Goal: Information Seeking & Learning: Find specific fact

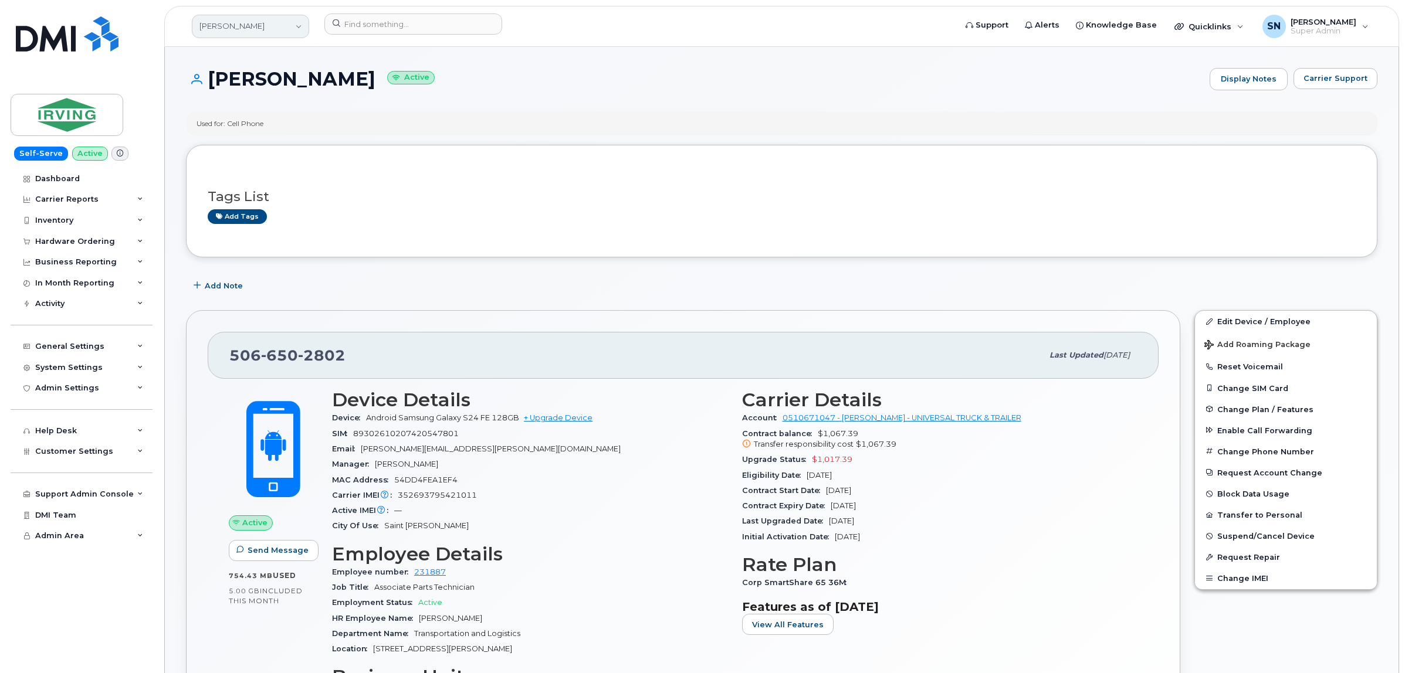
click at [259, 24] on link "JD Irving" at bounding box center [250, 26] width 117 height 23
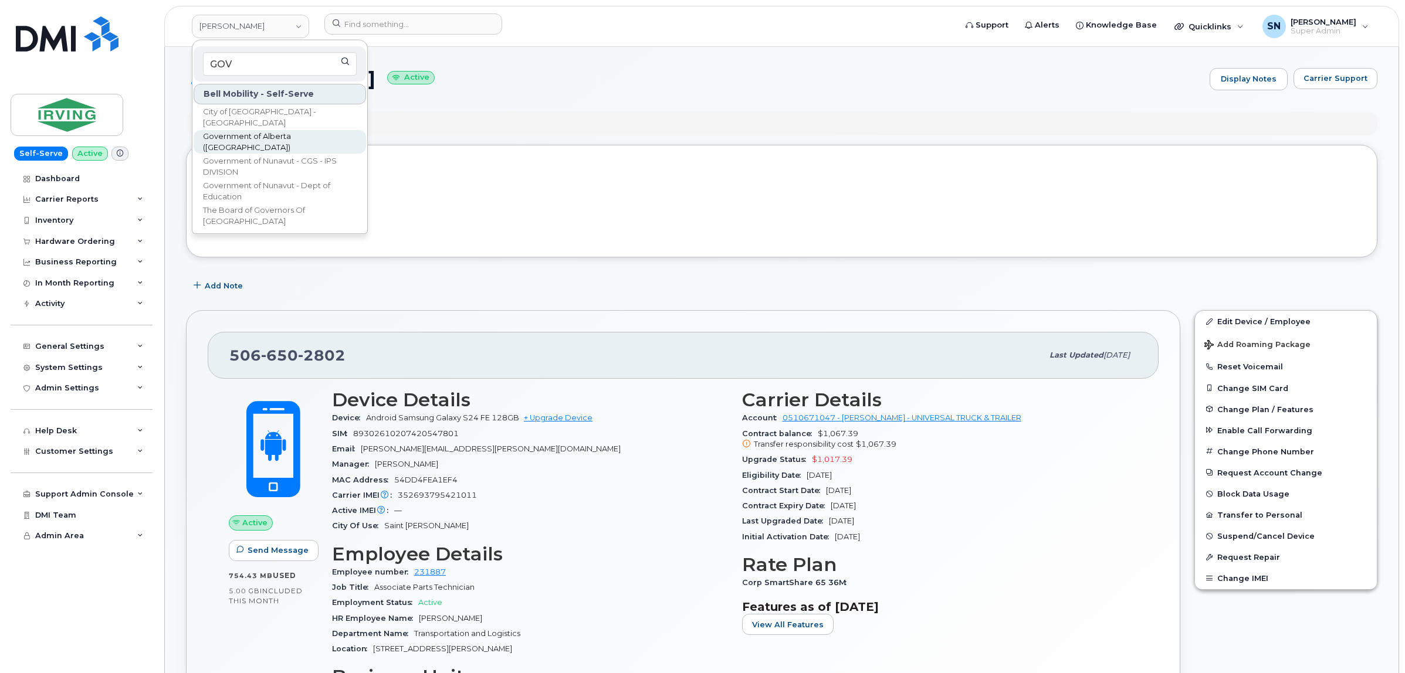
type input "GOV"
click at [295, 135] on span "Government of Alberta ([GEOGRAPHIC_DATA])" at bounding box center [270, 142] width 135 height 23
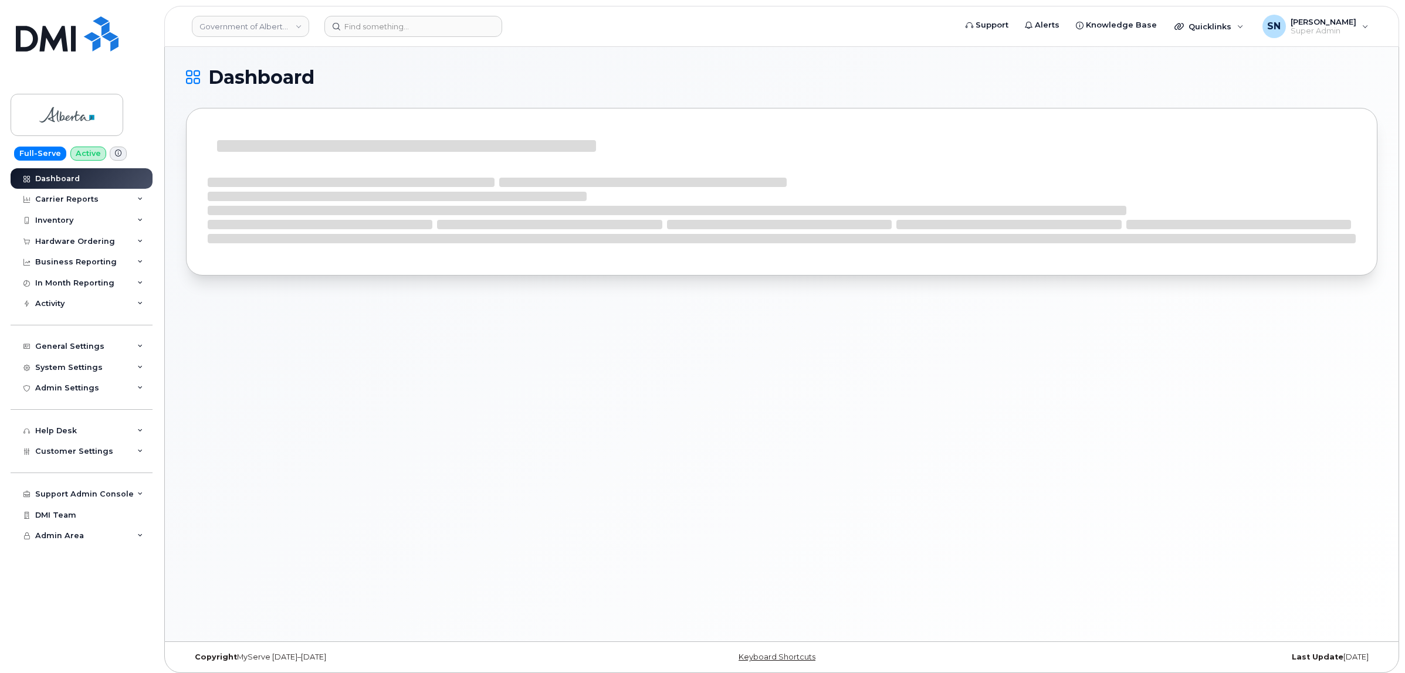
click at [78, 403] on div "Help Desk Roaming Data Block Dashboard Hardware Orders Repair Requests Change S…" at bounding box center [83, 420] width 145 height 43
click at [87, 453] on span "Customer Settings" at bounding box center [74, 451] width 78 height 9
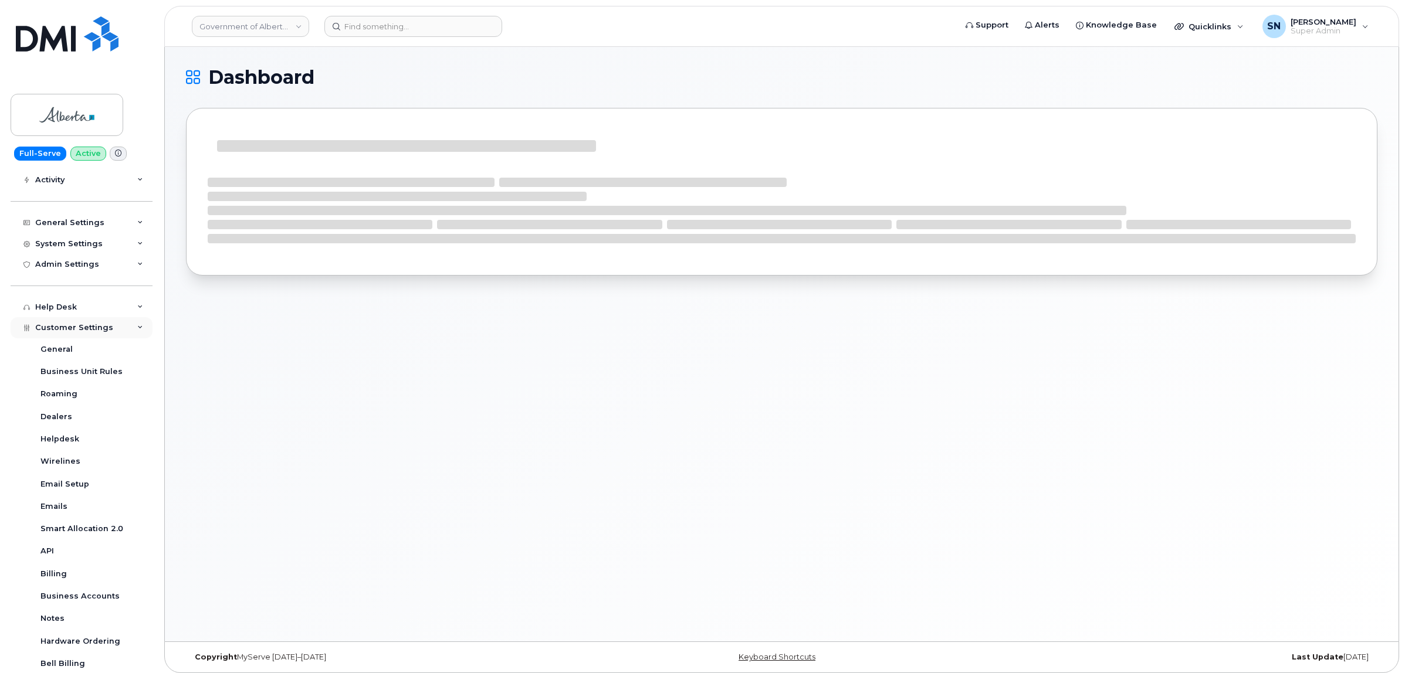
scroll to position [236, 0]
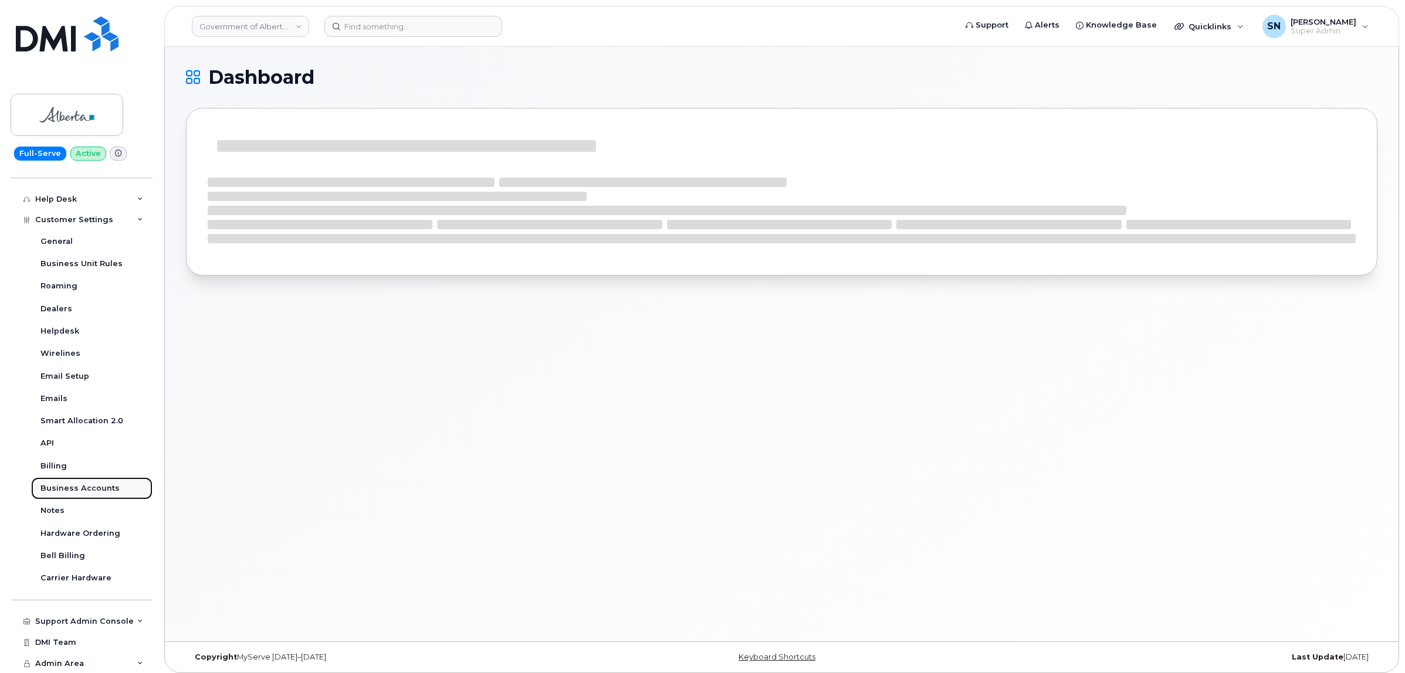
click at [93, 483] on div "Business Accounts" at bounding box center [79, 488] width 79 height 11
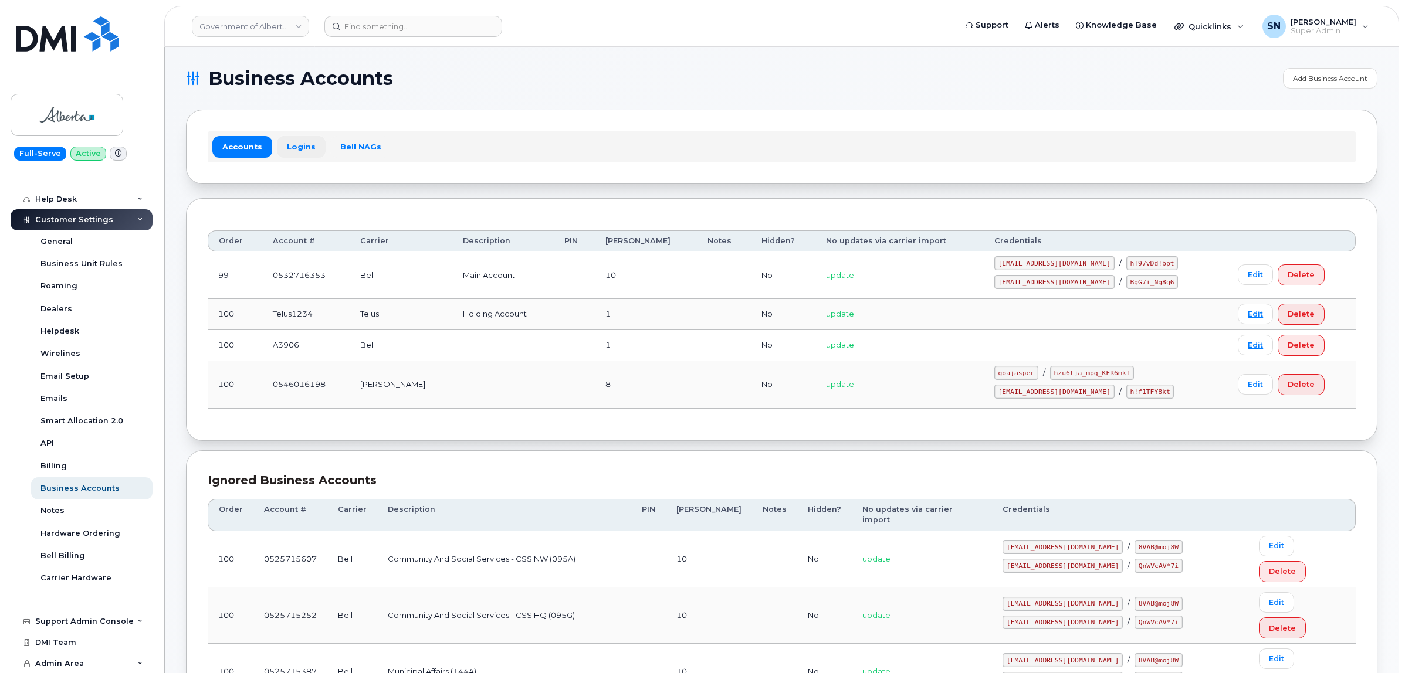
click at [292, 147] on link "Logins" at bounding box center [301, 146] width 49 height 21
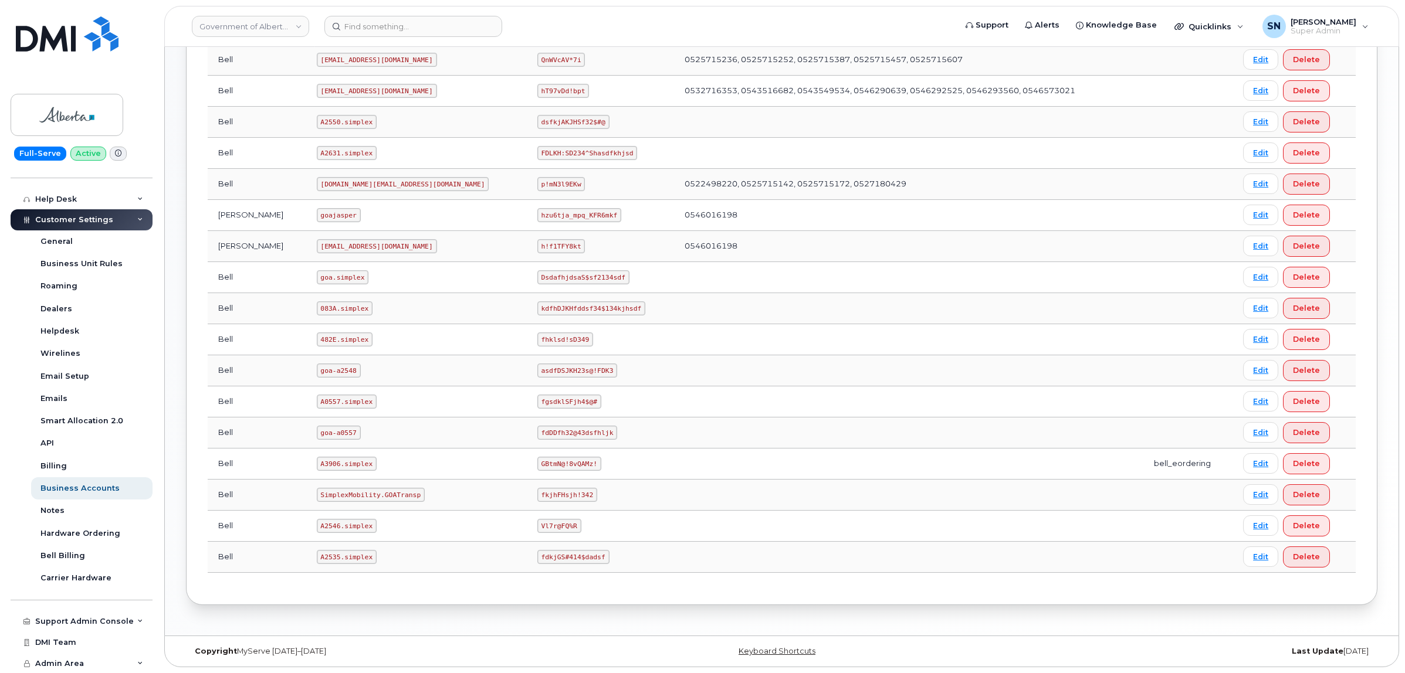
scroll to position [541, 0]
drag, startPoint x: 301, startPoint y: 462, endPoint x: 356, endPoint y: 470, distance: 55.8
click at [356, 470] on td "A3906.simplex" at bounding box center [416, 464] width 221 height 31
copy code "A3906.simplex"
drag, startPoint x: 453, startPoint y: 464, endPoint x: 496, endPoint y: 455, distance: 43.7
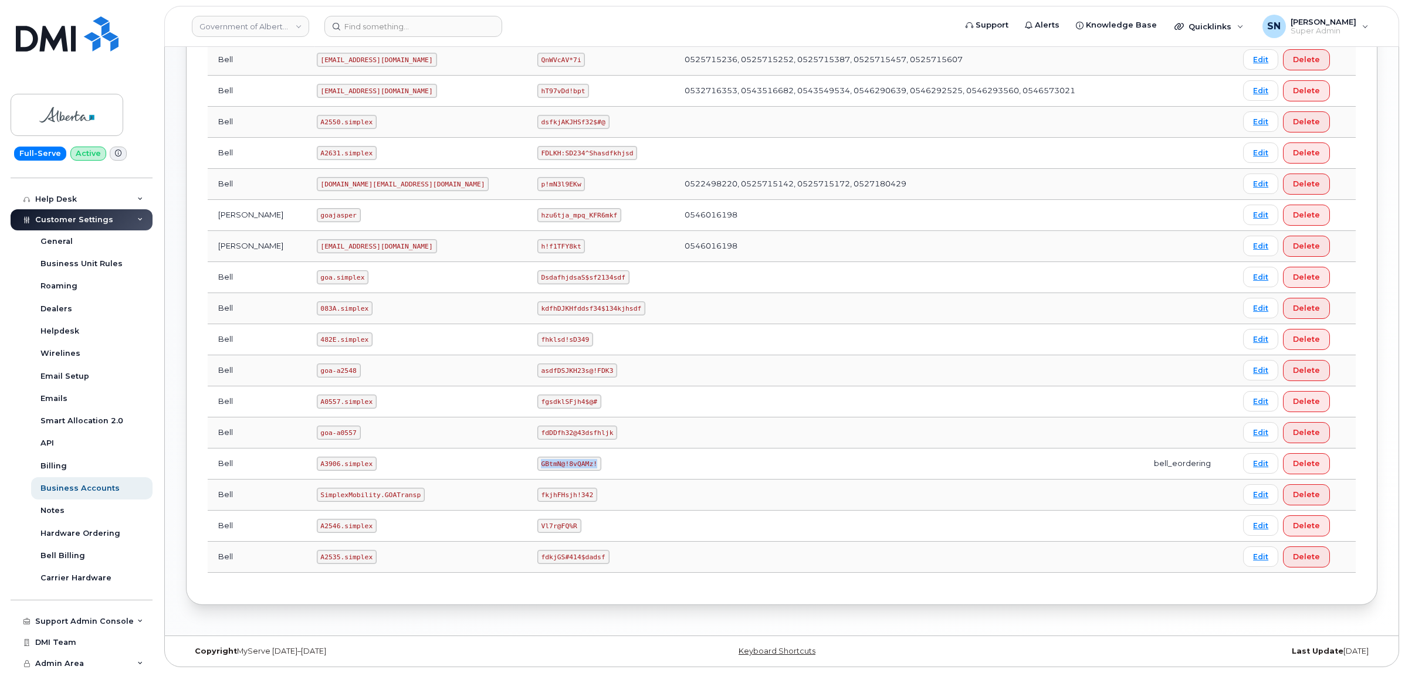
click at [537, 464] on code "GBtmN@!8vQAMz!" at bounding box center [569, 464] width 64 height 14
copy code "GBtmN@!8vQAMz!"
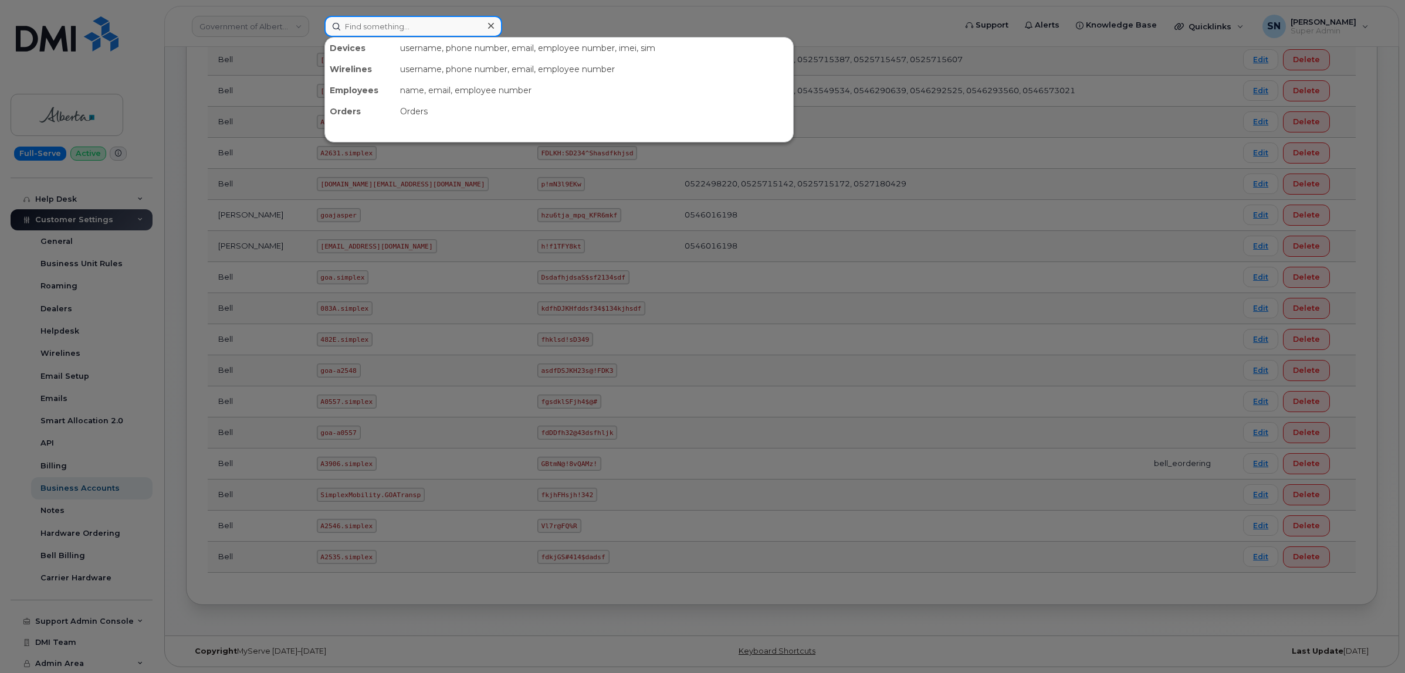
click at [466, 28] on input at bounding box center [413, 26] width 178 height 21
paste input "6473904354"
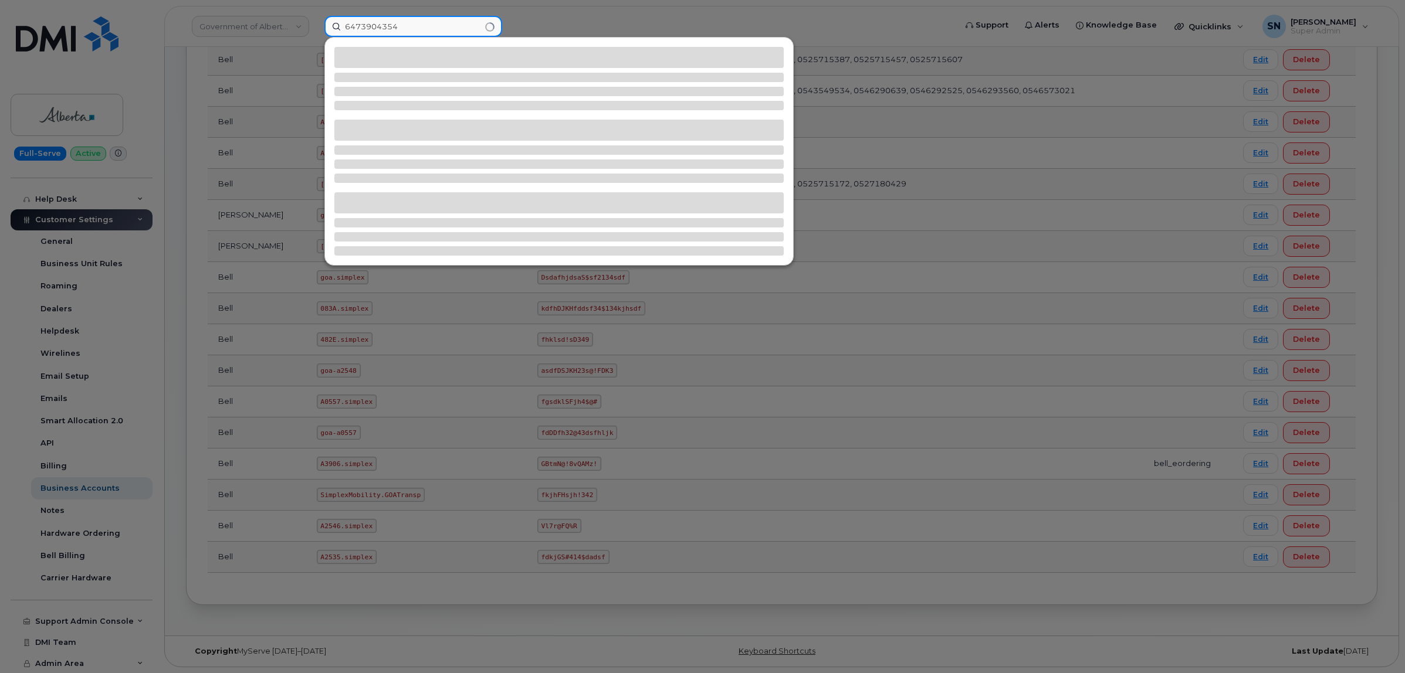
type input "6473904354"
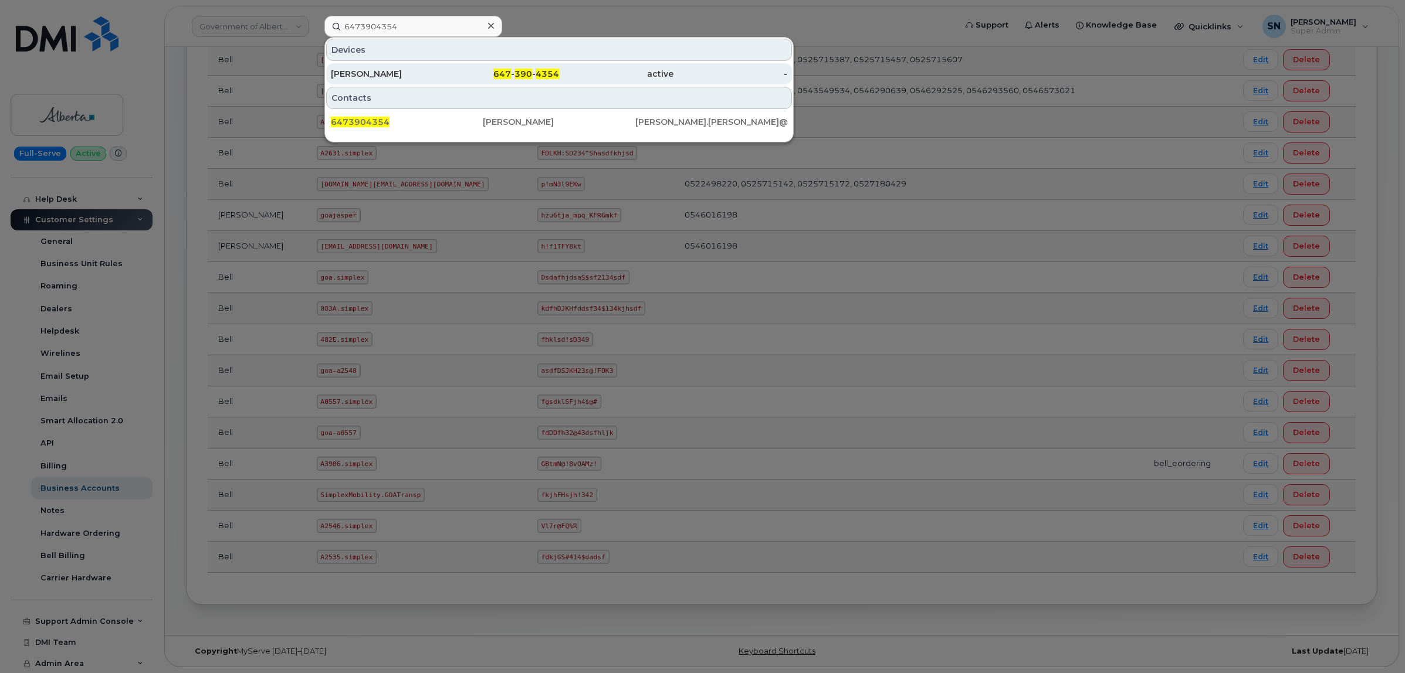
click at [418, 75] on div "Alysha Chiappetta" at bounding box center [388, 74] width 114 height 12
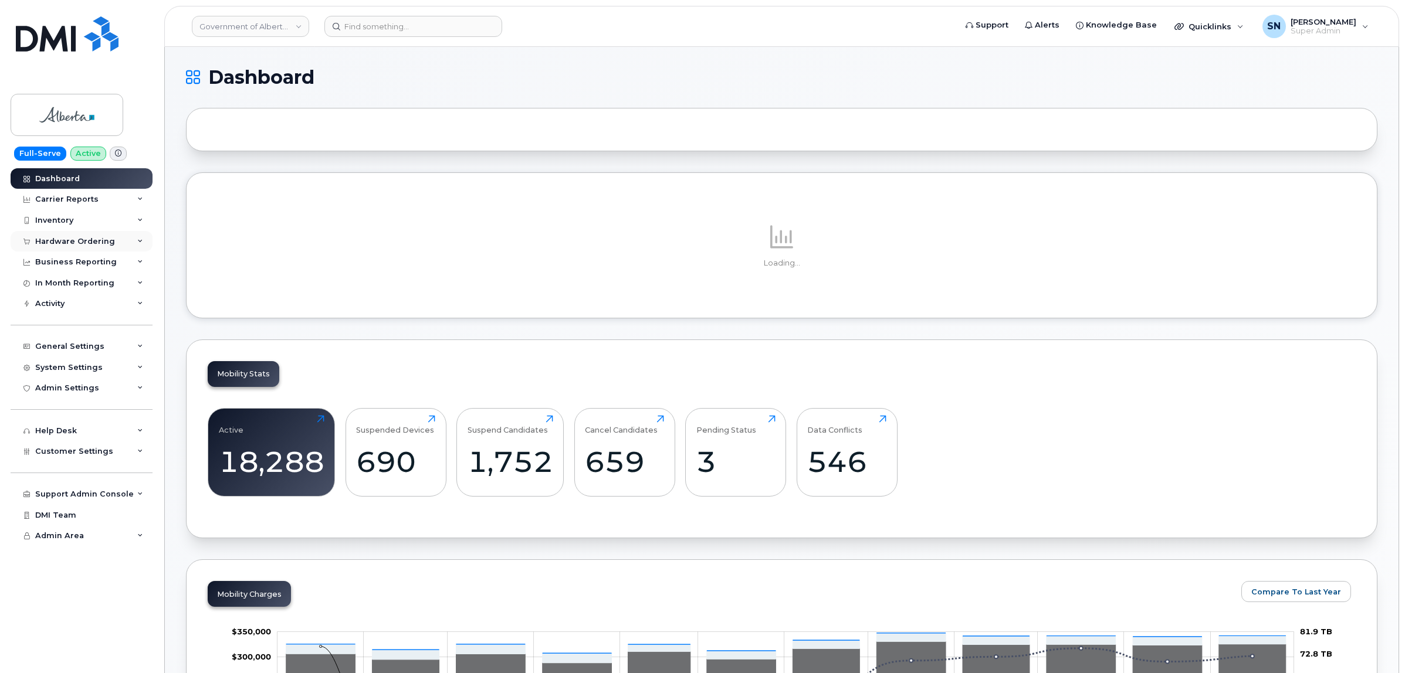
click at [90, 246] on div "Hardware Ordering" at bounding box center [75, 241] width 80 height 9
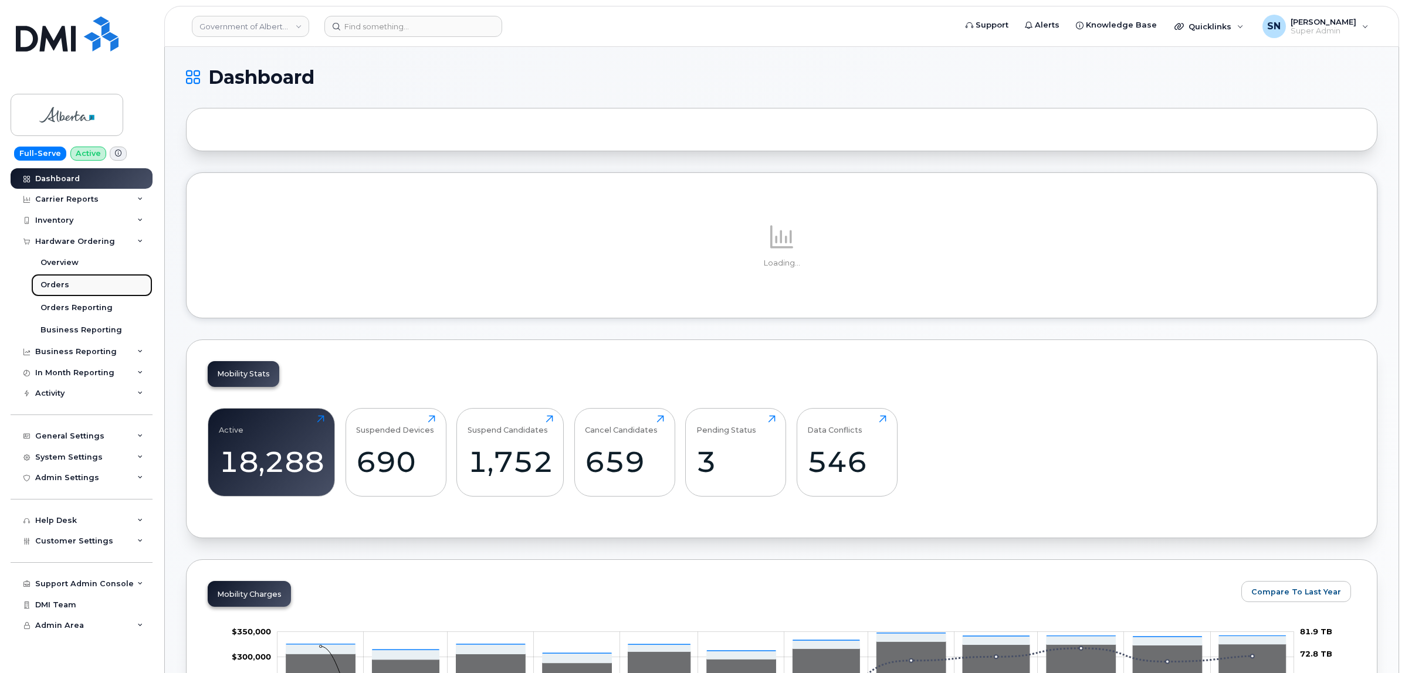
click at [81, 280] on link "Orders" at bounding box center [91, 285] width 121 height 22
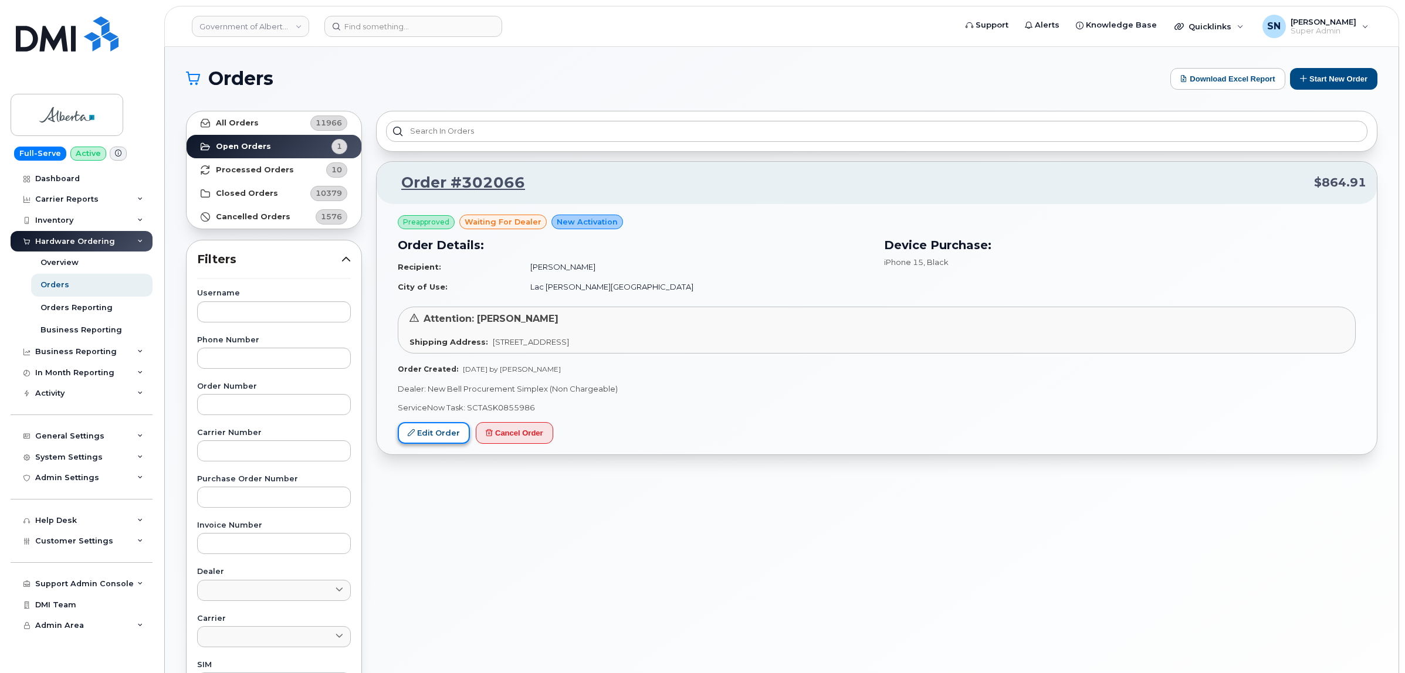
click at [427, 440] on link "Edit Order" at bounding box center [434, 433] width 72 height 22
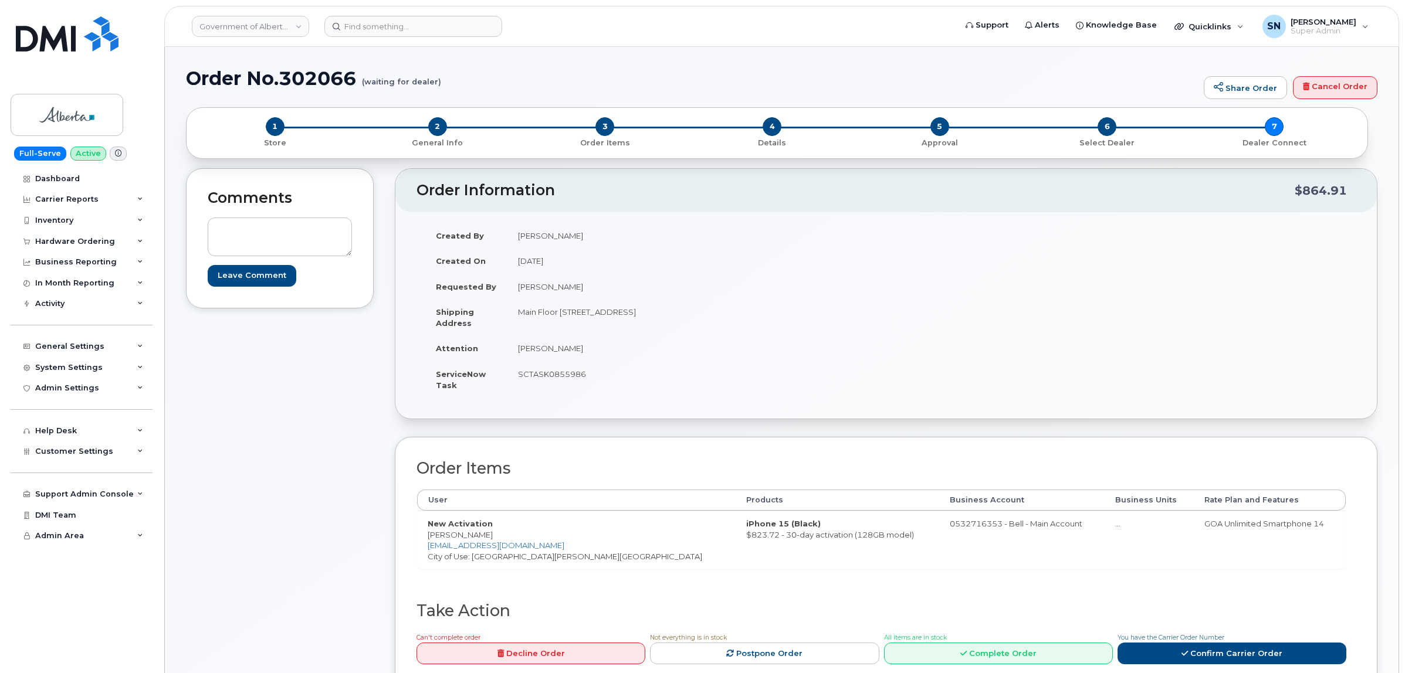
click at [749, 377] on td "SCTASK0855986" at bounding box center [692, 379] width 370 height 36
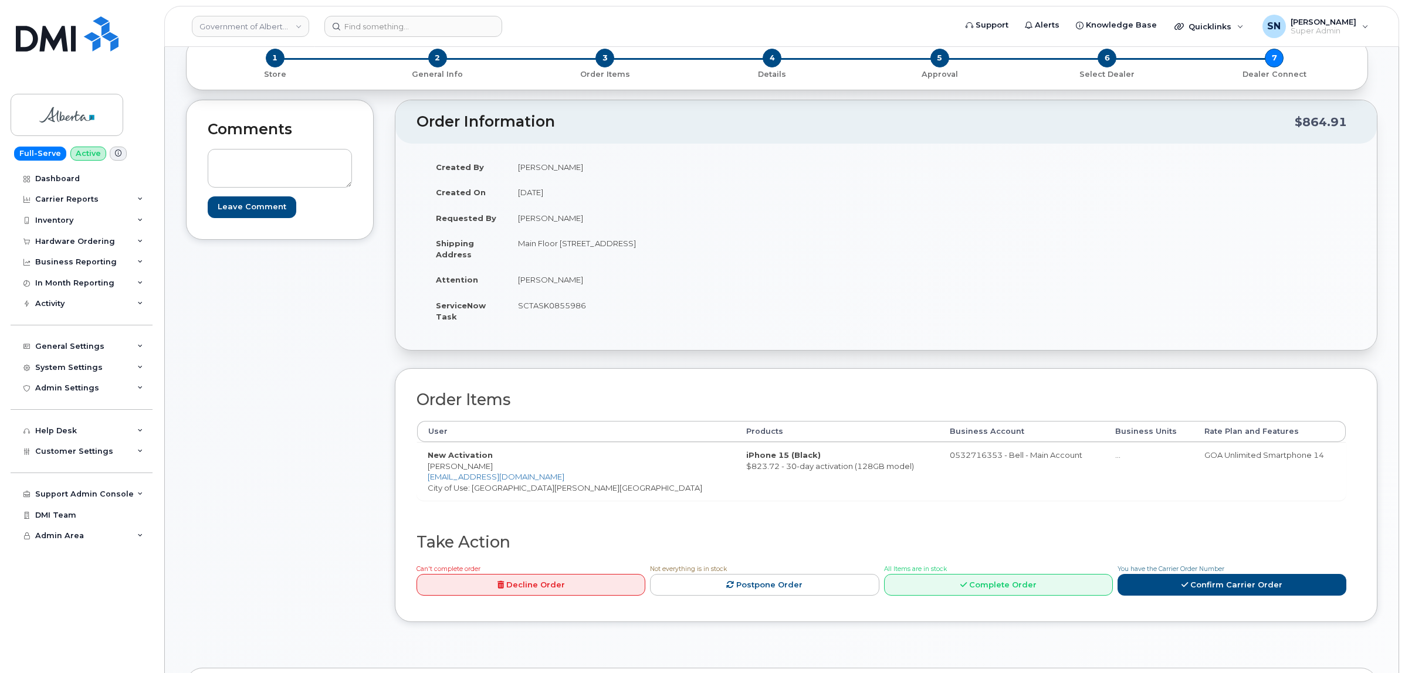
scroll to position [147, 0]
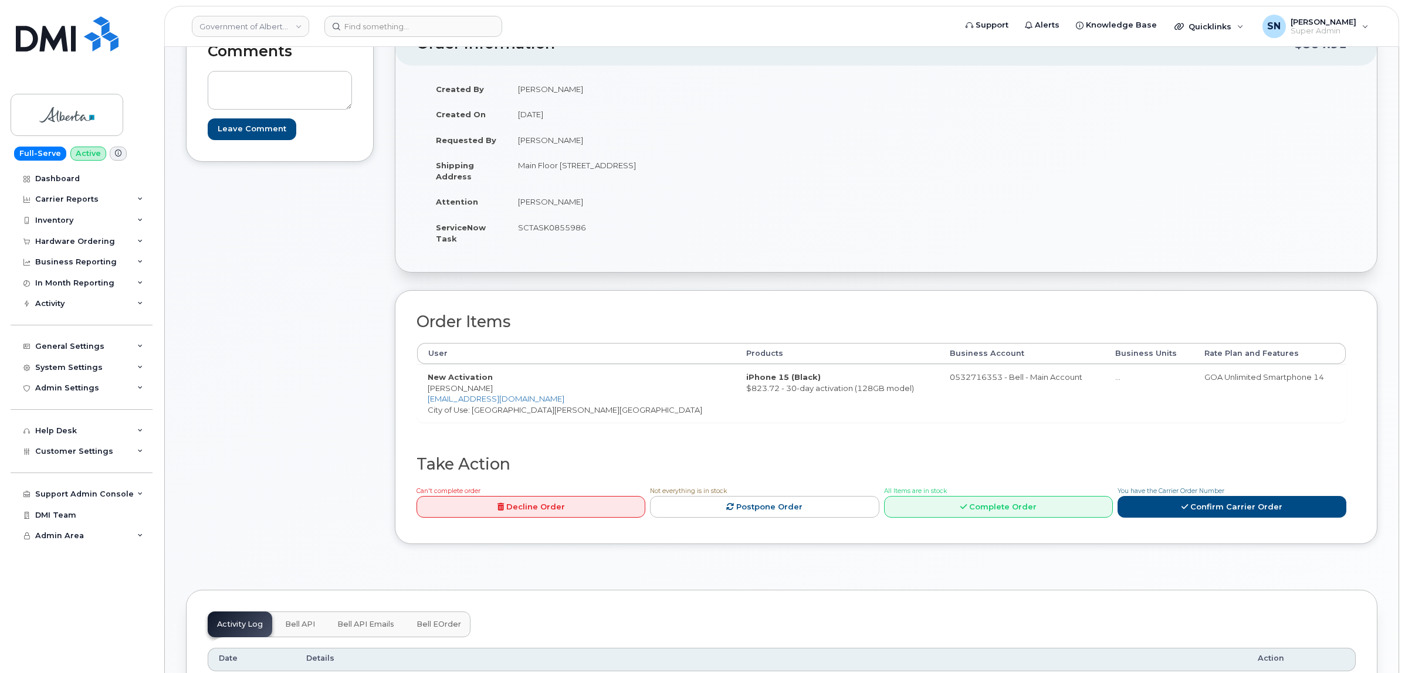
drag, startPoint x: 437, startPoint y: 392, endPoint x: 507, endPoint y: 392, distance: 70.4
click at [507, 392] on td "New Activation Cheyenne Delorme Cheyenne.Delorme@gov.ab.ca City of Use: Lac La …" at bounding box center [576, 393] width 318 height 58
copy td "[PERSON_NAME]"
click at [314, 525] on div "Comments Leave Comment" at bounding box center [280, 292] width 188 height 540
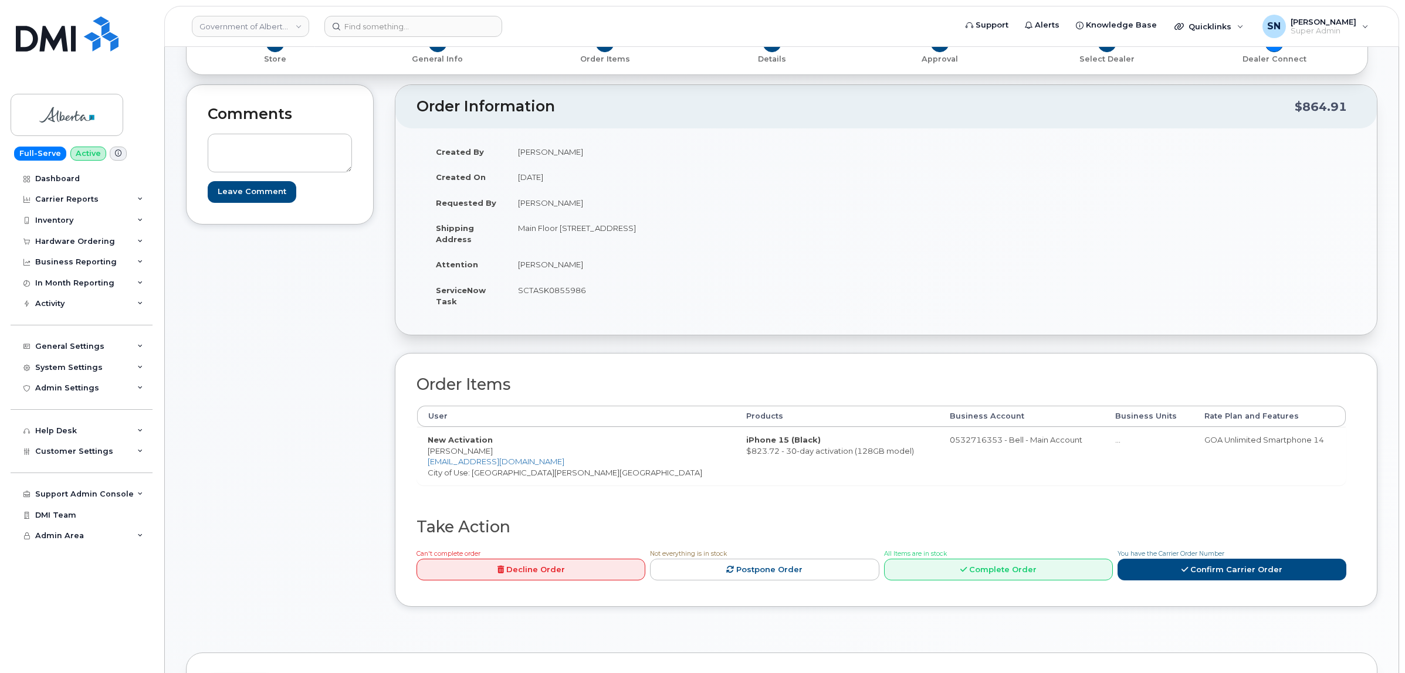
scroll to position [0, 0]
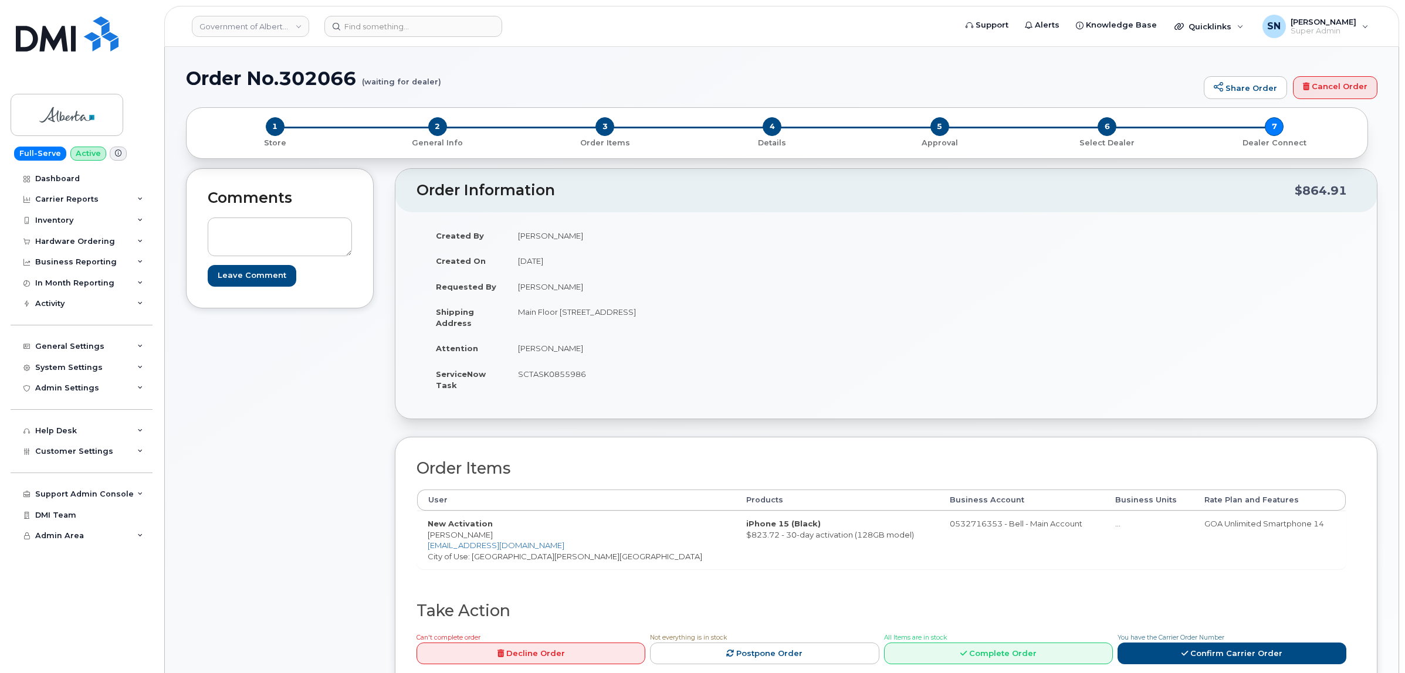
drag, startPoint x: 561, startPoint y: 314, endPoint x: 643, endPoint y: 317, distance: 82.2
click at [643, 317] on td "Main Floor 9503 Beaverhill Road Lac La Biche Alberta T0A2C0" at bounding box center [692, 317] width 370 height 36
copy td "[STREET_ADDRESS]"
drag, startPoint x: 727, startPoint y: 314, endPoint x: 757, endPoint y: 317, distance: 29.4
click at [757, 317] on td "Main Floor 9503 Beaverhill Road Lac La Biche Alberta T0A2C0" at bounding box center [692, 317] width 370 height 36
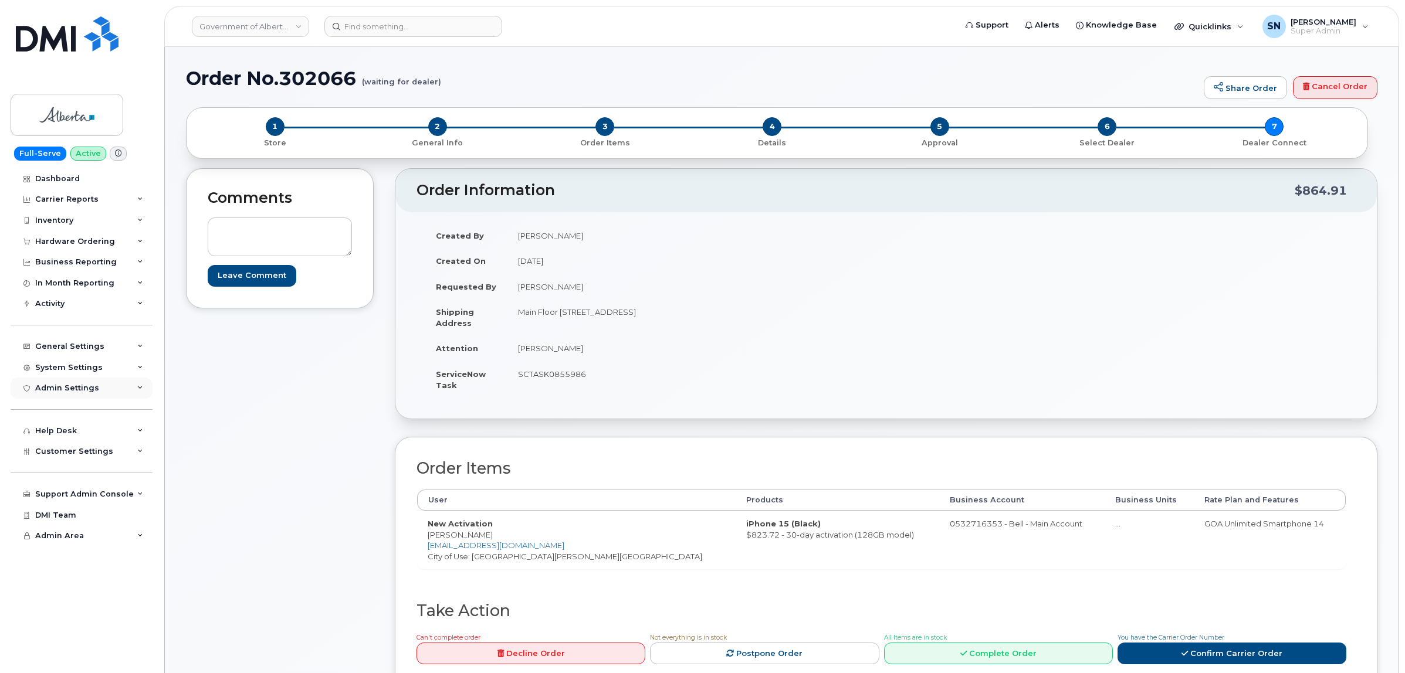
copy td "T0A2C0"
drag, startPoint x: 637, startPoint y: 354, endPoint x: 607, endPoint y: 358, distance: 30.2
click at [637, 354] on td "[PERSON_NAME]" at bounding box center [692, 348] width 370 height 26
drag, startPoint x: 519, startPoint y: 313, endPoint x: 558, endPoint y: 314, distance: 39.3
click at [558, 314] on td "Main Floor [STREET_ADDRESS]" at bounding box center [692, 317] width 370 height 36
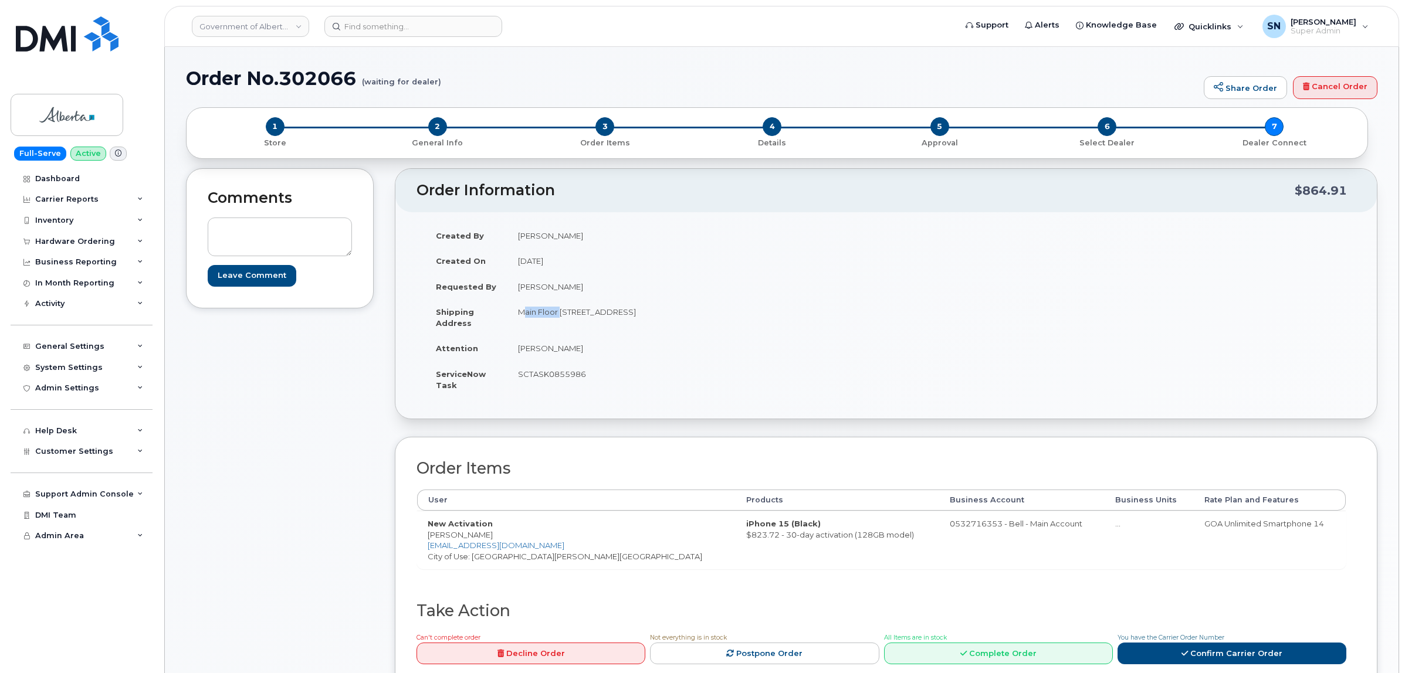
copy td "Main Floor"
drag, startPoint x: 517, startPoint y: 348, endPoint x: 563, endPoint y: 352, distance: 46.0
click at [563, 352] on td "[PERSON_NAME]" at bounding box center [692, 348] width 370 height 26
copy td "Hollie Baue"
click at [494, 384] on td "ServiceNow Task" at bounding box center [466, 379] width 82 height 36
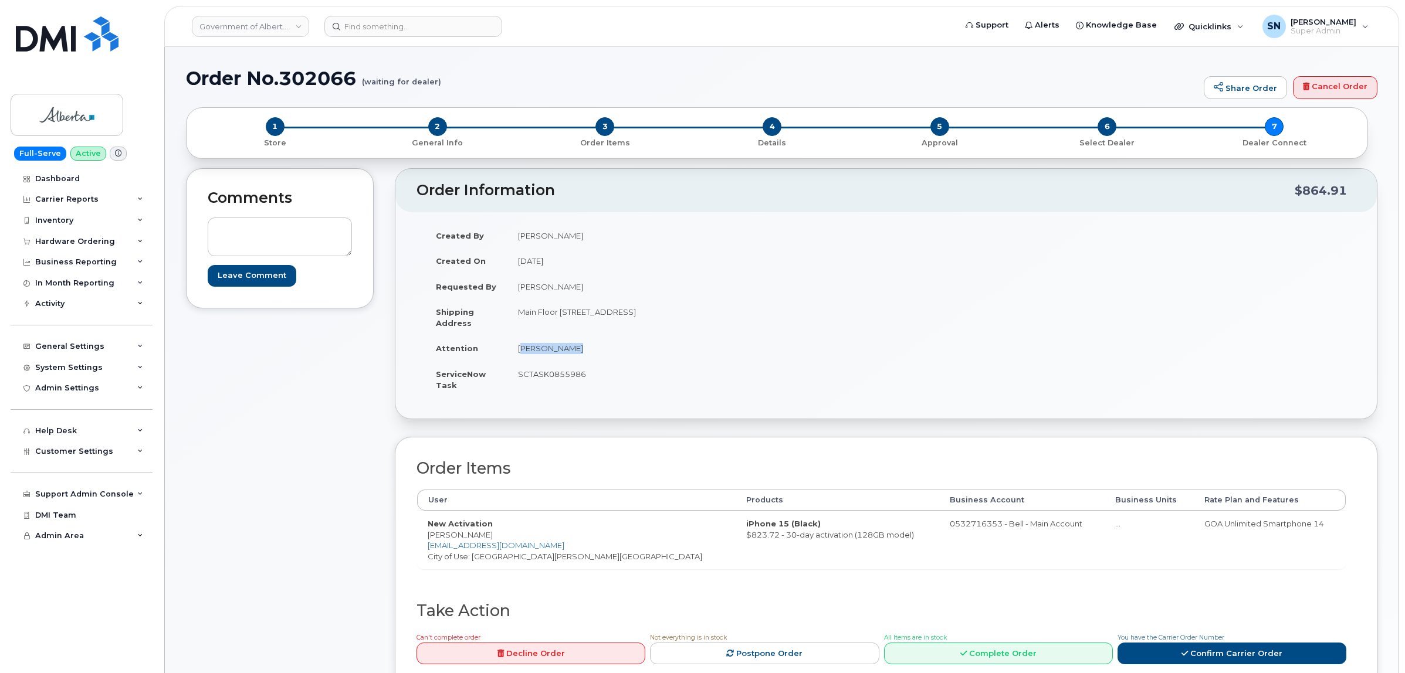
drag, startPoint x: 517, startPoint y: 353, endPoint x: 573, endPoint y: 350, distance: 55.8
click at [573, 350] on td "[PERSON_NAME]" at bounding box center [692, 348] width 370 height 26
copy td "[PERSON_NAME]"
drag, startPoint x: 429, startPoint y: 537, endPoint x: 502, endPoint y: 537, distance: 72.7
click at [502, 537] on td "New Activation Cheyenne Delorme Cheyenne.Delorme@gov.ab.ca City of Use: Lac La …" at bounding box center [576, 540] width 318 height 58
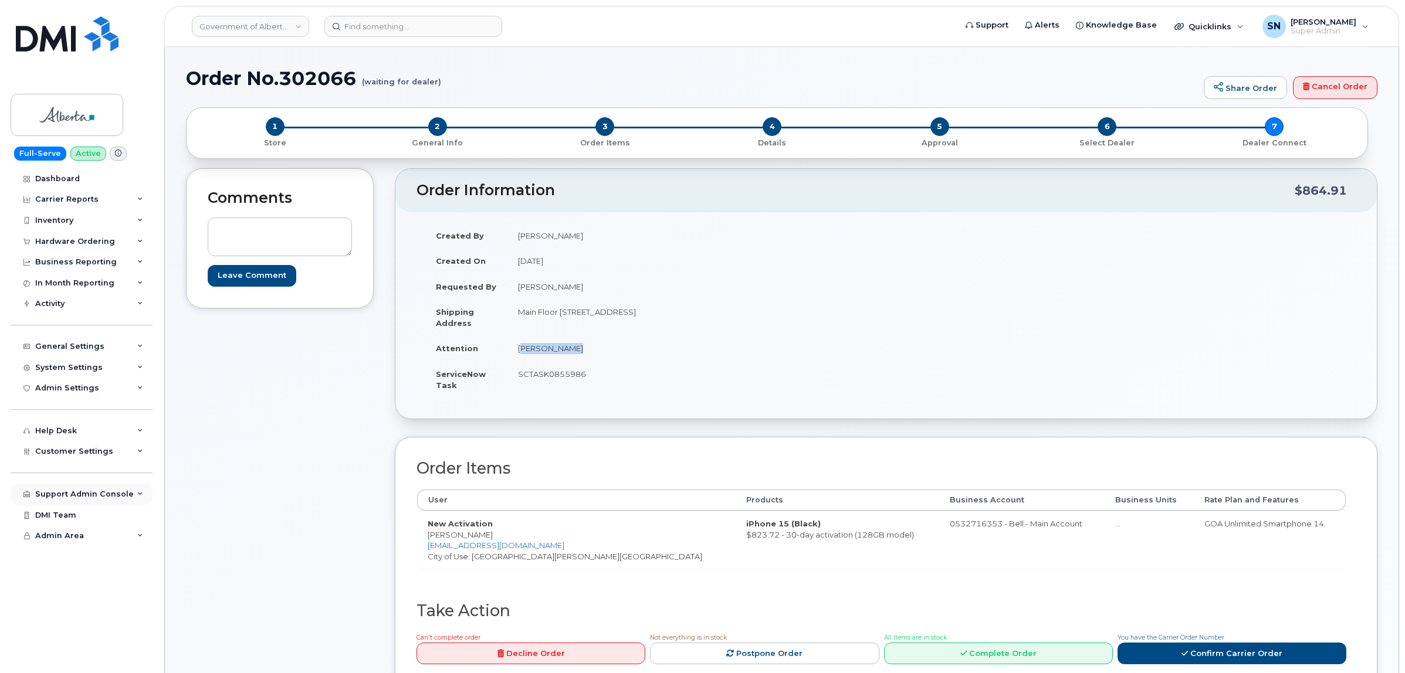
copy td "[PERSON_NAME]"
drag, startPoint x: 870, startPoint y: 525, endPoint x: 915, endPoint y: 533, distance: 46.3
click at [939, 533] on td "0532716353 - Bell - Main Account" at bounding box center [1021, 540] width 165 height 58
copy td "532716353"
click at [546, 372] on td "SCTASK0855986" at bounding box center [692, 379] width 370 height 36
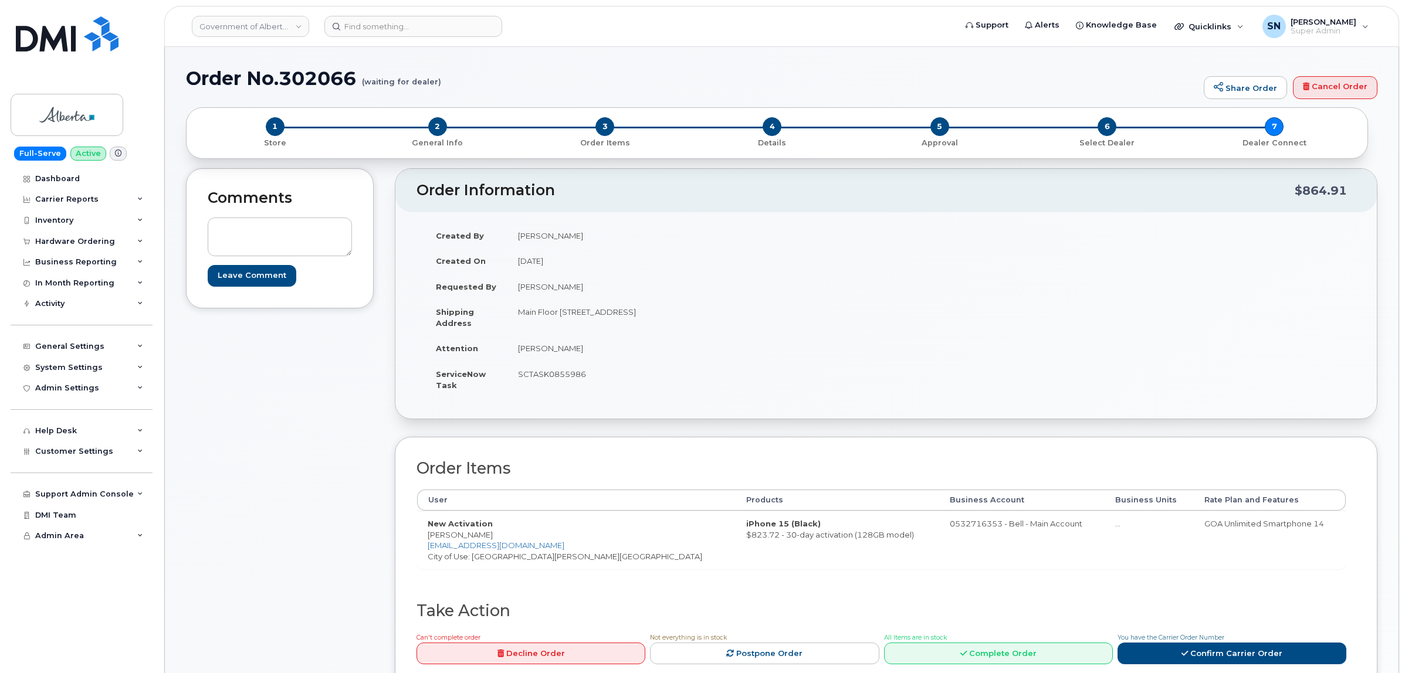
click at [546, 372] on td "SCTASK0855986" at bounding box center [692, 379] width 370 height 36
copy td "SCTASK0855986"
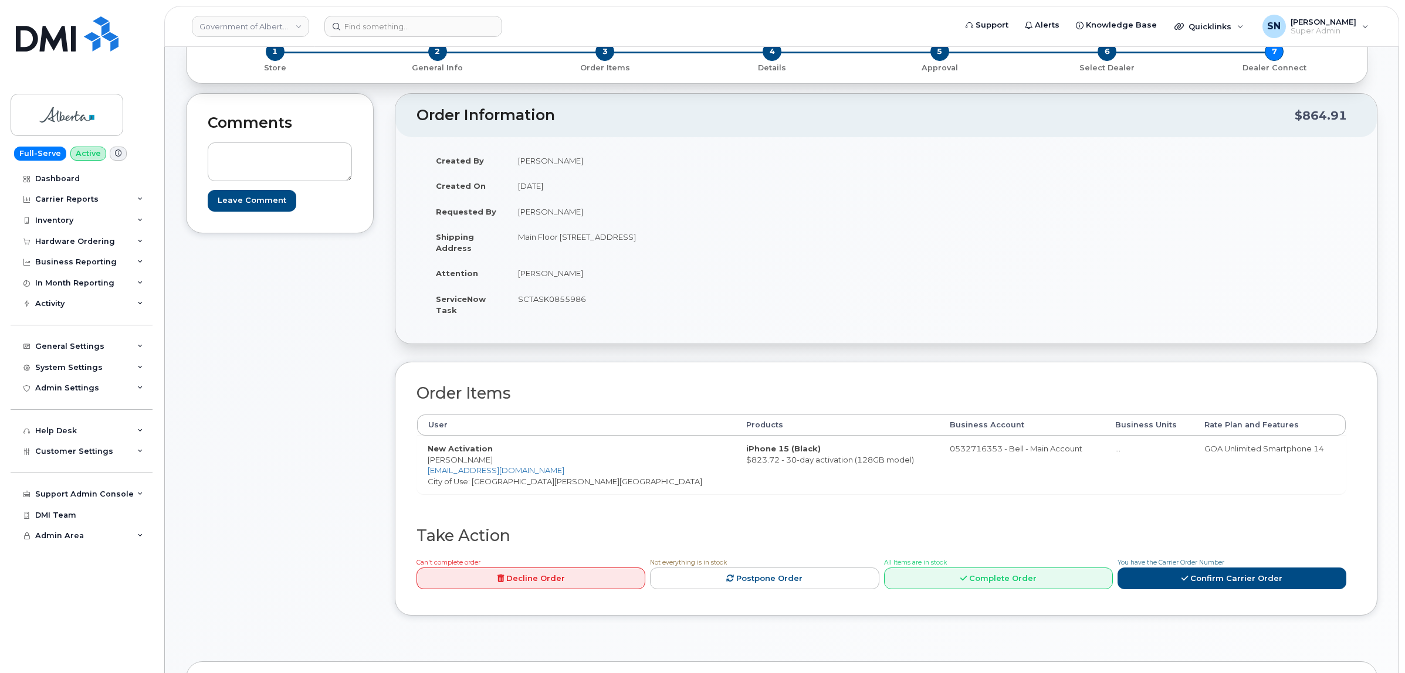
scroll to position [220, 0]
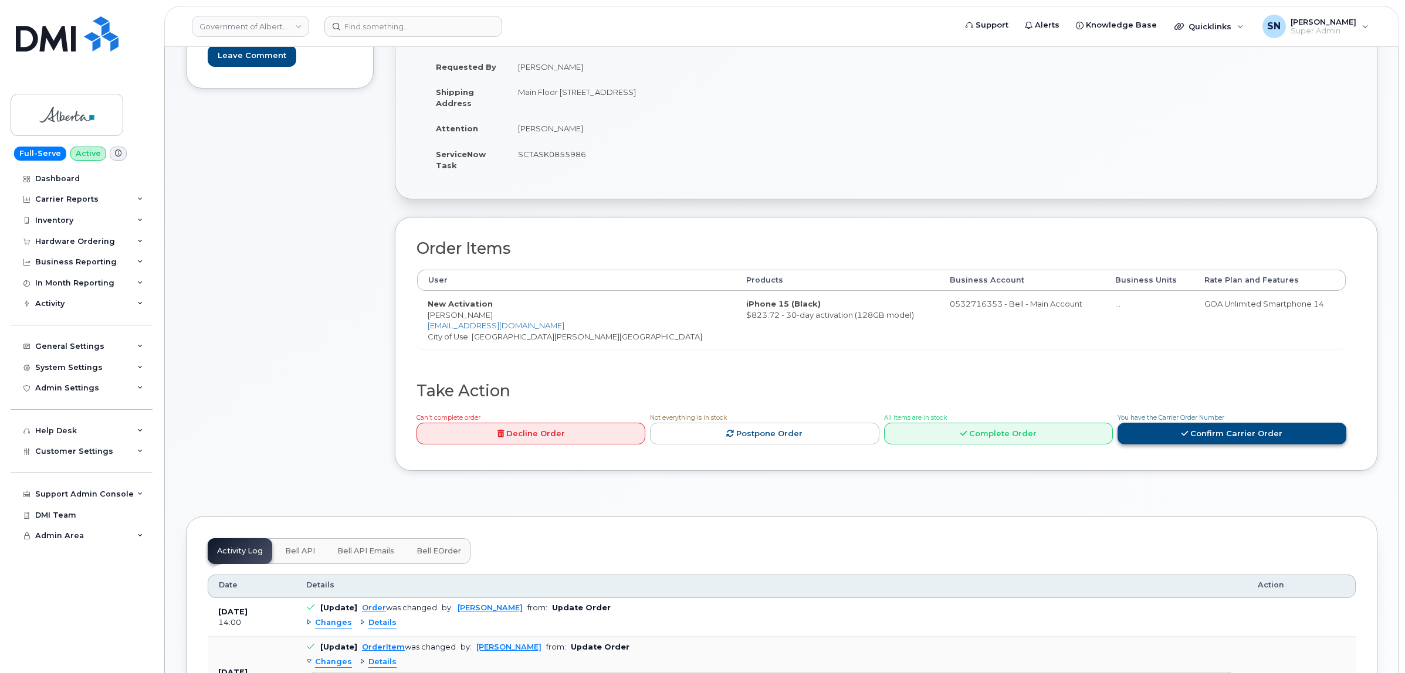
click at [1229, 432] on link "Confirm Carrier Order" at bounding box center [1231, 434] width 229 height 22
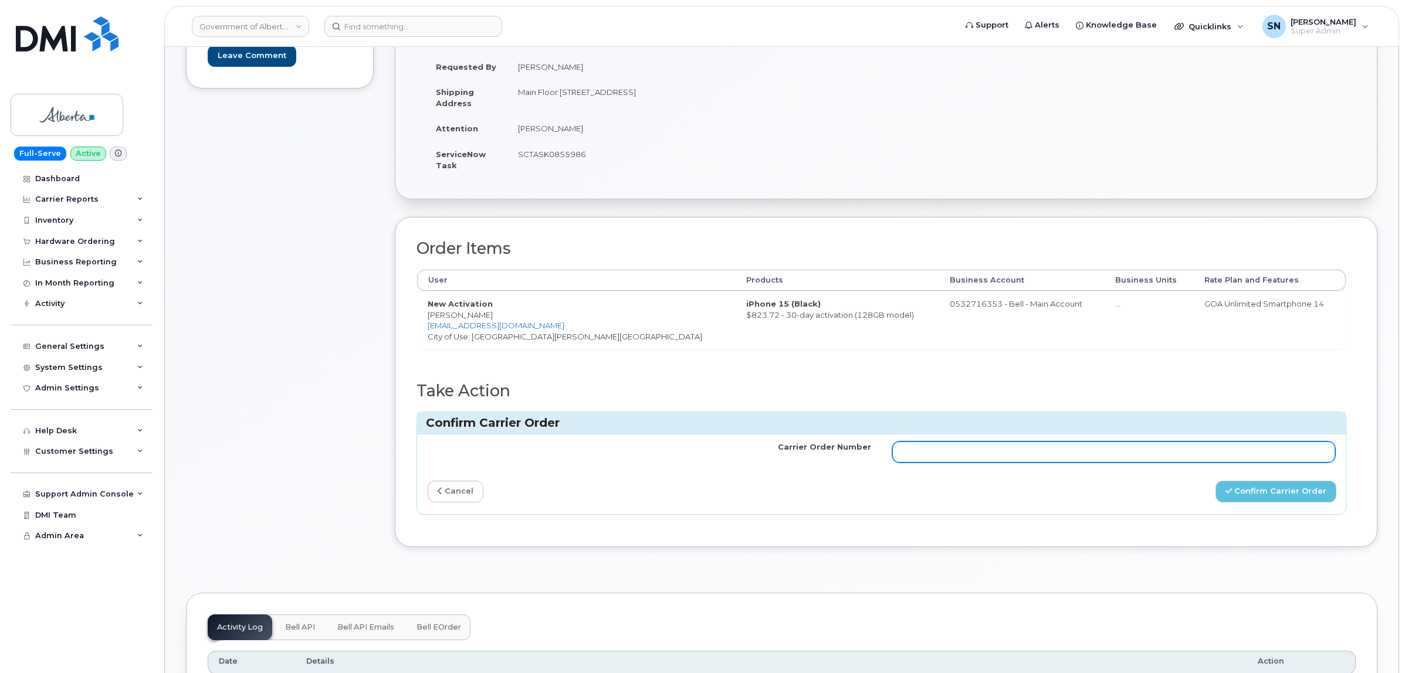
click at [1080, 458] on input "Carrier Order Number" at bounding box center [1113, 452] width 443 height 21
paste input "3023662"
type input "3023662"
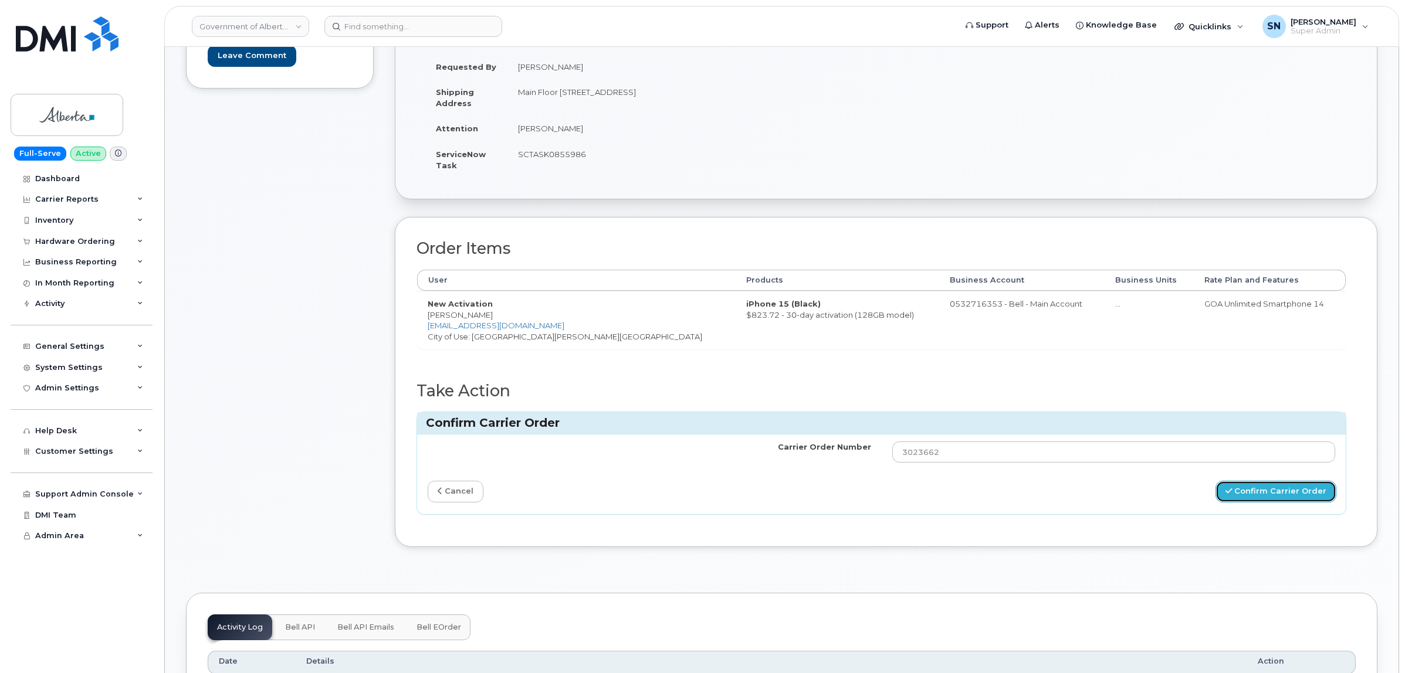
click at [1284, 493] on button "Confirm Carrier Order" at bounding box center [1275, 492] width 121 height 22
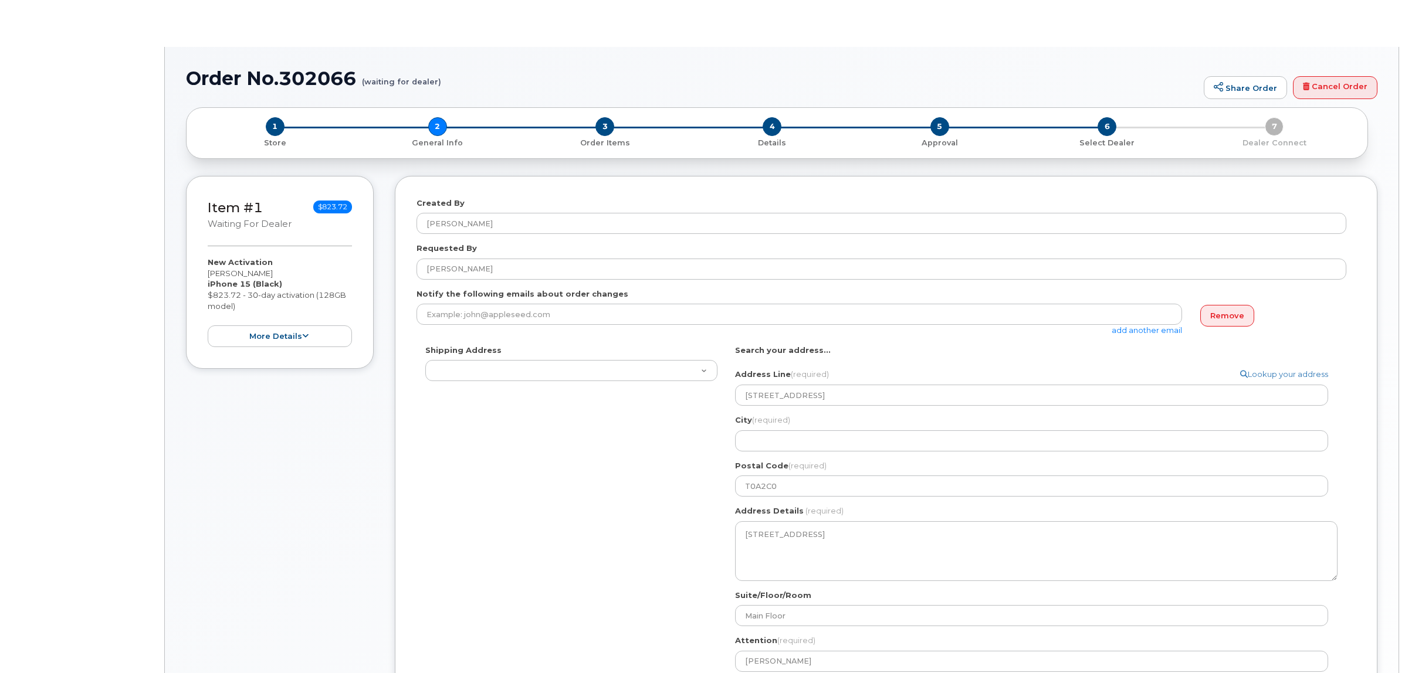
type textarea "[STREET_ADDRESS]"
select select
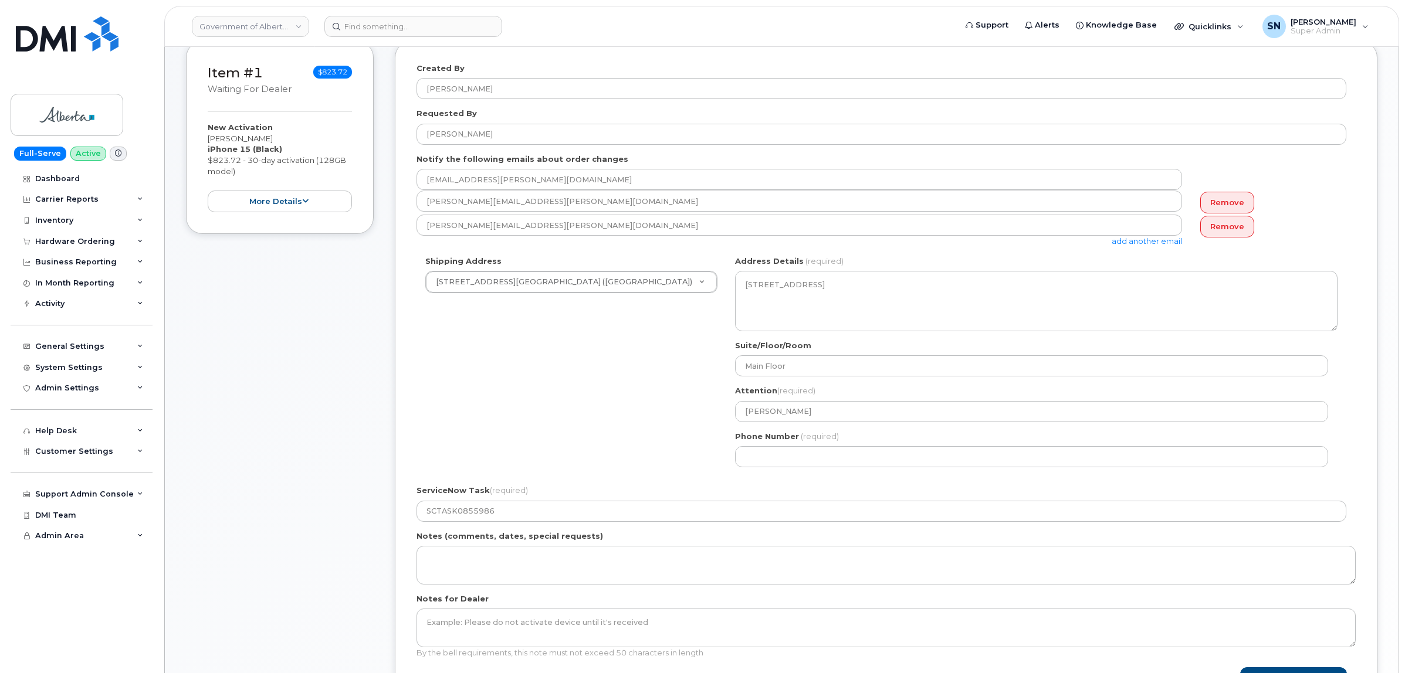
scroll to position [220, 0]
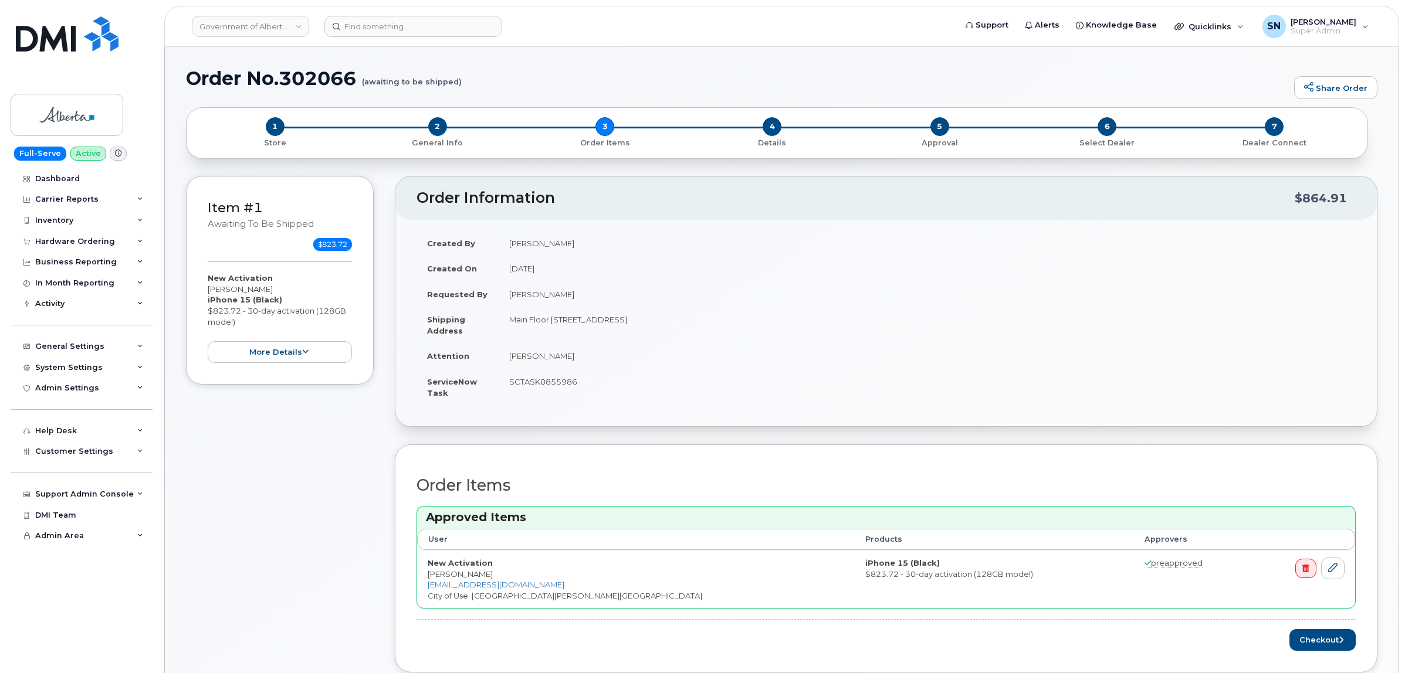
scroll to position [367, 0]
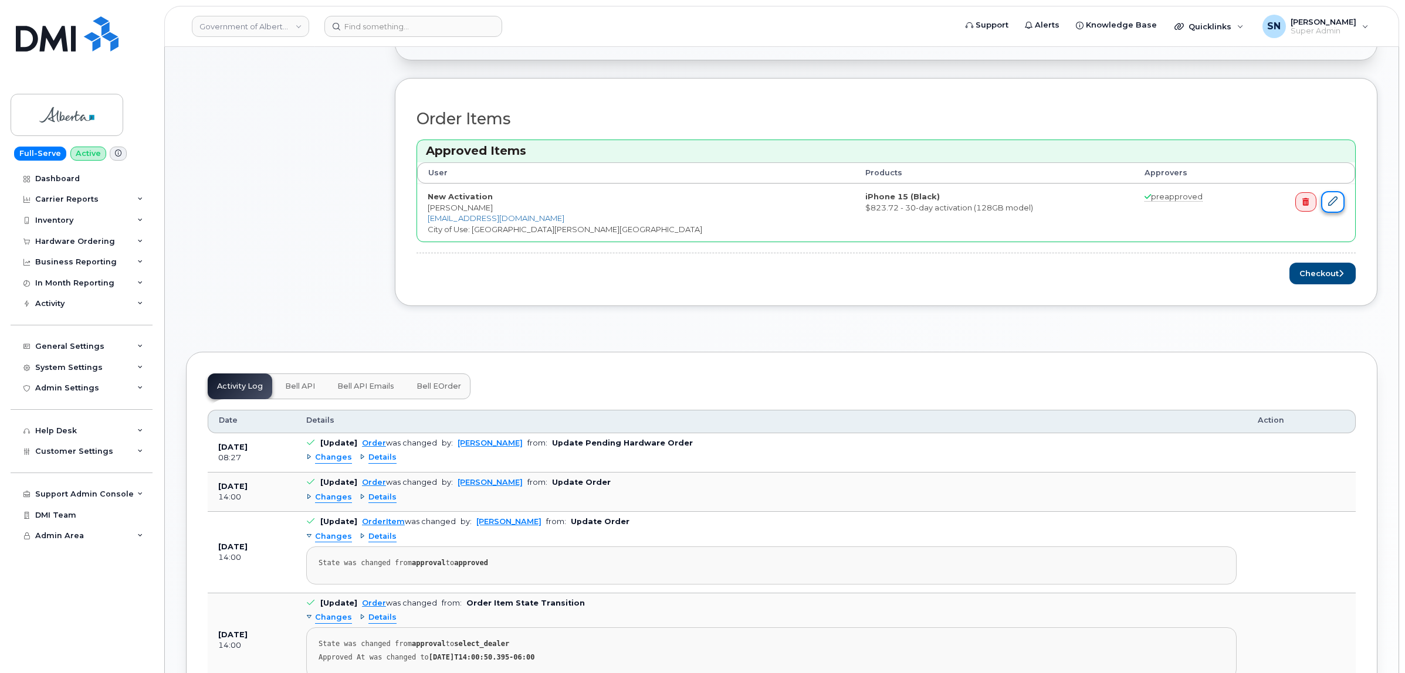
click at [1338, 202] on link at bounding box center [1332, 202] width 23 height 22
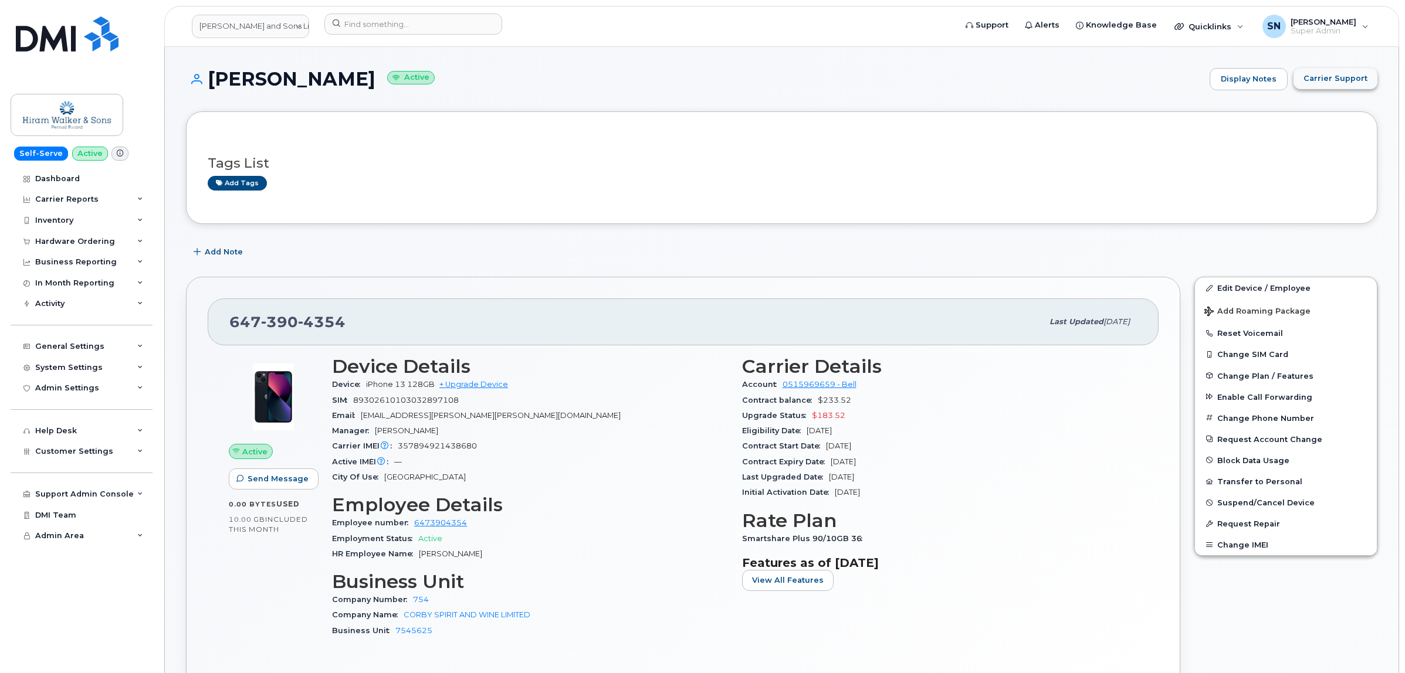
click at [1336, 83] on span "Carrier Support" at bounding box center [1335, 78] width 64 height 11
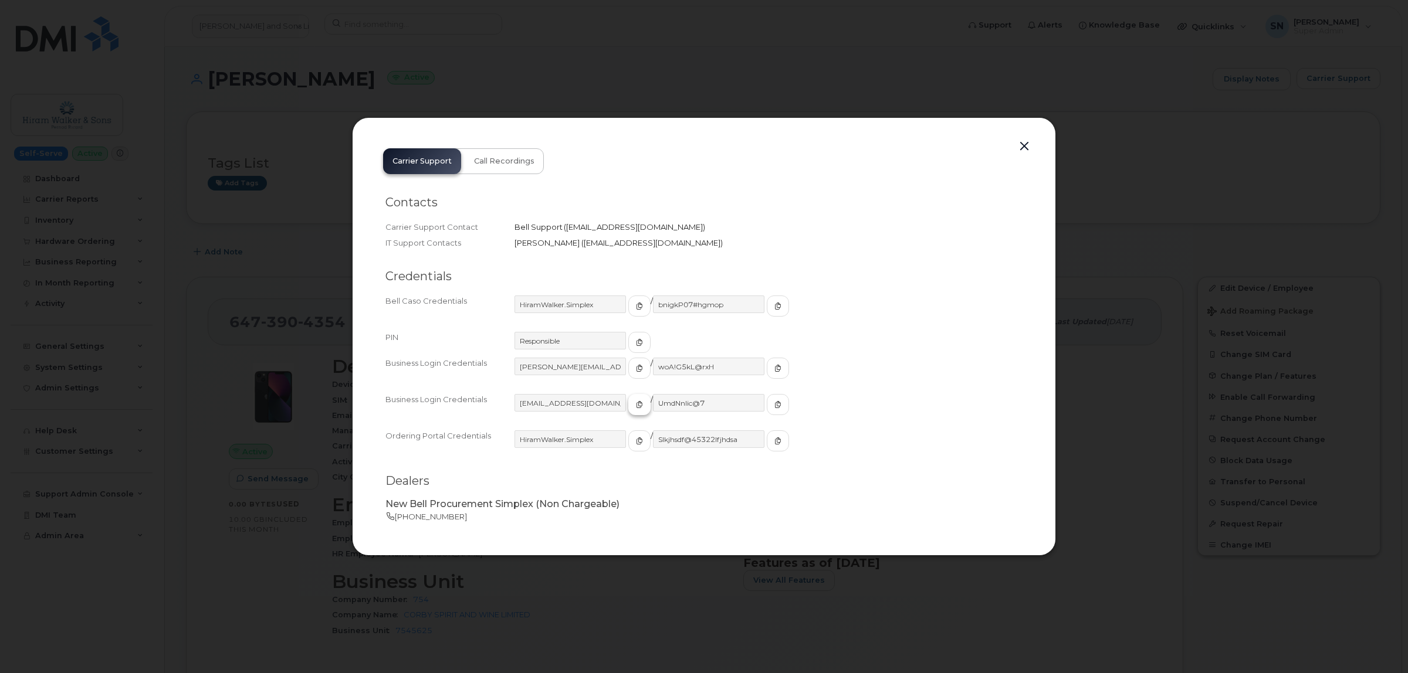
click at [636, 402] on icon "button" at bounding box center [639, 404] width 7 height 7
drag, startPoint x: 748, startPoint y: 403, endPoint x: 742, endPoint y: 403, distance: 6.5
click at [774, 403] on icon "button" at bounding box center [777, 404] width 7 height 7
click at [1025, 151] on button "button" at bounding box center [1024, 146] width 18 height 16
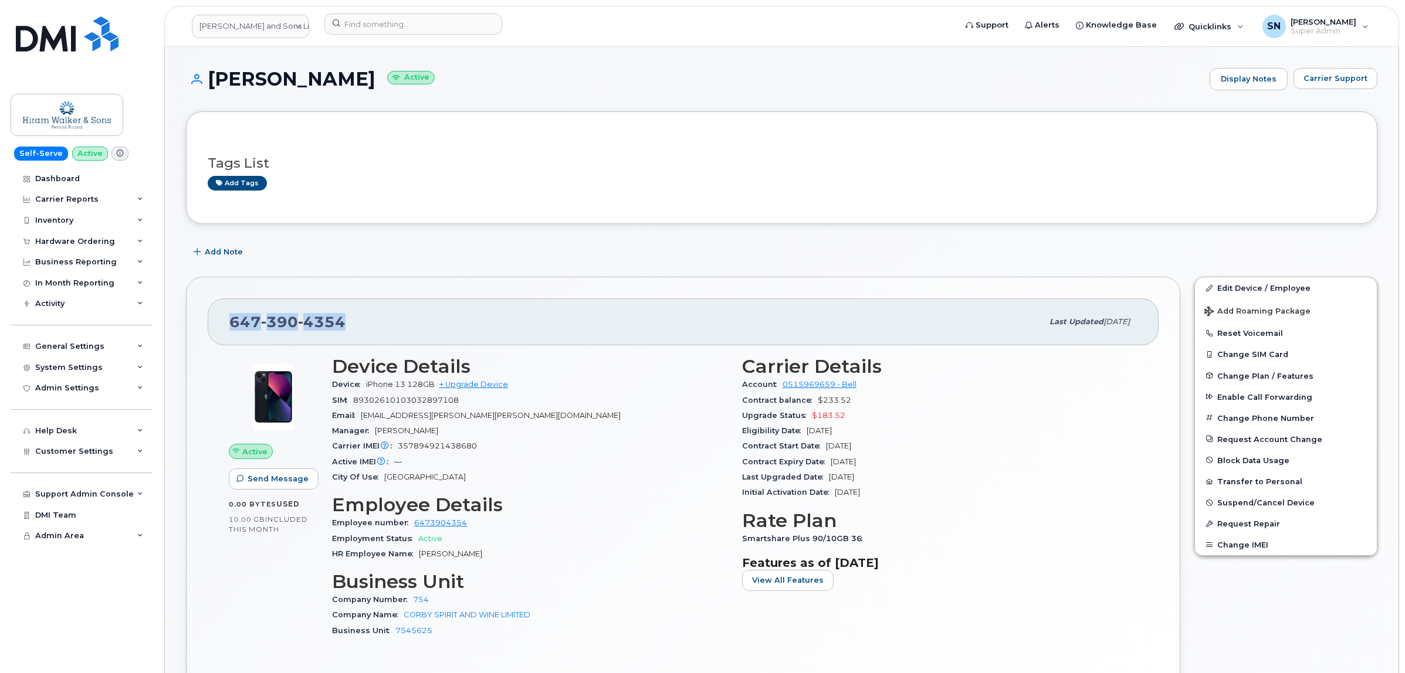
drag, startPoint x: 229, startPoint y: 327, endPoint x: 342, endPoint y: 324, distance: 112.6
click at [342, 324] on span "647 390 4354" at bounding box center [287, 322] width 116 height 18
copy span "647 390 4354"
click at [444, 25] on input at bounding box center [413, 23] width 178 height 21
paste input "9022215360"
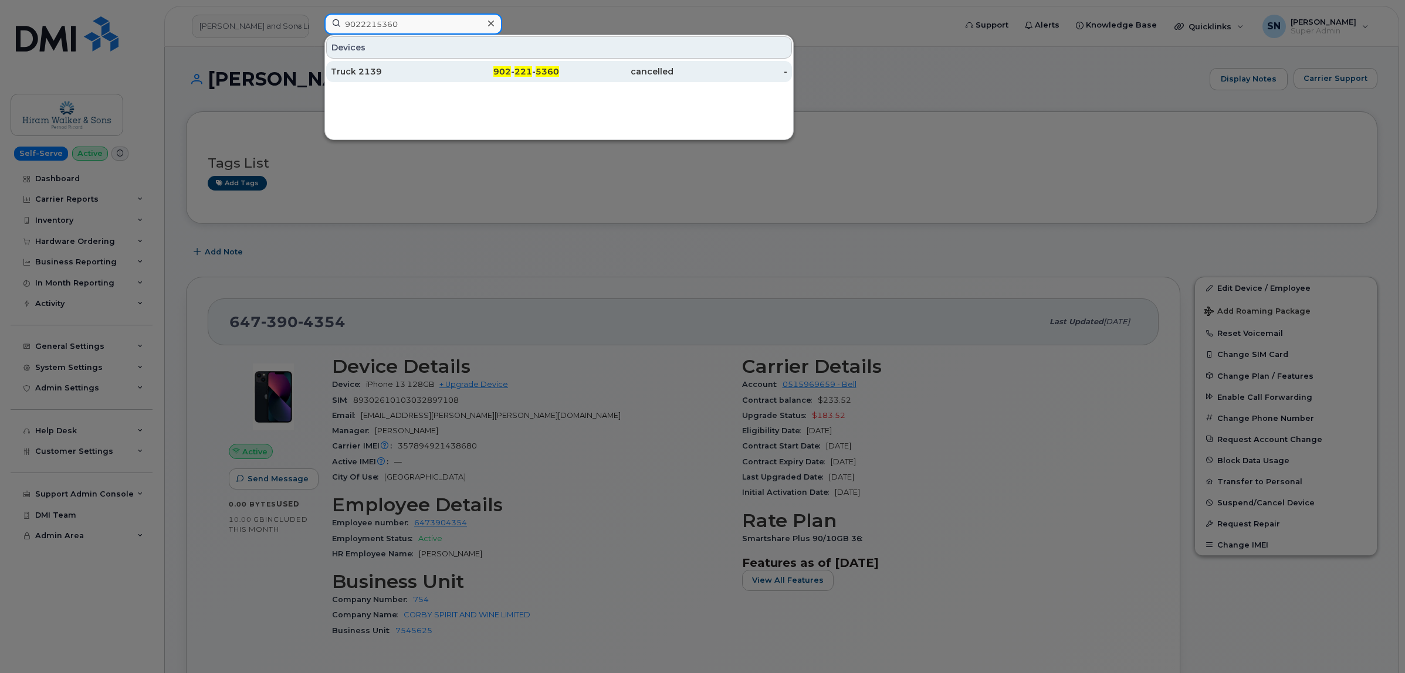
type input "9022215360"
click at [556, 69] on span "5360" at bounding box center [546, 71] width 23 height 11
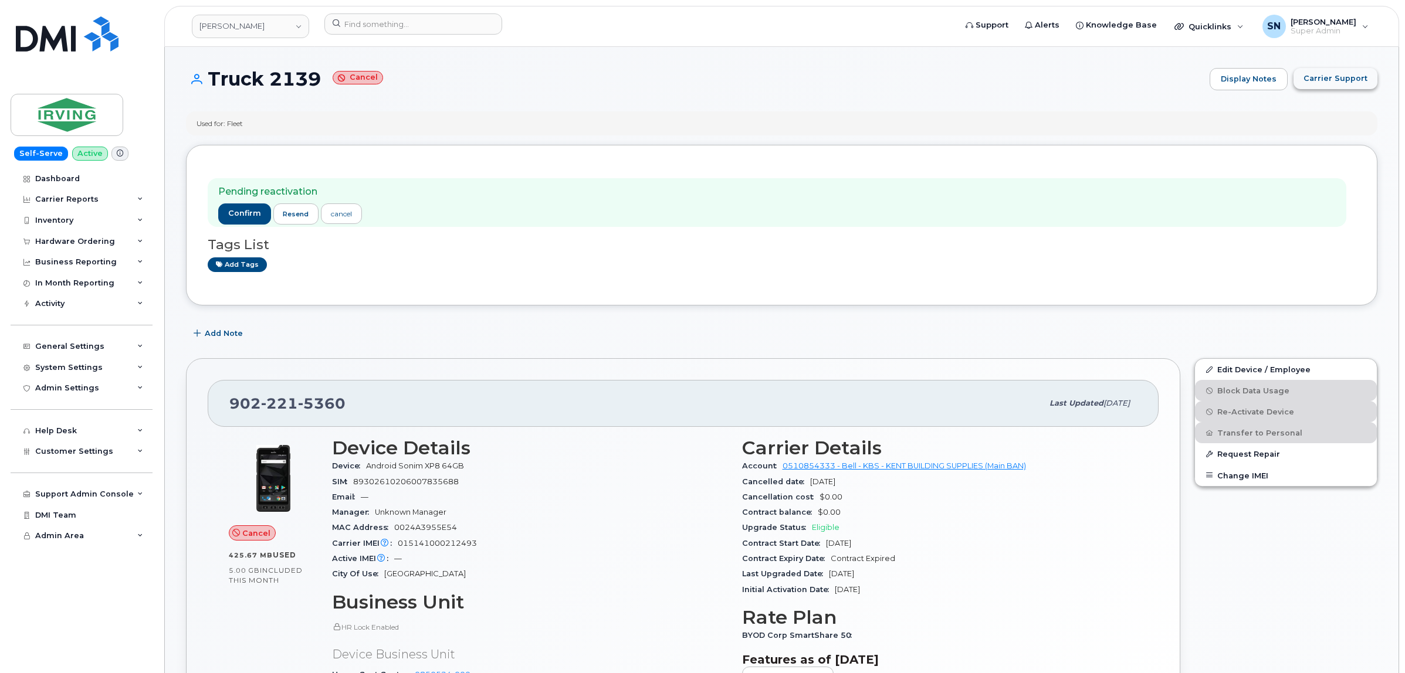
click at [1309, 80] on span "Carrier Support" at bounding box center [1335, 78] width 64 height 11
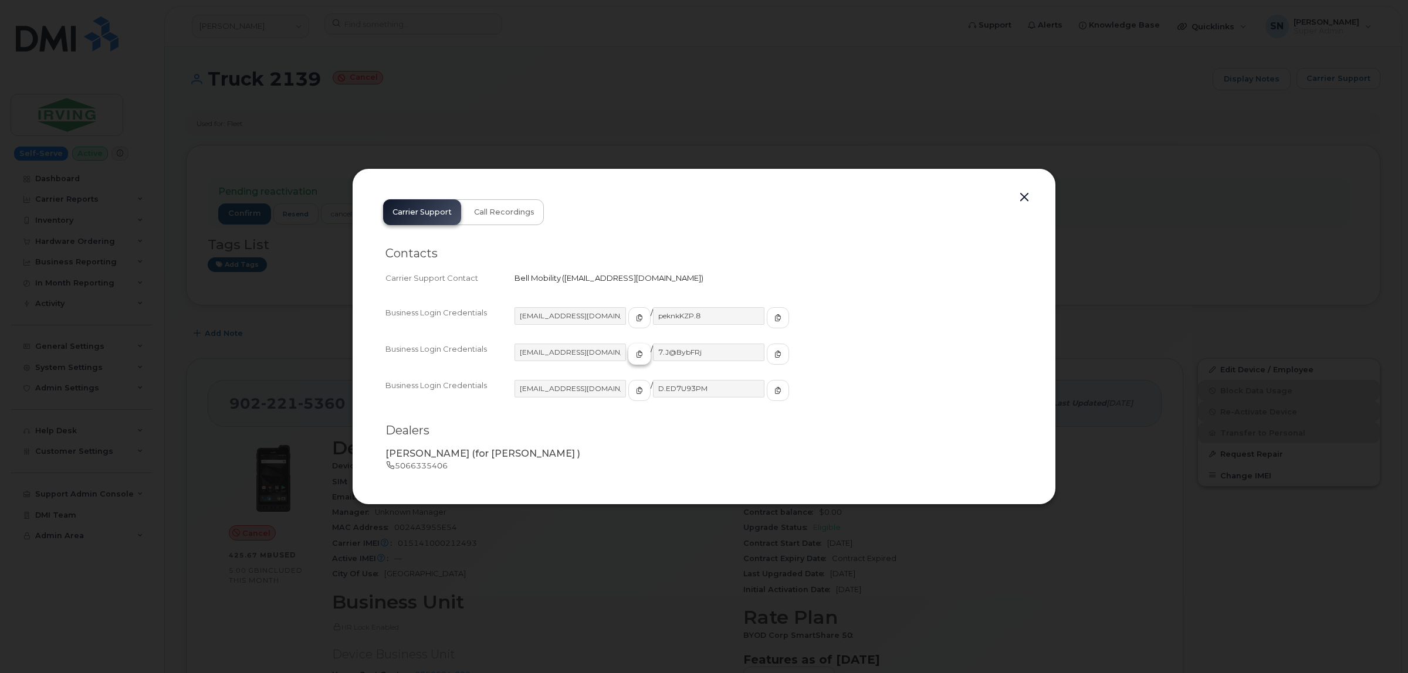
click at [636, 355] on icon "button" at bounding box center [639, 354] width 7 height 7
drag, startPoint x: 745, startPoint y: 358, endPoint x: 730, endPoint y: 360, distance: 14.8
click at [774, 358] on icon "button" at bounding box center [777, 354] width 7 height 7
click at [1027, 196] on button "button" at bounding box center [1024, 197] width 18 height 16
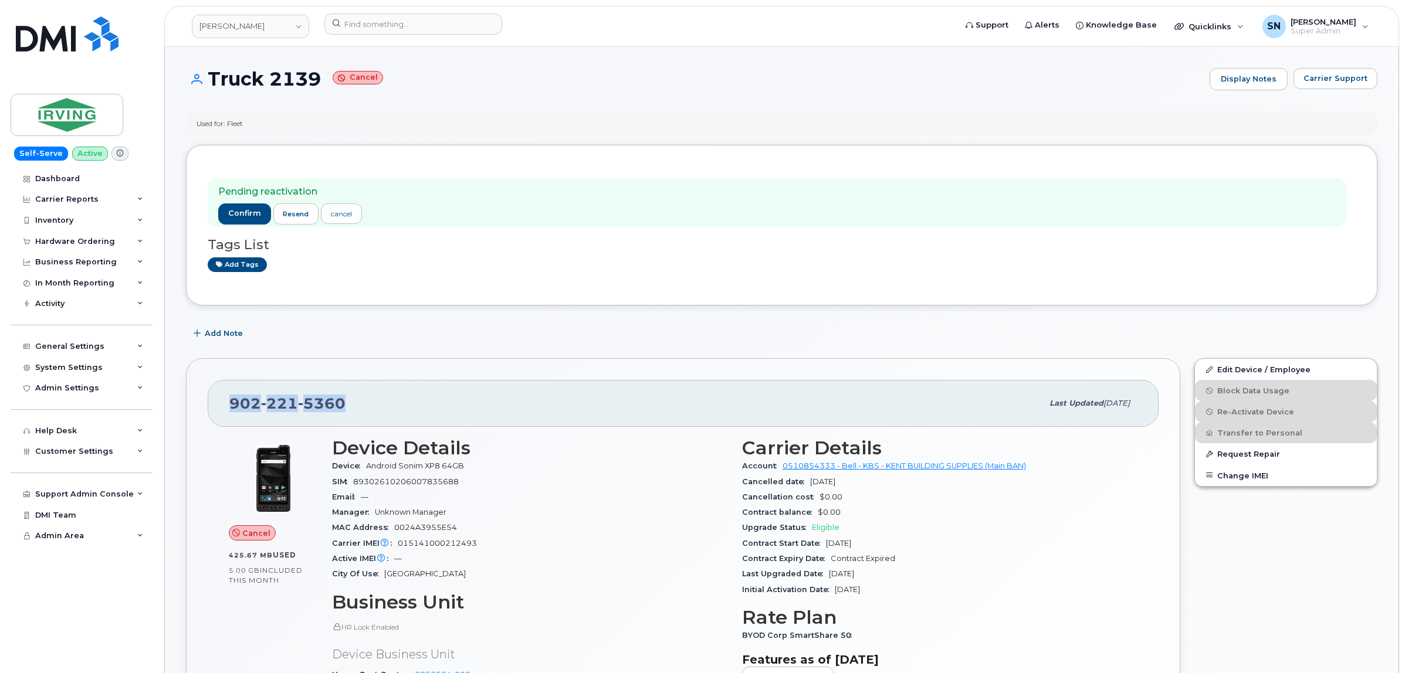
drag, startPoint x: 249, startPoint y: 413, endPoint x: 356, endPoint y: 413, distance: 106.7
click at [356, 413] on div "902 221 5360 Last updated Sep 29, 2025" at bounding box center [683, 403] width 951 height 47
copy span "902 221 5360"
click at [1314, 80] on span "Carrier Support" at bounding box center [1335, 78] width 64 height 11
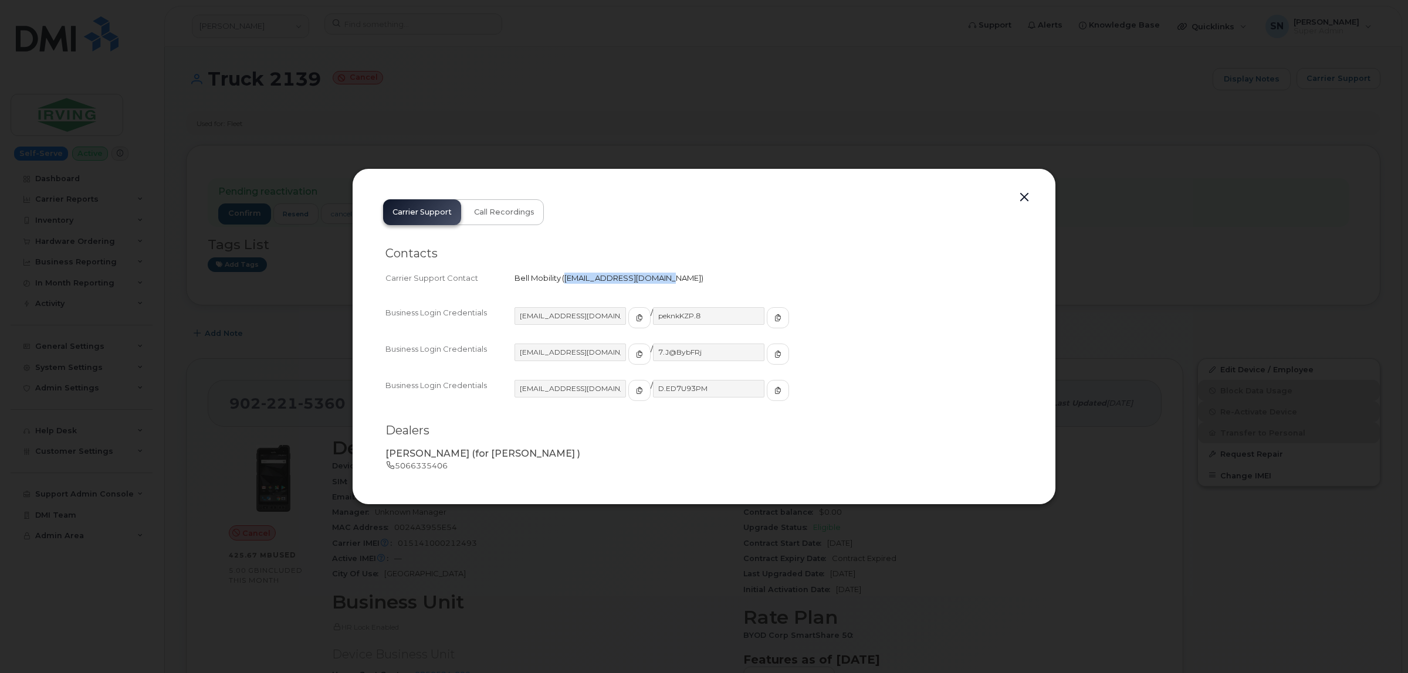
drag, startPoint x: 567, startPoint y: 276, endPoint x: 663, endPoint y: 287, distance: 97.4
click at [663, 287] on div "Contacts Carrier Support Contact Bell Mobility   wirelessbbmcare@bell.ca" at bounding box center [703, 266] width 637 height 59
copy span "[EMAIL_ADDRESS][DOMAIN_NAME]"
drag, startPoint x: 1025, startPoint y: 199, endPoint x: 1006, endPoint y: 198, distance: 18.8
click at [1024, 199] on button "button" at bounding box center [1024, 197] width 18 height 16
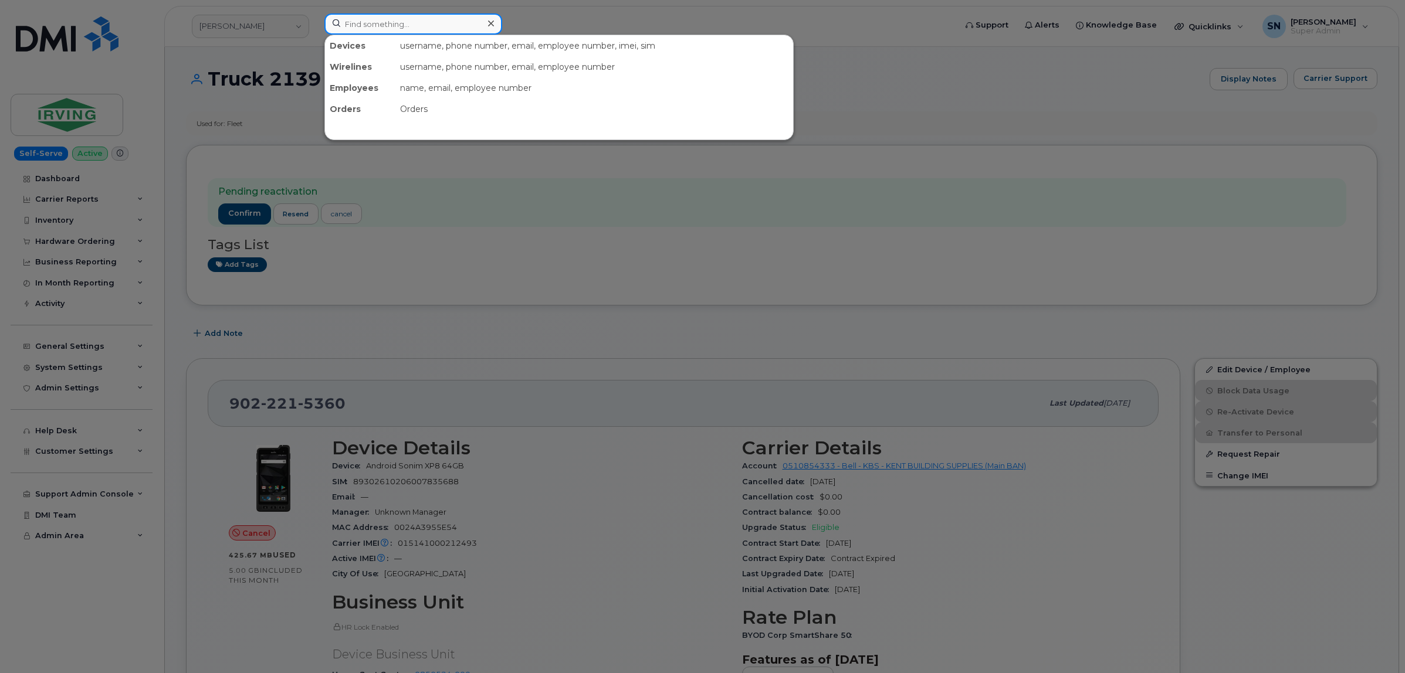
click at [376, 23] on input at bounding box center [413, 23] width 178 height 21
paste input "5068639859"
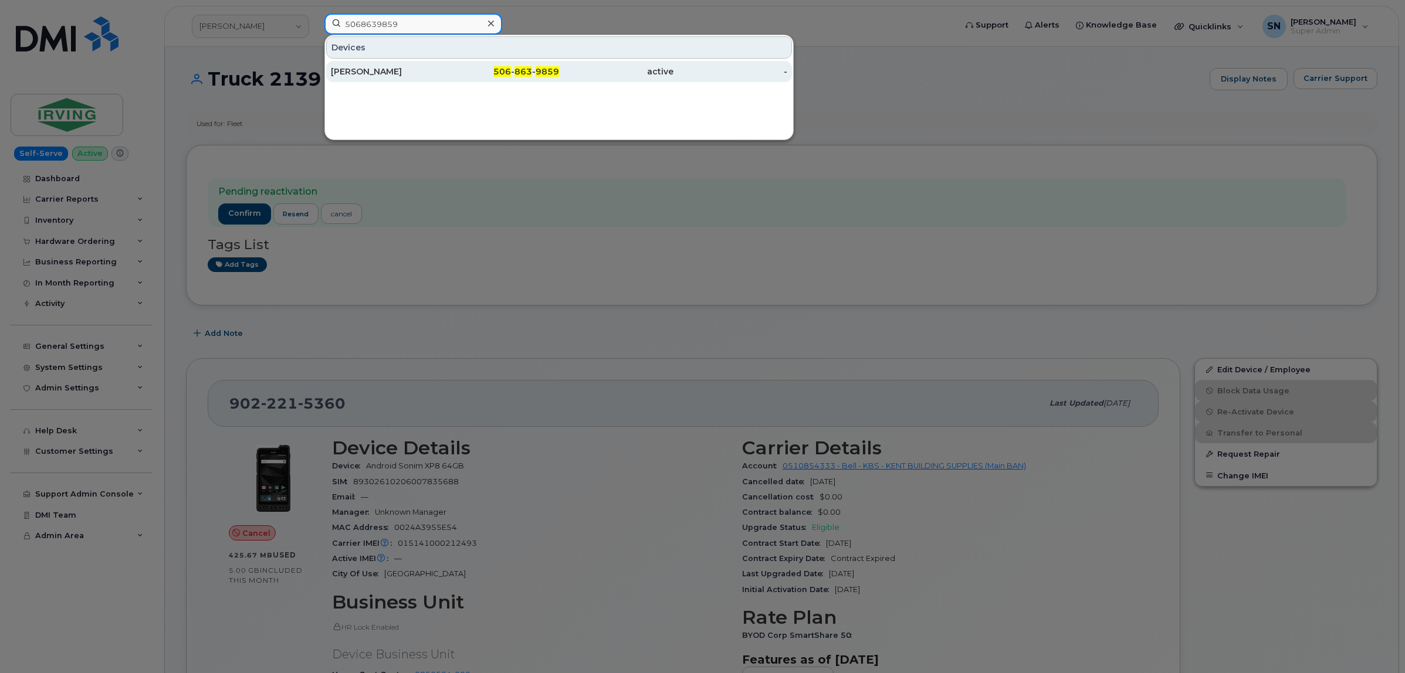
type input "5068639859"
click at [402, 72] on div "Amanda Smith" at bounding box center [388, 72] width 114 height 12
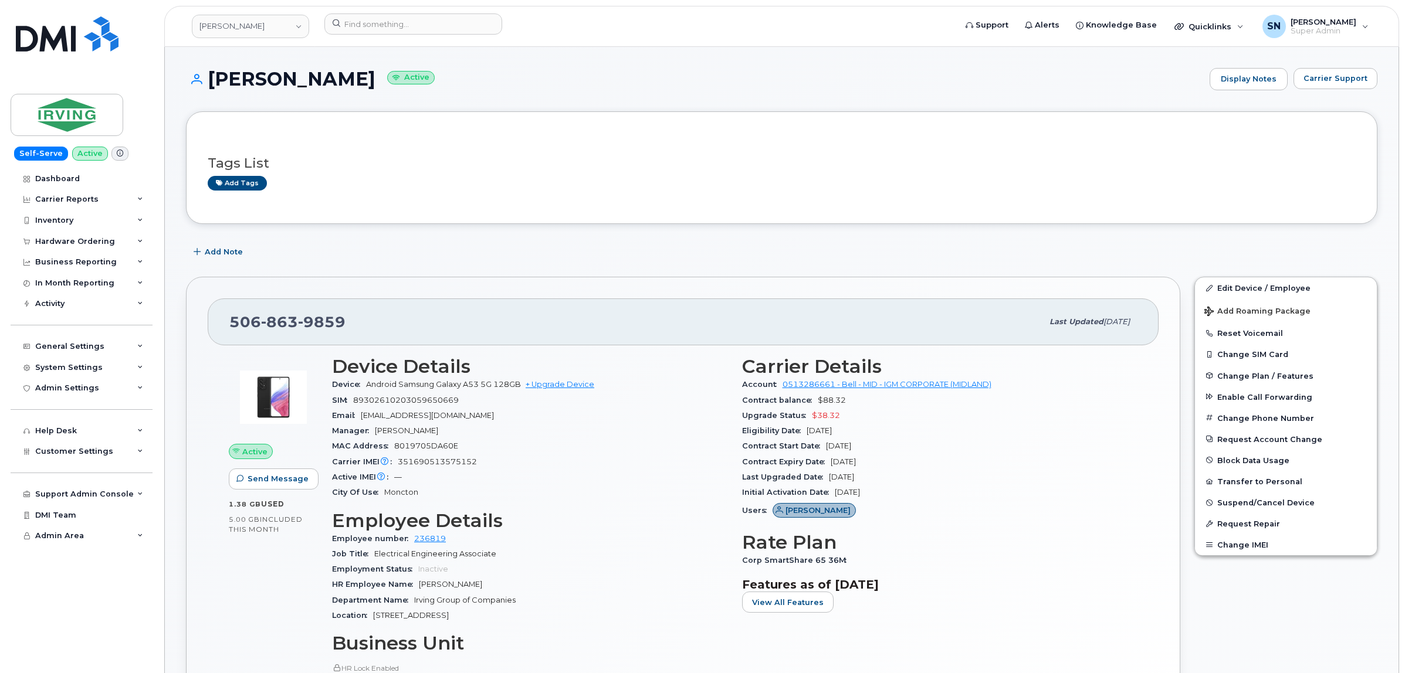
click at [537, 248] on div "Add Note" at bounding box center [781, 252] width 1191 height 21
click at [384, 254] on div "Add Note" at bounding box center [781, 252] width 1191 height 21
click at [417, 18] on input at bounding box center [413, 23] width 178 height 21
paste input "5066502802"
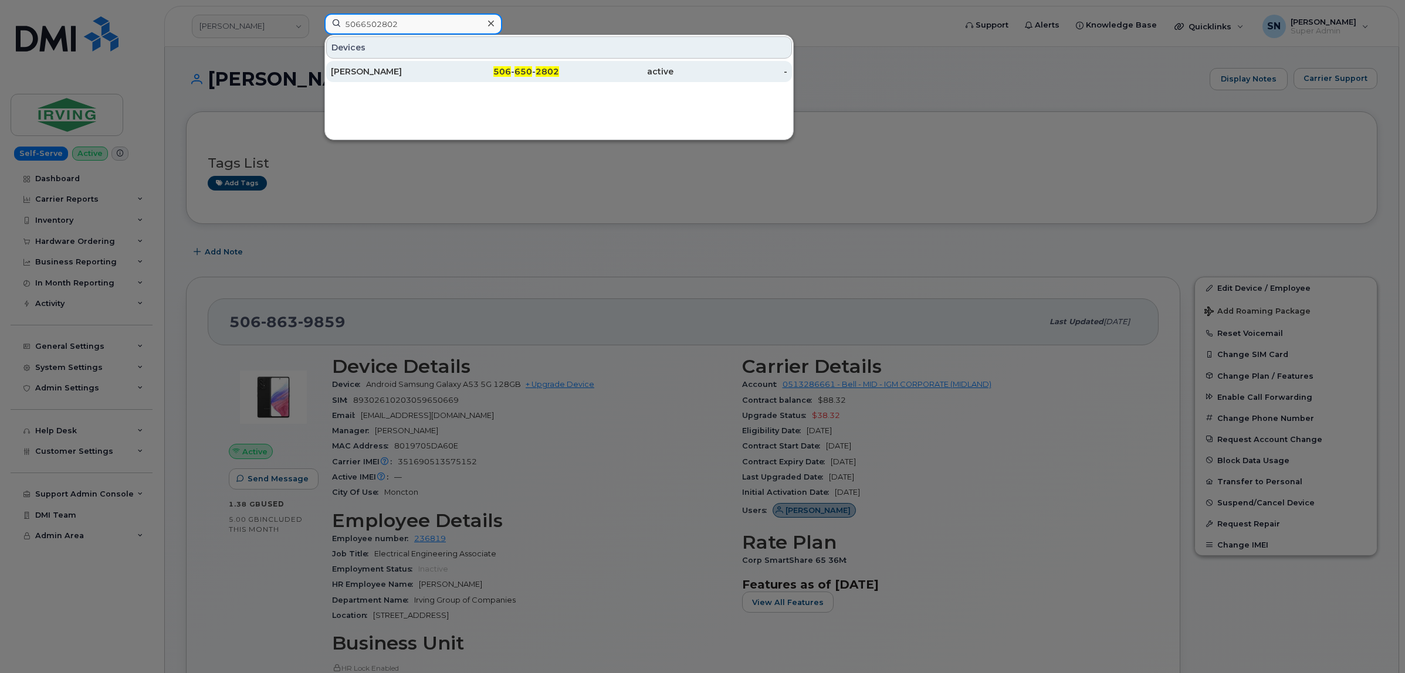
type input "5066502802"
click at [380, 73] on div "[PERSON_NAME]" at bounding box center [388, 72] width 114 height 12
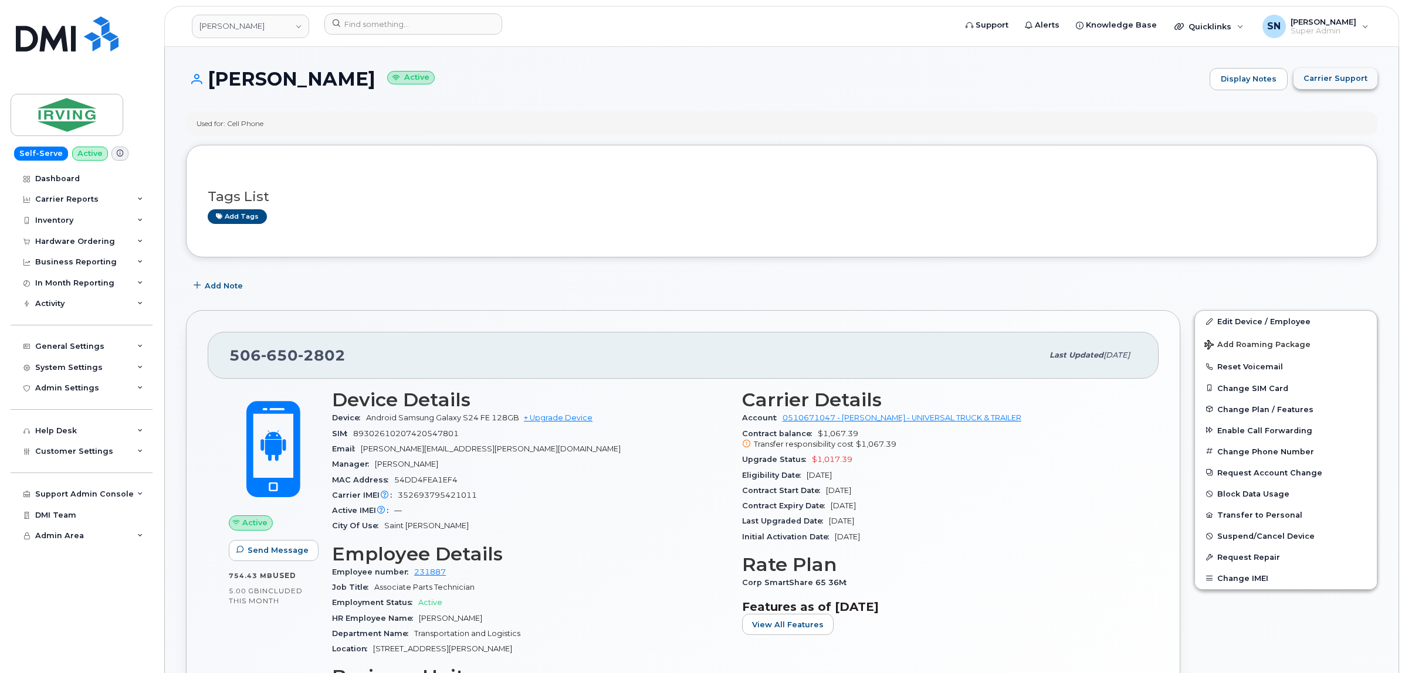
click at [1324, 82] on span "Carrier Support" at bounding box center [1335, 78] width 64 height 11
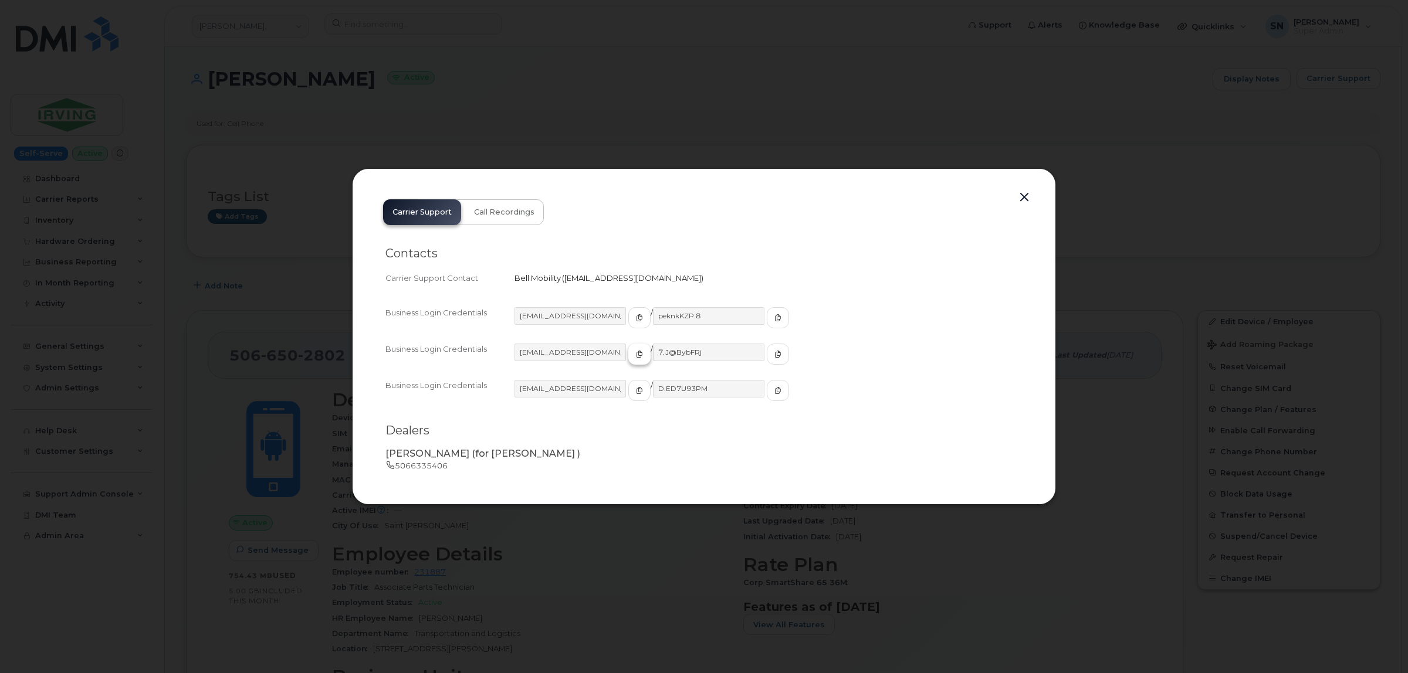
click at [634, 351] on span "button" at bounding box center [639, 354] width 11 height 11
click at [774, 352] on icon "button" at bounding box center [777, 354] width 7 height 7
click at [1020, 198] on button "button" at bounding box center [1024, 197] width 18 height 16
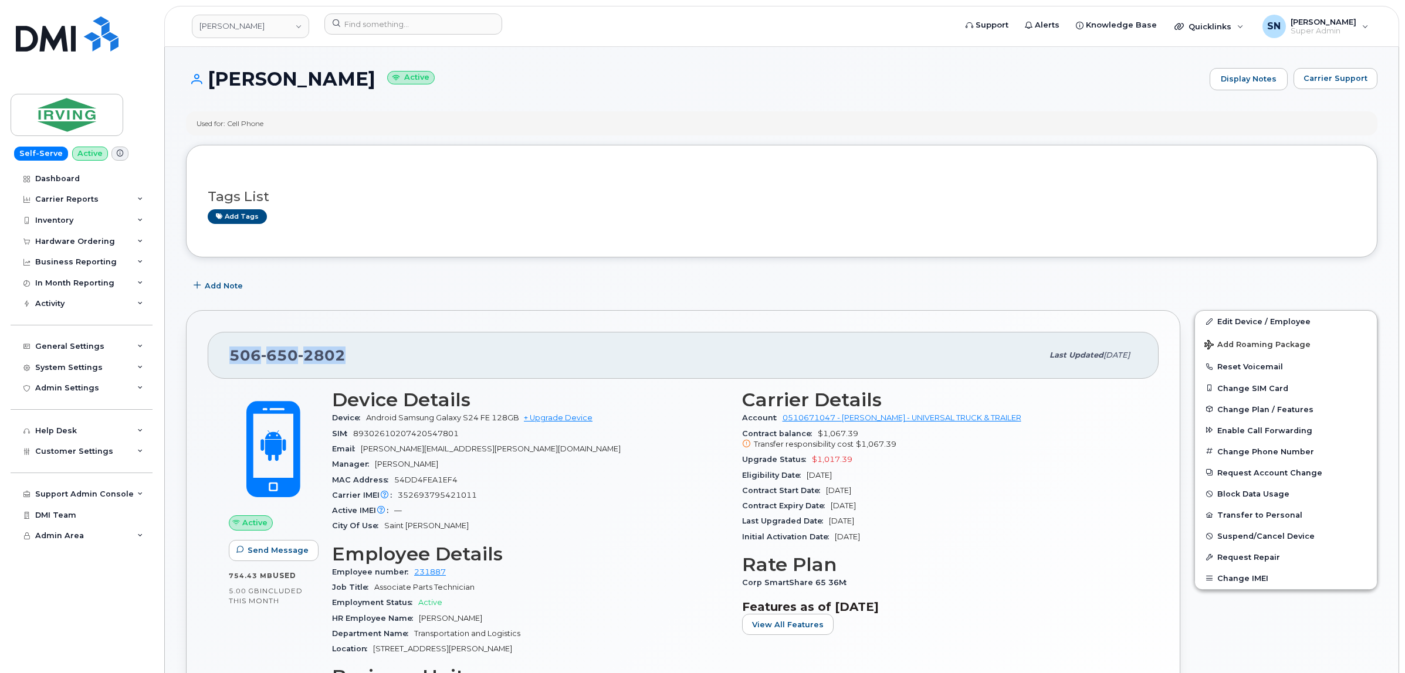
drag, startPoint x: 229, startPoint y: 361, endPoint x: 343, endPoint y: 364, distance: 113.8
click at [343, 364] on span "506 650 2802" at bounding box center [287, 356] width 116 height 18
copy span "506 650 2802"
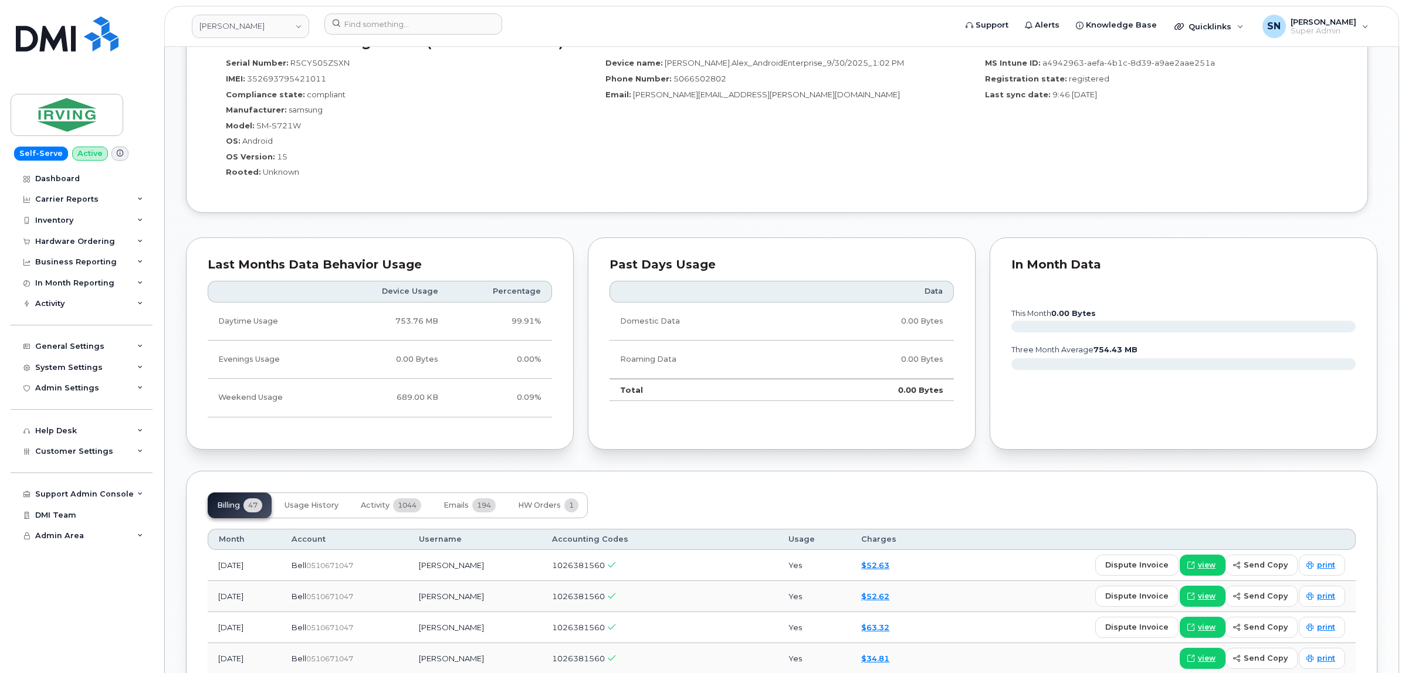
scroll to position [880, 0]
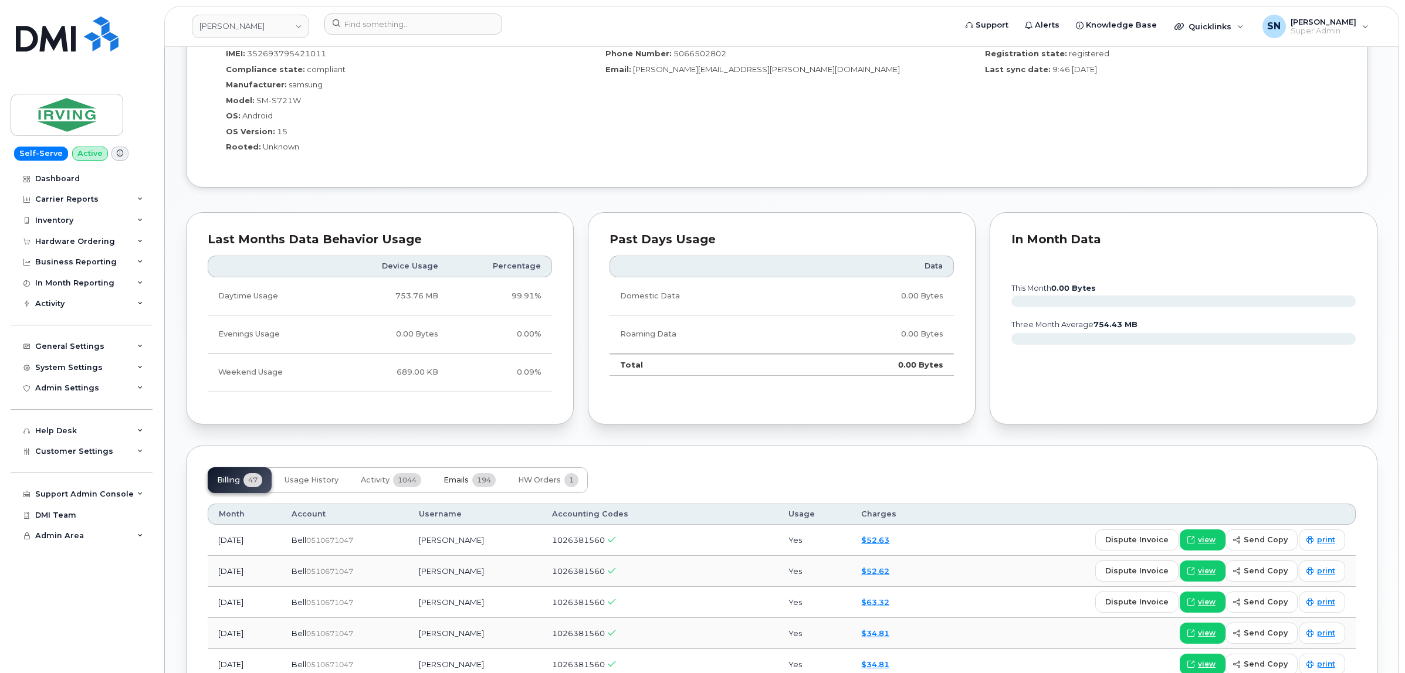
click at [467, 477] on span "Emails" at bounding box center [455, 480] width 25 height 9
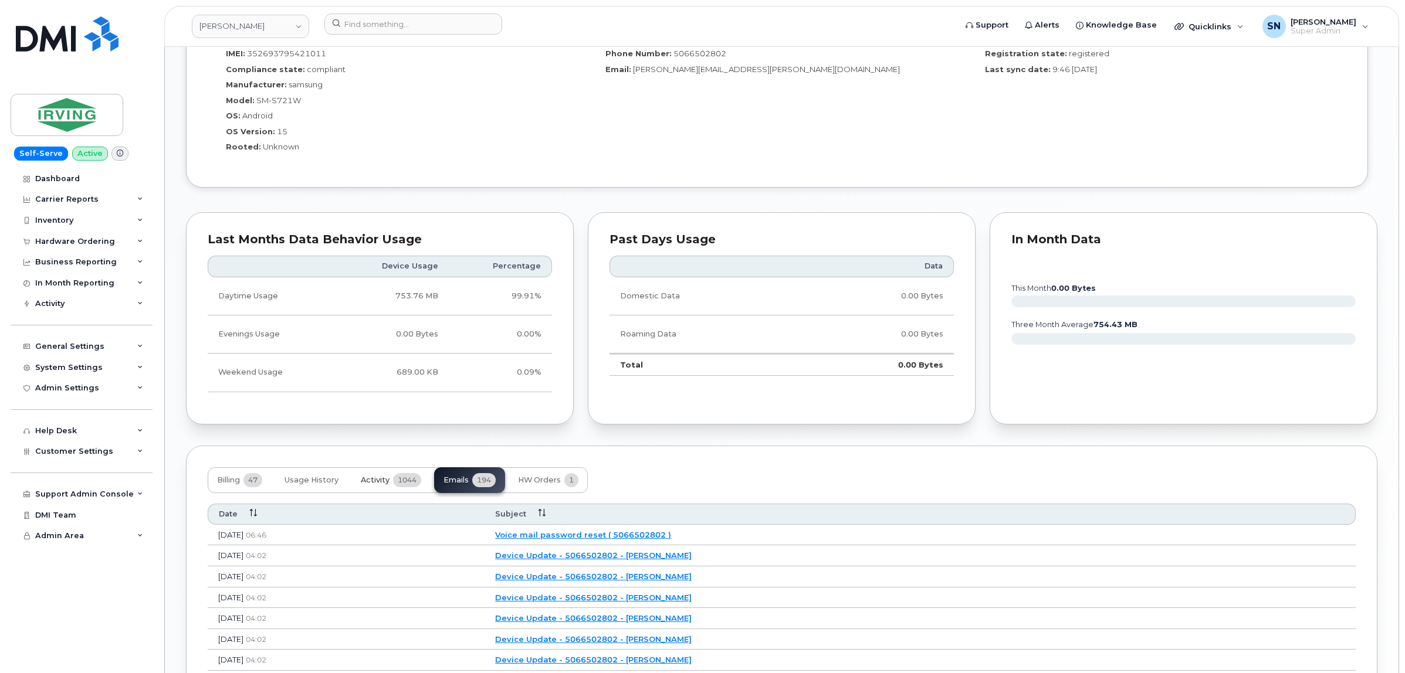
click at [369, 477] on span "Activity" at bounding box center [375, 480] width 29 height 9
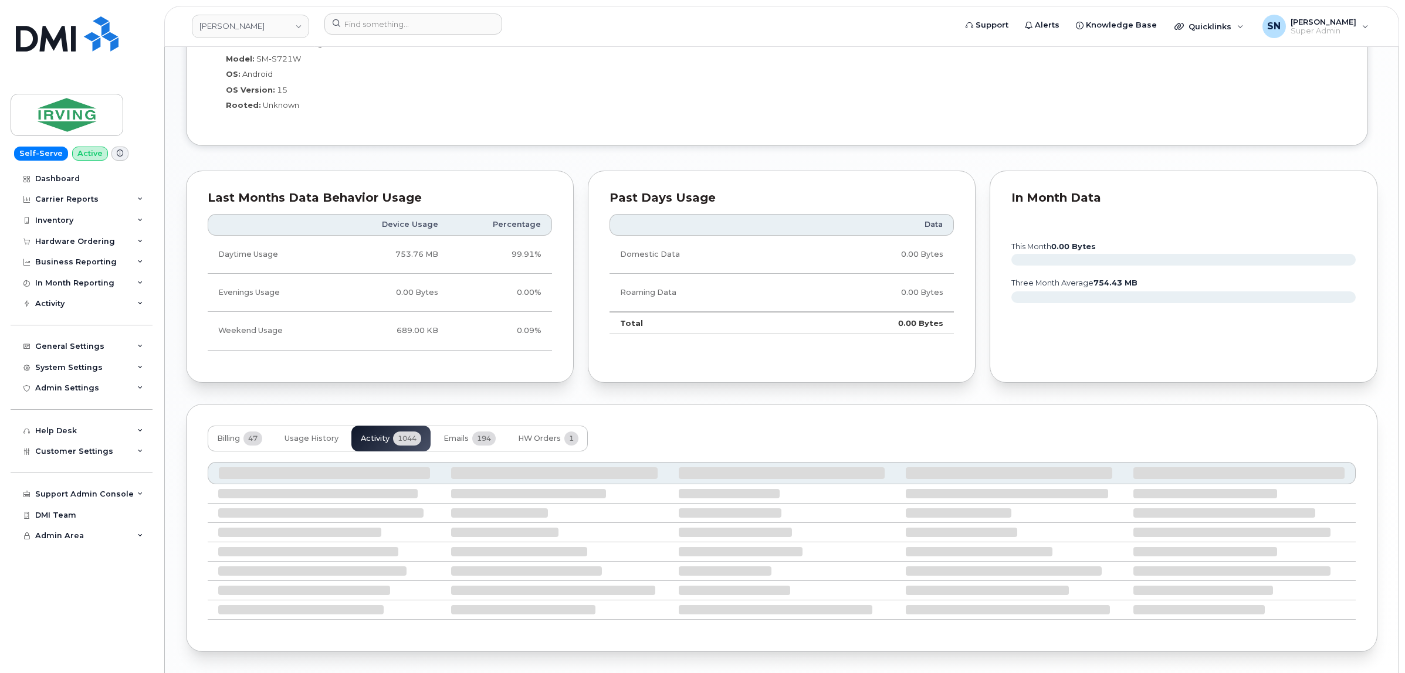
scroll to position [962, 0]
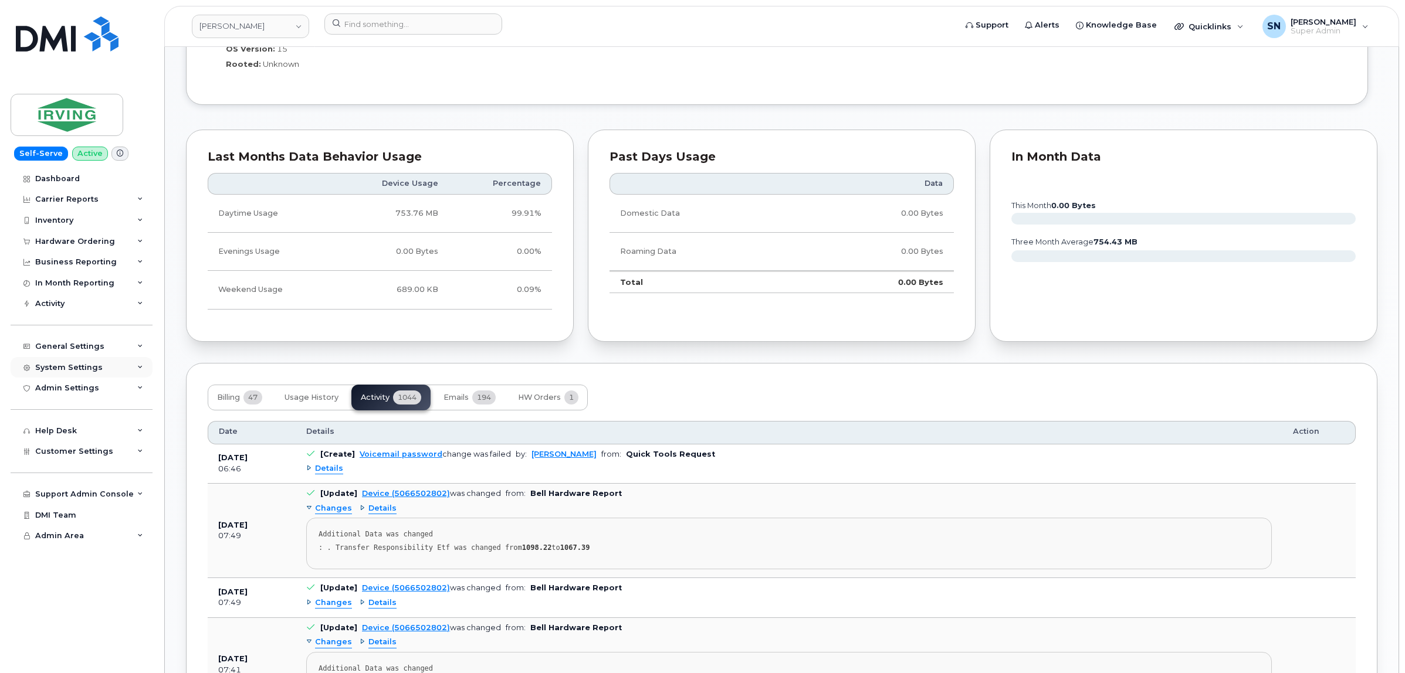
click at [104, 367] on div "System Settings" at bounding box center [82, 367] width 142 height 21
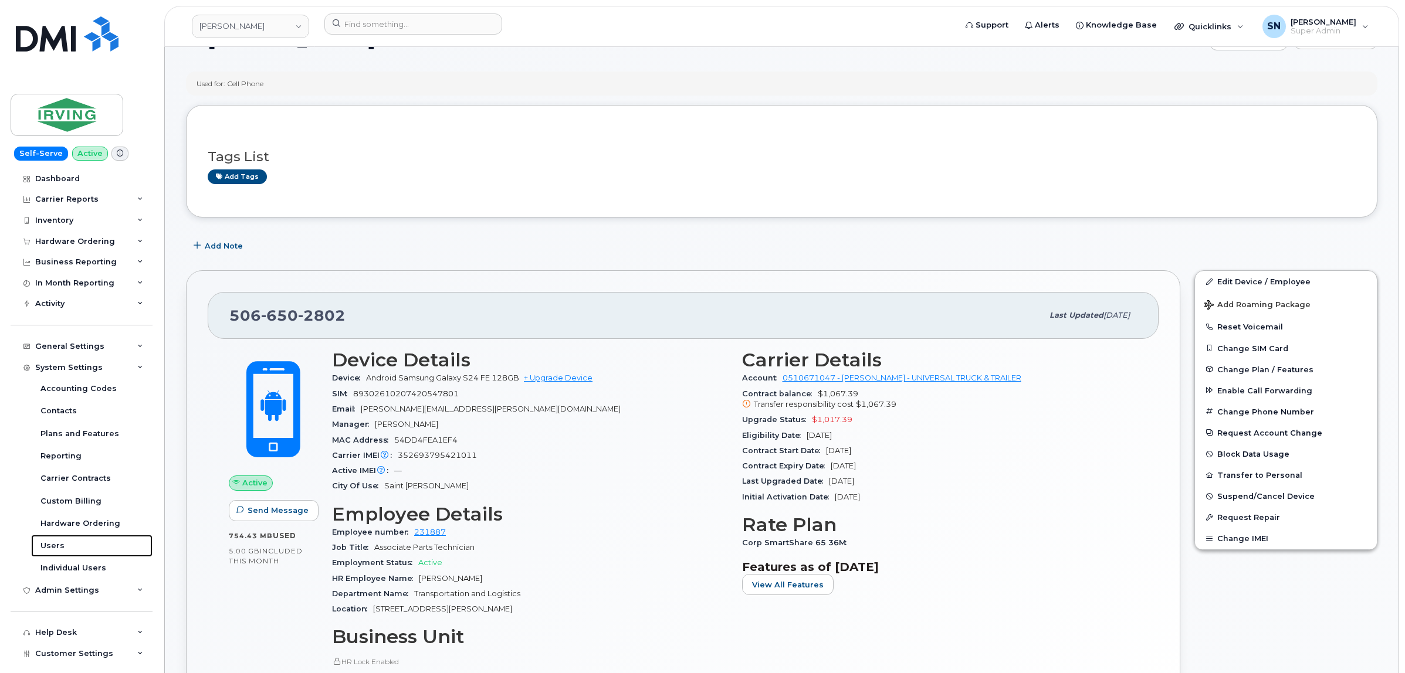
scroll to position [0, 0]
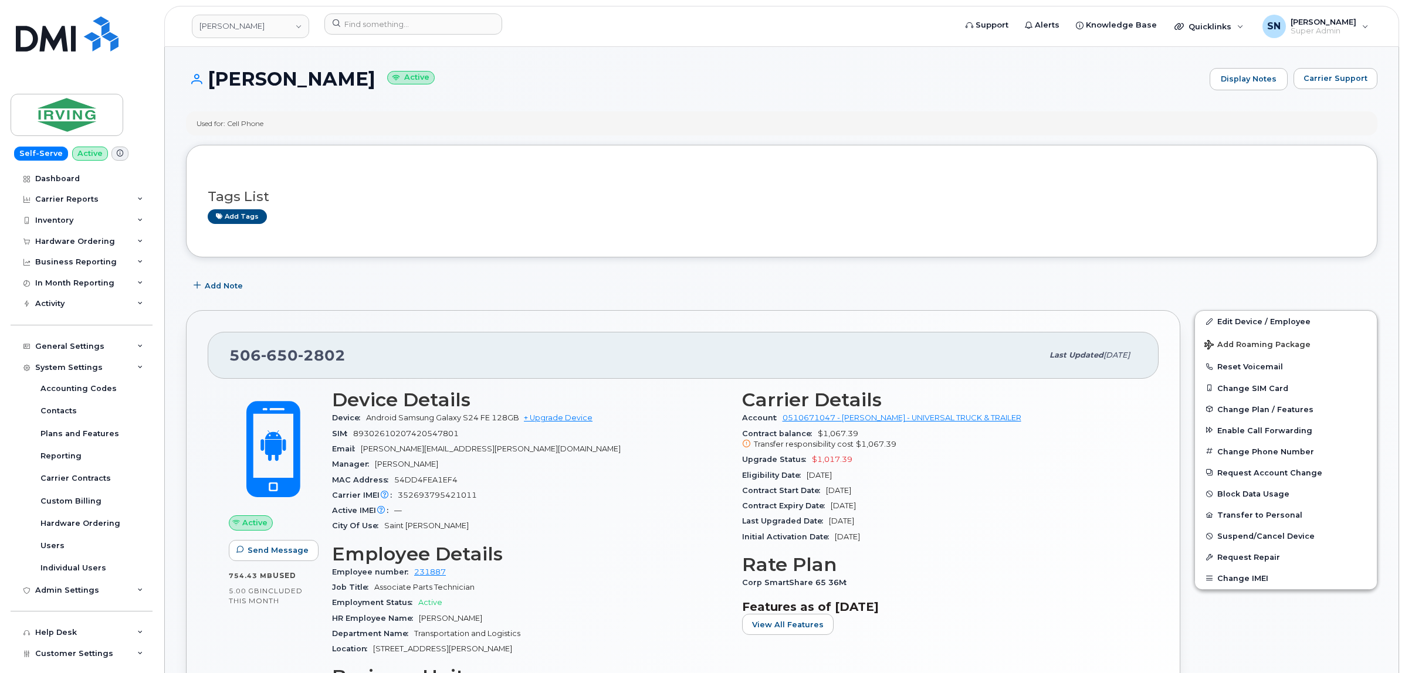
drag, startPoint x: 257, startPoint y: 79, endPoint x: 419, endPoint y: 88, distance: 162.7
click at [420, 88] on h1 "Alexander Macdonald Active" at bounding box center [695, 79] width 1018 height 21
copy h1 "Alexander Macdonald"
drag, startPoint x: 271, startPoint y: 361, endPoint x: 333, endPoint y: 355, distance: 62.5
click at [346, 360] on div "506 650 2802 Last updated Sep 11, 2025" at bounding box center [683, 355] width 951 height 47
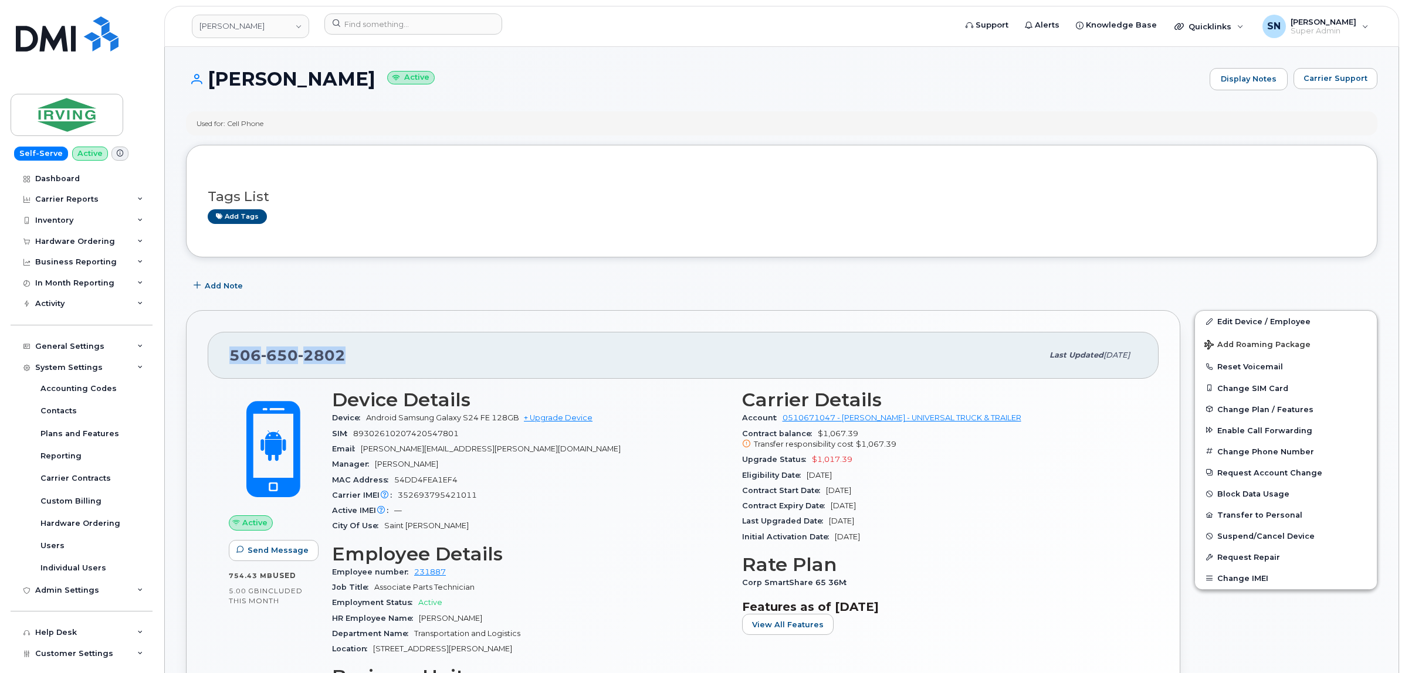
copy span "506 650 2802"
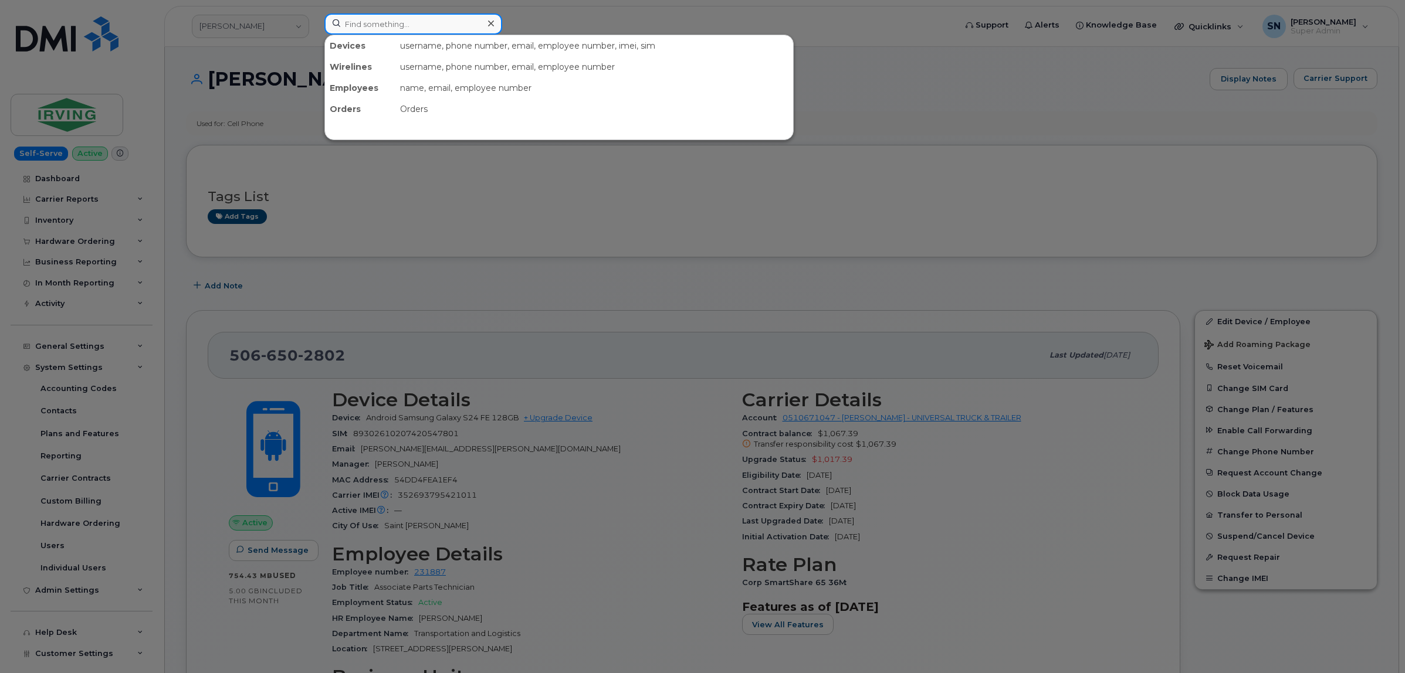
click at [365, 18] on input at bounding box center [413, 23] width 178 height 21
paste input "3435733270"
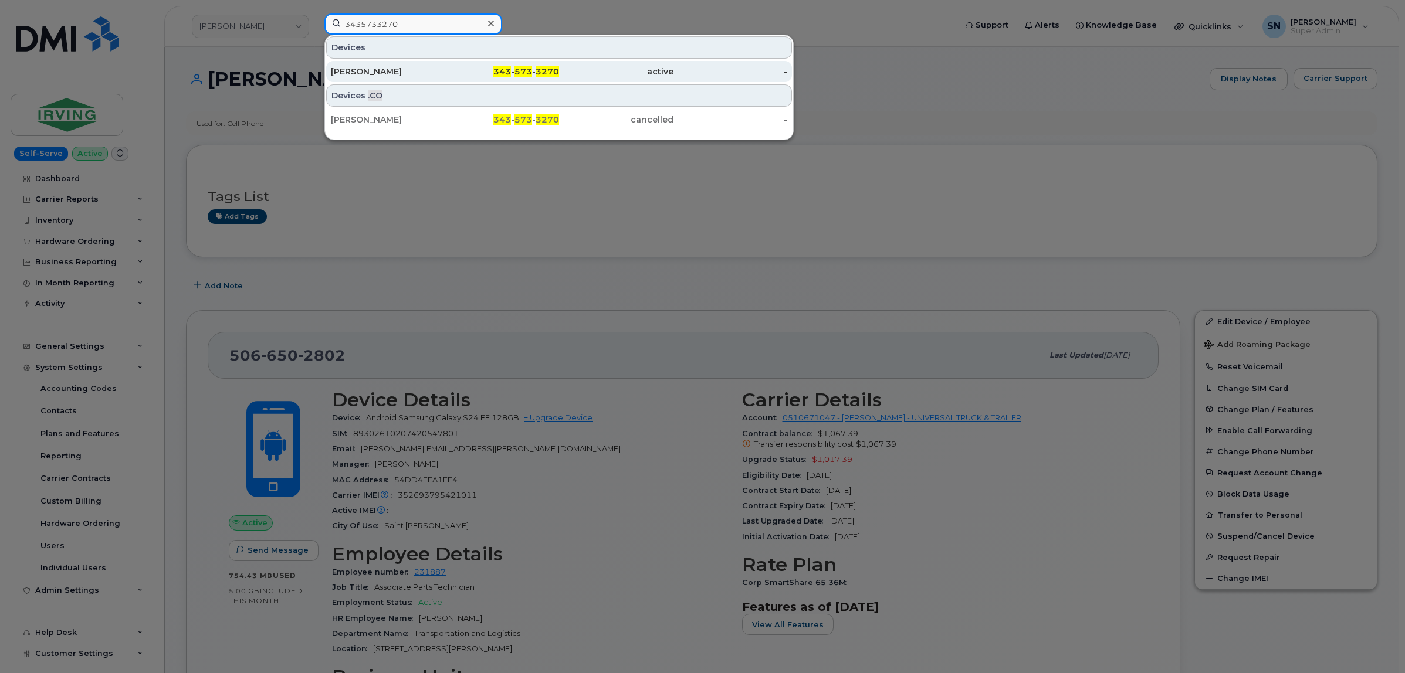
type input "3435733270"
click at [467, 72] on div "343 - 573 - 3270" at bounding box center [502, 72] width 114 height 12
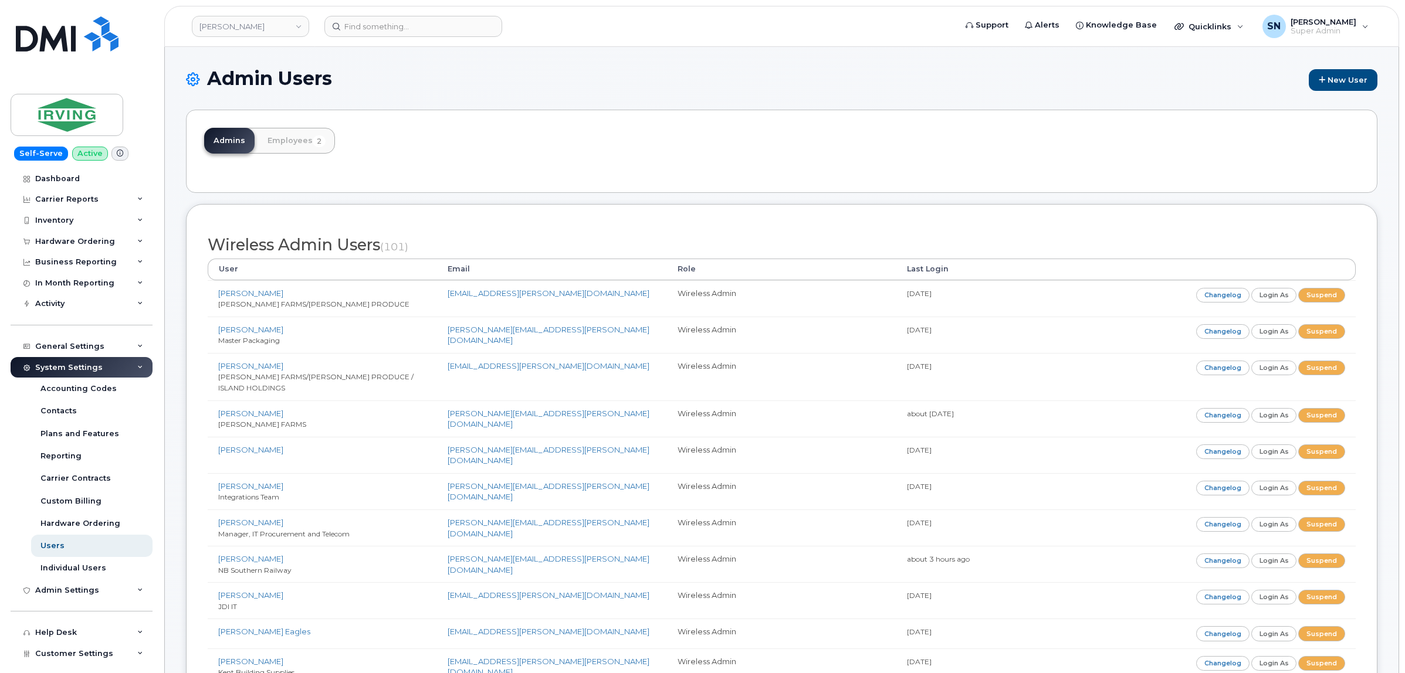
click at [656, 99] on div "Admin Users New User" at bounding box center [781, 89] width 1191 height 42
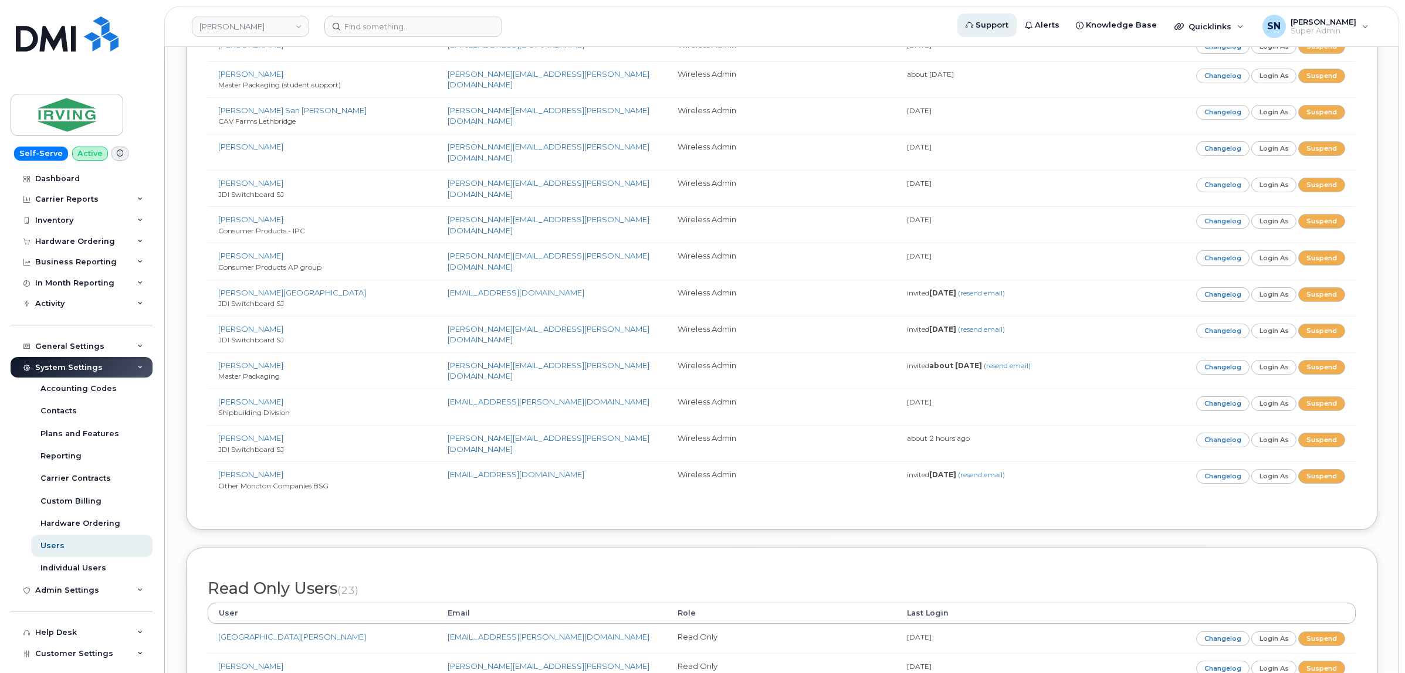
scroll to position [915, 0]
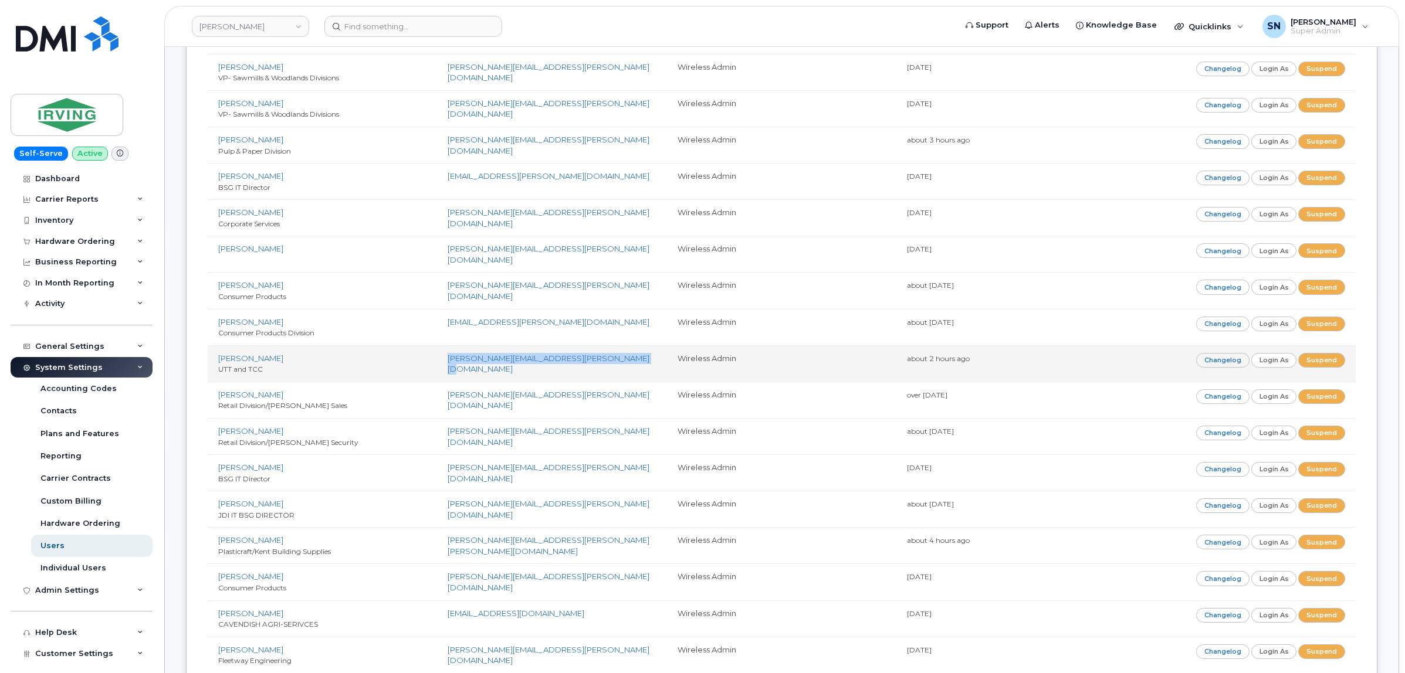
drag, startPoint x: 444, startPoint y: 338, endPoint x: 619, endPoint y: 344, distance: 174.9
click at [619, 345] on td "[PERSON_NAME][EMAIL_ADDRESS][PERSON_NAME][DOMAIN_NAME]" at bounding box center [551, 363] width 229 height 36
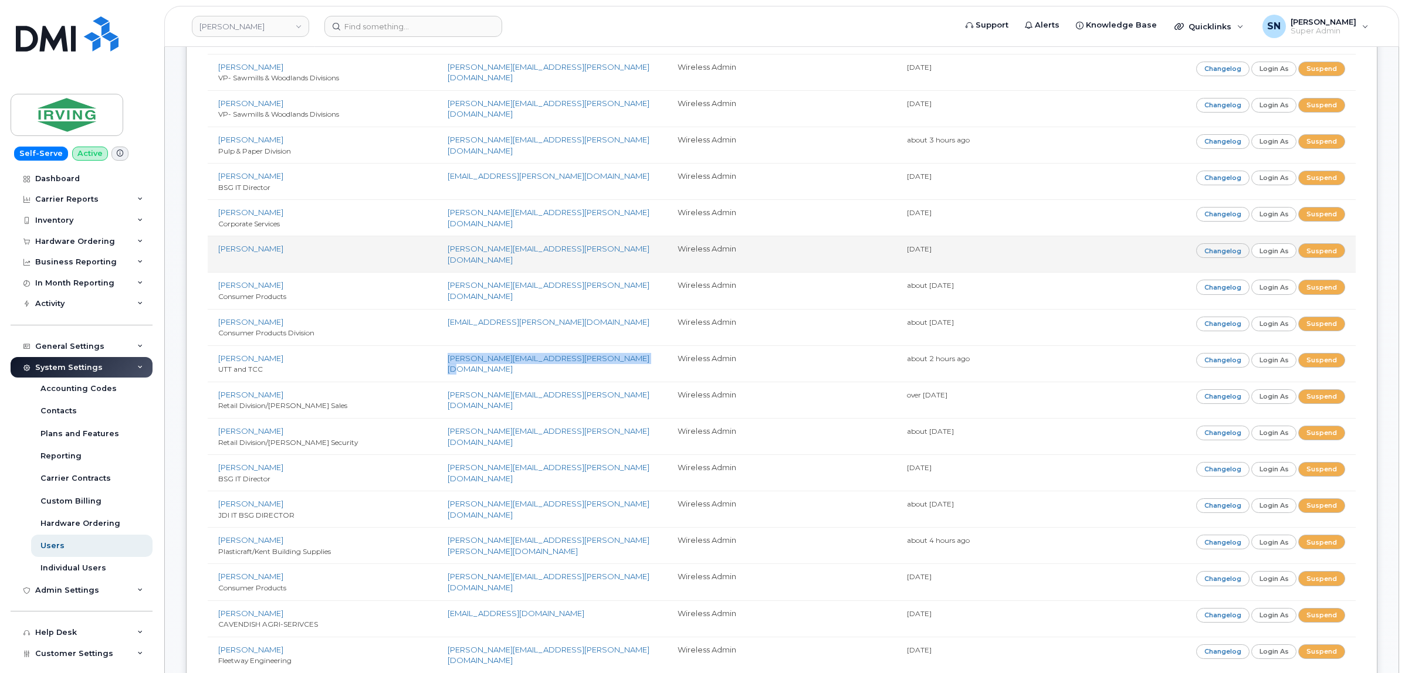
copy link "[PERSON_NAME][EMAIL_ADDRESS][PERSON_NAME][DOMAIN_NAME]"
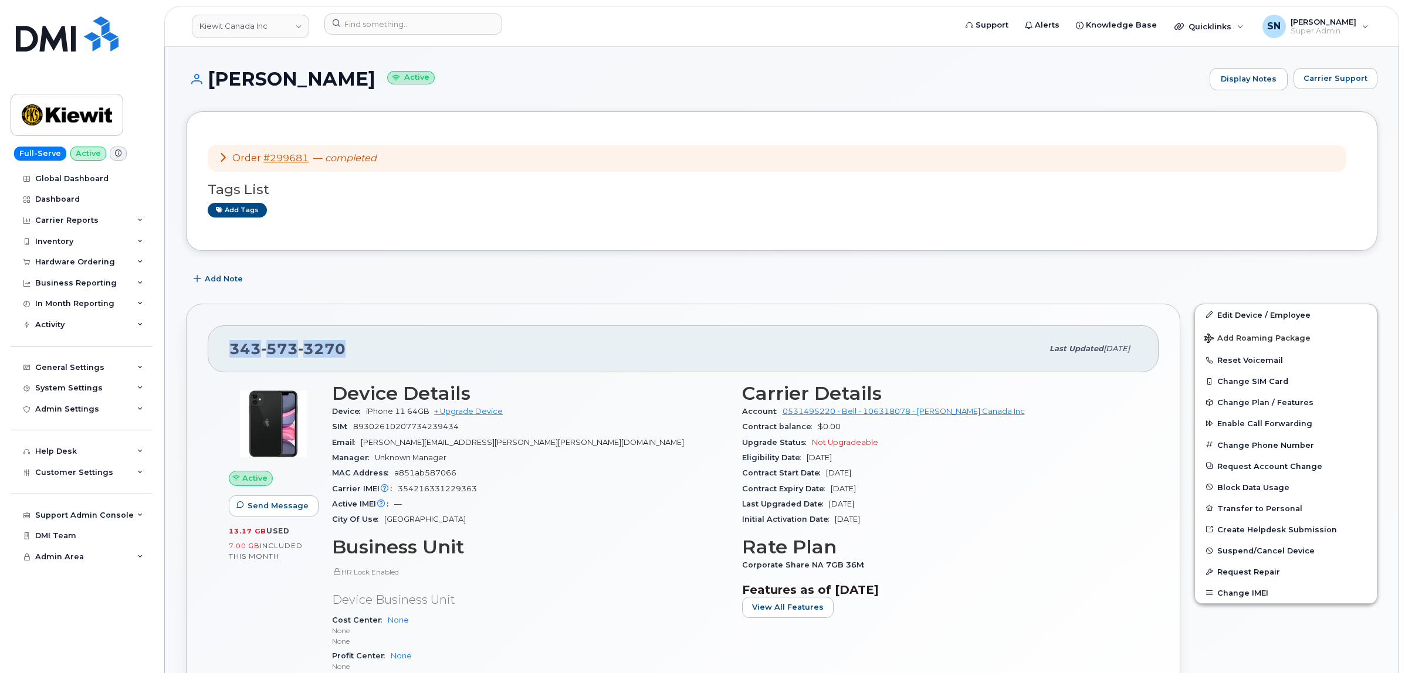
drag, startPoint x: 324, startPoint y: 360, endPoint x: 355, endPoint y: 360, distance: 31.1
click at [355, 360] on div "[PHONE_NUMBER] Last updated [DATE]" at bounding box center [683, 348] width 951 height 47
drag, startPoint x: 210, startPoint y: 72, endPoint x: 368, endPoint y: 85, distance: 158.9
click at [368, 85] on h1 "Richard Bussiere Active" at bounding box center [695, 79] width 1018 height 21
copy h1 "Richard Bussiere"
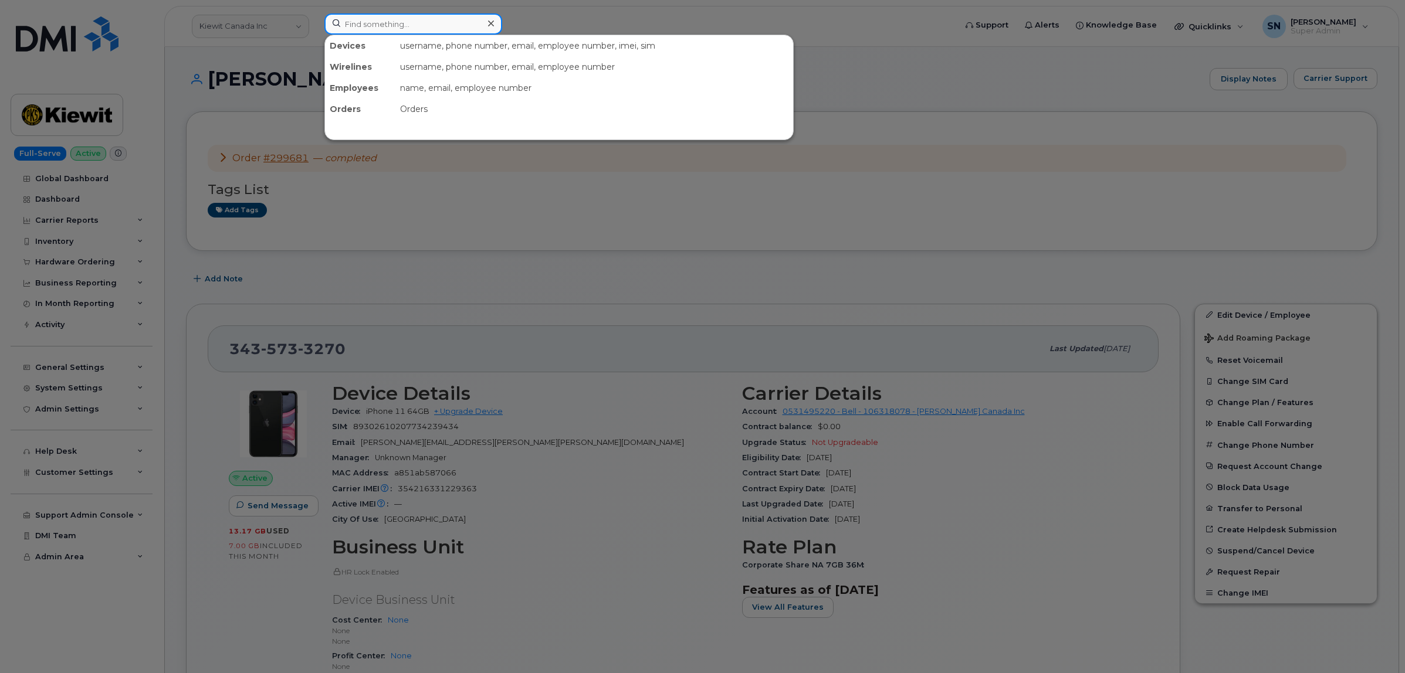
click at [368, 26] on input at bounding box center [413, 23] width 178 height 21
paste input "3435408324"
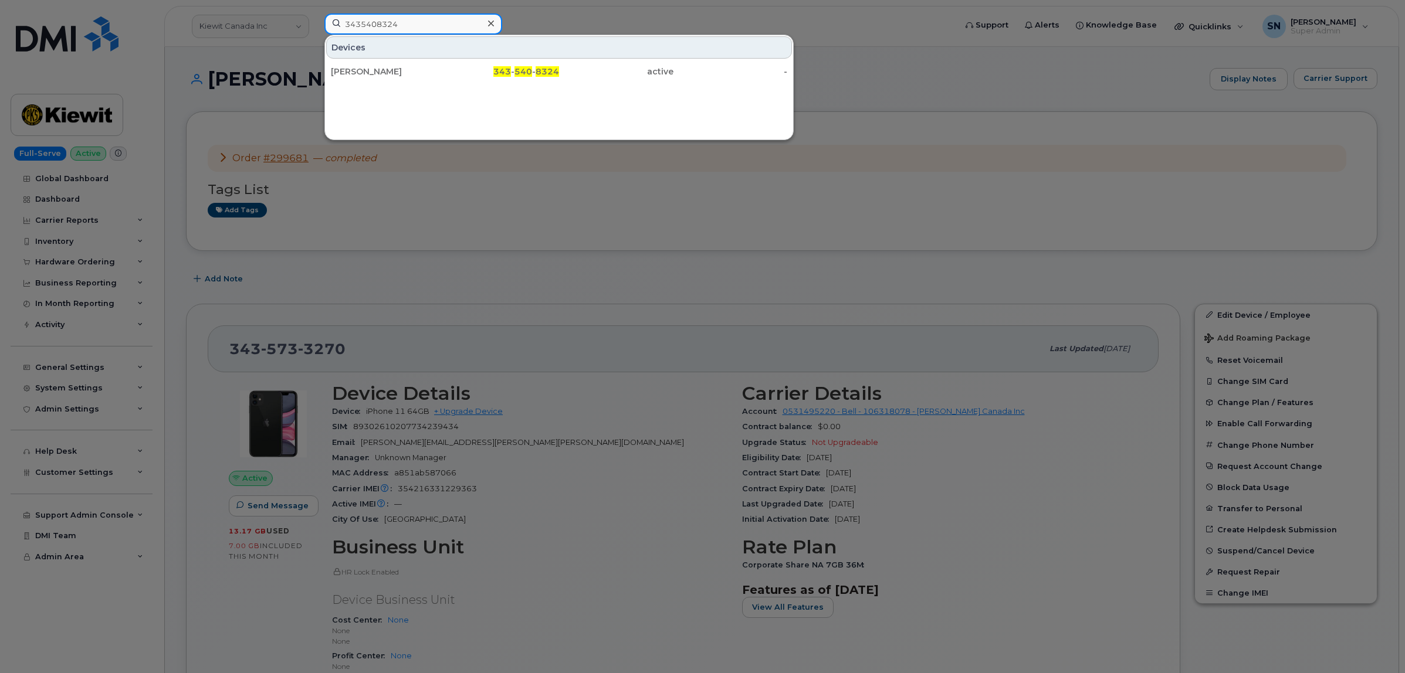
type input "3435408324"
click at [460, 77] on div "343 - 540 - 8324" at bounding box center [502, 72] width 114 height 12
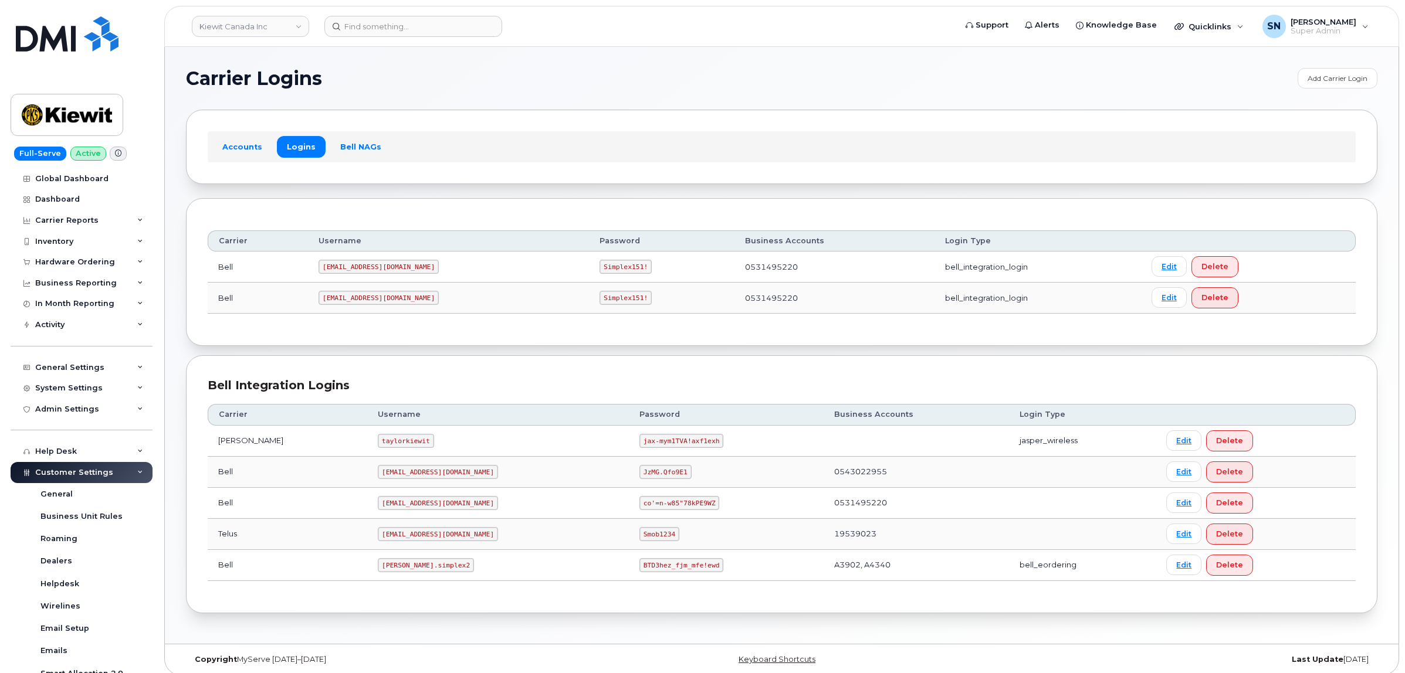
scroll to position [235, 0]
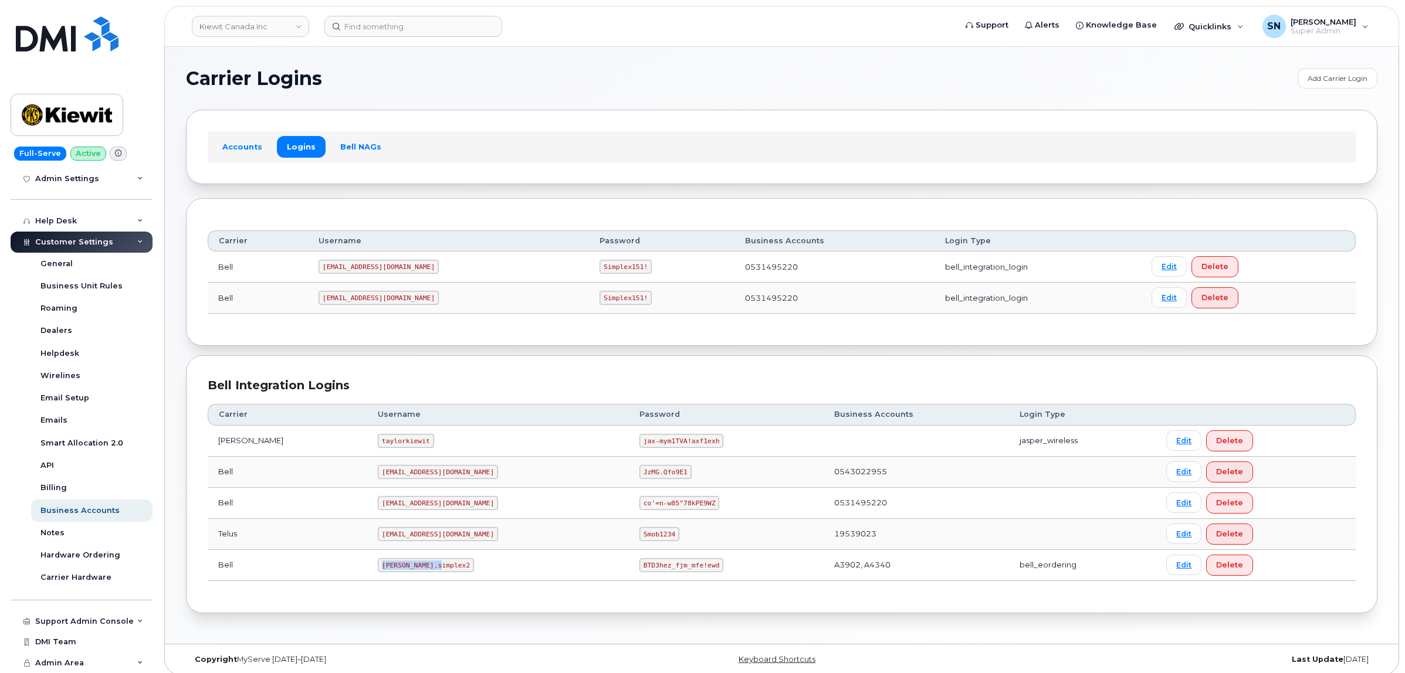
drag, startPoint x: 347, startPoint y: 568, endPoint x: 416, endPoint y: 578, distance: 69.9
click at [416, 578] on td "[PERSON_NAME].simplex2" at bounding box center [498, 565] width 262 height 31
copy code "[PERSON_NAME].simplex2"
drag, startPoint x: 588, startPoint y: 571, endPoint x: 669, endPoint y: 572, distance: 81.5
click at [669, 572] on td "BTD3hez_fjm_mfe!ewd" at bounding box center [726, 565] width 195 height 31
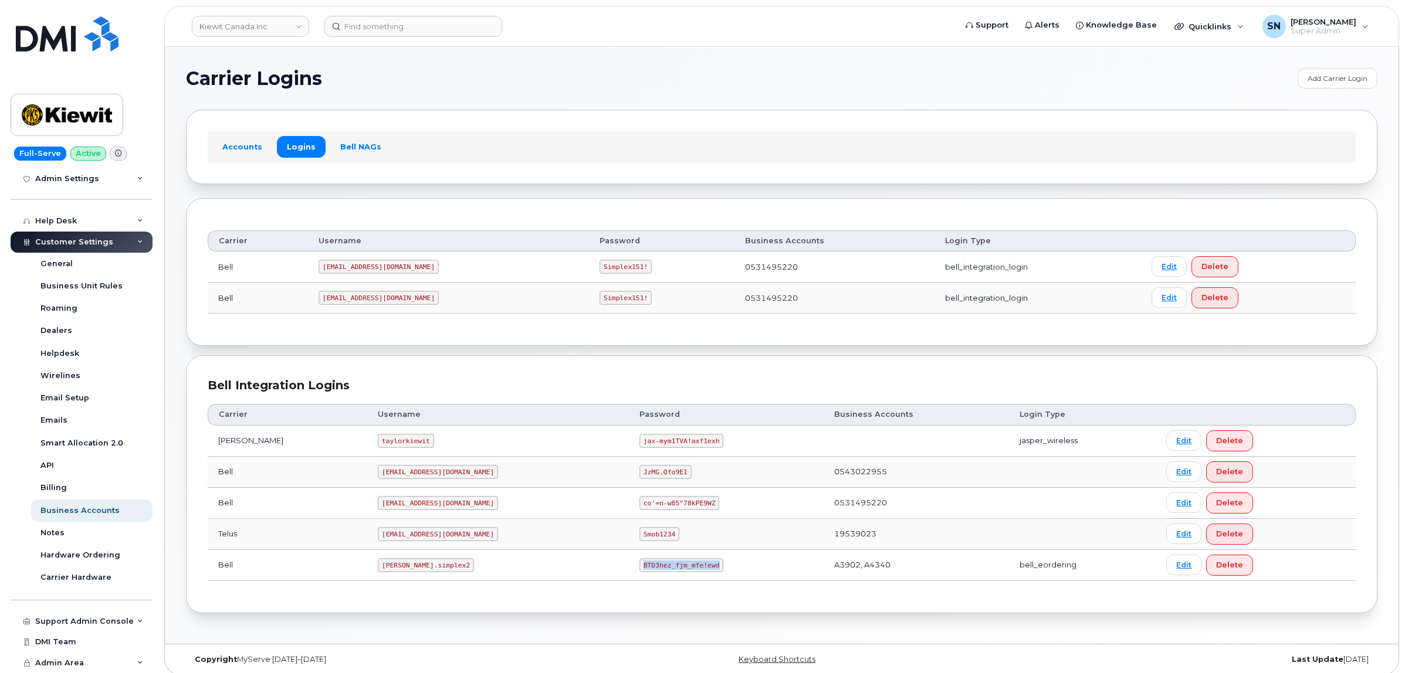
copy code "BTD3hez_fjm_mfe!ewd"
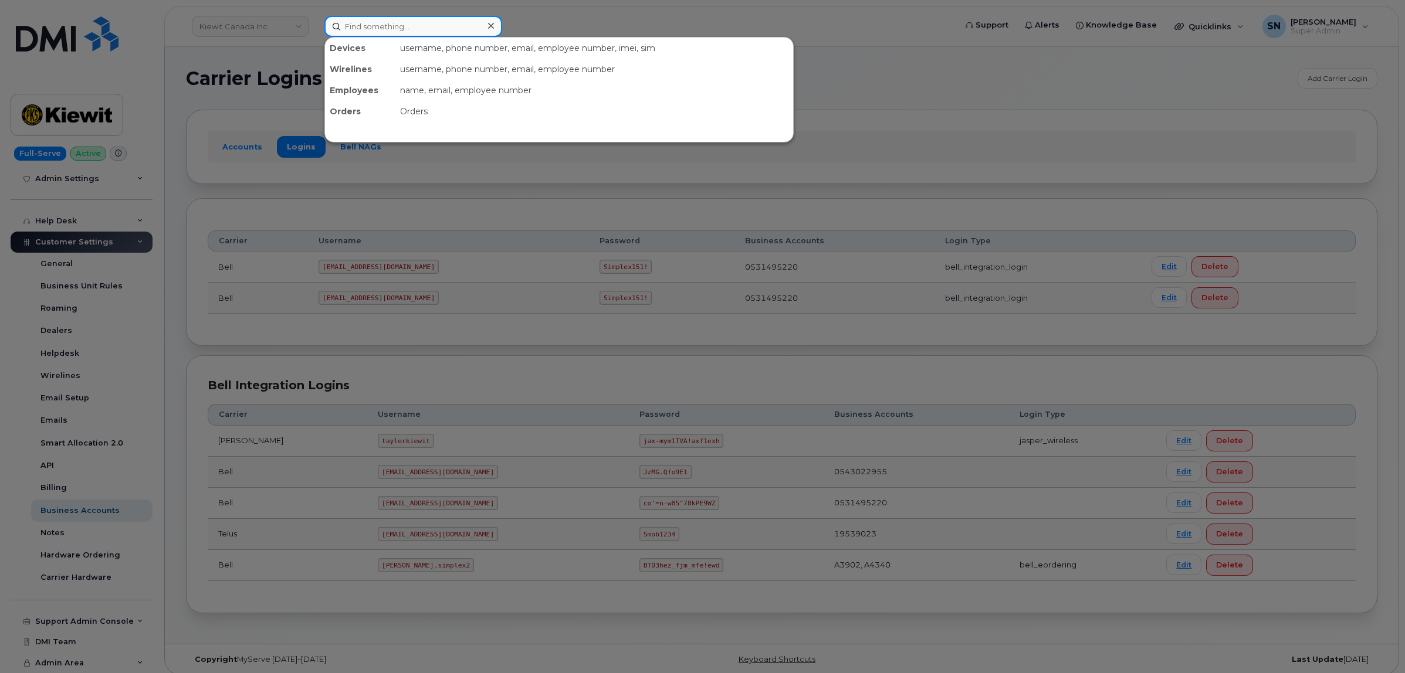
click at [371, 30] on input at bounding box center [413, 26] width 178 height 21
paste input "506.651.0551"
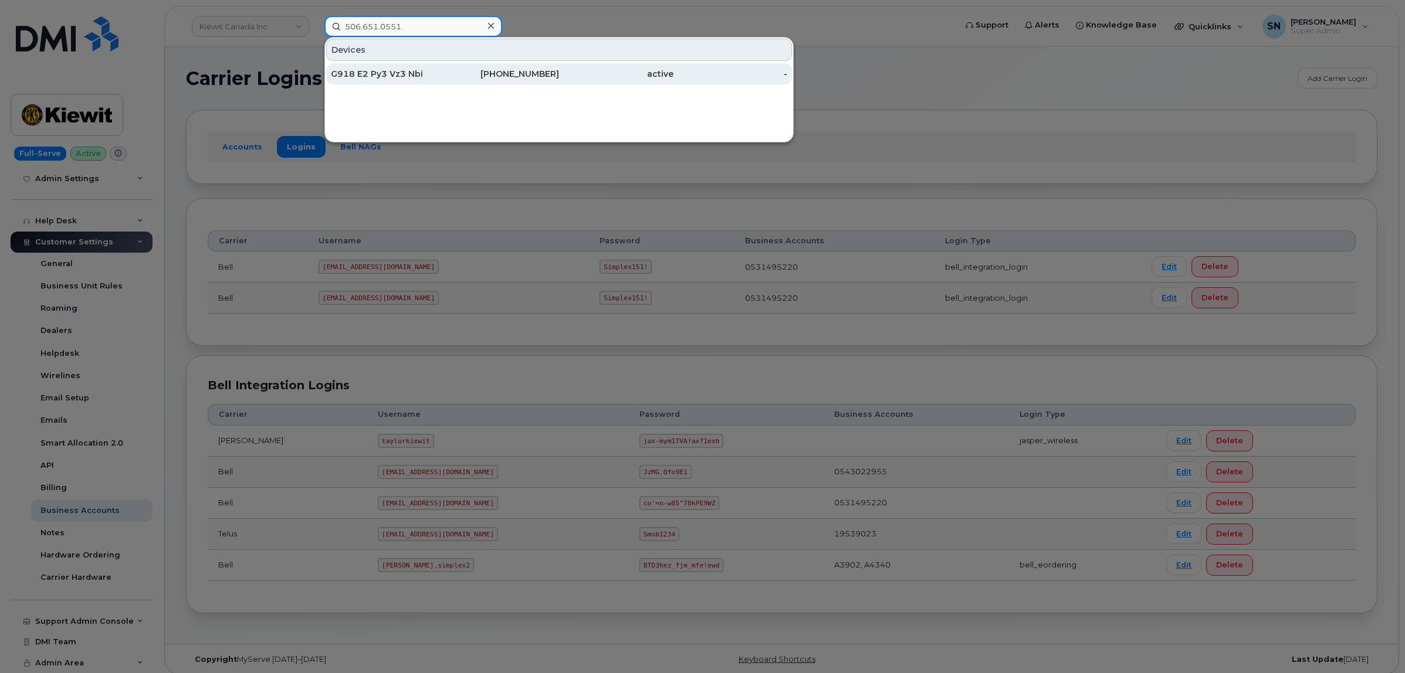
type input "506.651.0551"
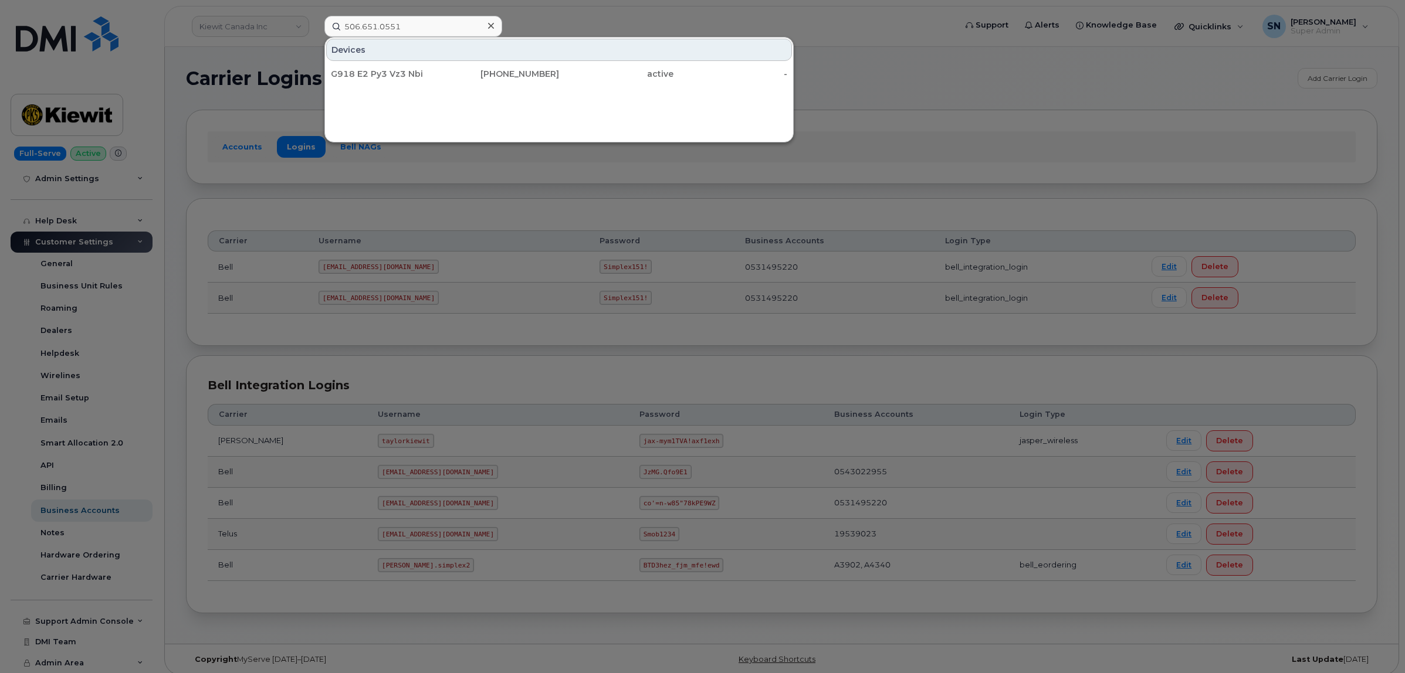
click at [488, 27] on icon at bounding box center [491, 25] width 6 height 9
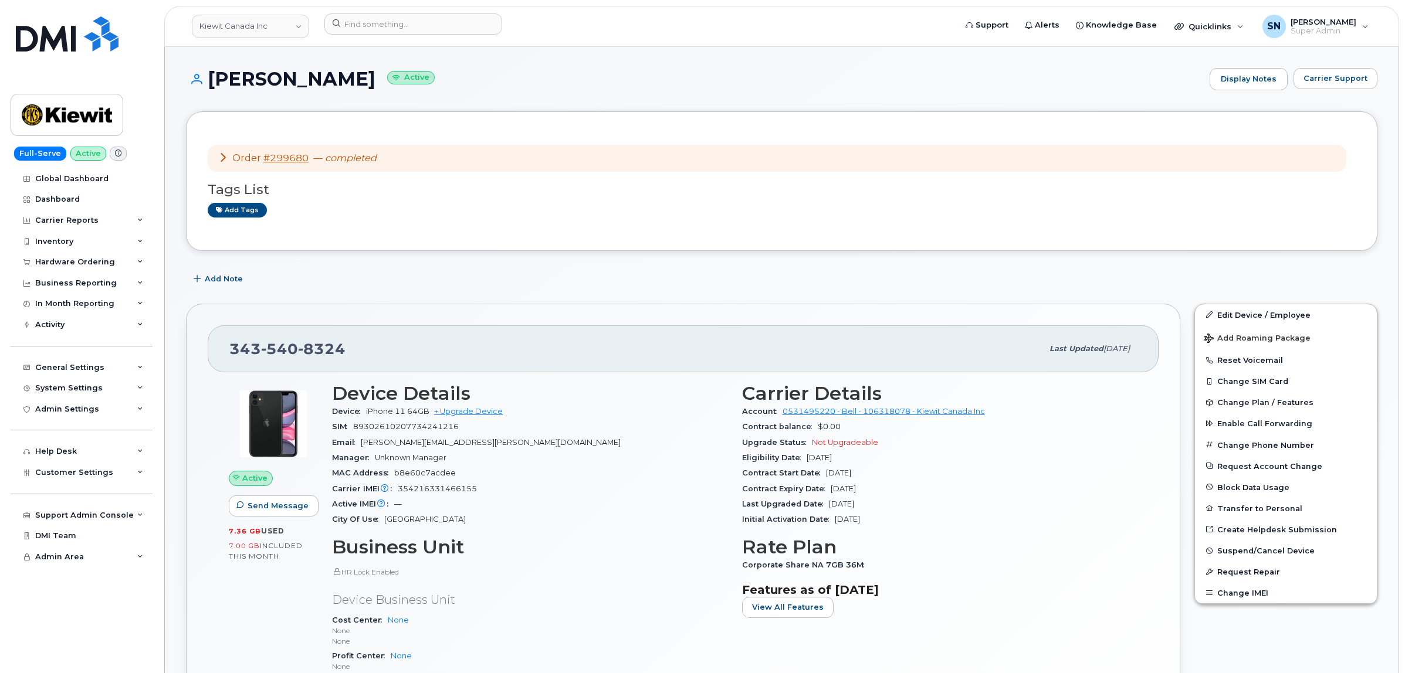
drag, startPoint x: 206, startPoint y: 80, endPoint x: 349, endPoint y: 83, distance: 143.1
click at [349, 83] on h1 "[PERSON_NAME] Active" at bounding box center [695, 79] width 1018 height 21
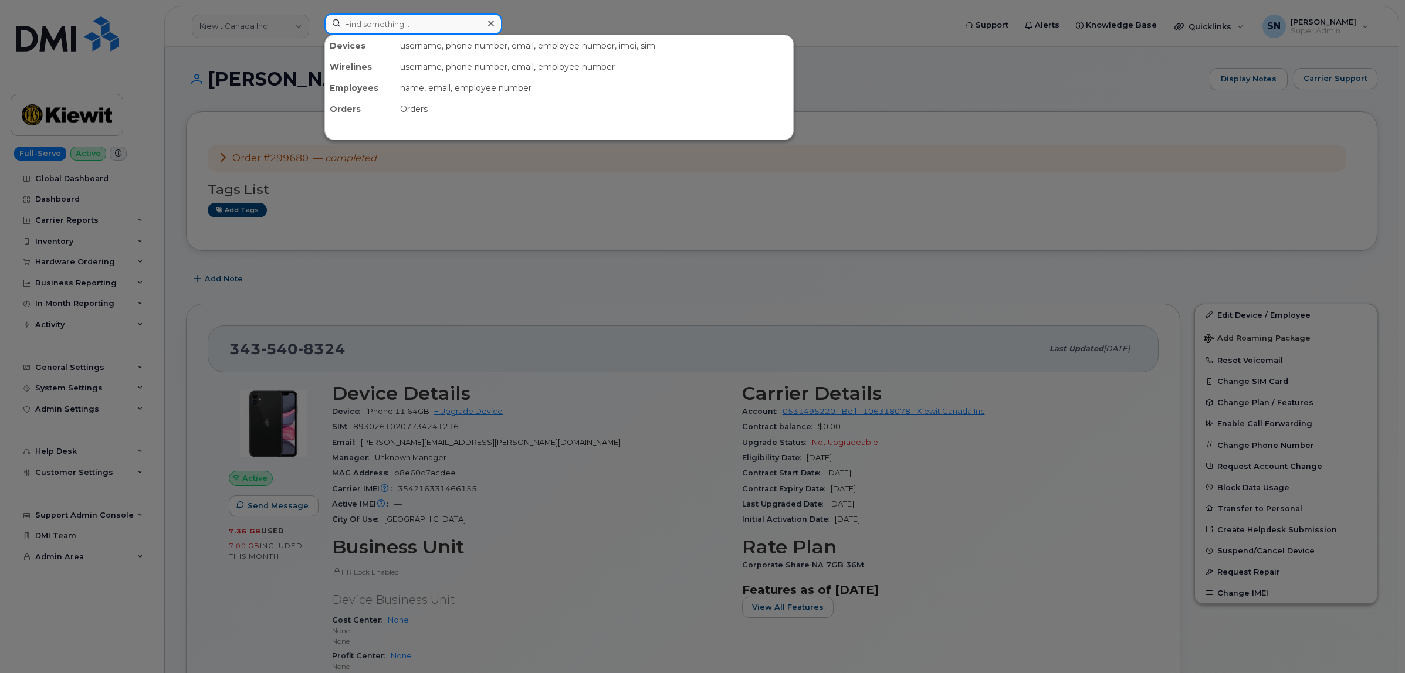
click at [381, 22] on input at bounding box center [413, 23] width 178 height 21
paste input "5066510551"
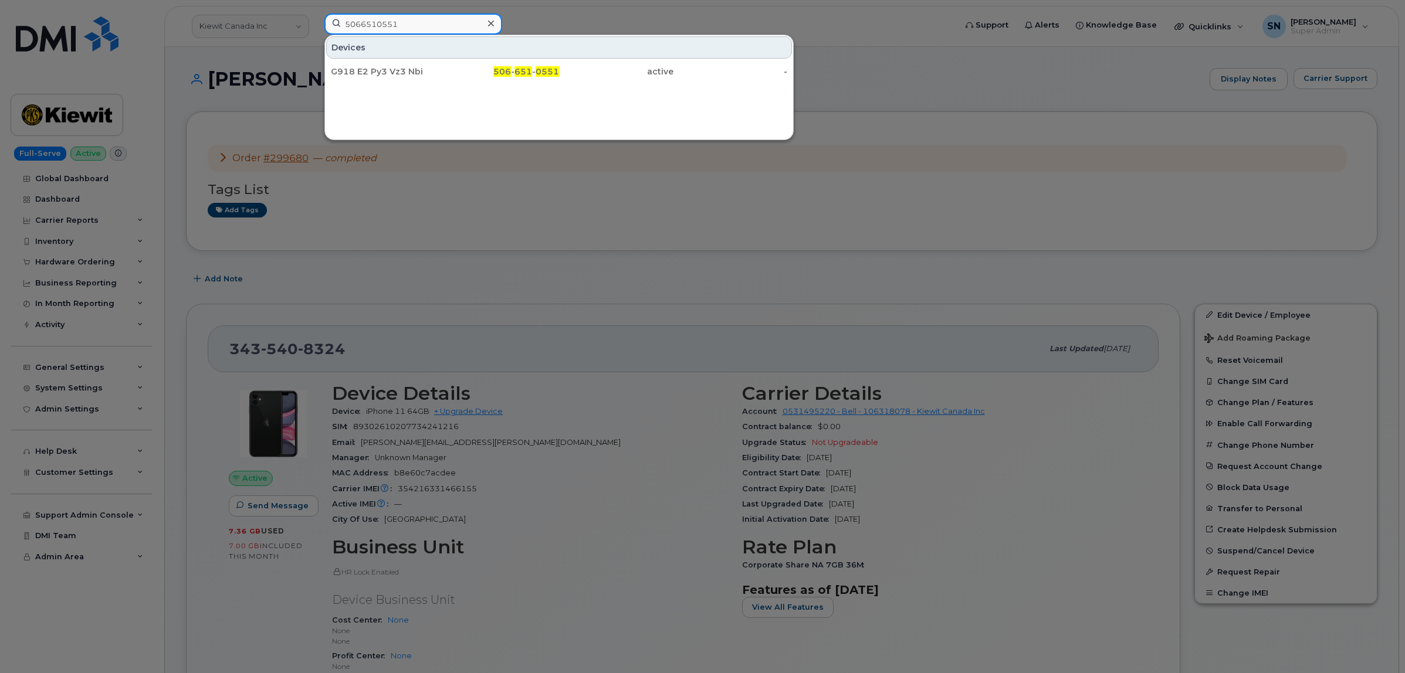
type input "5066510551"
click at [424, 53] on div "Devices" at bounding box center [559, 47] width 466 height 22
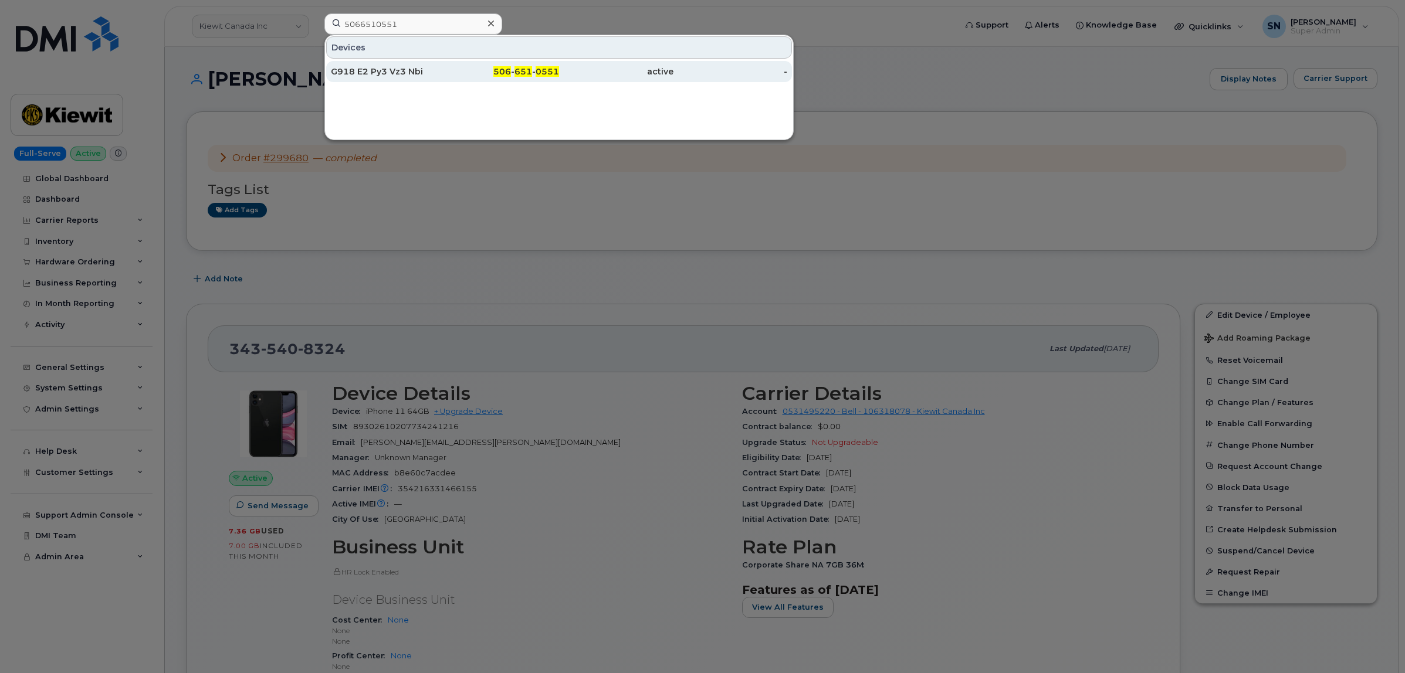
click at [429, 73] on div "G918 E2 Py3 Vz3 Nbi" at bounding box center [388, 72] width 114 height 12
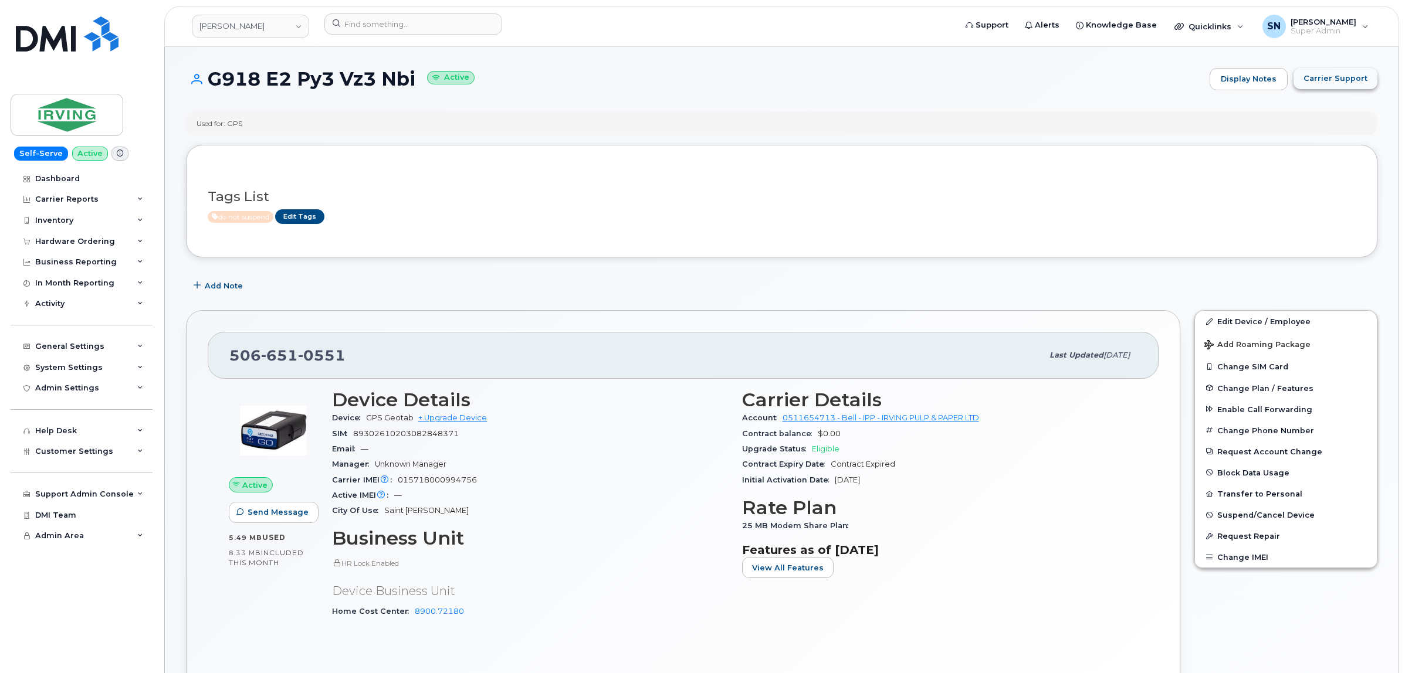
click at [1334, 77] on span "Carrier Support" at bounding box center [1335, 78] width 64 height 11
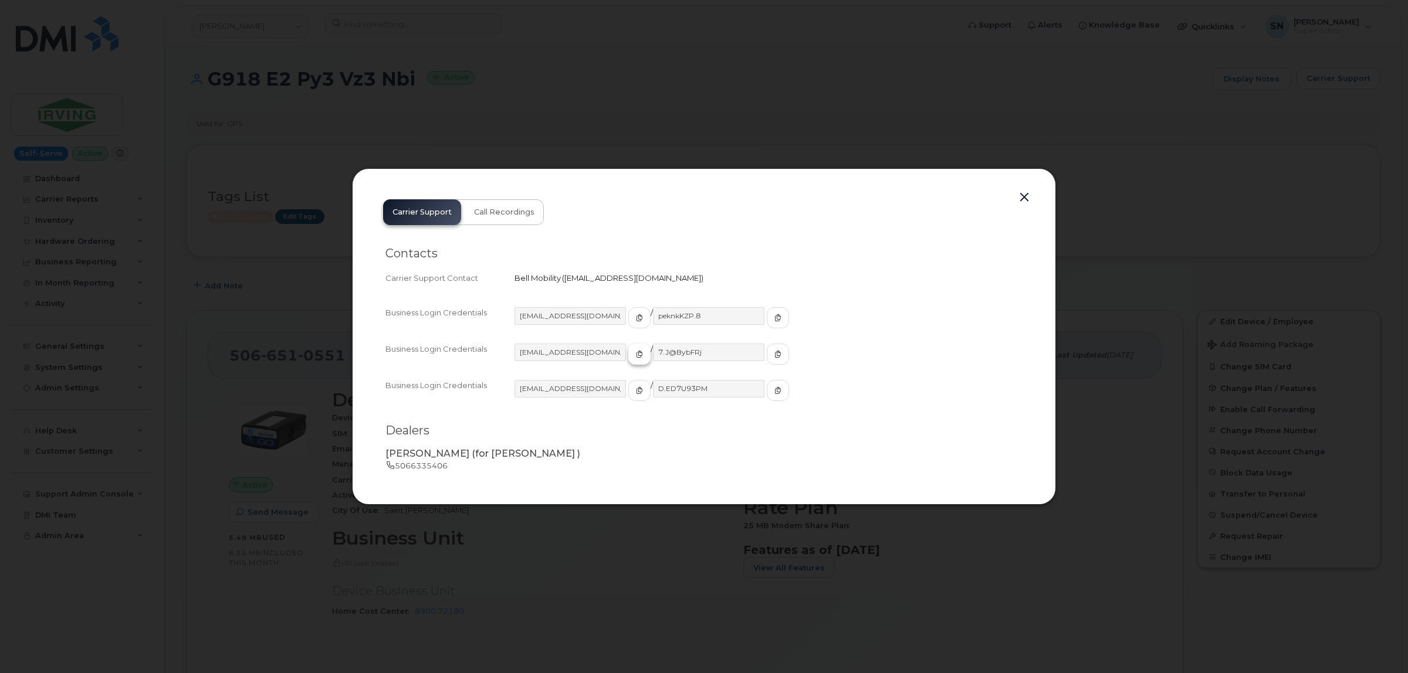
click at [636, 353] on icon "button" at bounding box center [639, 354] width 7 height 7
click at [774, 355] on icon "button" at bounding box center [777, 354] width 7 height 7
click at [1018, 195] on button "button" at bounding box center [1024, 197] width 18 height 16
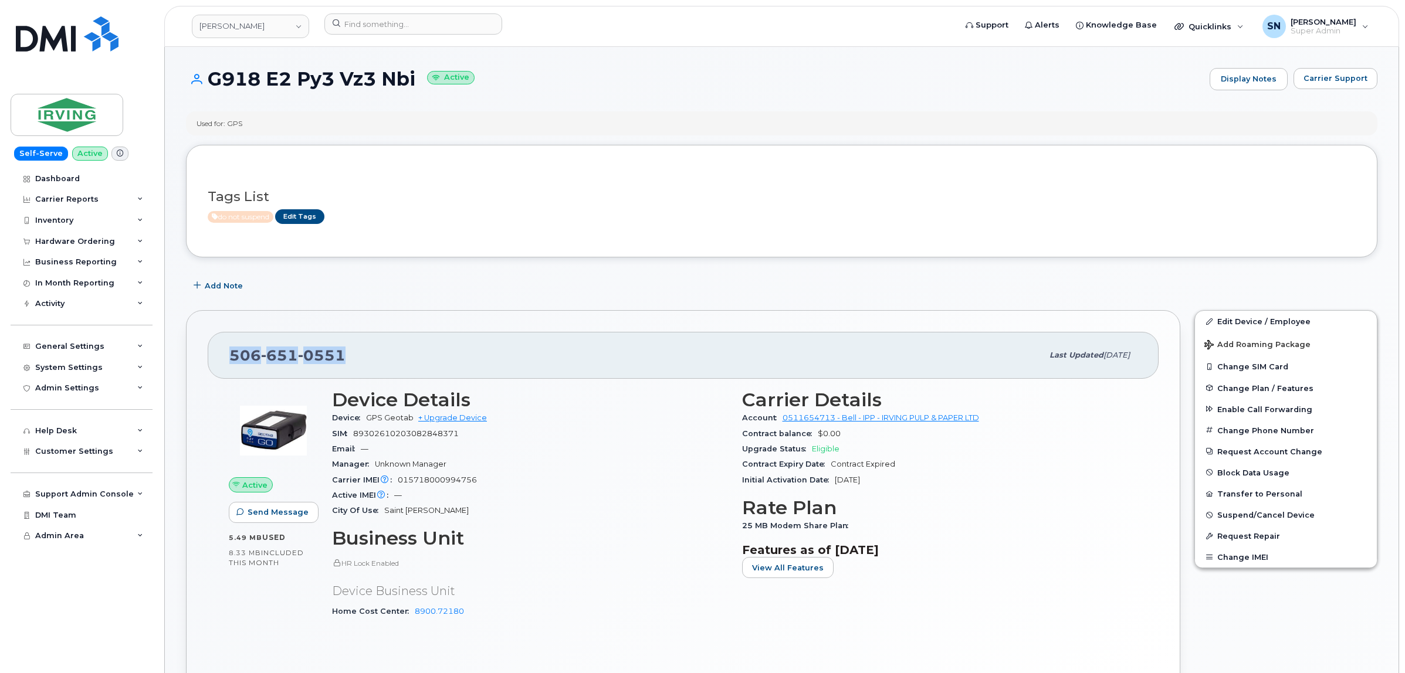
drag, startPoint x: 224, startPoint y: 353, endPoint x: 343, endPoint y: 357, distance: 119.1
click at [343, 357] on div "506 651 0551 Last updated Oct 01, 2025" at bounding box center [683, 355] width 951 height 47
copy span "506 651 0551"
click at [1354, 89] on div "Carrier Support" at bounding box center [1335, 79] width 84 height 22
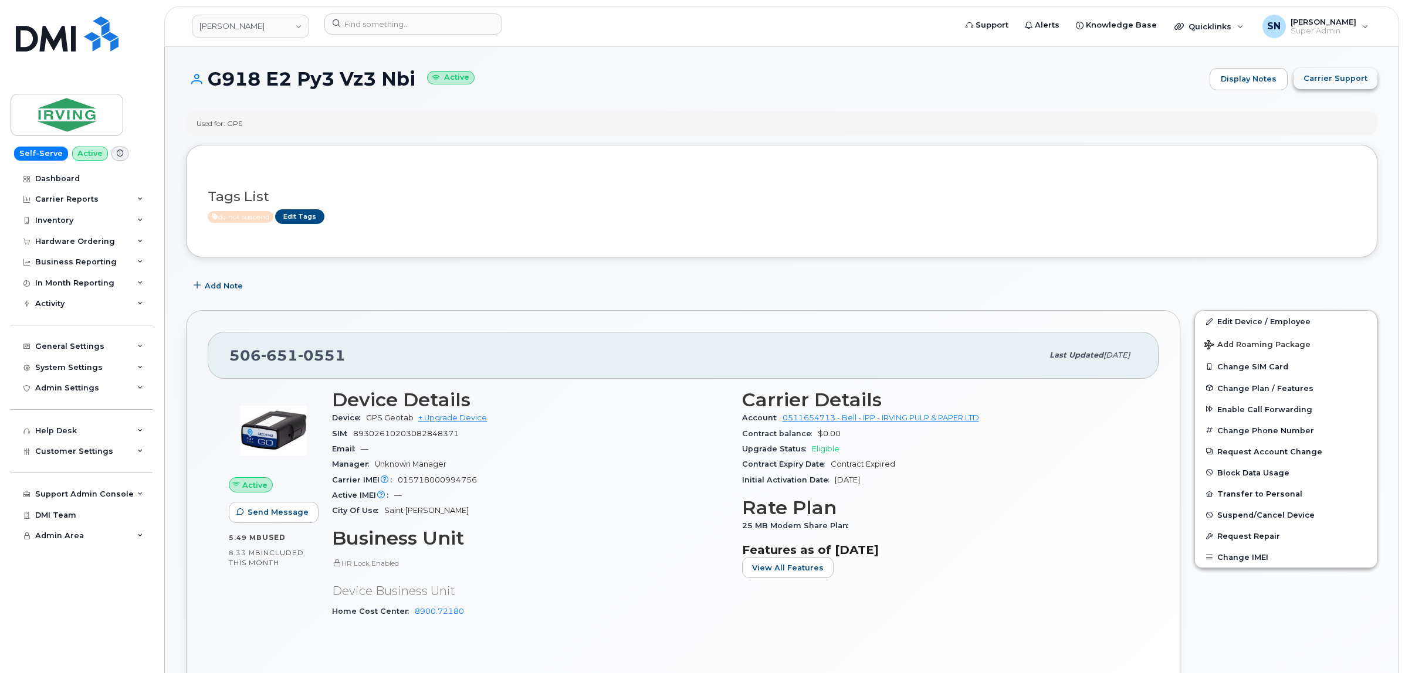
click at [1347, 81] on span "Carrier Support" at bounding box center [1335, 78] width 64 height 11
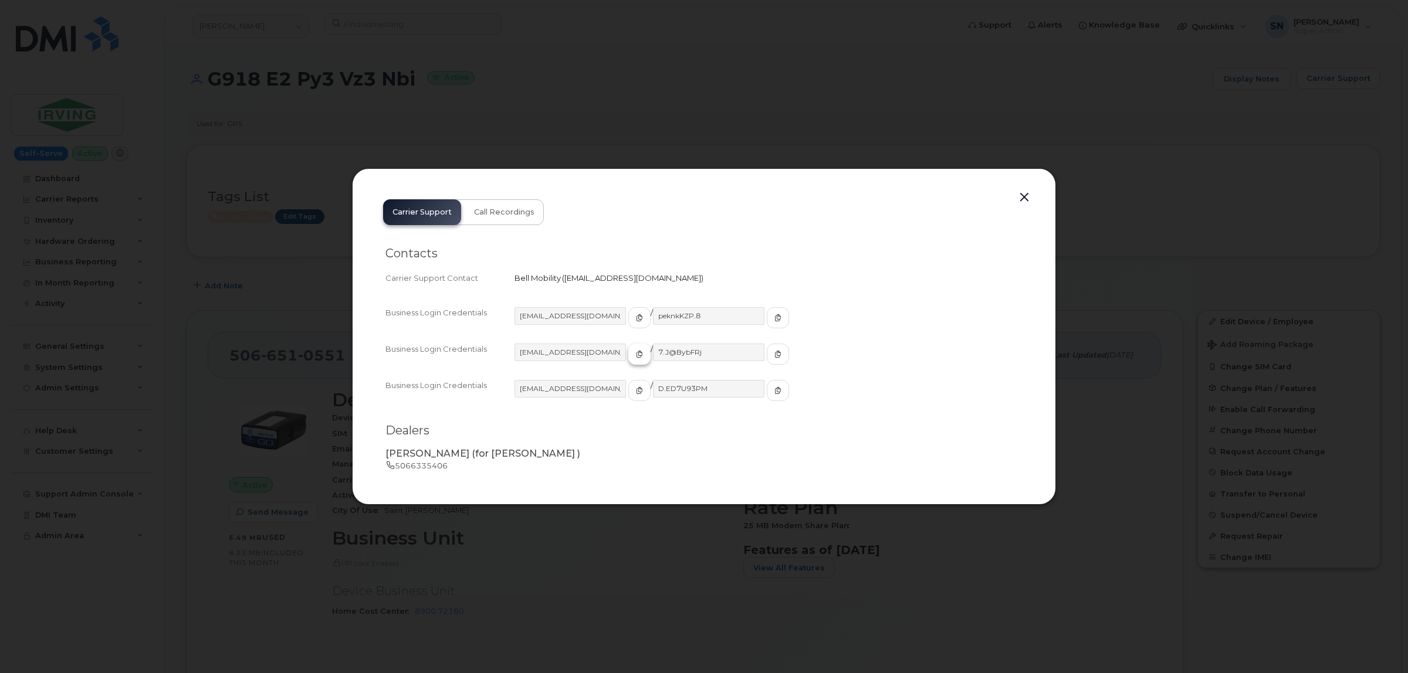
click at [634, 352] on span "button" at bounding box center [639, 354] width 11 height 11
click at [767, 361] on button "button" at bounding box center [778, 354] width 22 height 21
click at [1026, 192] on button "button" at bounding box center [1024, 197] width 18 height 16
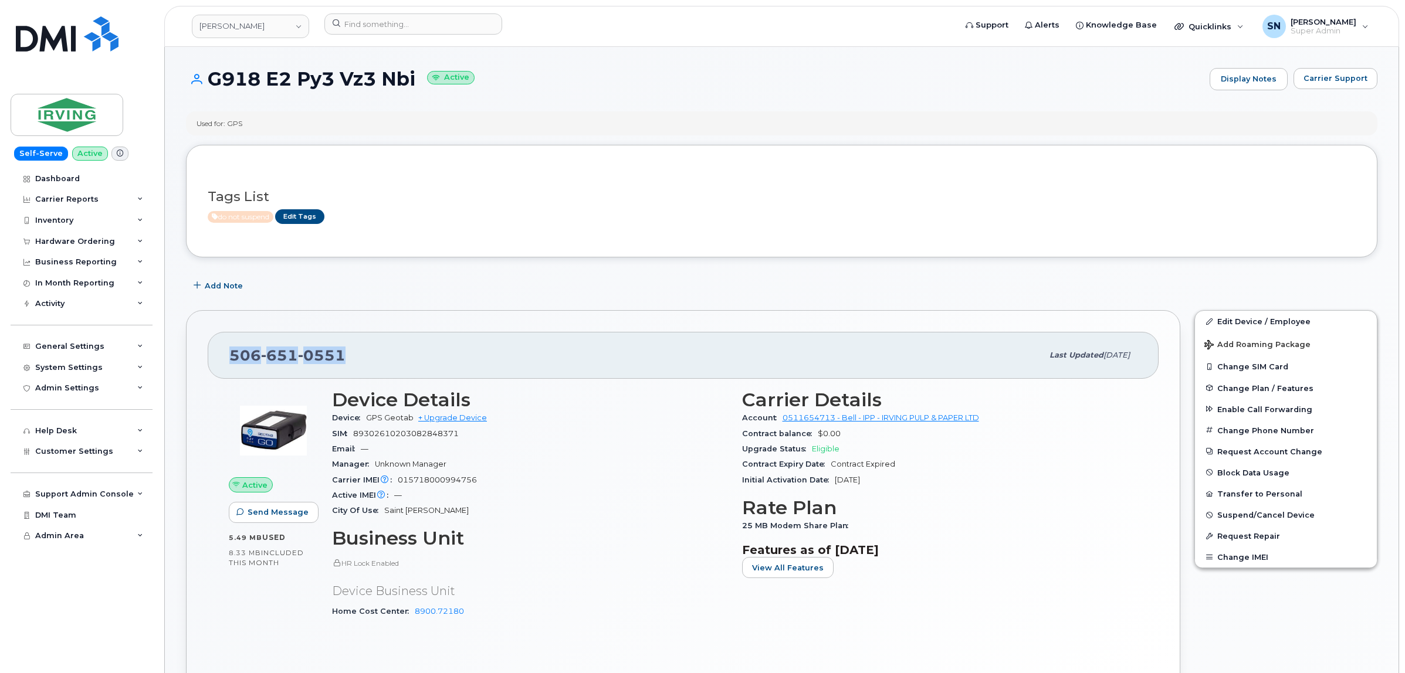
drag, startPoint x: 230, startPoint y: 359, endPoint x: 344, endPoint y: 358, distance: 113.8
click at [344, 358] on div "506 651 0551" at bounding box center [635, 355] width 813 height 25
copy span "506 651 0551"
drag, startPoint x: 0, startPoint y: 0, endPoint x: 415, endPoint y: 81, distance: 422.5
click at [415, 81] on h1 "G918 E2 Py3 Vz3 Nbi Active" at bounding box center [695, 79] width 1018 height 21
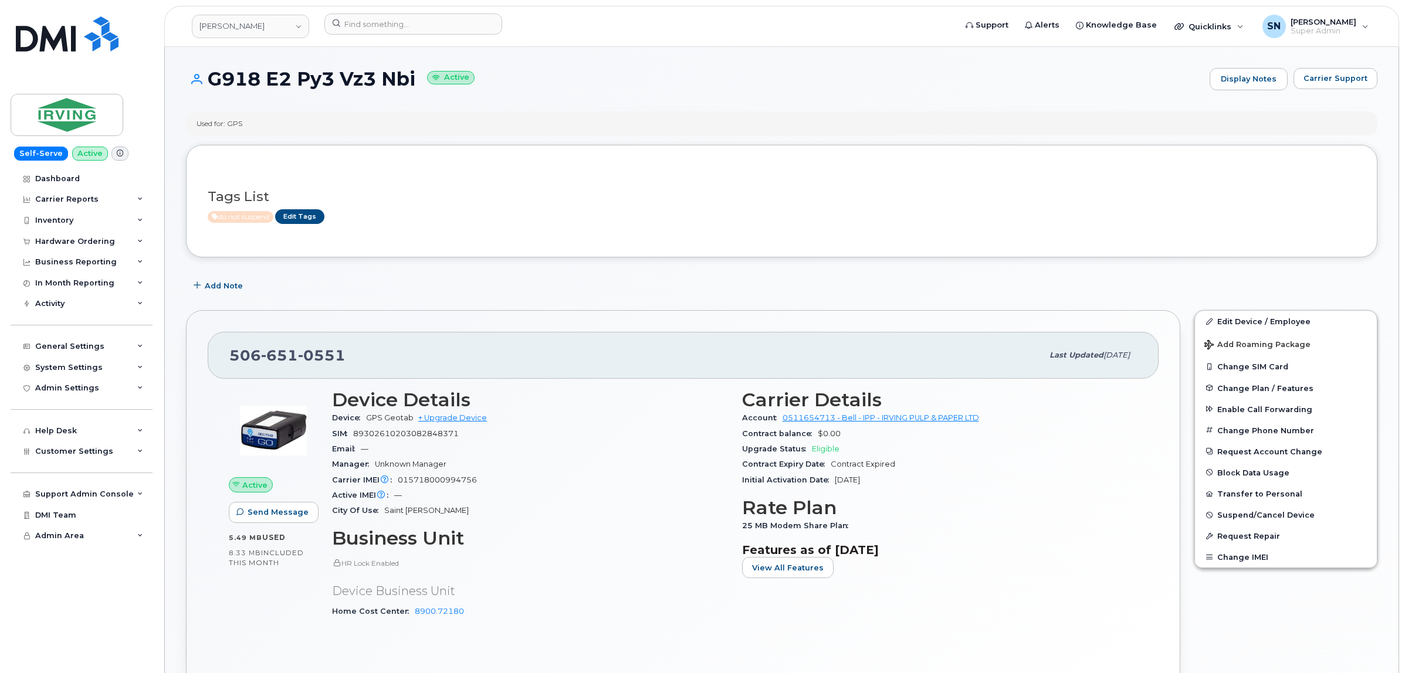
copy h1 "G918 E2 Py3 Vz3 Nbi"
click at [247, 27] on link "JD Irving" at bounding box center [250, 26] width 117 height 23
type input "kiew"
click at [294, 133] on link "Kiewit Canada Inc" at bounding box center [280, 141] width 172 height 23
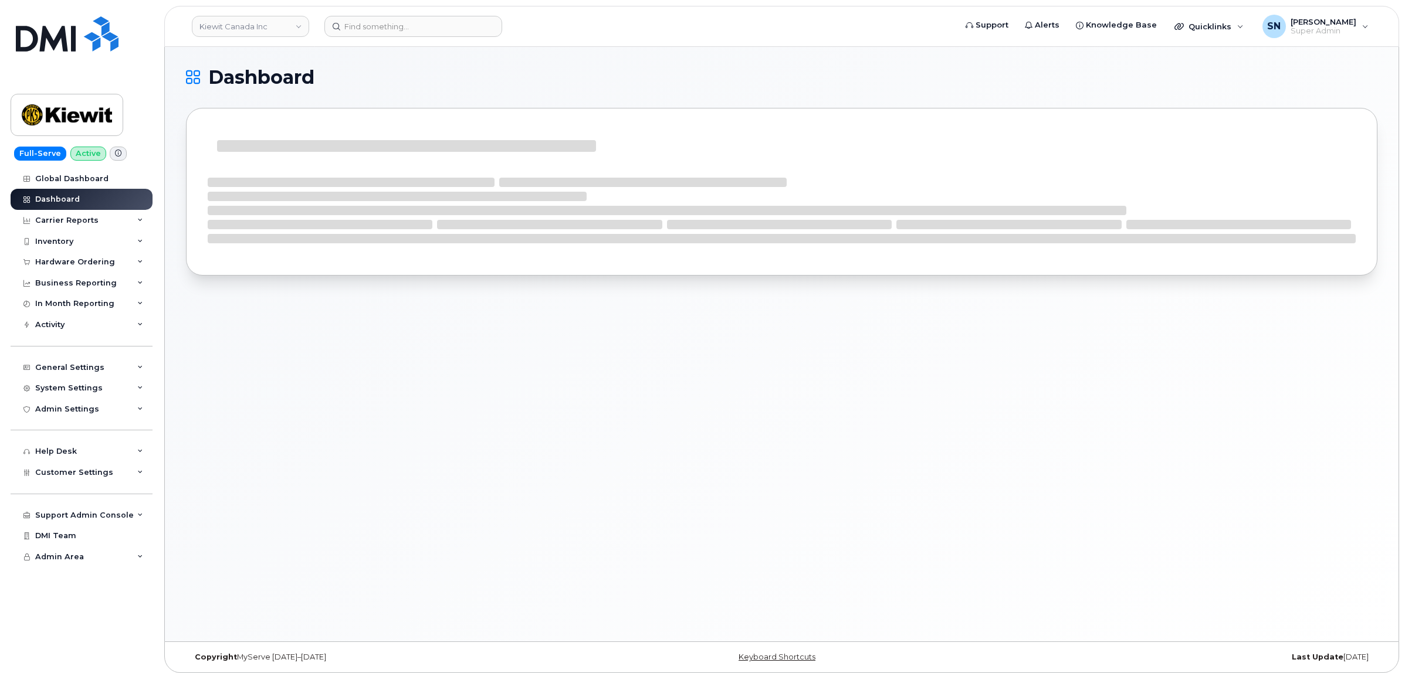
click at [88, 245] on div "Inventory" at bounding box center [82, 241] width 142 height 21
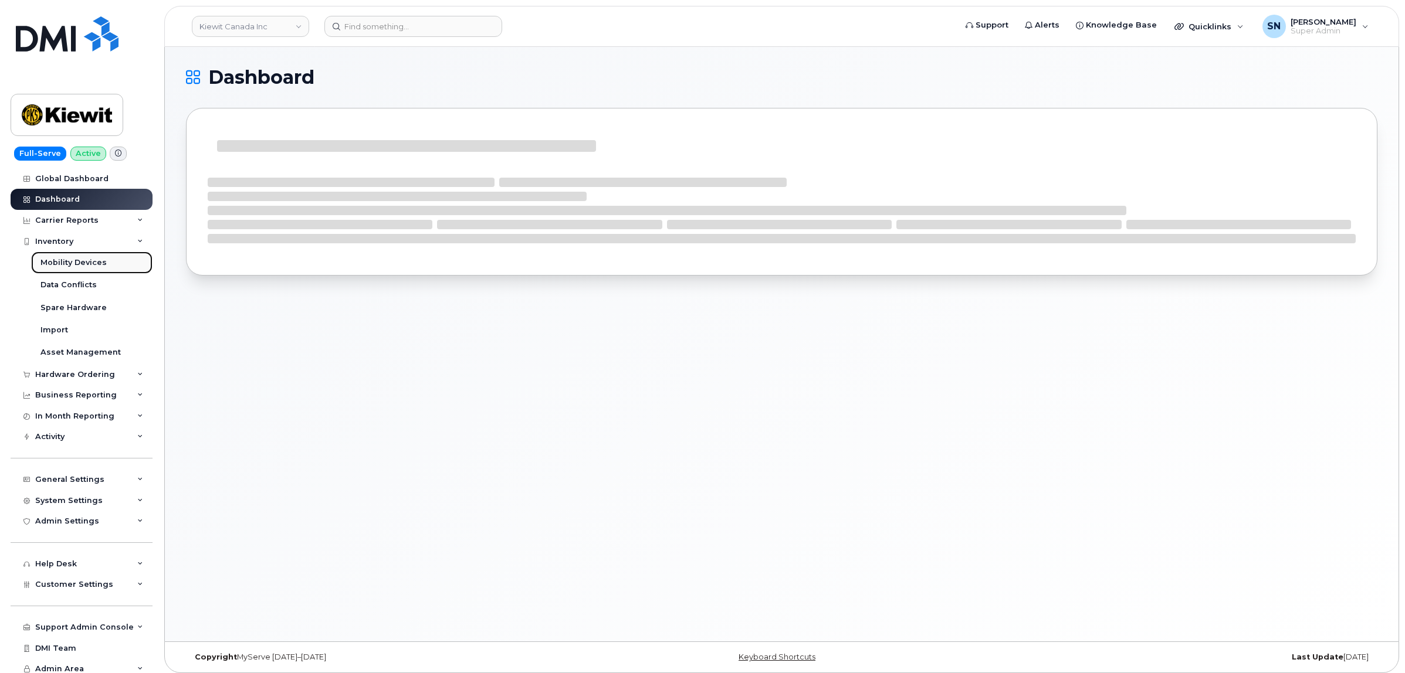
click at [97, 267] on div "Mobility Devices" at bounding box center [73, 262] width 66 height 11
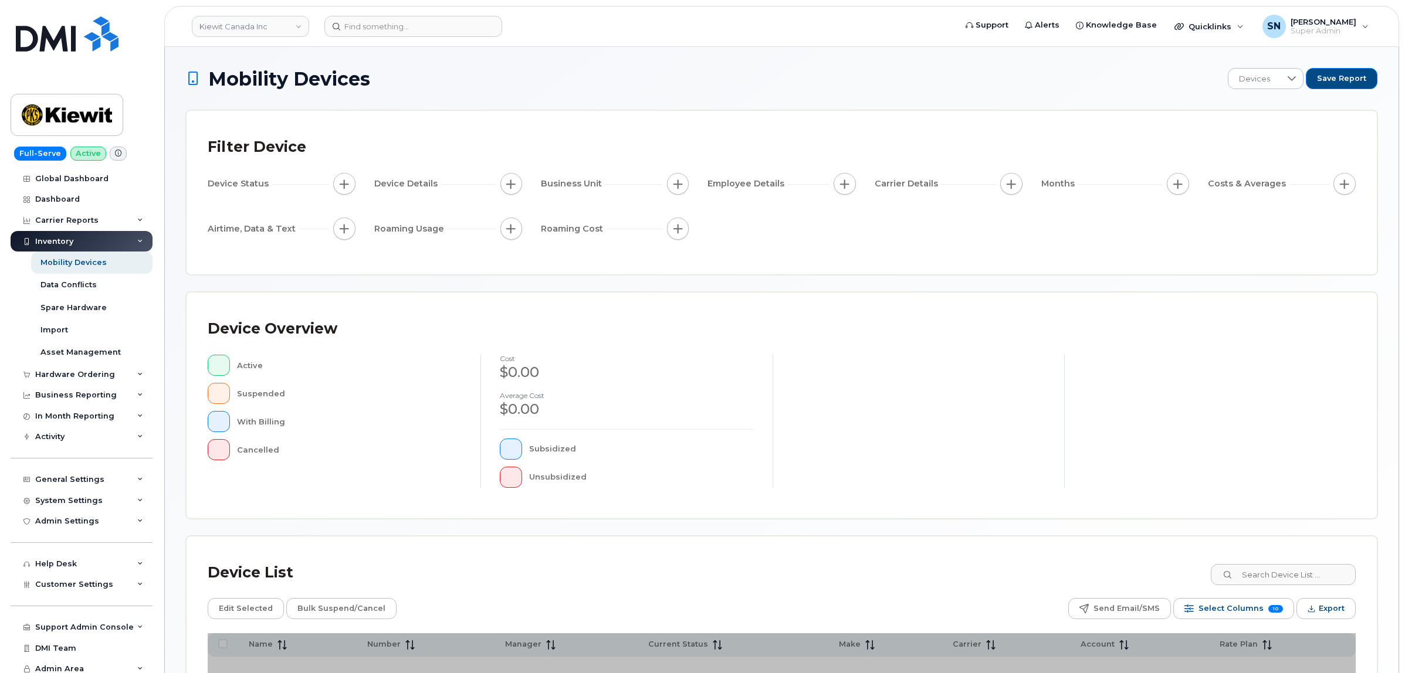
click at [133, 240] on div "Inventory" at bounding box center [82, 241] width 142 height 21
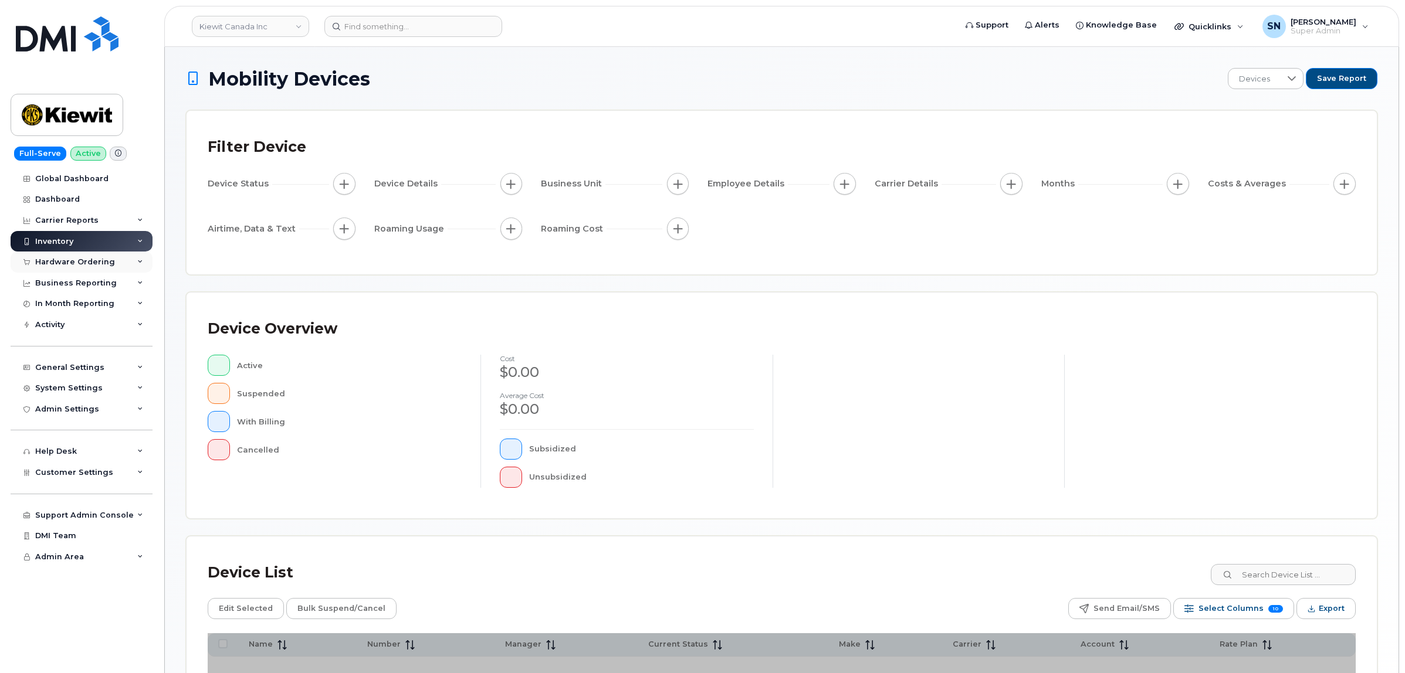
click at [83, 262] on div "Hardware Ordering" at bounding box center [75, 261] width 80 height 9
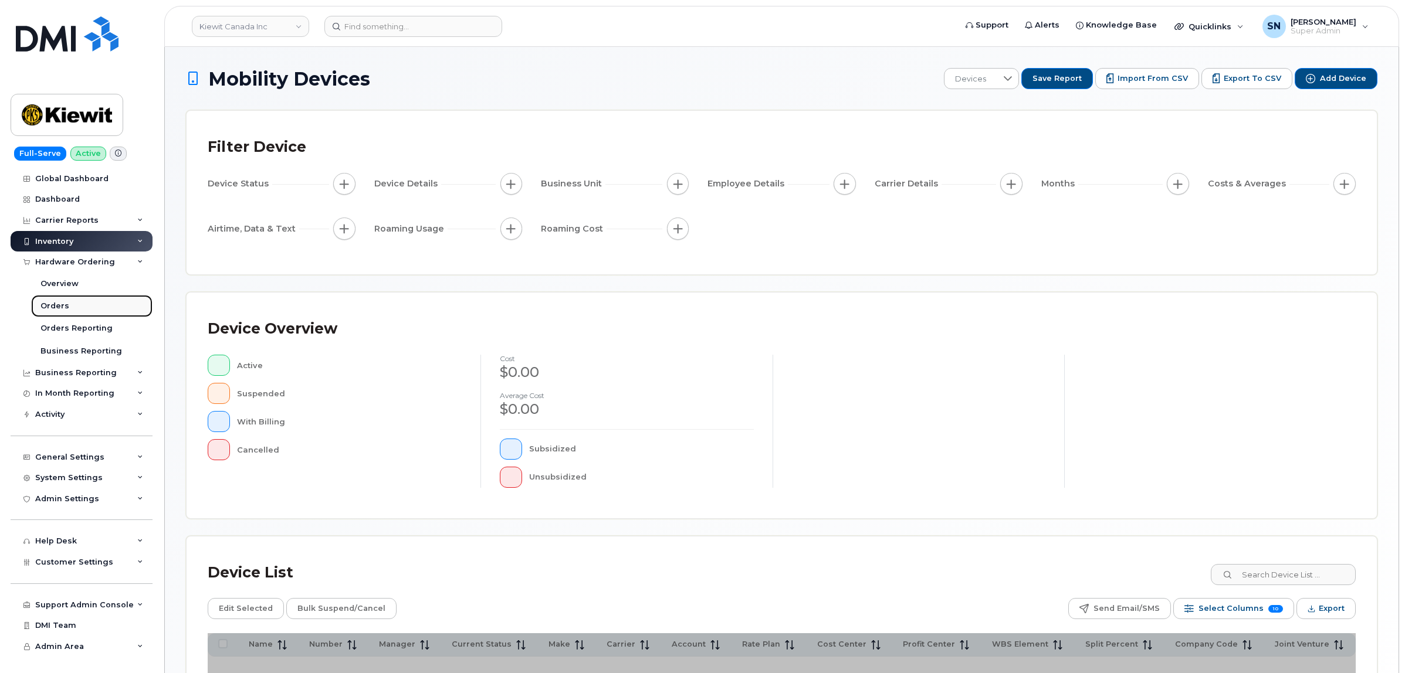
click at [68, 306] on link "Orders" at bounding box center [91, 306] width 121 height 22
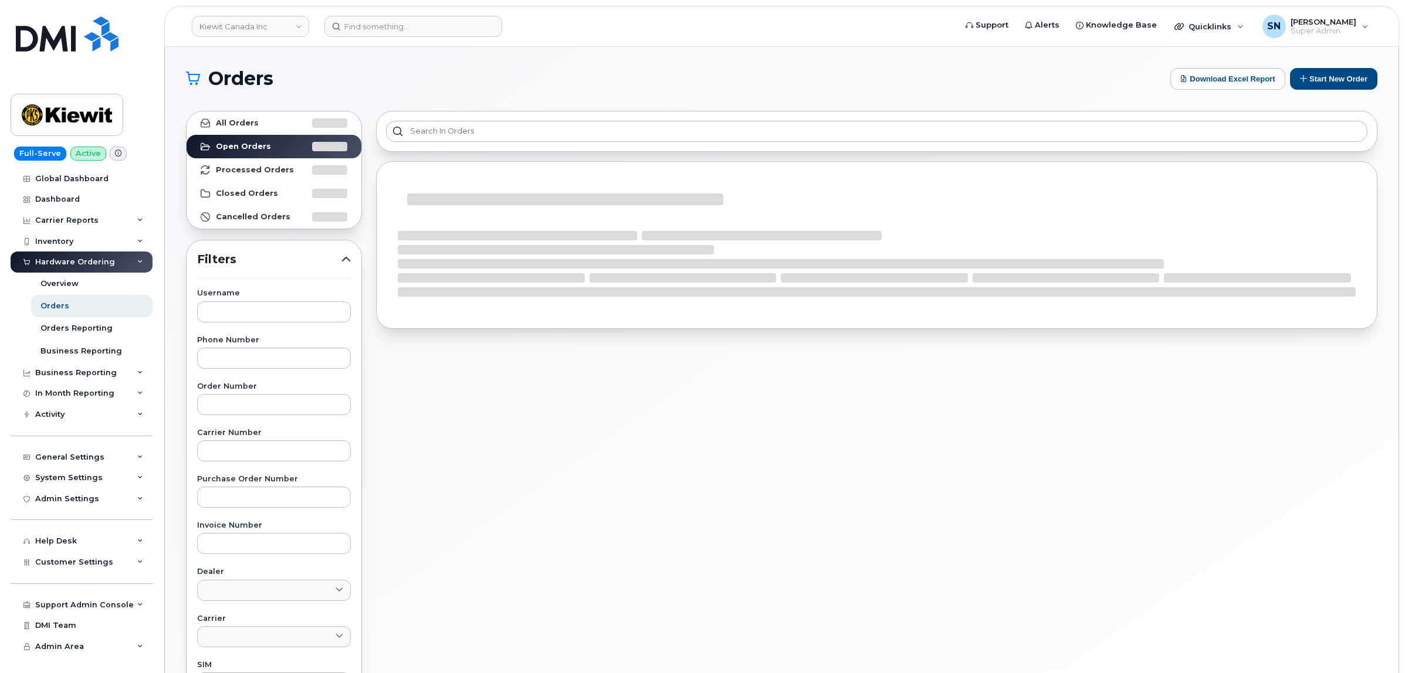
click at [376, 9] on header "[PERSON_NAME] Canada Inc Support Alerts Knowledge Base Quicklinks Suspend / Can…" at bounding box center [781, 26] width 1235 height 41
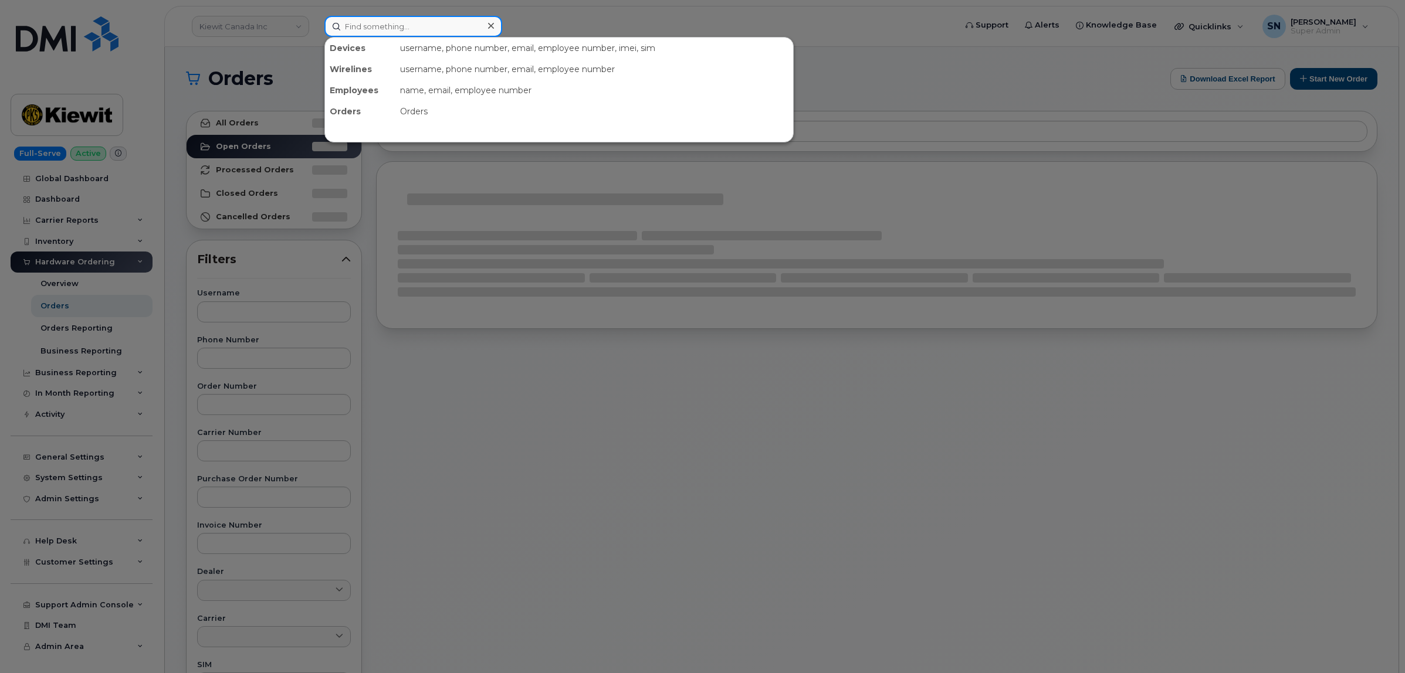
click at [386, 22] on input at bounding box center [413, 26] width 178 height 21
paste input "301919"
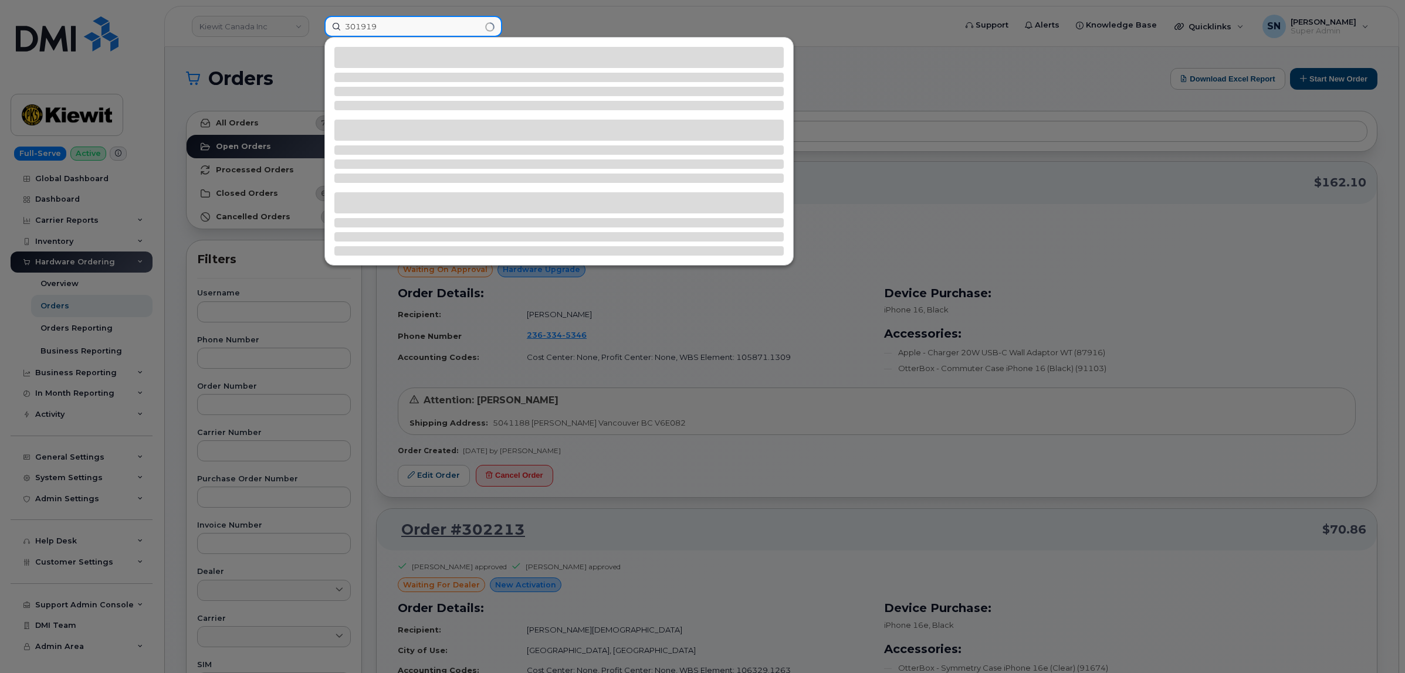
type input "301919"
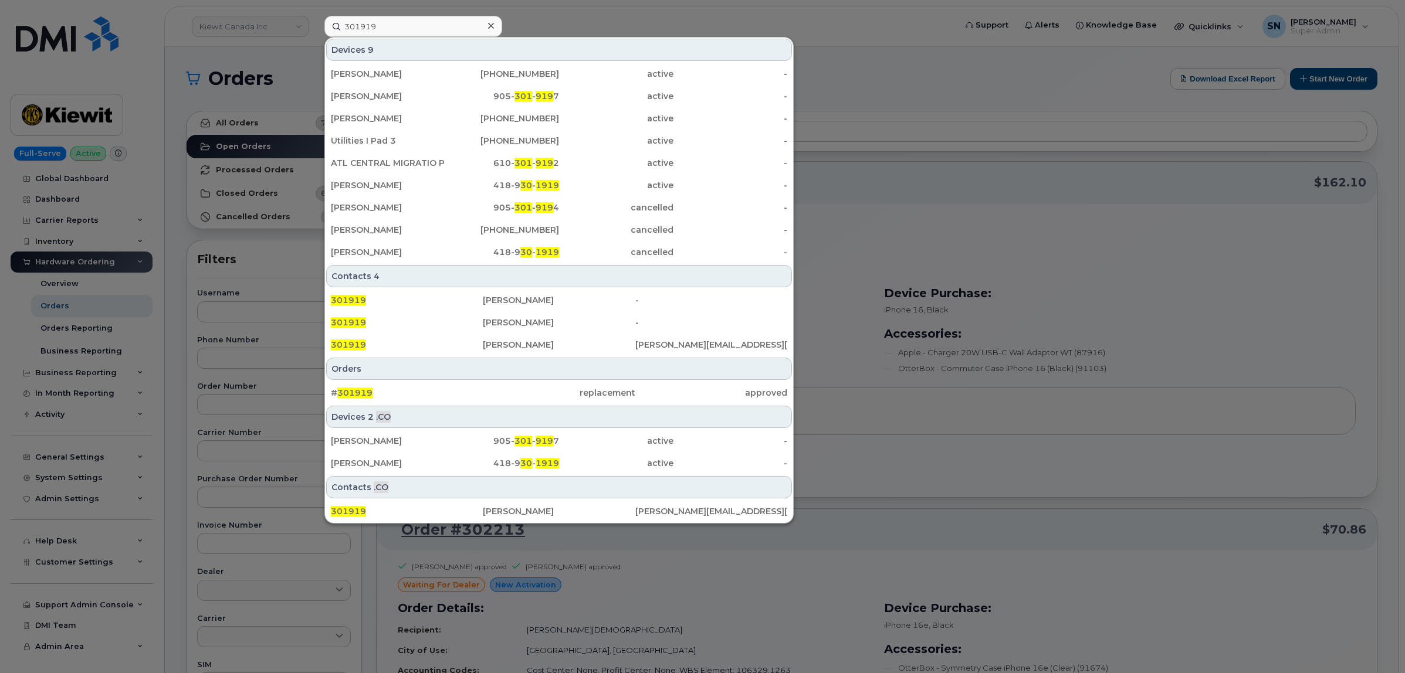
click at [576, 8] on div at bounding box center [702, 336] width 1405 height 673
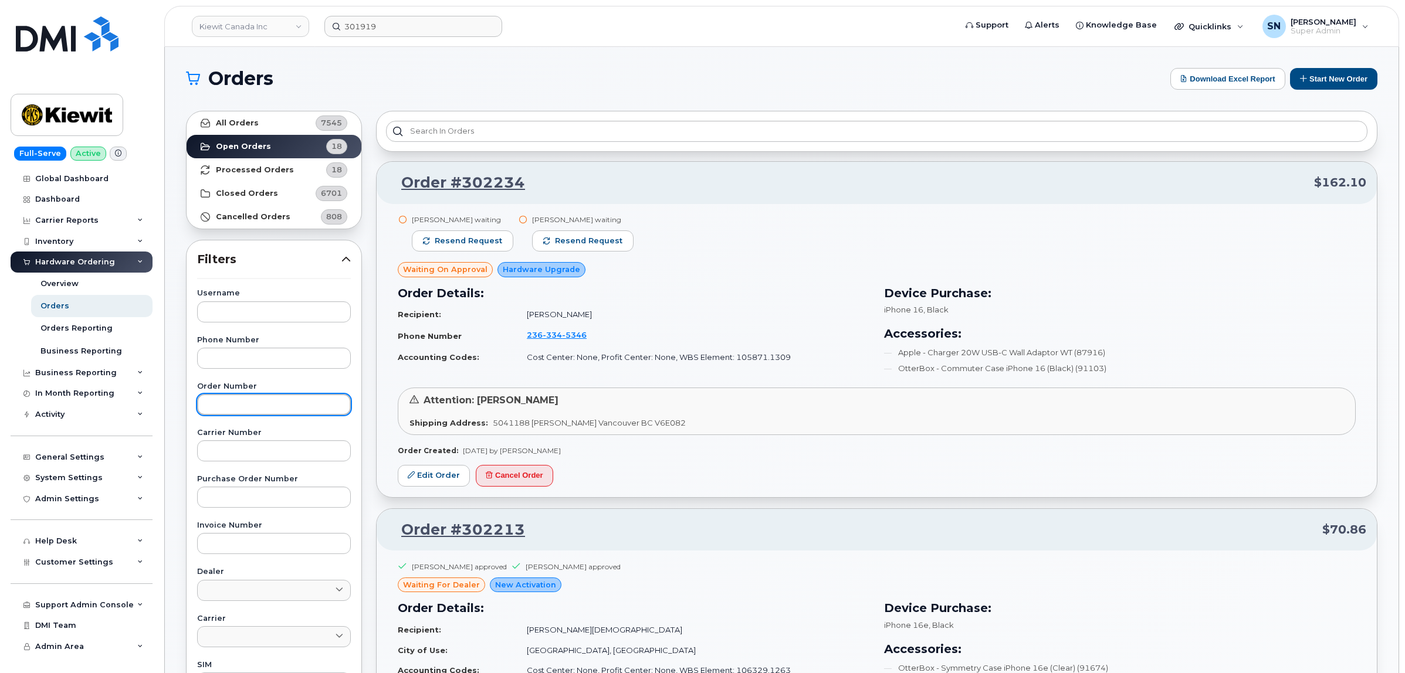
click at [267, 402] on input "text" at bounding box center [274, 404] width 154 height 21
paste input "301919"
type input "301919"
click at [273, 113] on link "All Orders 7545" at bounding box center [273, 122] width 175 height 23
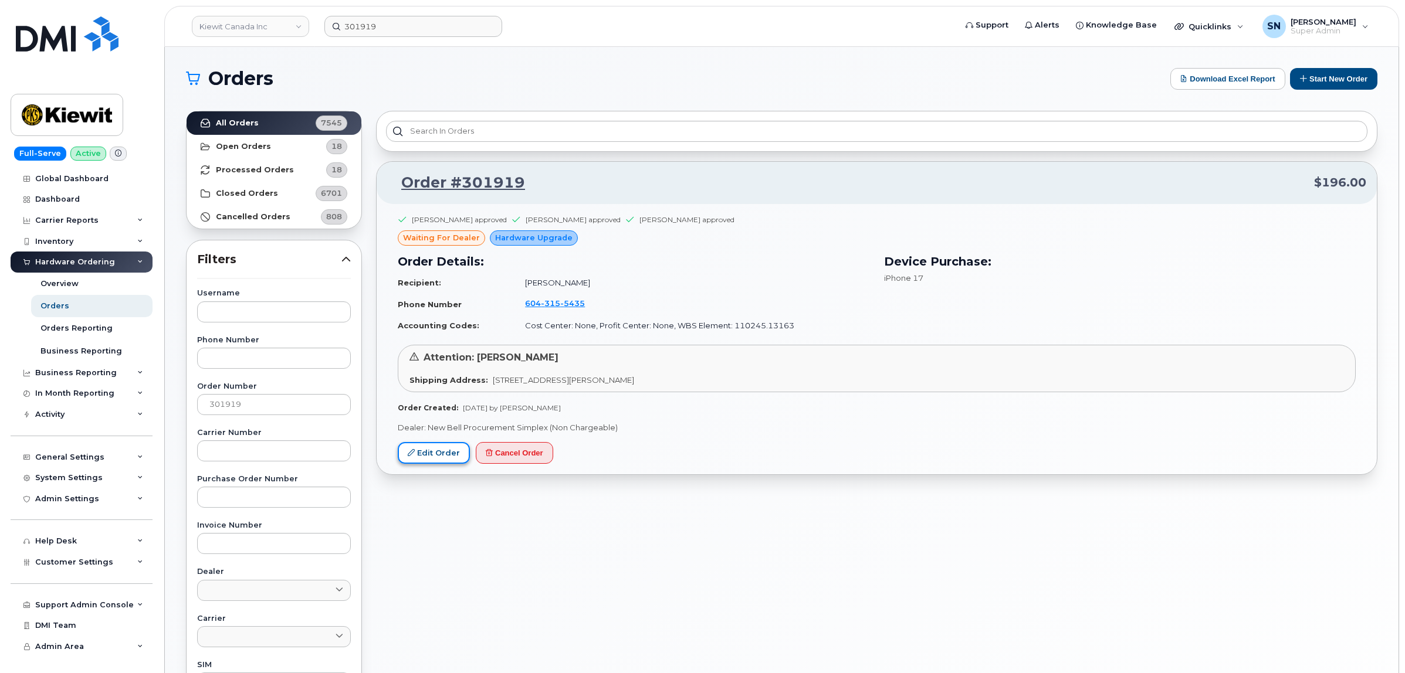
click at [442, 453] on link "Edit Order" at bounding box center [434, 453] width 72 height 22
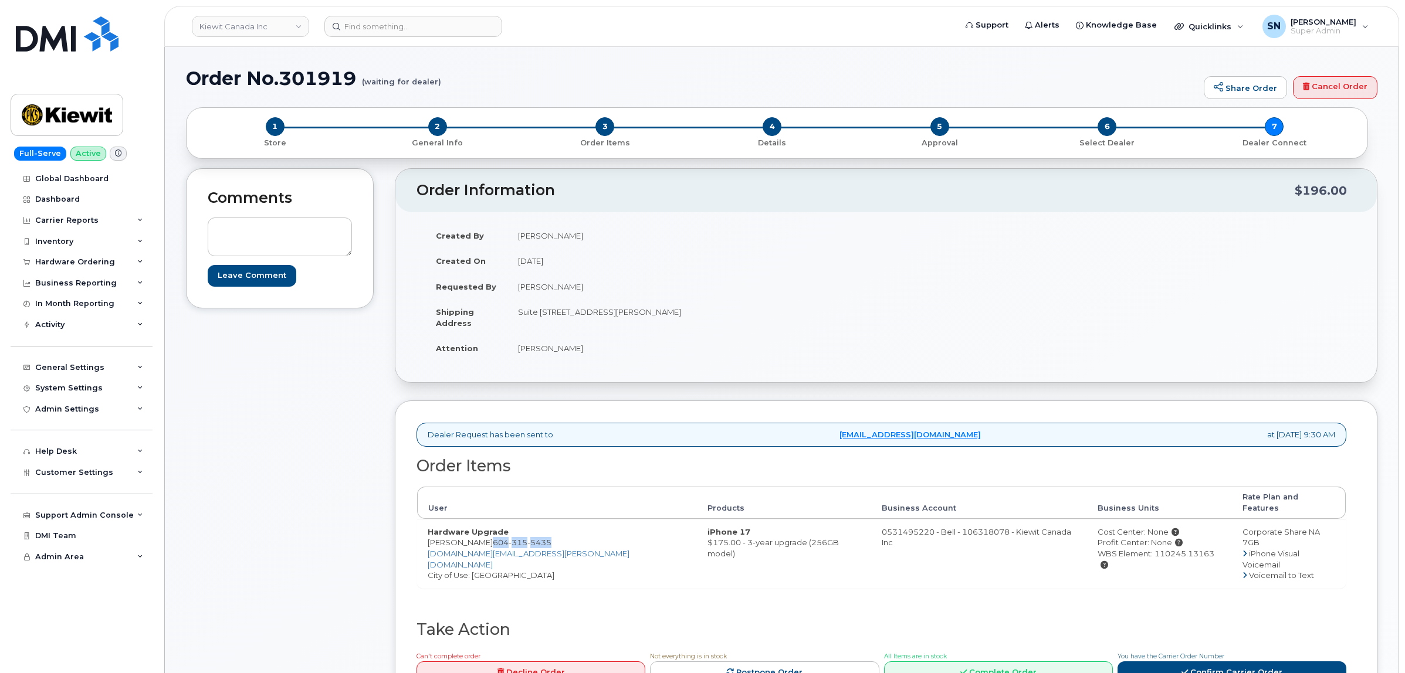
drag, startPoint x: 479, startPoint y: 534, endPoint x: 537, endPoint y: 531, distance: 58.7
click at [537, 538] on span "604 315 5435" at bounding box center [522, 542] width 59 height 9
copy span "604 315 5435"
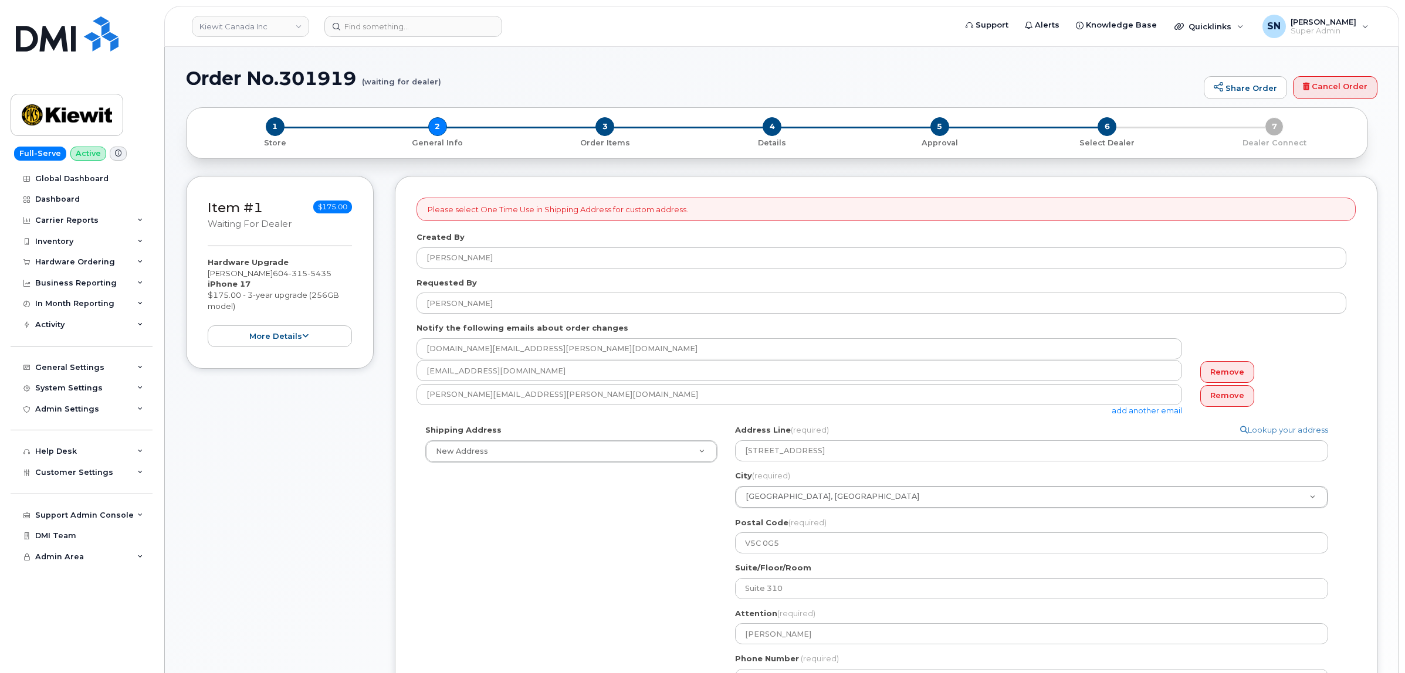
select select
drag, startPoint x: 269, startPoint y: 126, endPoint x: 321, endPoint y: 229, distance: 115.4
click at [269, 126] on span "1" at bounding box center [275, 126] width 19 height 19
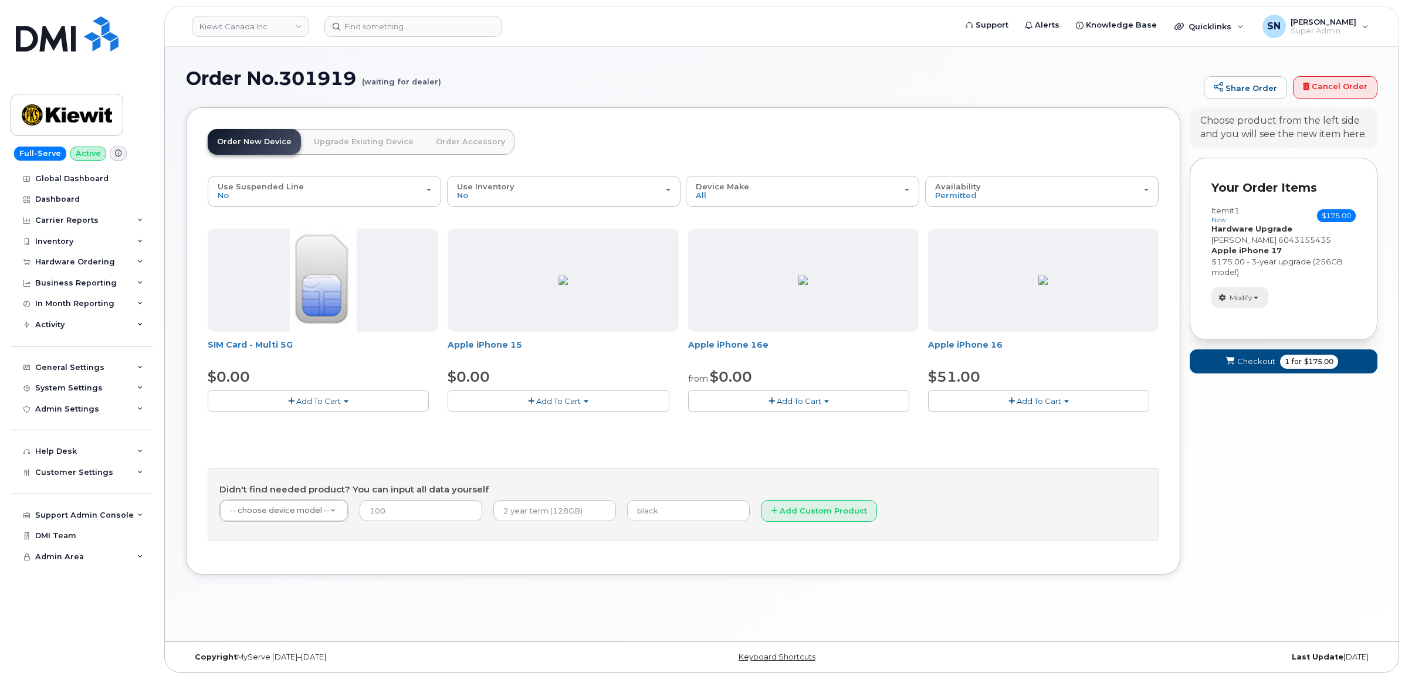
click at [1247, 297] on span "Modify" at bounding box center [1240, 298] width 23 height 11
click at [1248, 312] on link "change" at bounding box center [1267, 315] width 111 height 14
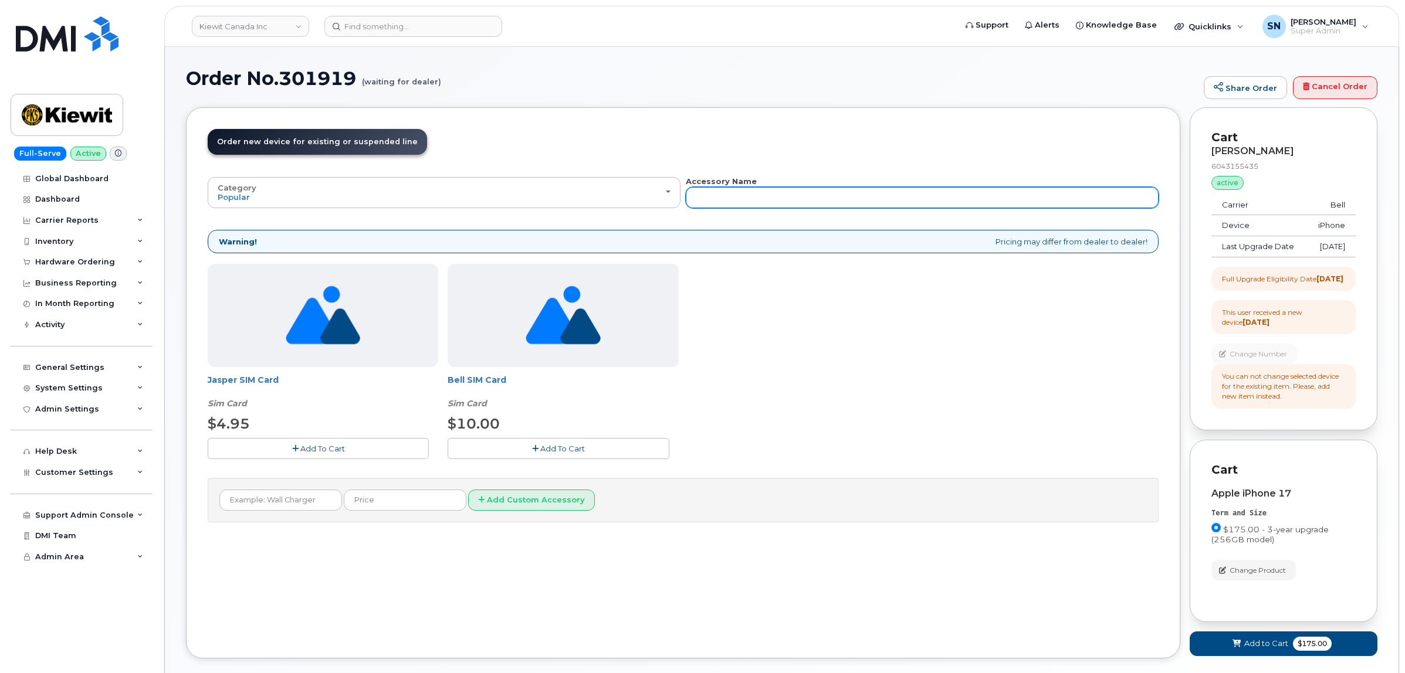
click at [866, 202] on input "text" at bounding box center [922, 197] width 473 height 21
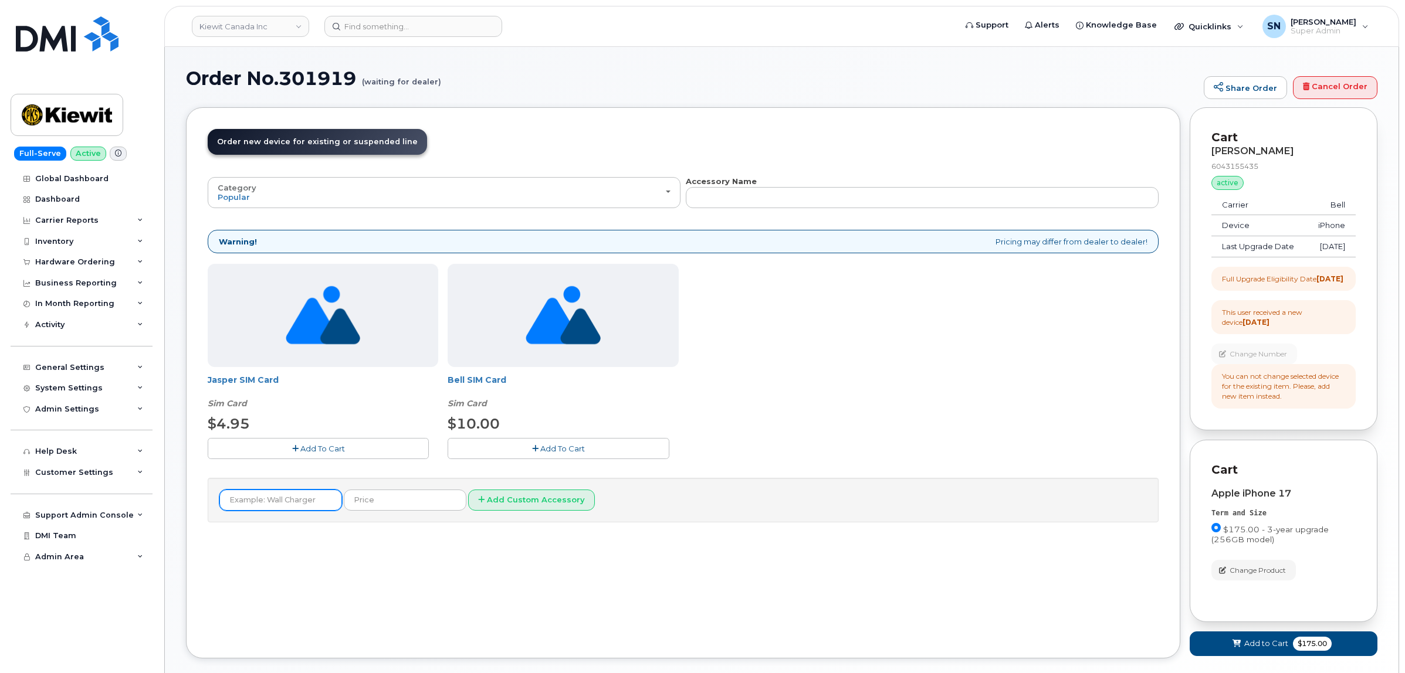
drag, startPoint x: 276, startPoint y: 497, endPoint x: 283, endPoint y: 502, distance: 8.5
click at [276, 497] on input "text" at bounding box center [280, 500] width 123 height 21
paste input "Otterbox - Symmetry Case Iphone 17 (Black) (91977)"
type input "Otterbox - Symmetry Case Iphone 17 (Black) (91977)"
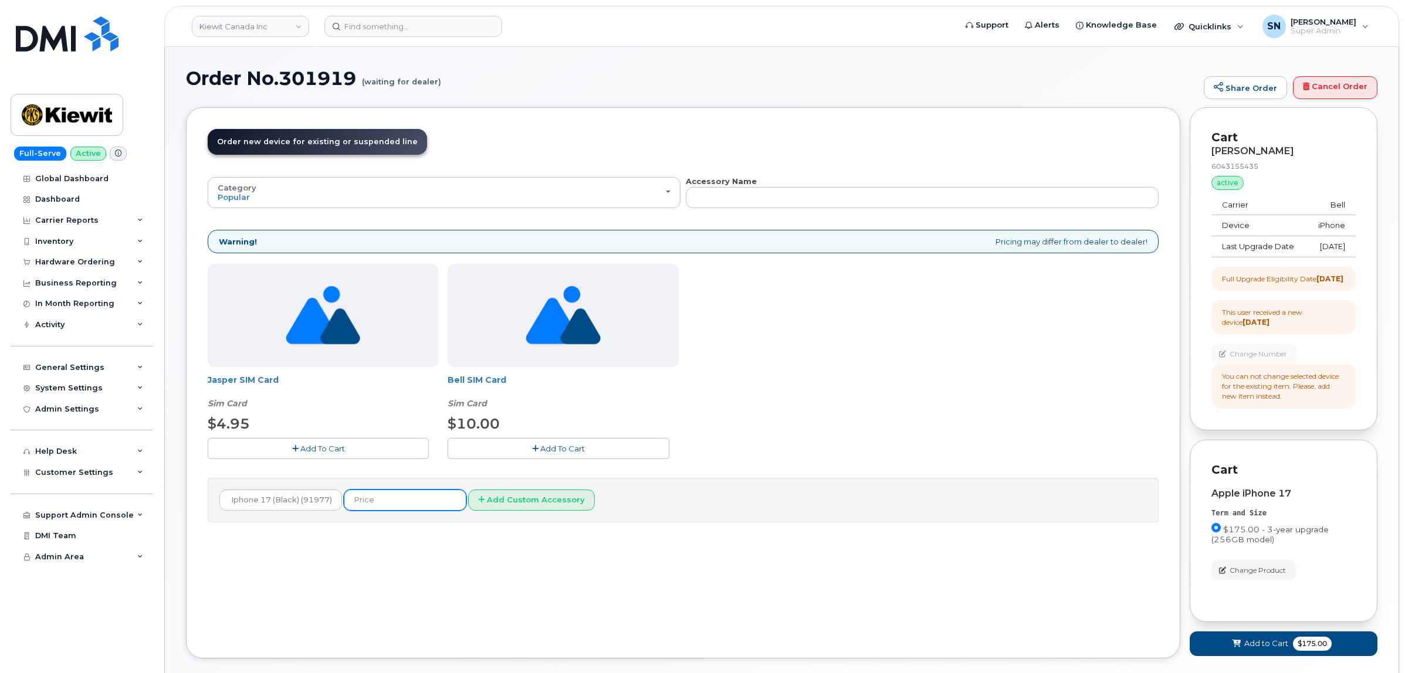
scroll to position [0, 0]
type input "67.49"
click at [496, 494] on button "Add Custom Accessory" at bounding box center [531, 501] width 127 height 22
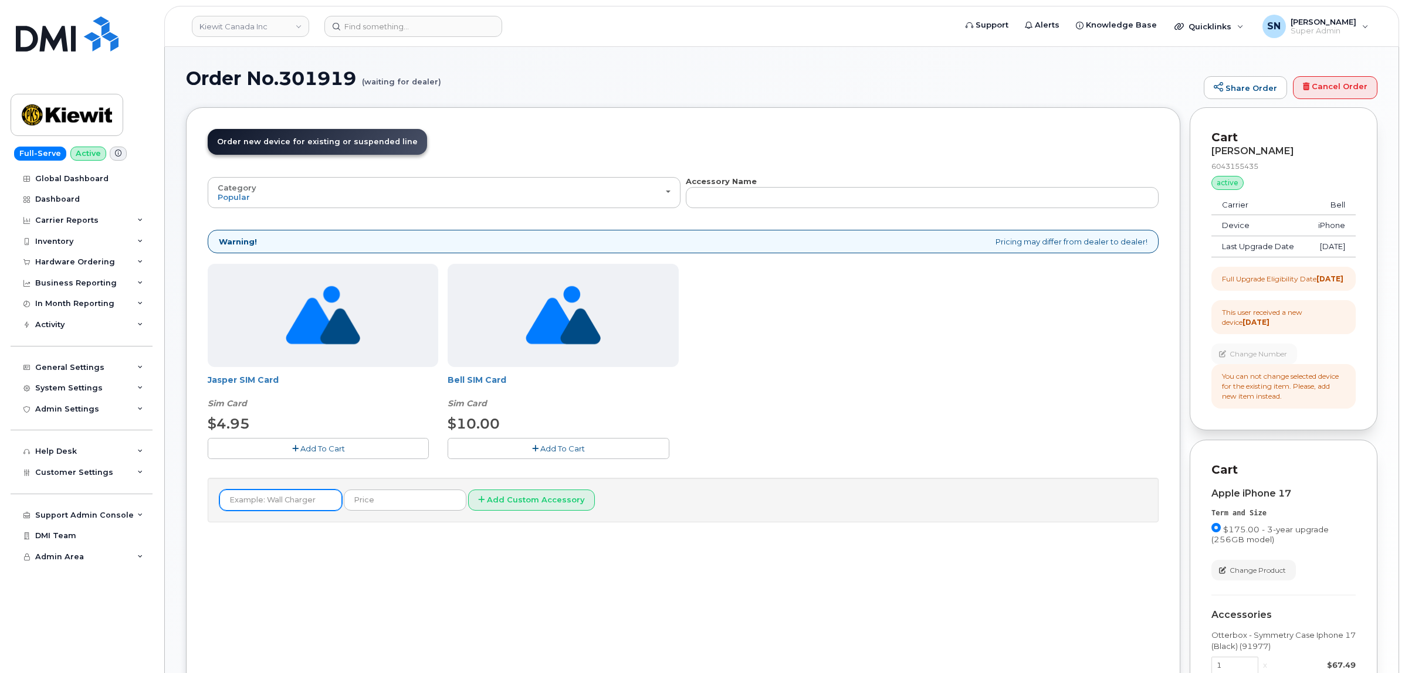
click at [294, 507] on input "text" at bounding box center [280, 500] width 123 height 21
paste input "Apple - Charger 20W USB-C Wall Adaptor WT (87916)"
type input "Apple - Charger 20W USB-C Wall Adaptor WT (87916)"
click at [421, 506] on input "text" at bounding box center [405, 500] width 123 height 21
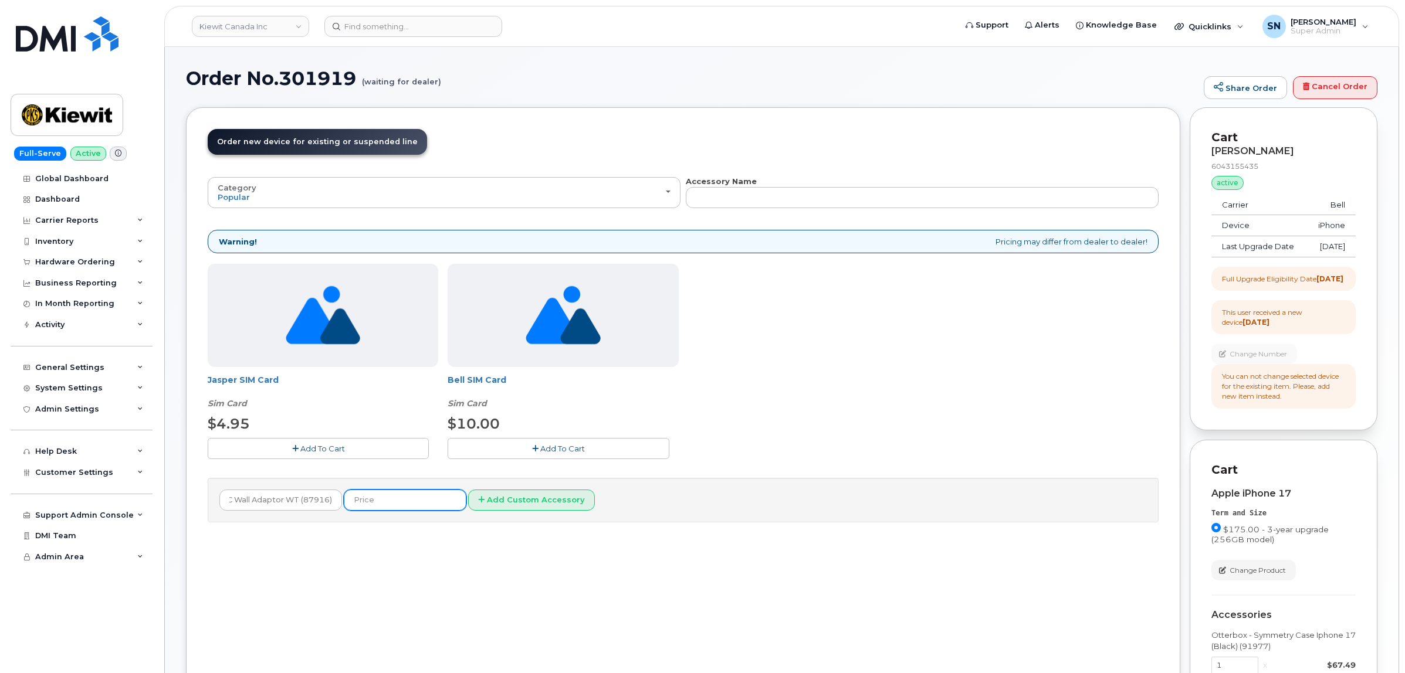
scroll to position [0, 0]
type input "33.74"
click at [487, 497] on button "Add Custom Accessory" at bounding box center [531, 501] width 127 height 22
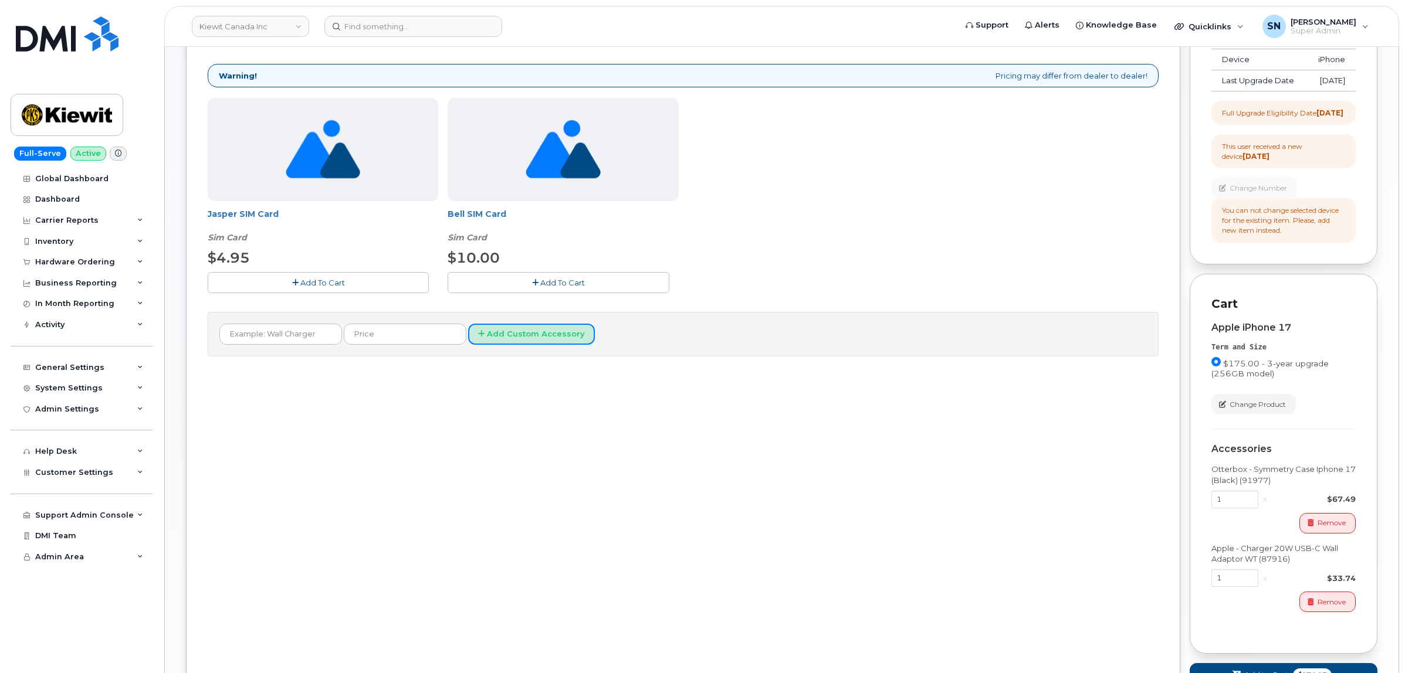
scroll to position [282, 0]
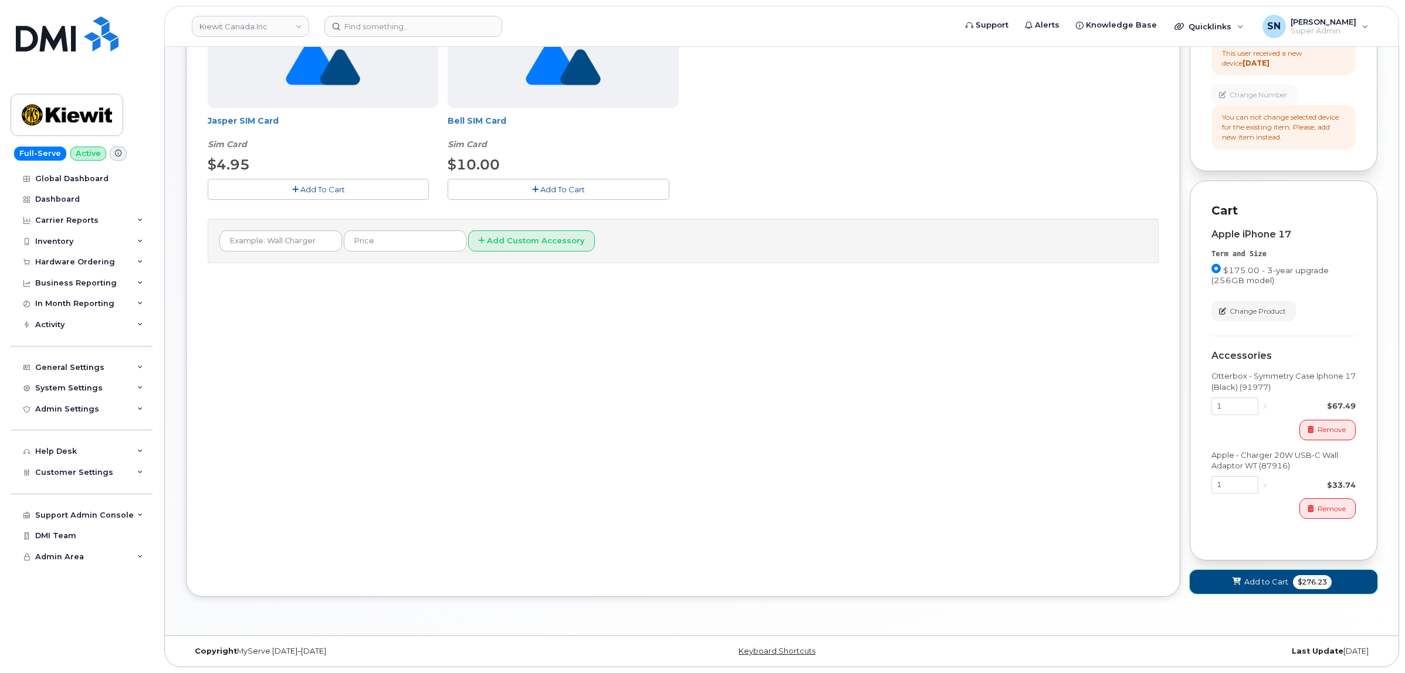
click at [1256, 581] on span "Add to Cart" at bounding box center [1266, 582] width 44 height 11
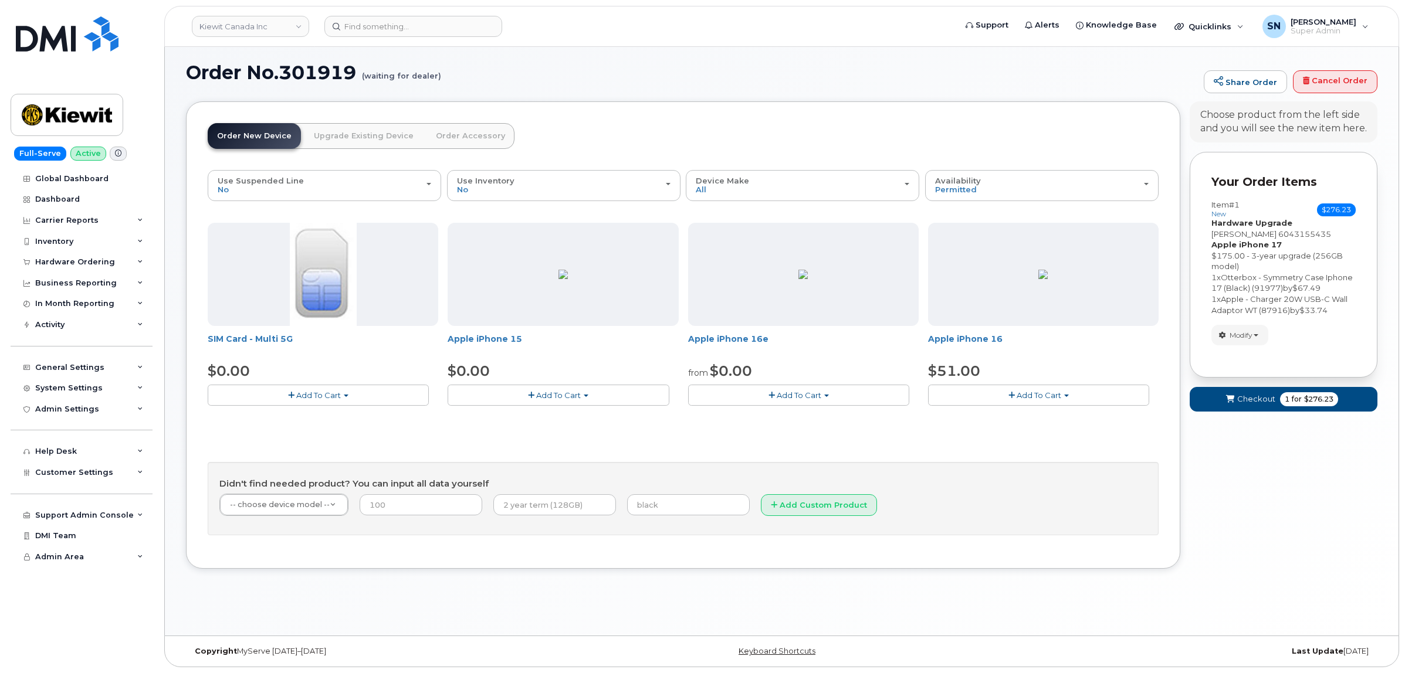
scroll to position [6, 0]
click at [1237, 398] on span "Checkout" at bounding box center [1256, 399] width 38 height 11
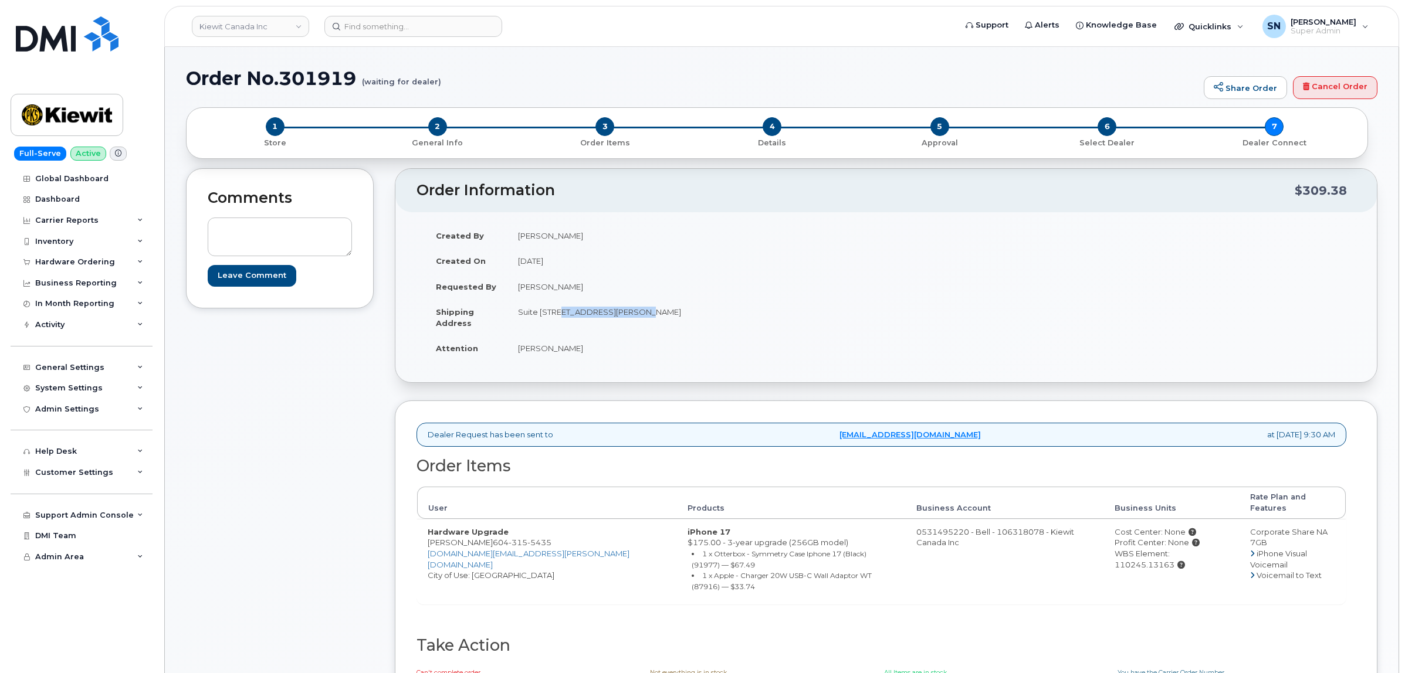
drag, startPoint x: 558, startPoint y: 309, endPoint x: 629, endPoint y: 318, distance: 71.5
click at [629, 318] on td "Suite [STREET_ADDRESS][PERSON_NAME]" at bounding box center [692, 317] width 370 height 36
copy td "4350 Still Creek Dr"
drag, startPoint x: 680, startPoint y: 309, endPoint x: 717, endPoint y: 317, distance: 37.3
click at [717, 317] on td "Suite [STREET_ADDRESS][PERSON_NAME]" at bounding box center [692, 317] width 370 height 36
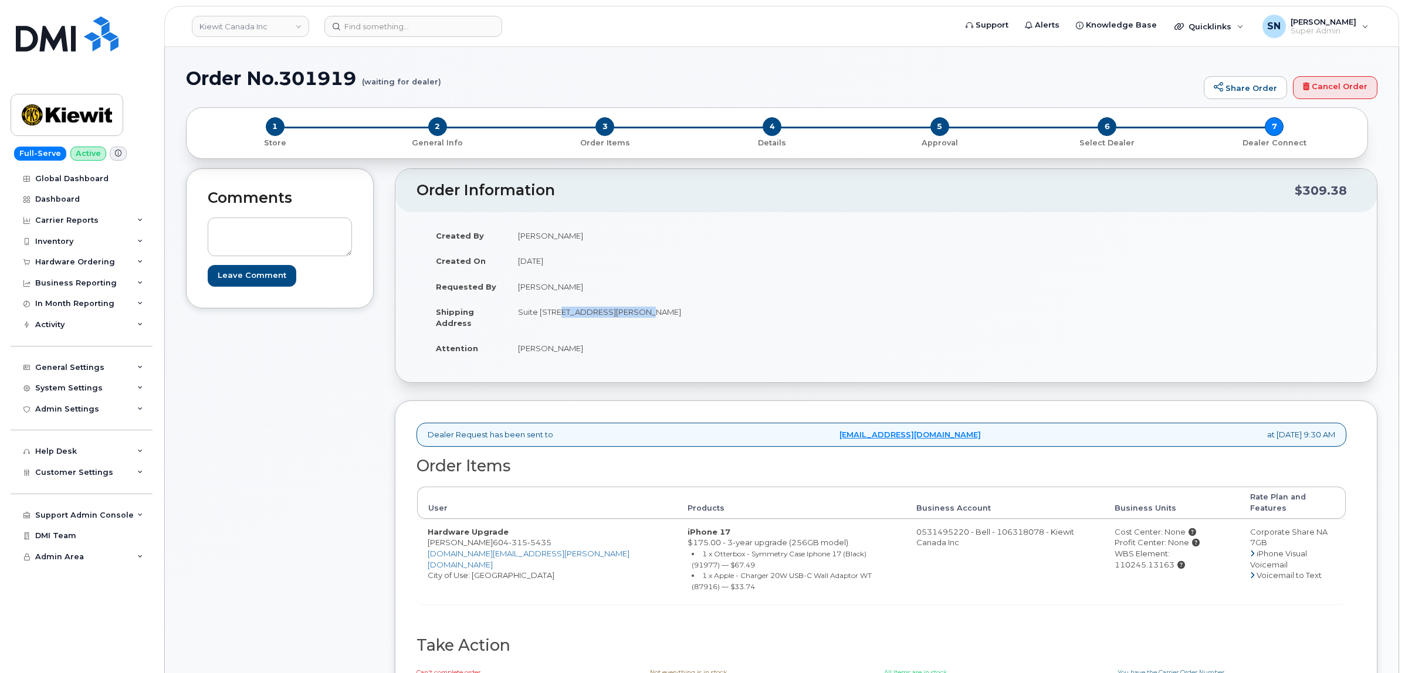
copy td "V5C 0G5"
drag, startPoint x: 514, startPoint y: 352, endPoint x: 573, endPoint y: 358, distance: 59.5
click at [573, 358] on td "[PERSON_NAME]" at bounding box center [692, 348] width 370 height 26
copy td "[PERSON_NAME]"
drag, startPoint x: 479, startPoint y: 532, endPoint x: 538, endPoint y: 535, distance: 59.3
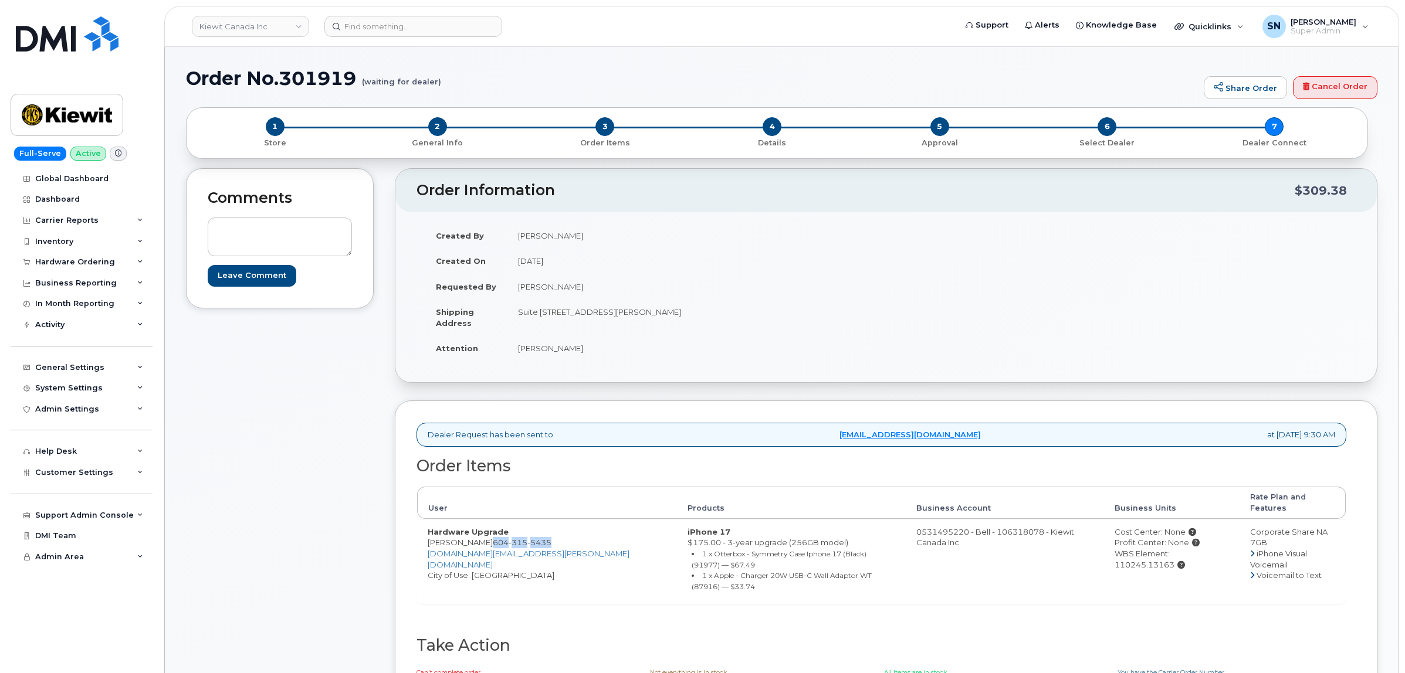
click at [538, 535] on td "Hardware Upgrade Jeremy Bing 604 315 5435 JEREMY.BING@KIEWIT.COM City of Use: V…" at bounding box center [547, 561] width 260 height 85
copy span "604 315 5435"
drag, startPoint x: 423, startPoint y: 534, endPoint x: 541, endPoint y: 537, distance: 117.9
click at [541, 537] on td "Hardware Upgrade Jeremy Bing 604 315 5435 JEREMY.BING@KIEWIT.COM City of Use: V…" at bounding box center [547, 561] width 260 height 85
copy td "Jeremy Bing 604 315 5435"
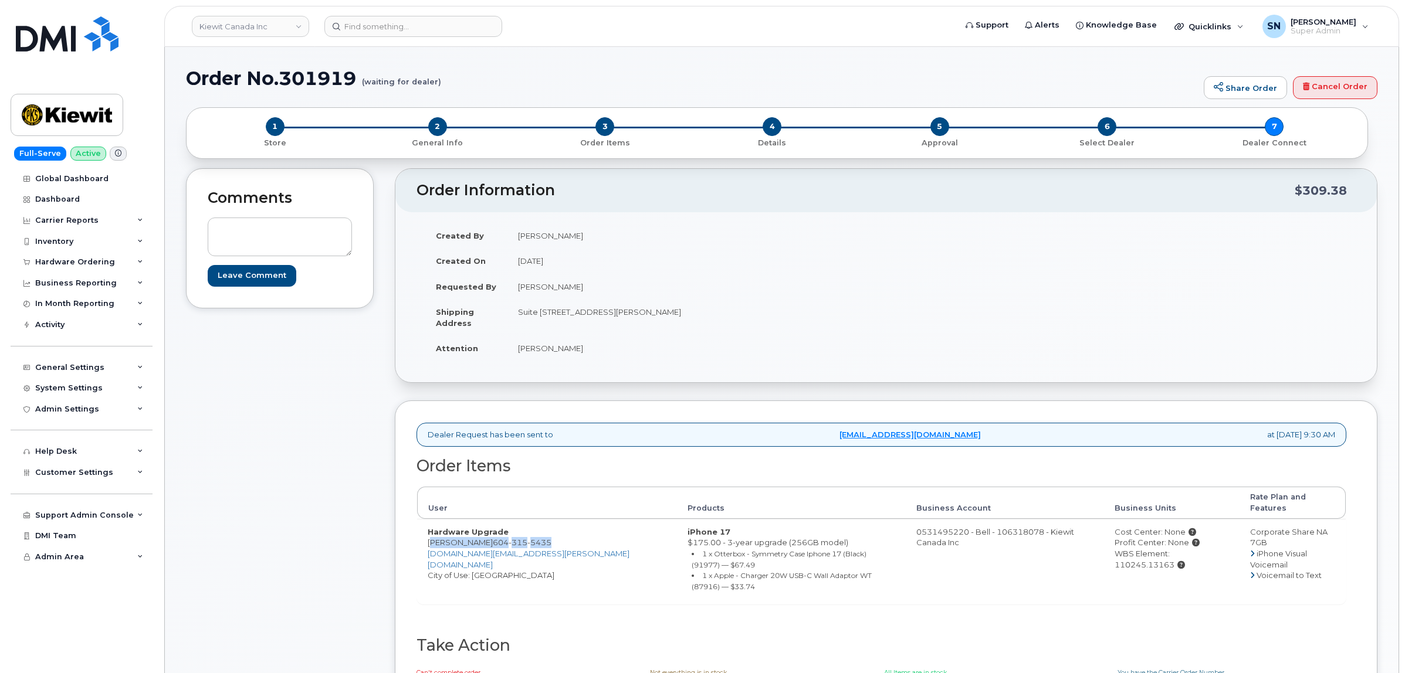
drag, startPoint x: 1193, startPoint y: 541, endPoint x: 1137, endPoint y: 550, distance: 57.7
click at [1137, 550] on div "WBS Element: 110245.13163" at bounding box center [1171, 559] width 114 height 22
copy div "110245.13163"
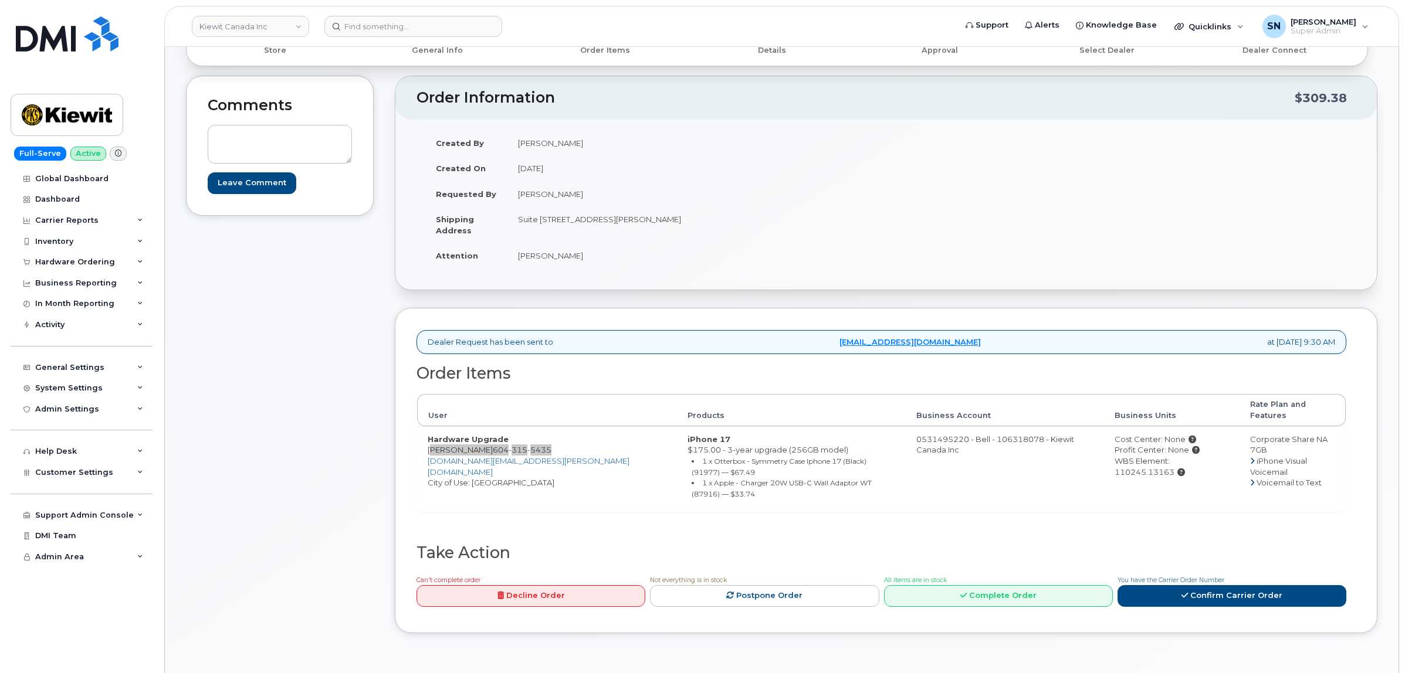
scroll to position [220, 0]
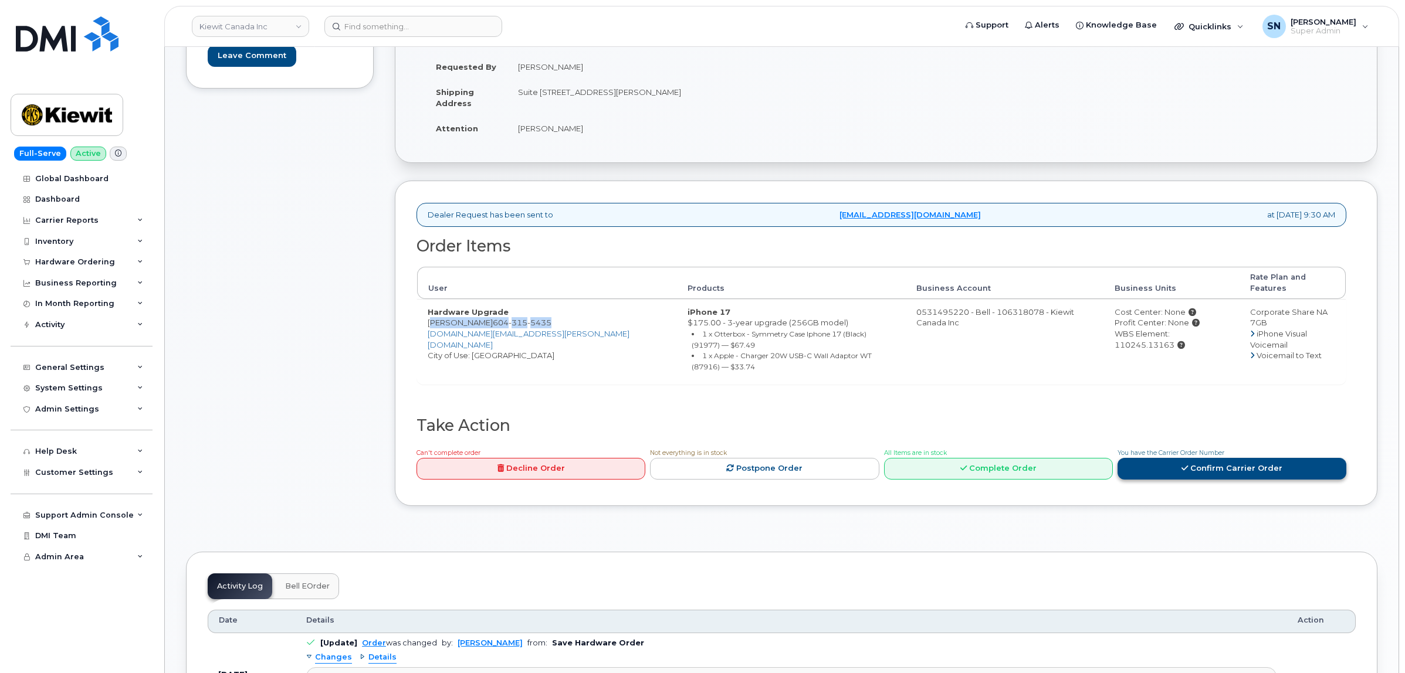
click at [1235, 458] on link "Confirm Carrier Order" at bounding box center [1231, 469] width 229 height 22
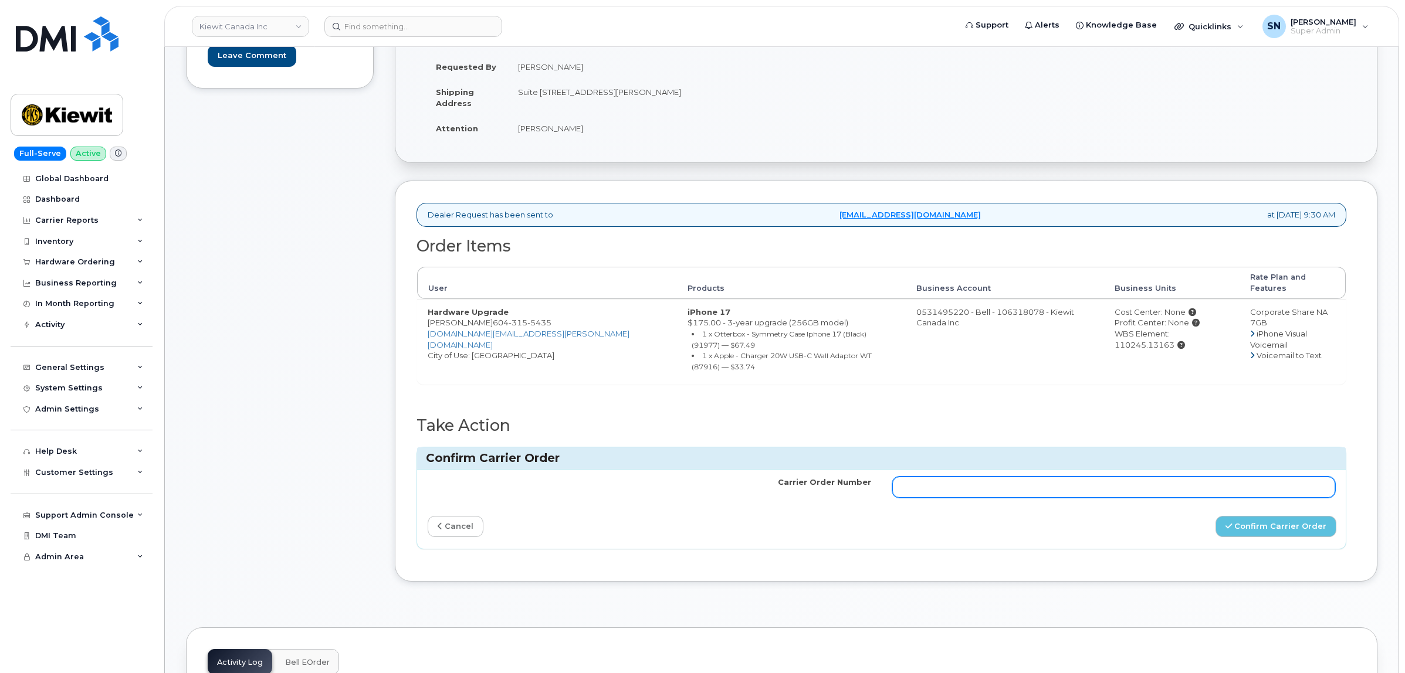
click at [1157, 477] on input "Carrier Order Number" at bounding box center [1113, 487] width 443 height 21
paste input "3023781"
type input "3023781"
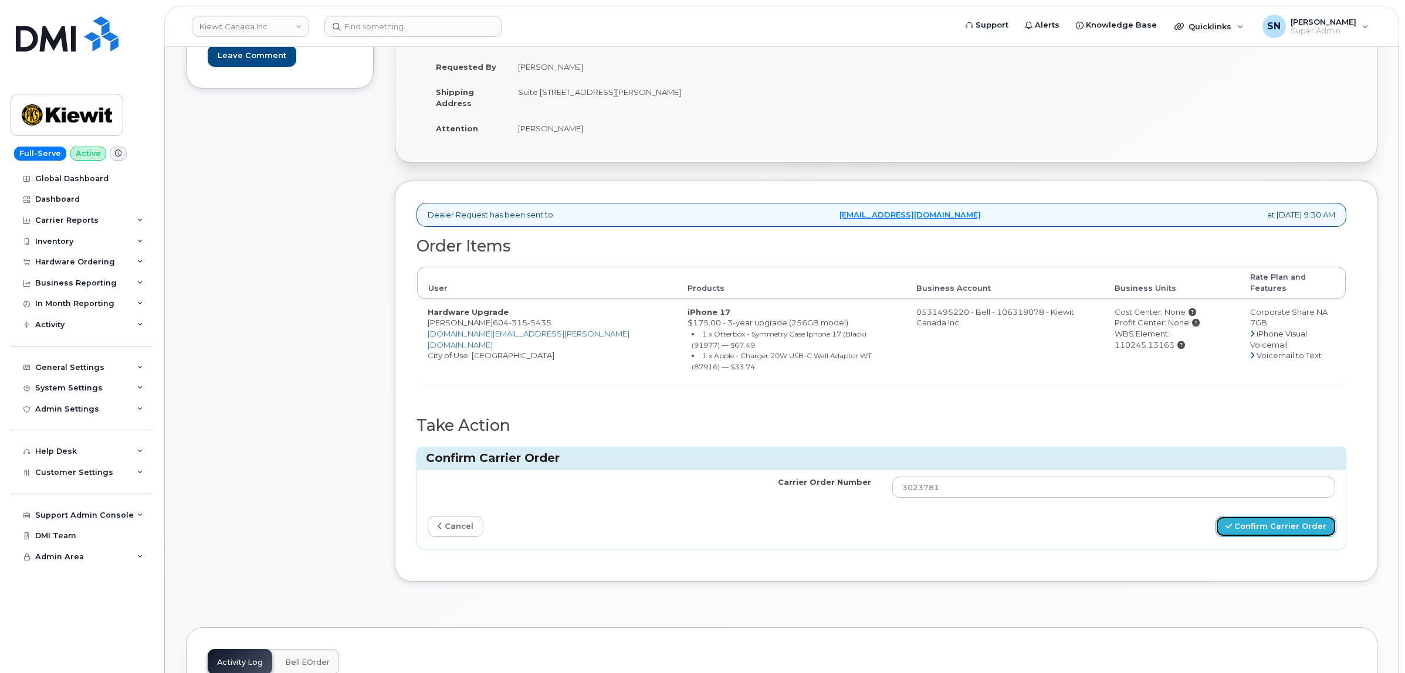
click at [1279, 516] on button "Confirm Carrier Order" at bounding box center [1275, 527] width 121 height 22
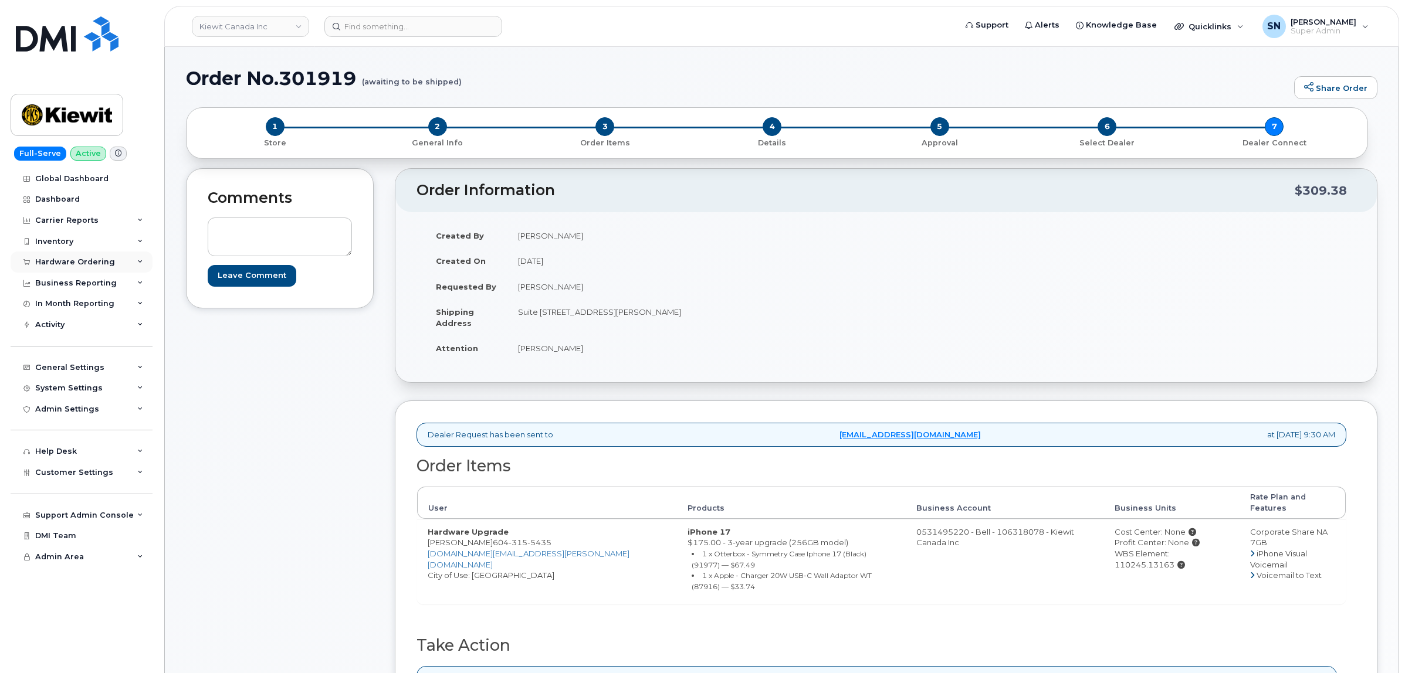
click at [91, 259] on div "Hardware Ordering" at bounding box center [75, 261] width 80 height 9
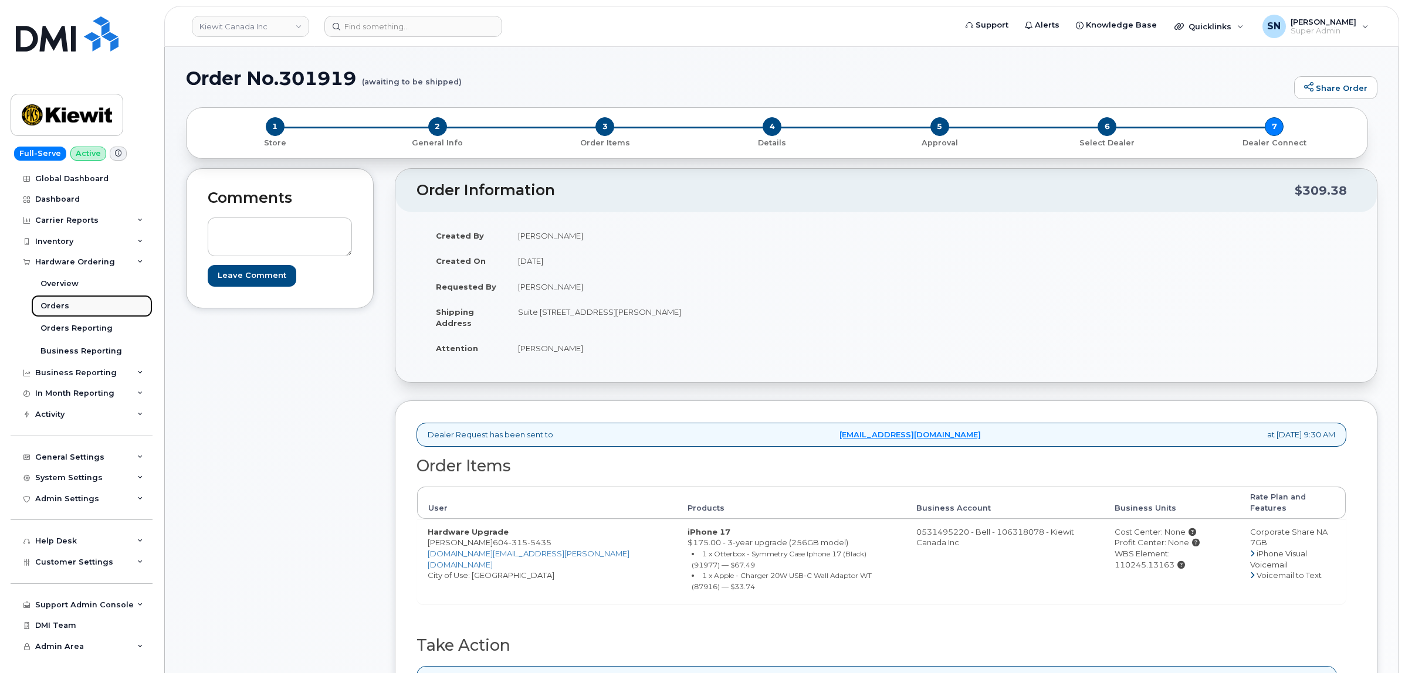
click at [77, 311] on link "Orders" at bounding box center [91, 306] width 121 height 22
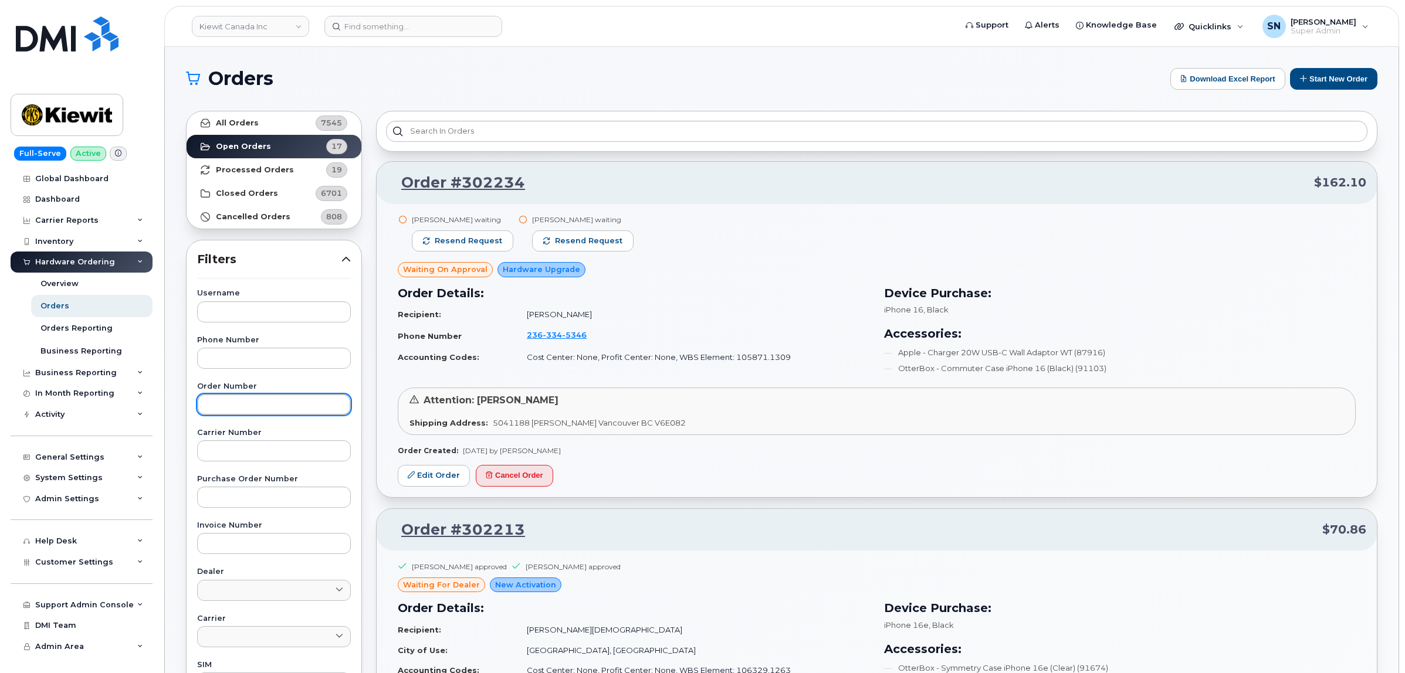
drag, startPoint x: 331, startPoint y: 403, endPoint x: 317, endPoint y: 391, distance: 18.7
click at [331, 403] on input "text" at bounding box center [274, 404] width 154 height 21
paste input "302147"
type input "302147"
click at [250, 118] on strong "All Orders" at bounding box center [237, 122] width 43 height 9
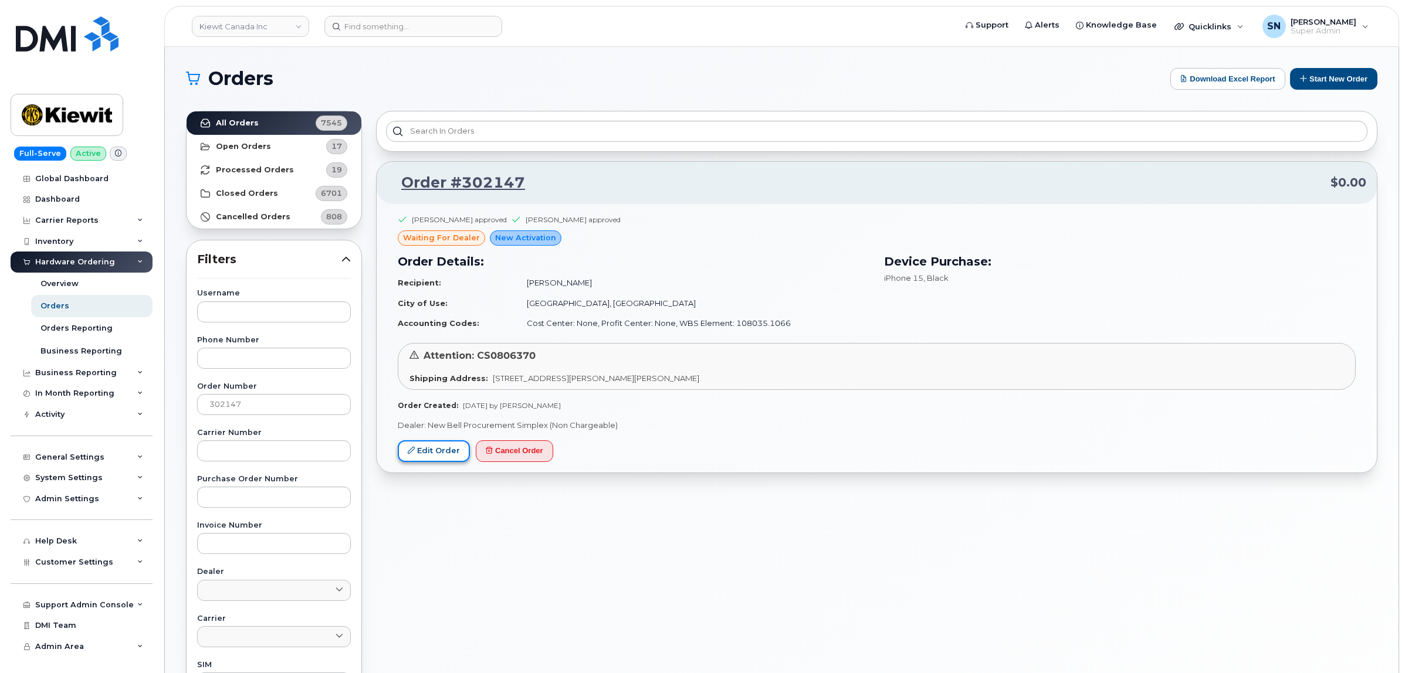
click at [455, 447] on link "Edit Order" at bounding box center [434, 451] width 72 height 22
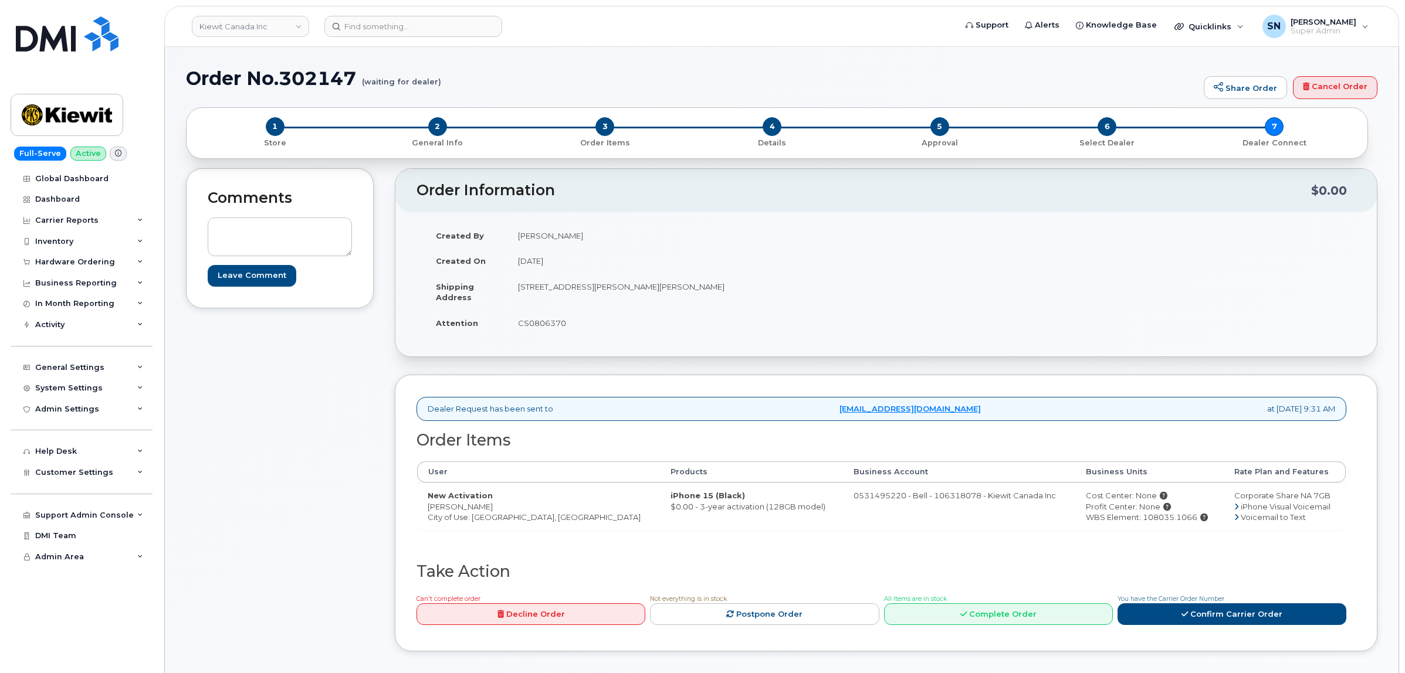
click at [373, 6] on div "[PERSON_NAME] Canada Inc Support Alerts Knowledge Base Quicklinks Suspend / Can…" at bounding box center [781, 26] width 1235 height 41
paste input "9059711753"
click at [388, 27] on input "9059711753" at bounding box center [413, 26] width 178 height 21
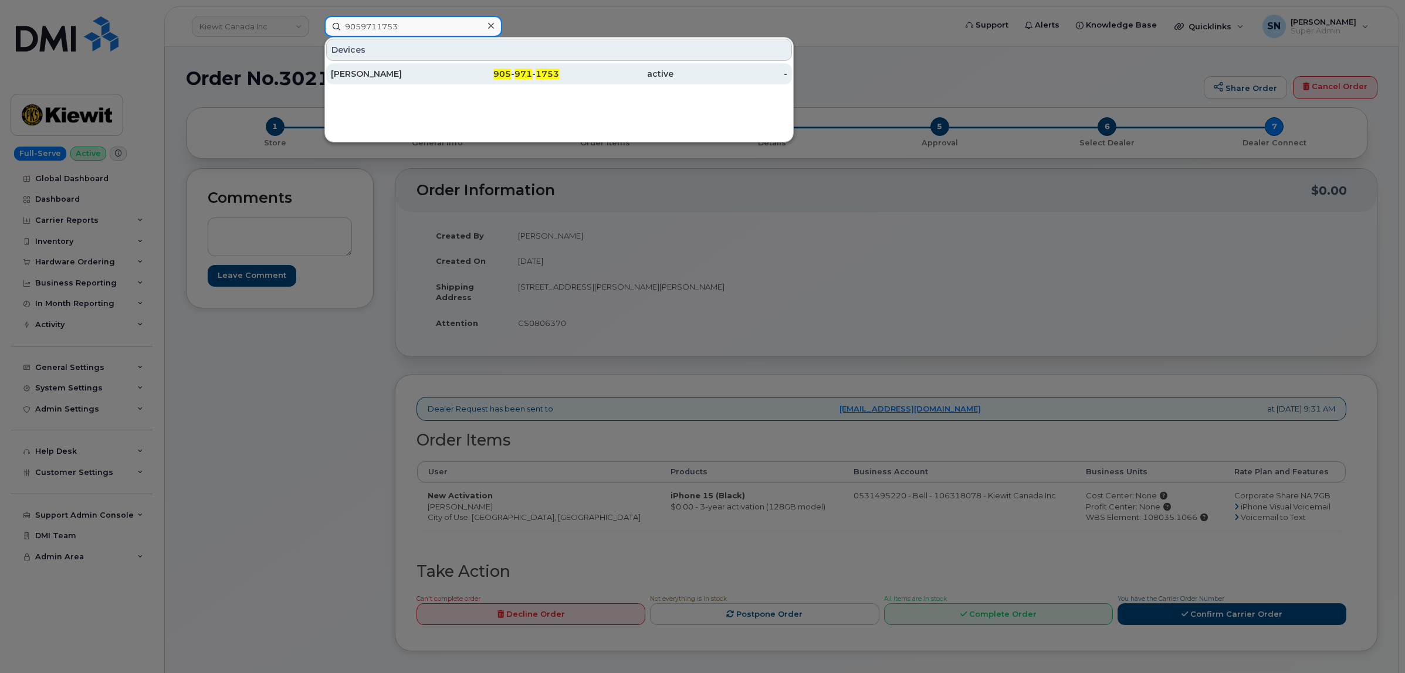
type input "9059711753"
click at [395, 72] on div "Carlo Palumbo" at bounding box center [388, 74] width 114 height 12
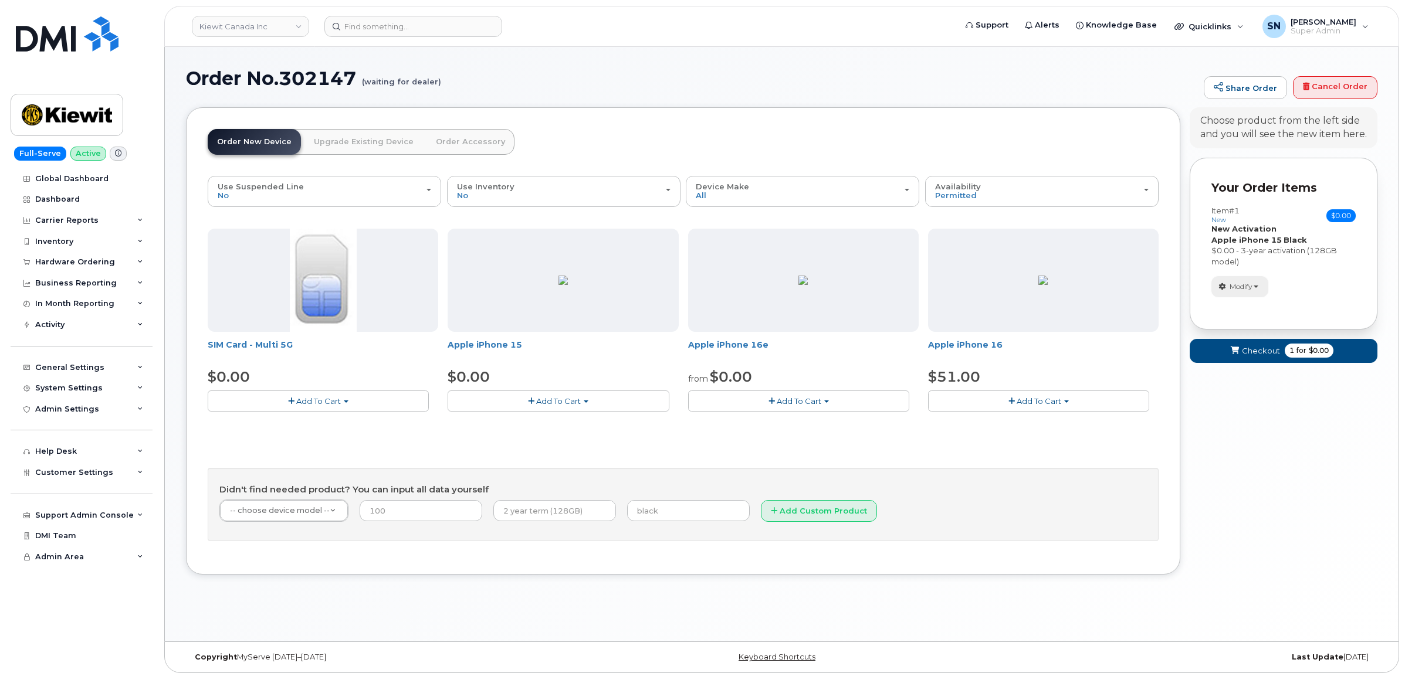
click at [1226, 286] on span "button" at bounding box center [1222, 287] width 11 height 11
click at [1242, 308] on link "change" at bounding box center [1267, 305] width 111 height 14
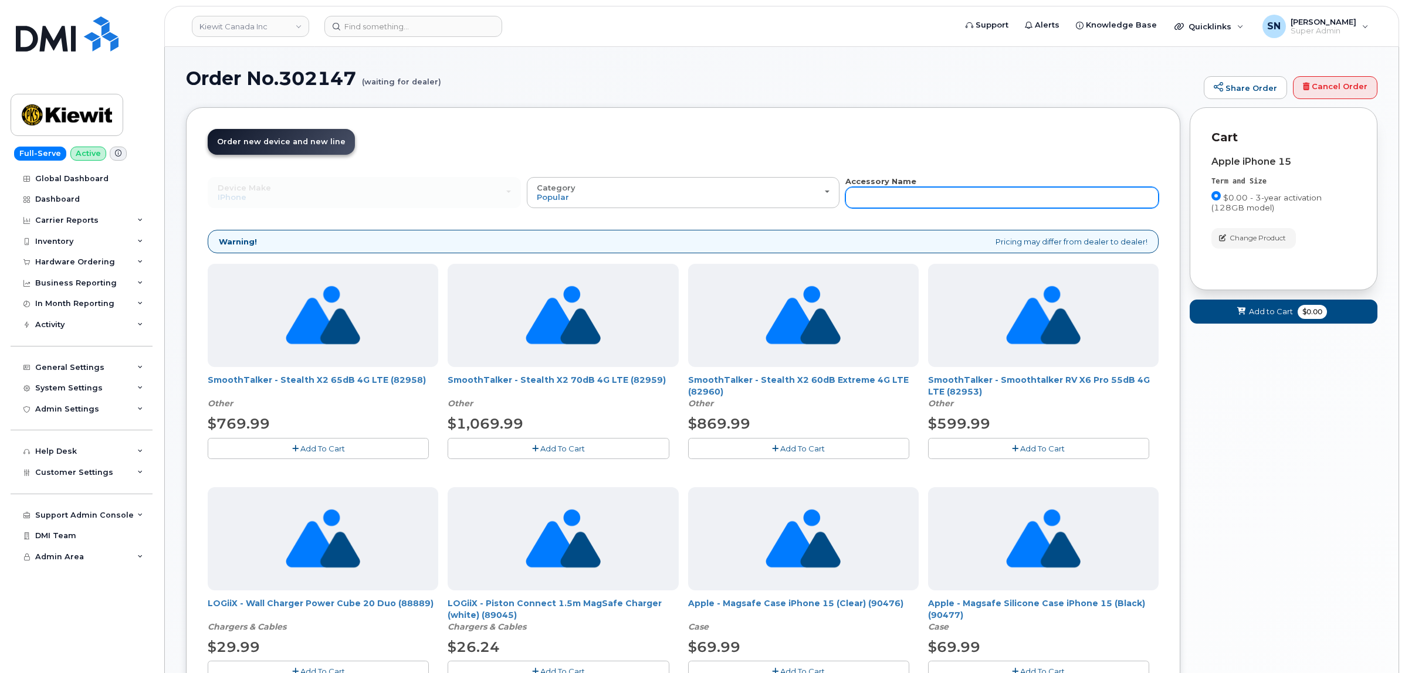
click at [937, 202] on input "text" at bounding box center [1001, 197] width 313 height 21
type input "def"
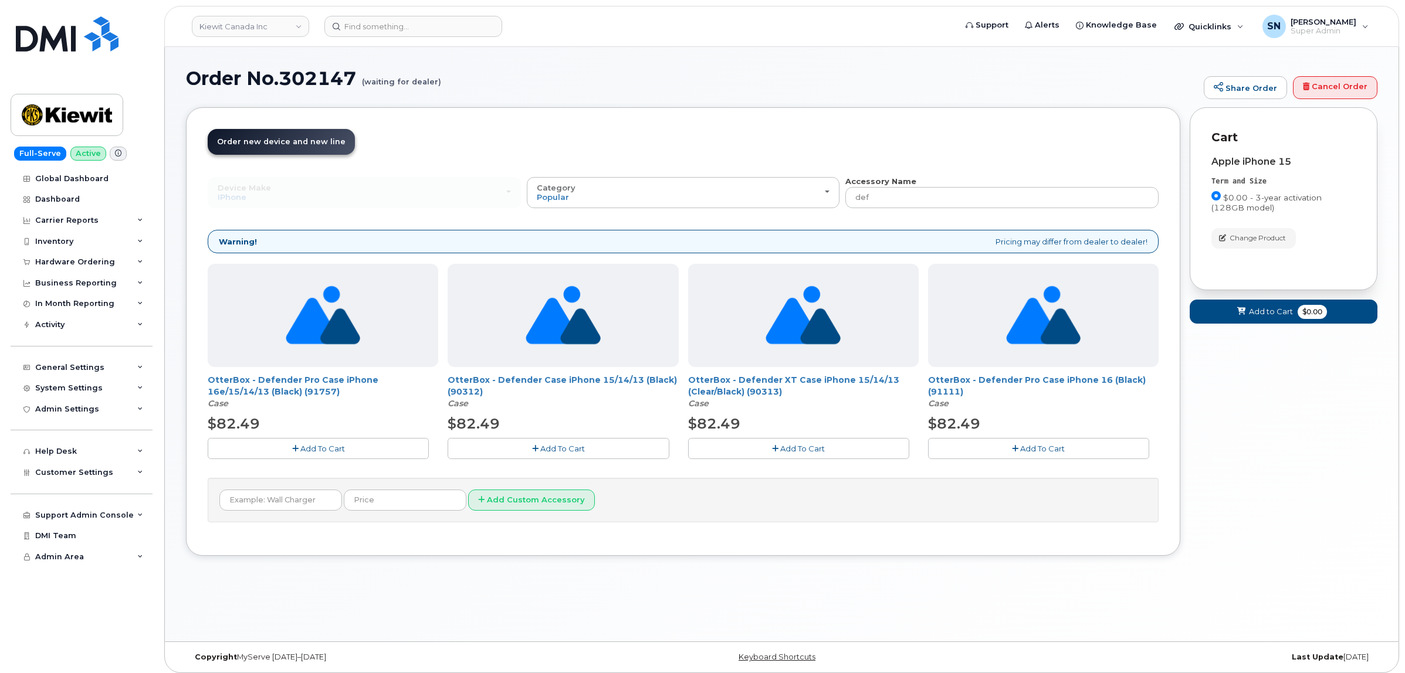
click at [294, 446] on icon "button" at bounding box center [295, 449] width 6 height 8
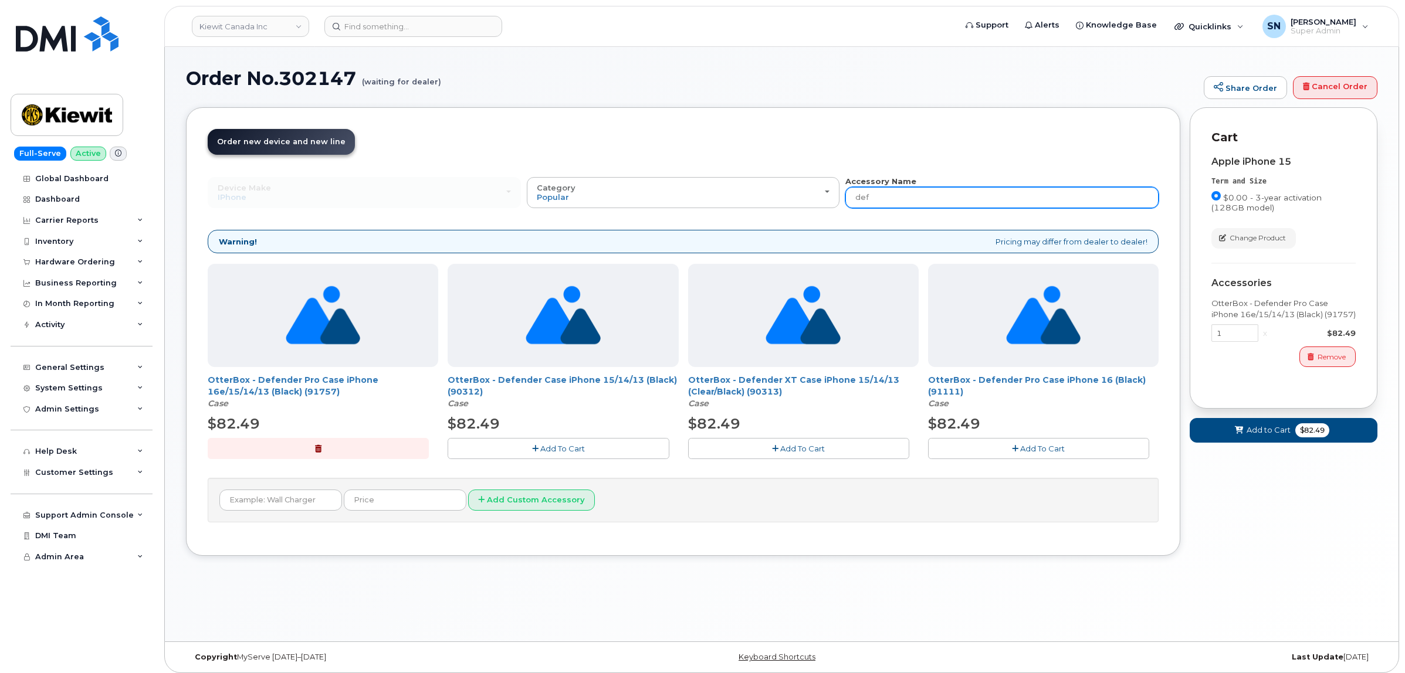
drag, startPoint x: 887, startPoint y: 201, endPoint x: 842, endPoint y: 202, distance: 45.8
click at [842, 202] on div "Device Make All Android Cell Phone HUB iPhone Modem Tablet All Android Cell Pho…" at bounding box center [683, 192] width 951 height 32
type input "87916"
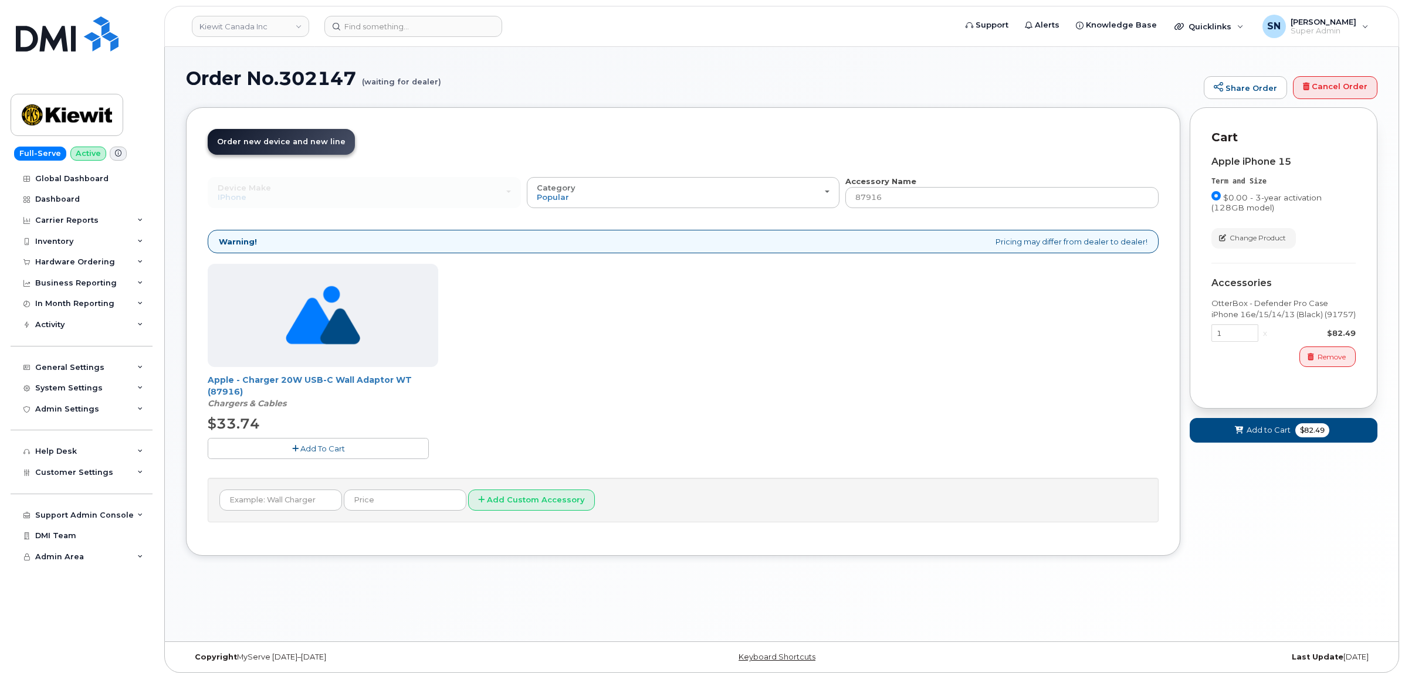
click at [351, 446] on button "Add To Cart" at bounding box center [318, 448] width 221 height 21
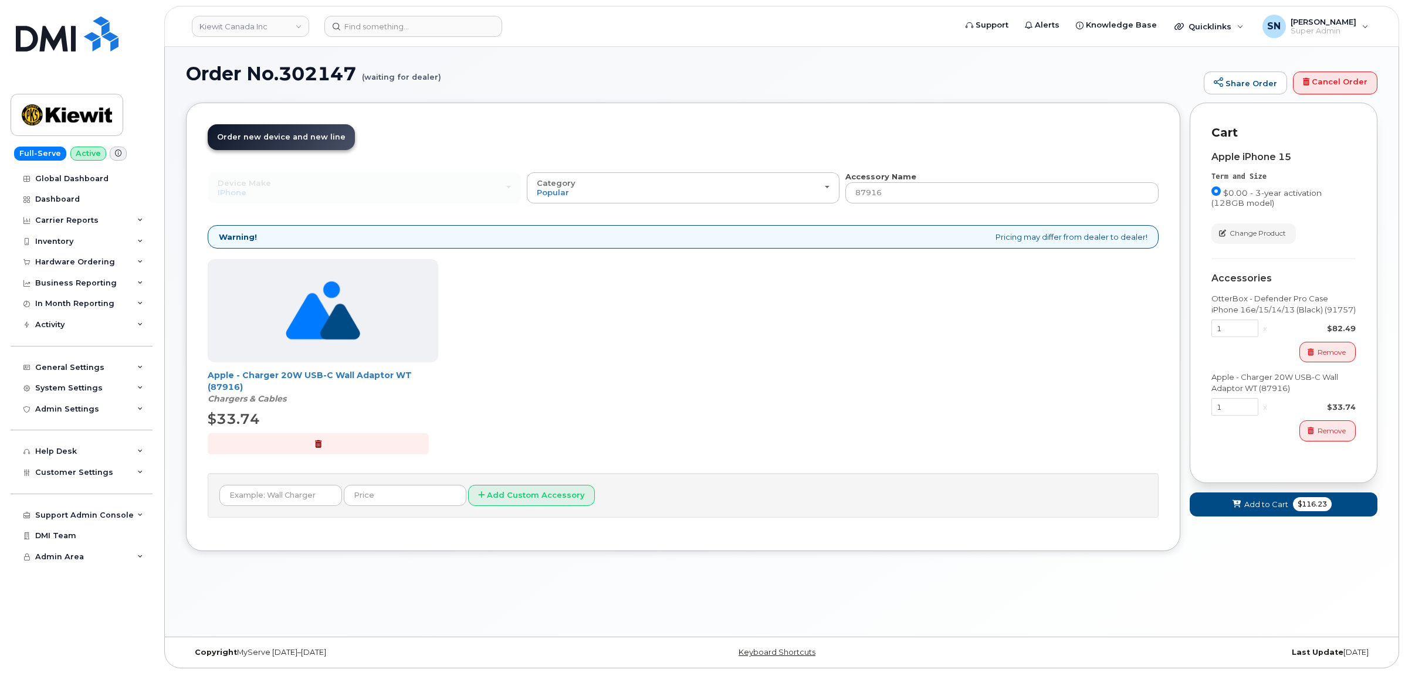
scroll to position [6, 0]
click at [1266, 508] on span "Add to Cart" at bounding box center [1266, 503] width 44 height 11
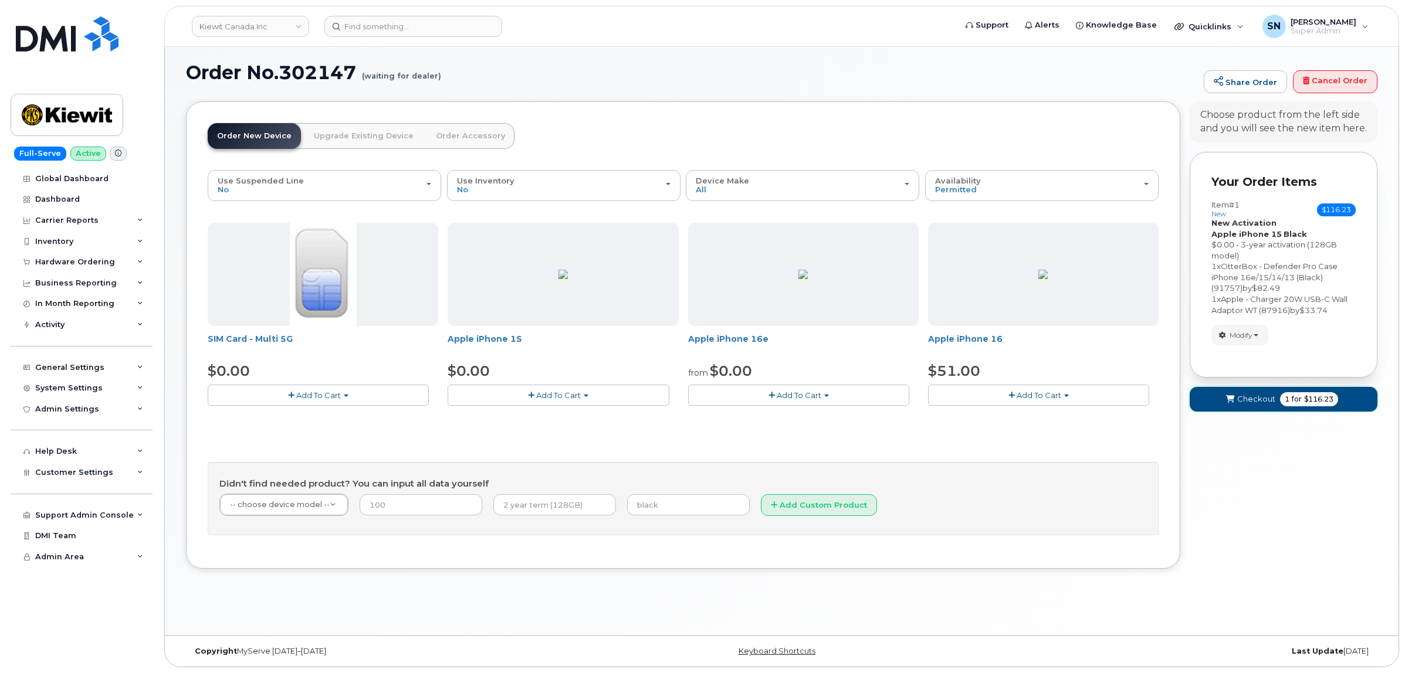
click at [1254, 388] on button "Checkout 1 for $116.23" at bounding box center [1283, 399] width 188 height 24
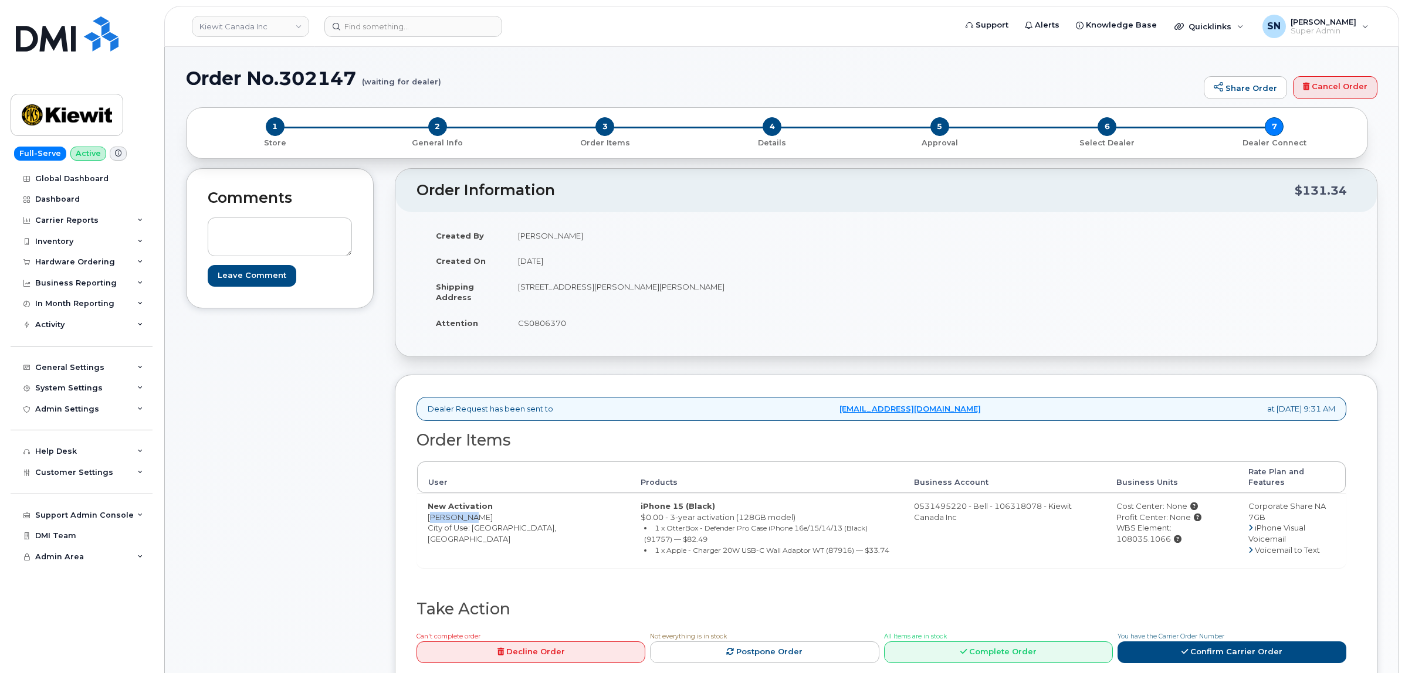
drag, startPoint x: 428, startPoint y: 506, endPoint x: 480, endPoint y: 508, distance: 51.7
click at [480, 508] on td "New Activation [PERSON_NAME] City of Use: [GEOGRAPHIC_DATA], [GEOGRAPHIC_DATA]" at bounding box center [523, 530] width 213 height 74
copy td "[PERSON_NAME]"
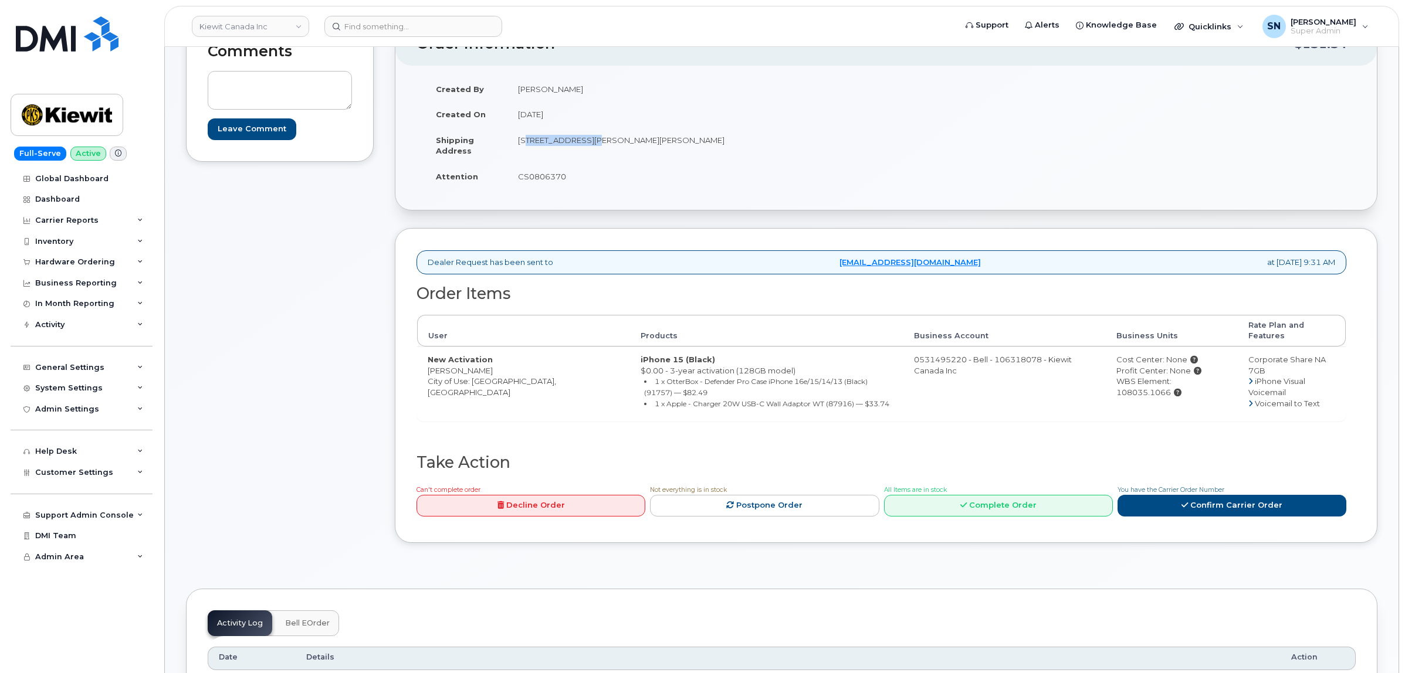
drag, startPoint x: 519, startPoint y: 140, endPoint x: 585, endPoint y: 151, distance: 66.7
click at [585, 151] on td "[STREET_ADDRESS][PERSON_NAME][PERSON_NAME]" at bounding box center [692, 145] width 370 height 36
copy td "[STREET_ADDRESS][PERSON_NAME]"
drag, startPoint x: 639, startPoint y: 139, endPoint x: 670, endPoint y: 147, distance: 31.4
click at [670, 147] on td "[STREET_ADDRESS][PERSON_NAME][PERSON_NAME]" at bounding box center [692, 145] width 370 height 36
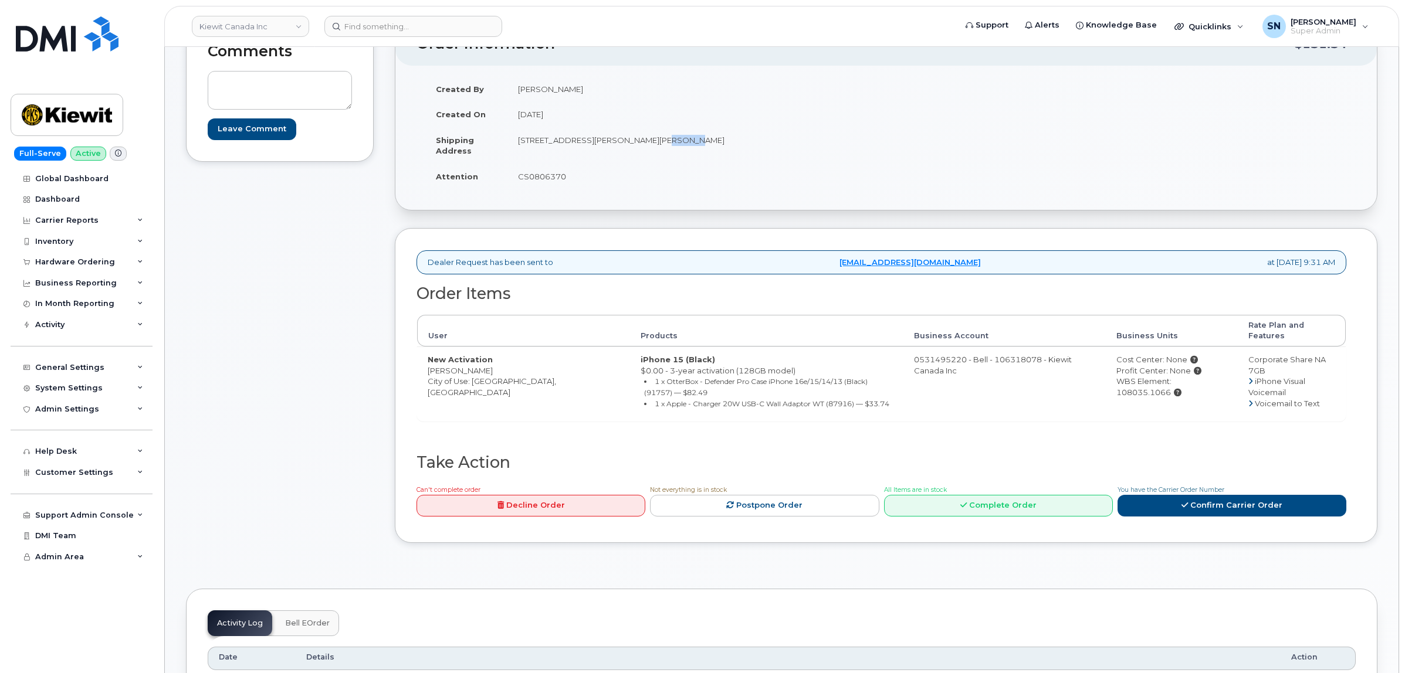
copy td "L8H2Y7"
click at [524, 177] on td "CS0806370" at bounding box center [692, 177] width 370 height 26
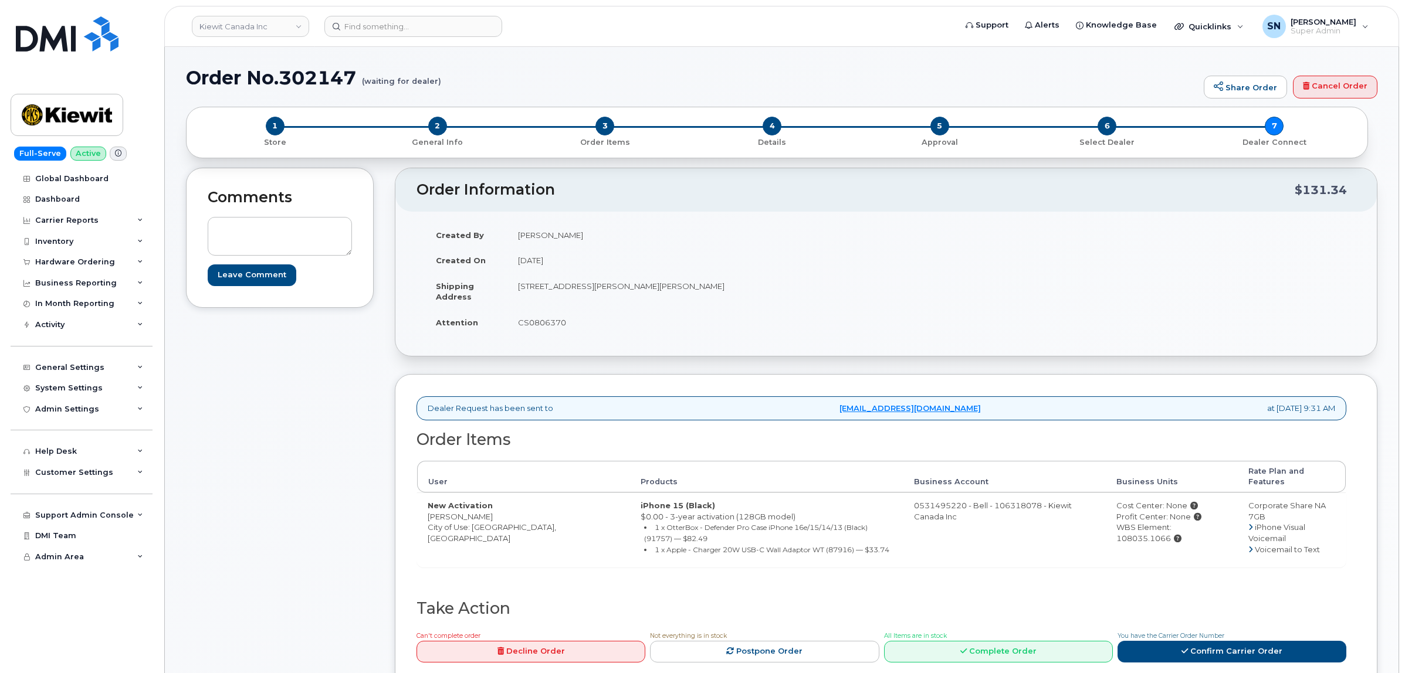
scroll to position [0, 0]
drag, startPoint x: 421, startPoint y: 510, endPoint x: 474, endPoint y: 506, distance: 52.9
click at [474, 506] on td "New Activation John Harp City of Use: Hamilton, Ontario" at bounding box center [523, 530] width 213 height 74
click at [533, 320] on td "CS0806370" at bounding box center [692, 323] width 370 height 26
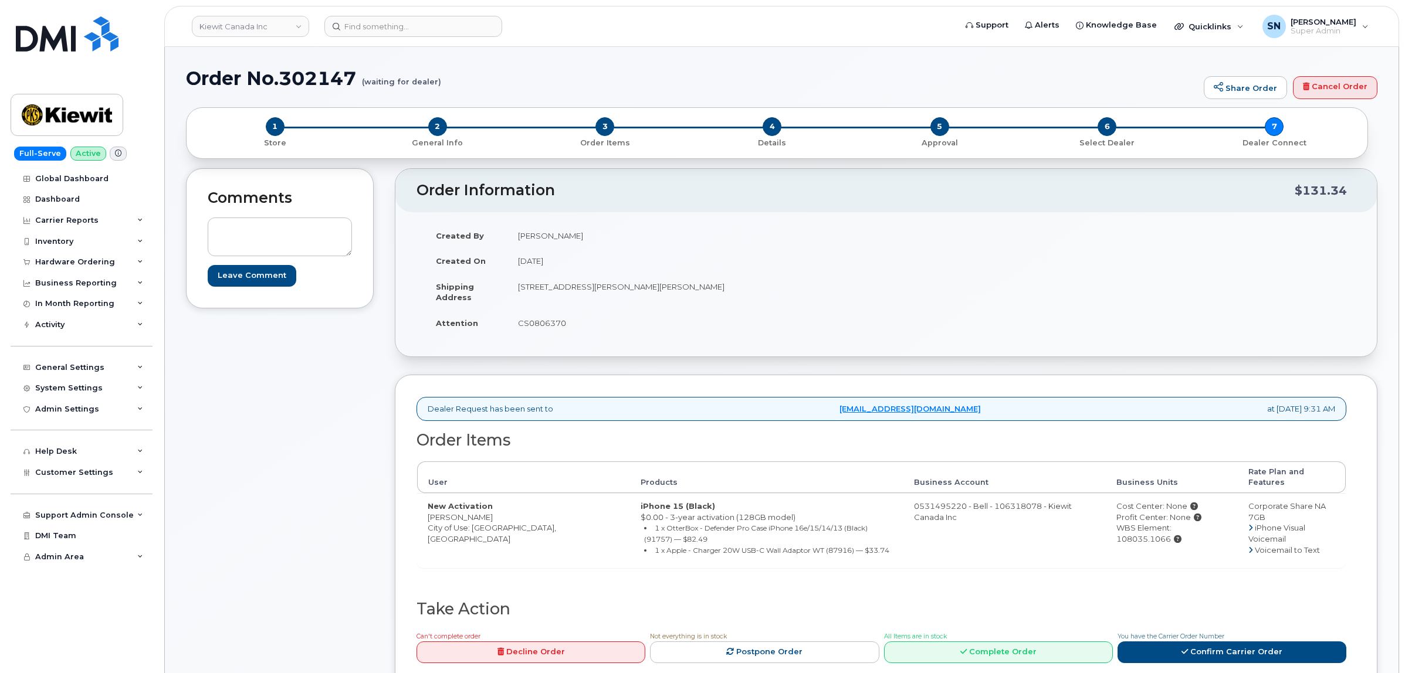
copy td "CS0806370"
click at [575, 375] on div "Order Information $131.34 Created By Travis Tedesco Created On September 30, 20…" at bounding box center [886, 437] width 982 height 539
click at [473, 19] on input at bounding box center [413, 26] width 178 height 21
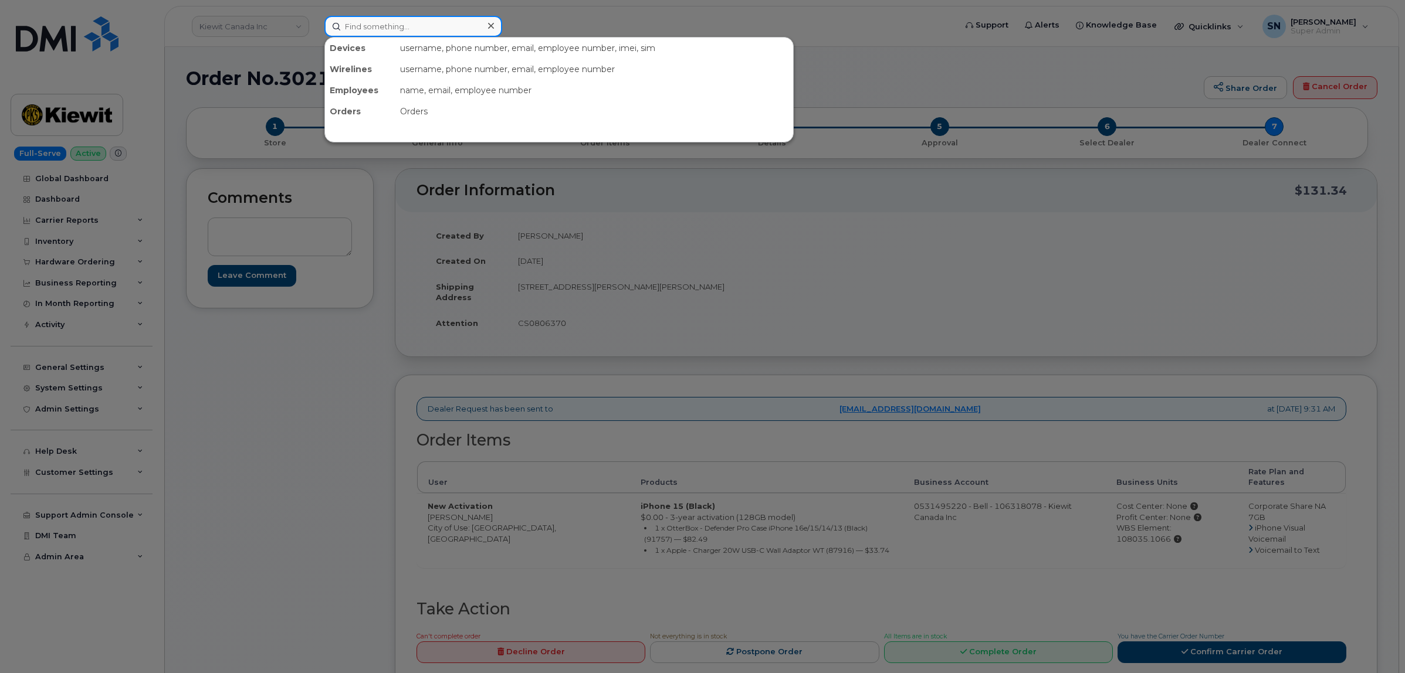
paste input "9059711753"
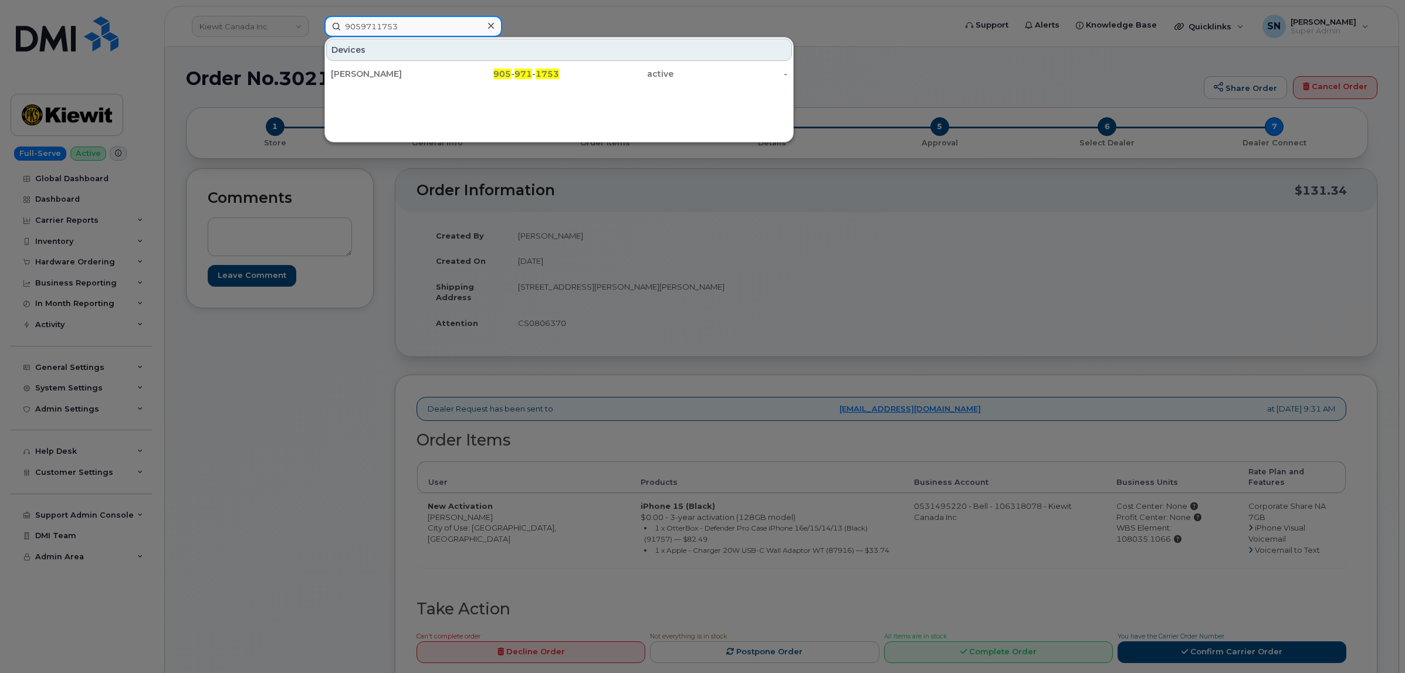
type input "9059711753"
click at [365, 383] on div at bounding box center [702, 336] width 1405 height 673
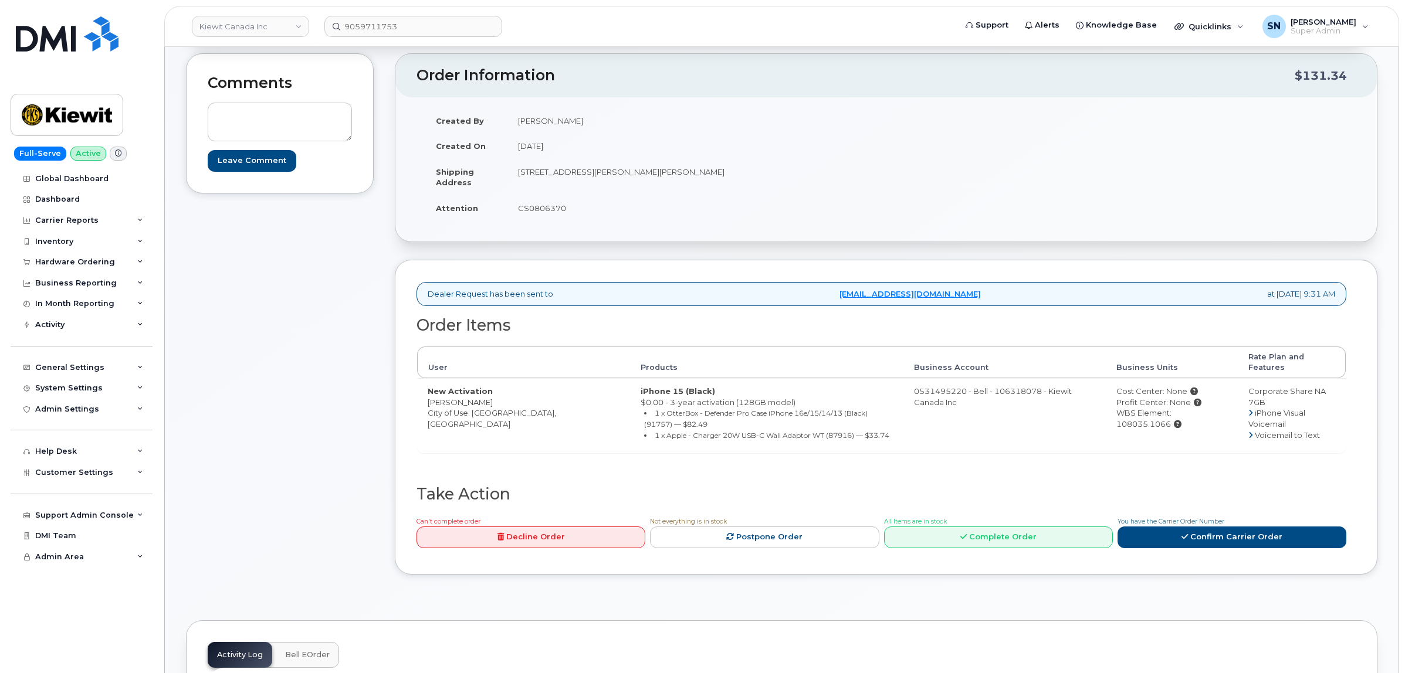
scroll to position [367, 0]
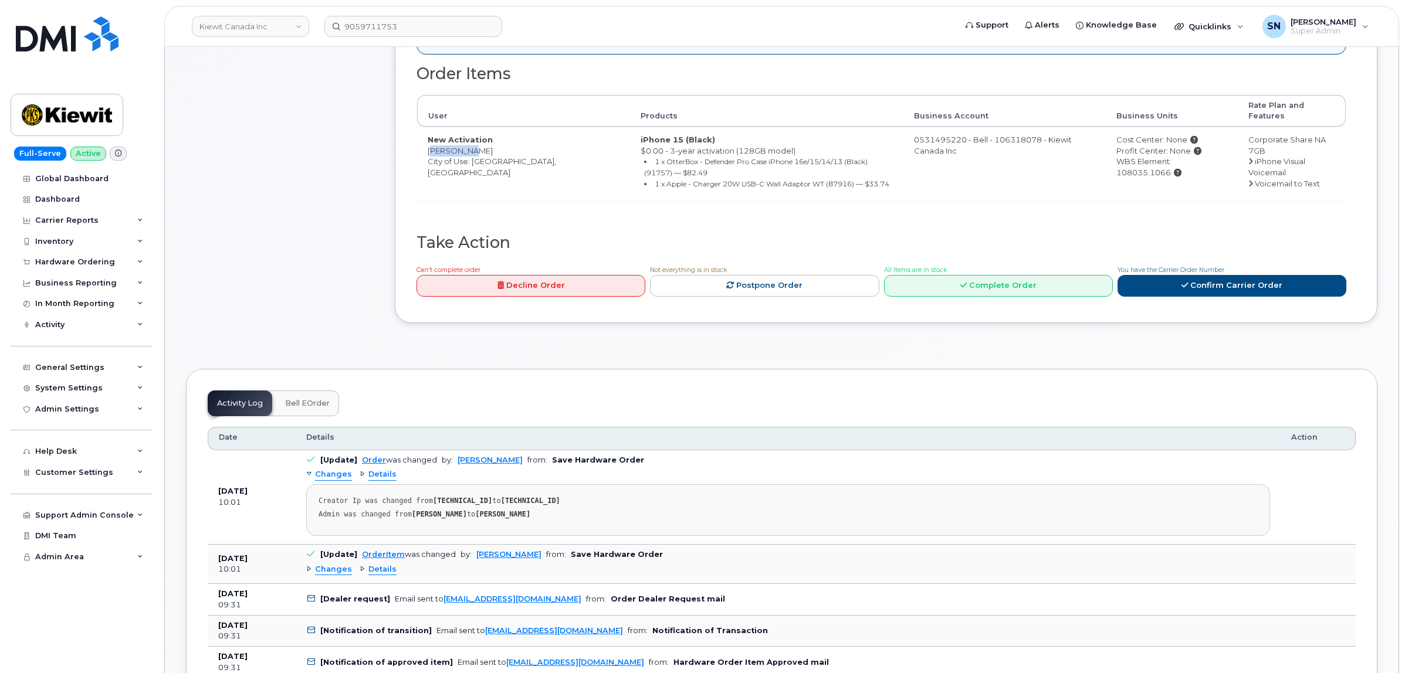
drag, startPoint x: 426, startPoint y: 140, endPoint x: 468, endPoint y: 144, distance: 42.4
click at [468, 144] on td "New Activation John Harp City of Use: Hamilton, Ontario" at bounding box center [523, 164] width 213 height 74
copy td "[PERSON_NAME]"
drag, startPoint x: 1207, startPoint y: 148, endPoint x: 1154, endPoint y: 154, distance: 53.7
click at [1154, 156] on div "WBS Element: 108035.1066" at bounding box center [1171, 167] width 111 height 22
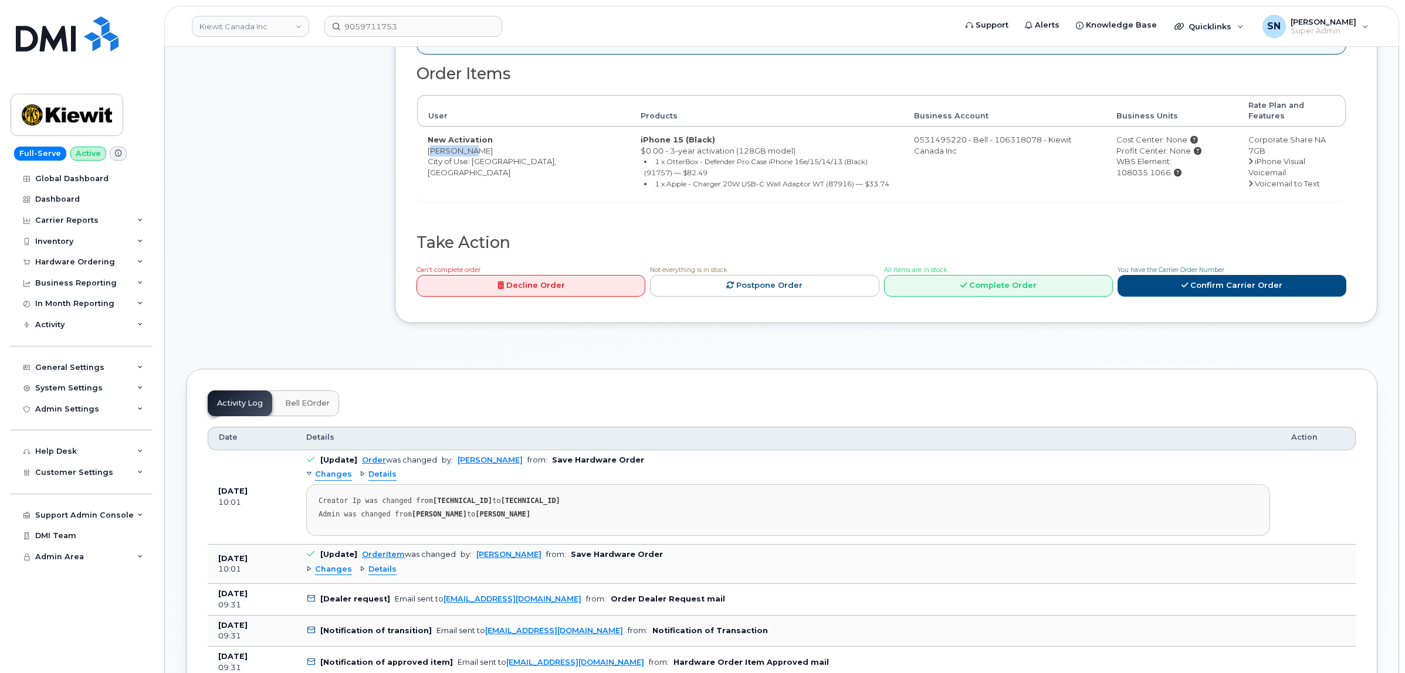
copy div "108035.1066"
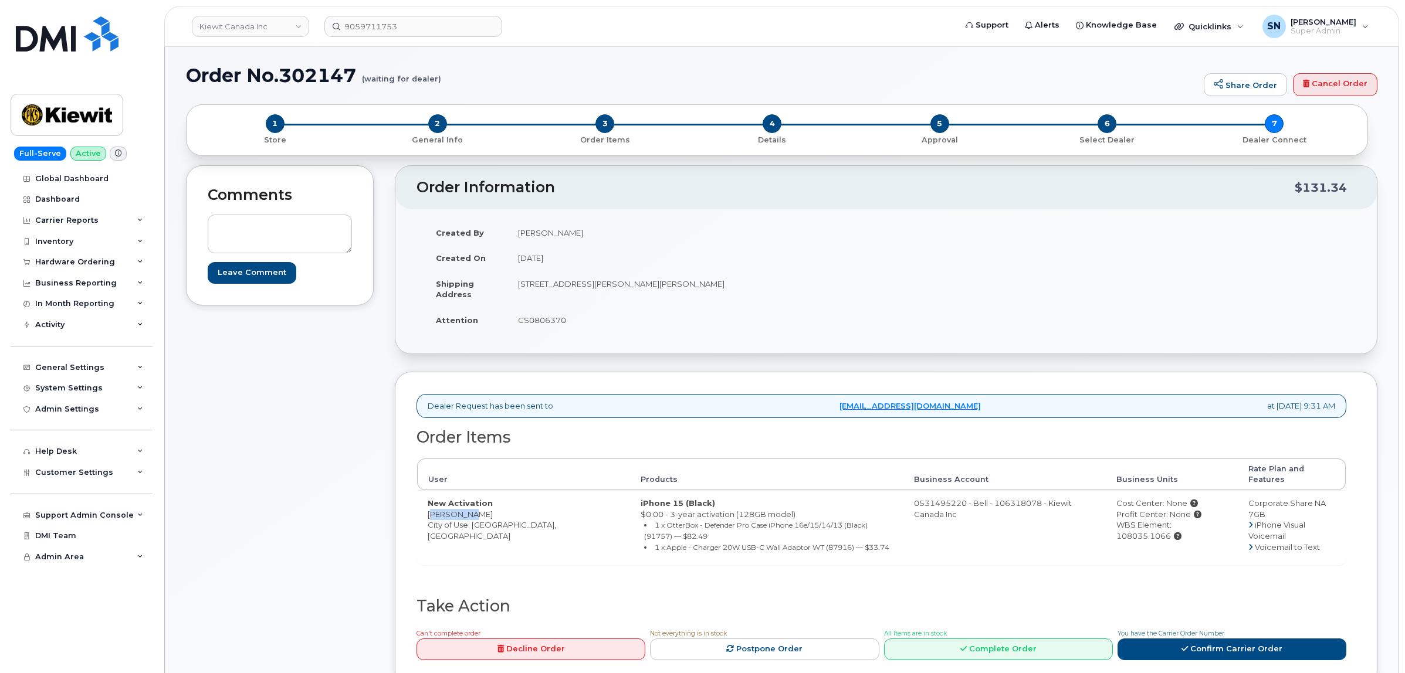
scroll to position [0, 0]
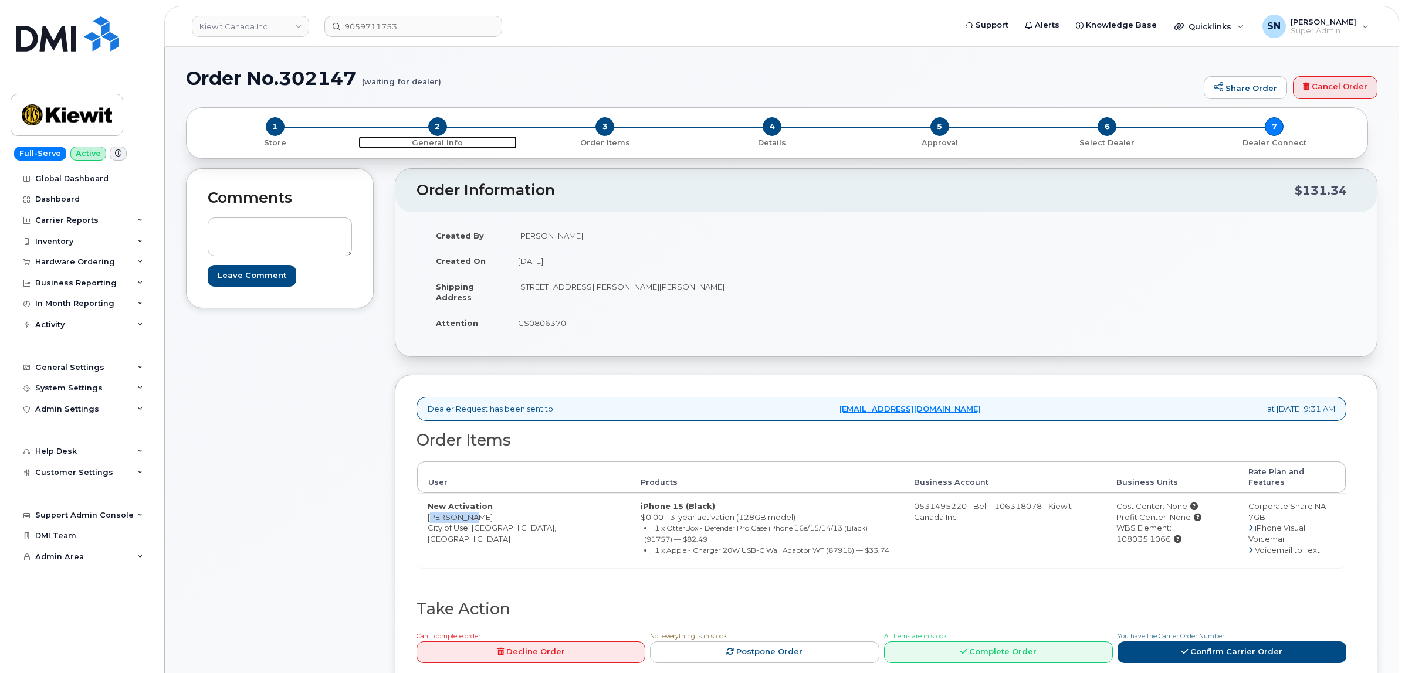
click at [435, 133] on span "2" at bounding box center [437, 126] width 19 height 19
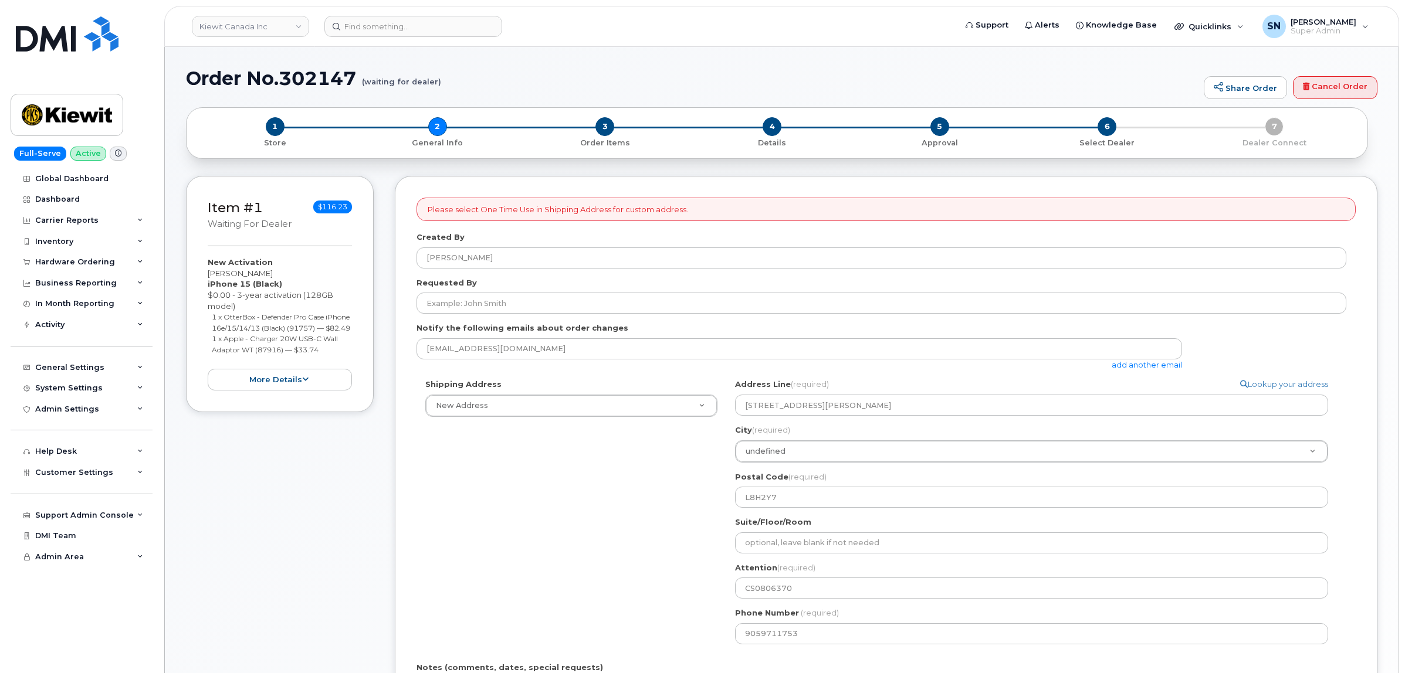
select select
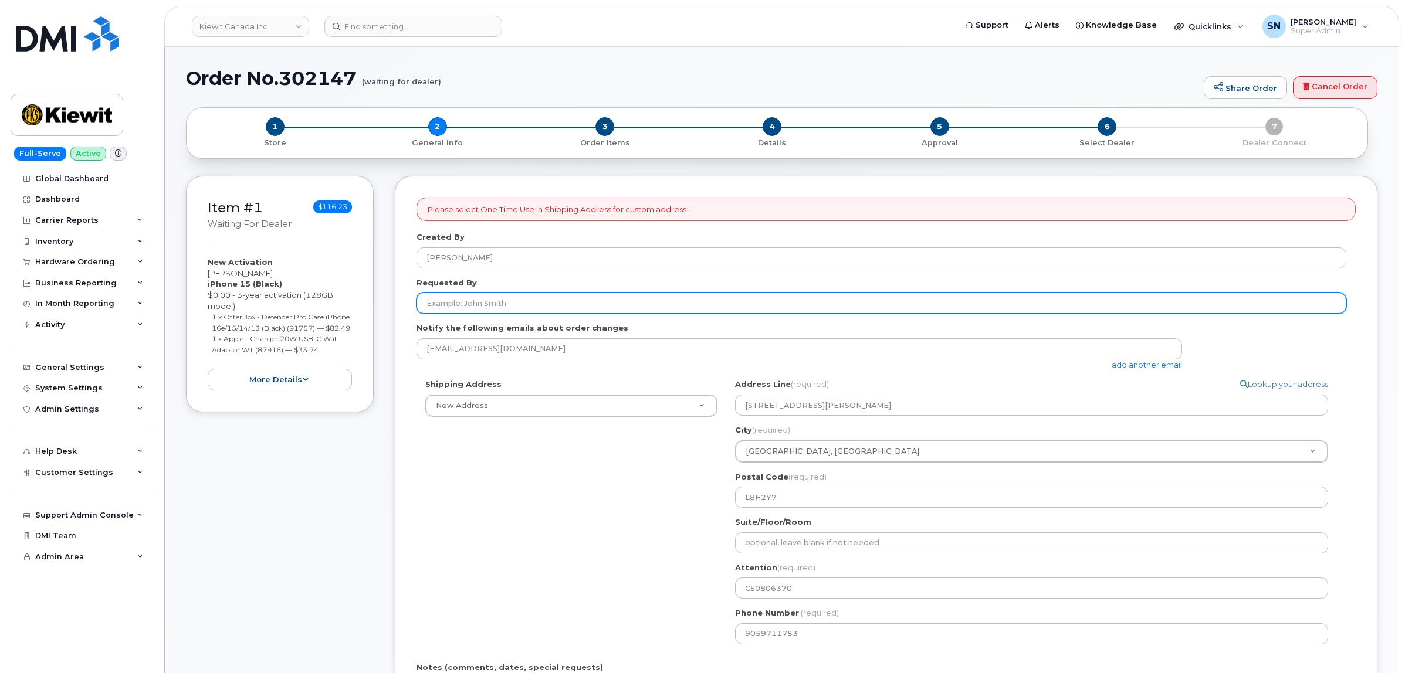
click at [496, 300] on input "Requested By" at bounding box center [881, 303] width 930 height 21
paste input "CS0806370"
type input "CS0806370"
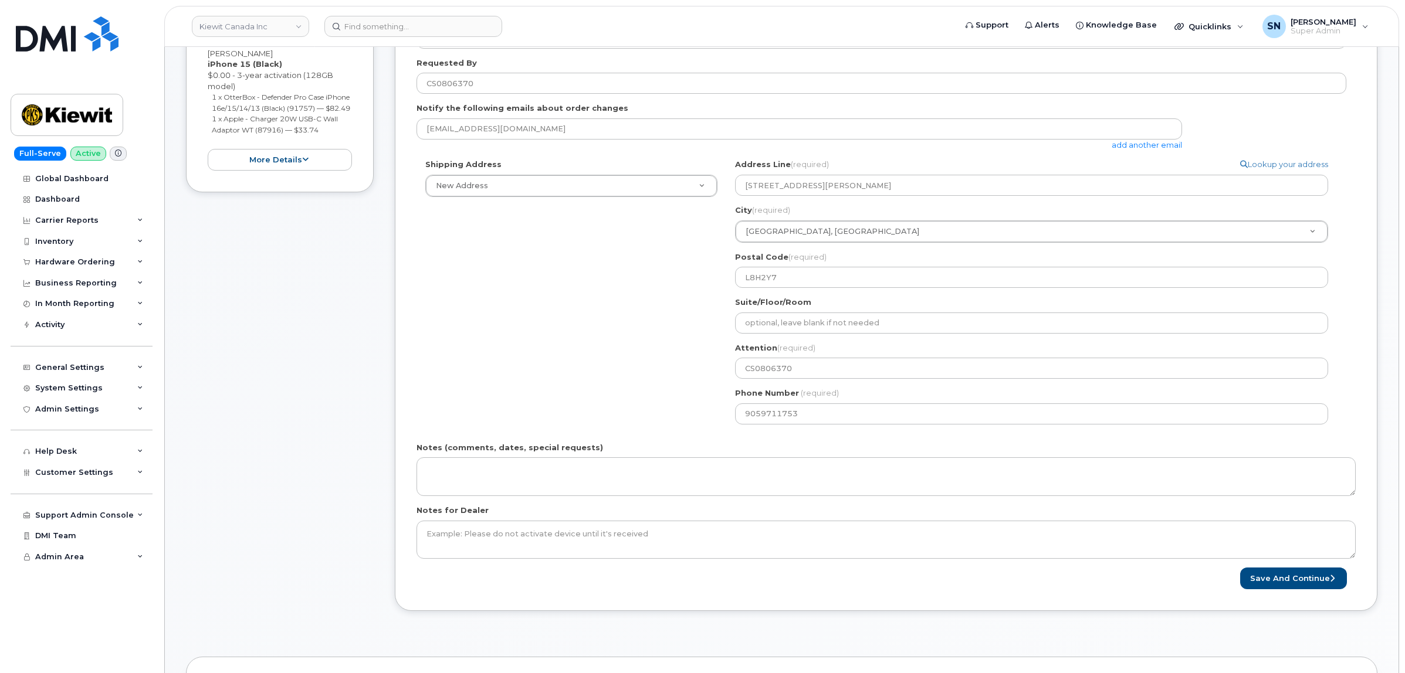
click at [678, 370] on div "Shipping Address New Address New Address - Beaver Marine Limited [GEOGRAPHIC_DA…" at bounding box center [881, 296] width 930 height 274
click at [681, 378] on div "Shipping Address New Address New Address - Beaver Marine Limited [GEOGRAPHIC_DA…" at bounding box center [881, 296] width 930 height 274
click at [672, 379] on div "Shipping Address New Address New Address - Beaver Marine Limited [GEOGRAPHIC_DA…" at bounding box center [881, 296] width 930 height 274
click at [628, 314] on div "Shipping Address New Address New Address - Beaver Marine Limited Cahill-Ganotec…" at bounding box center [881, 296] width 930 height 274
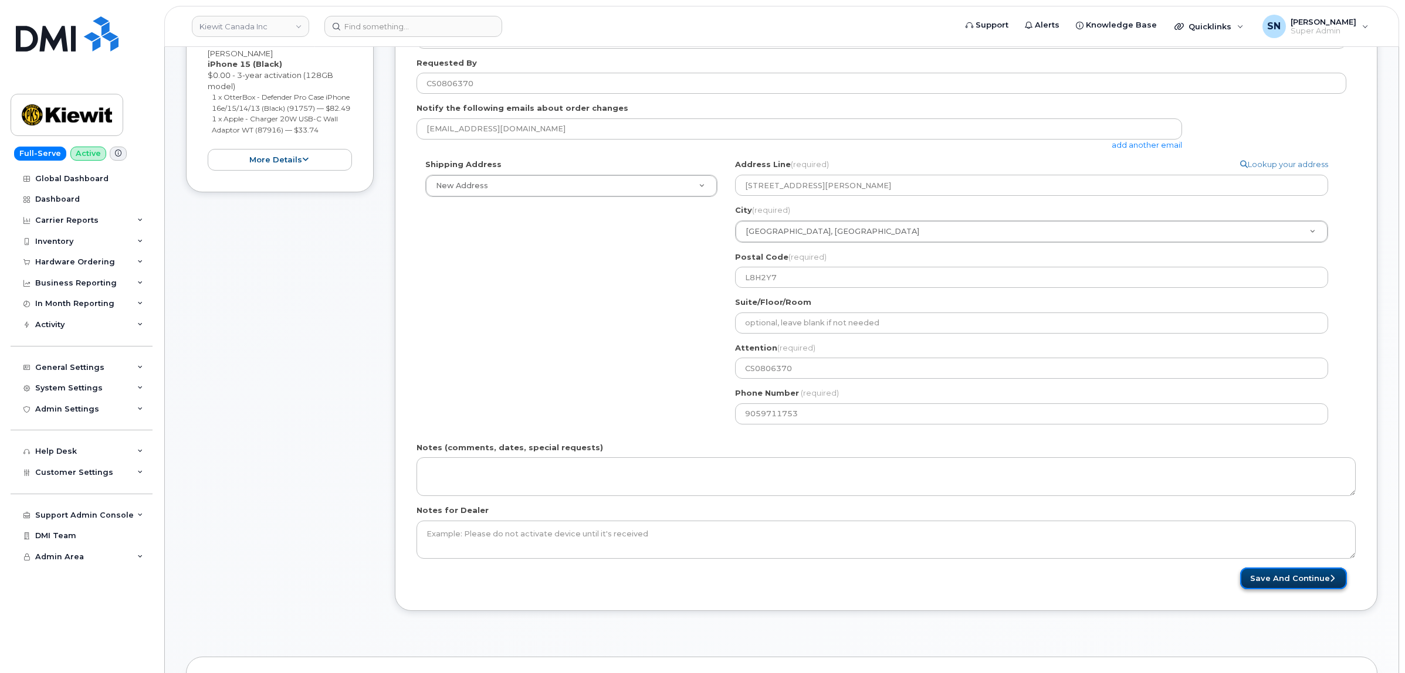
click at [1296, 581] on button "Save and Continue" at bounding box center [1293, 579] width 107 height 22
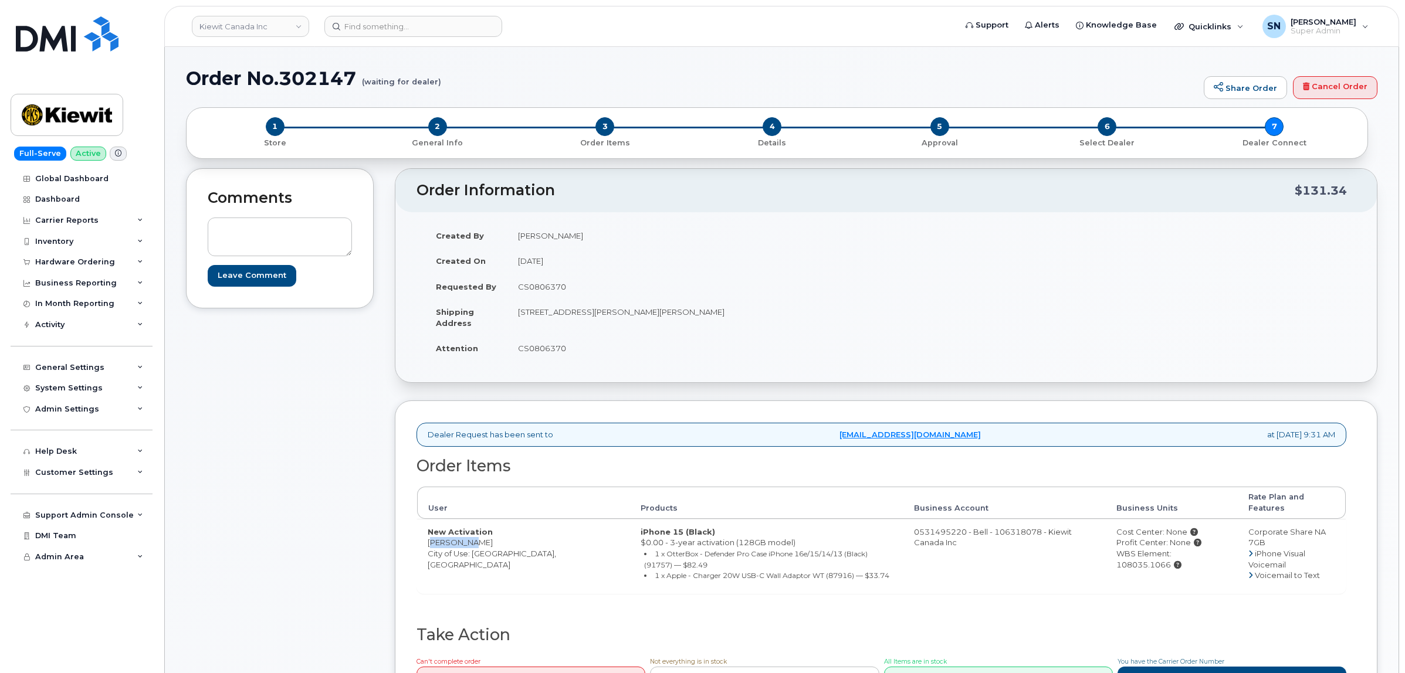
drag, startPoint x: 426, startPoint y: 535, endPoint x: 484, endPoint y: 534, distance: 58.1
click at [484, 534] on td "New Activation [PERSON_NAME] City of Use: [GEOGRAPHIC_DATA], [GEOGRAPHIC_DATA]" at bounding box center [523, 556] width 213 height 74
copy td "[PERSON_NAME]"
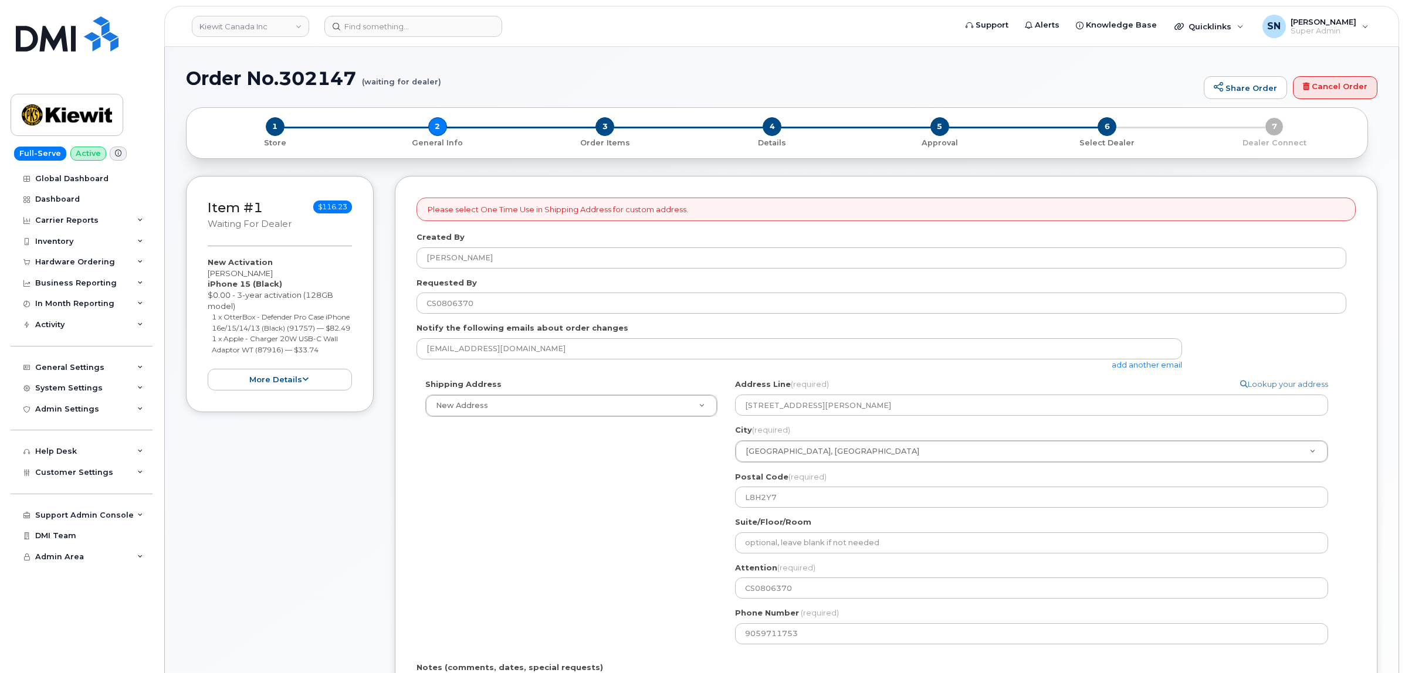
select select
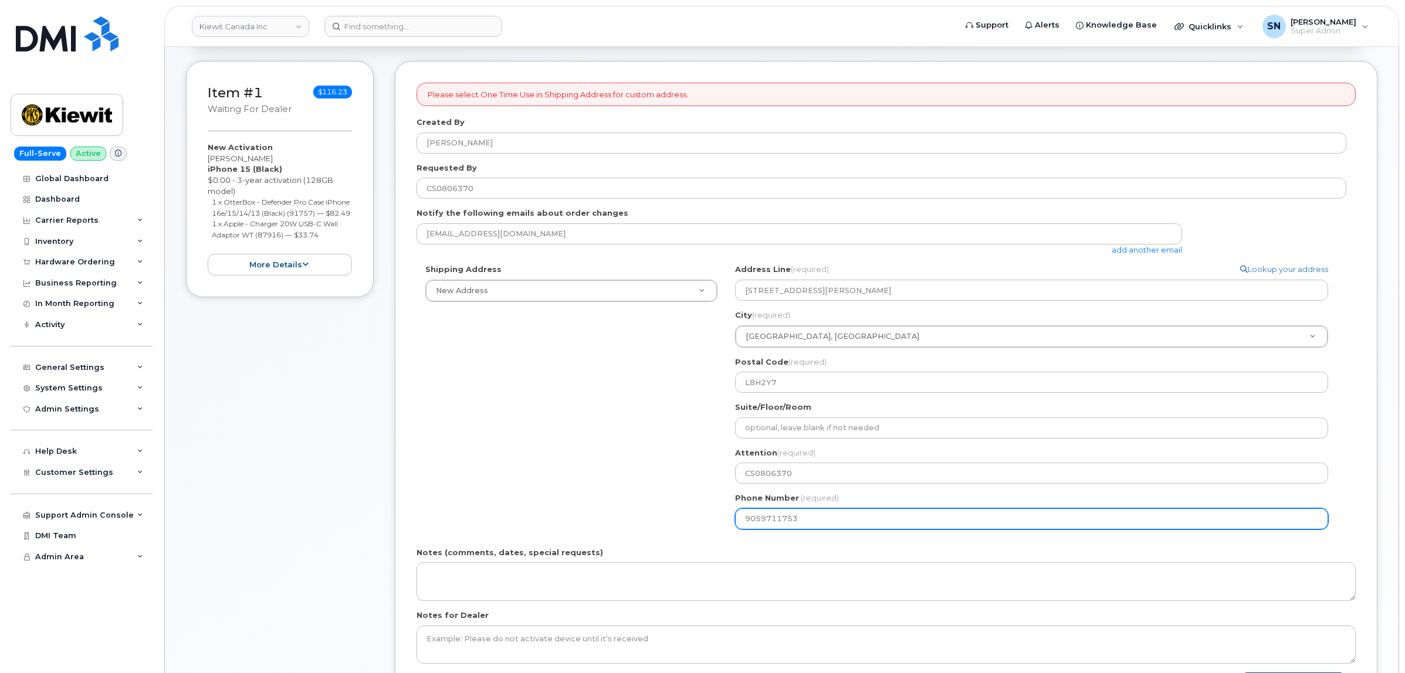
scroll to position [147, 0]
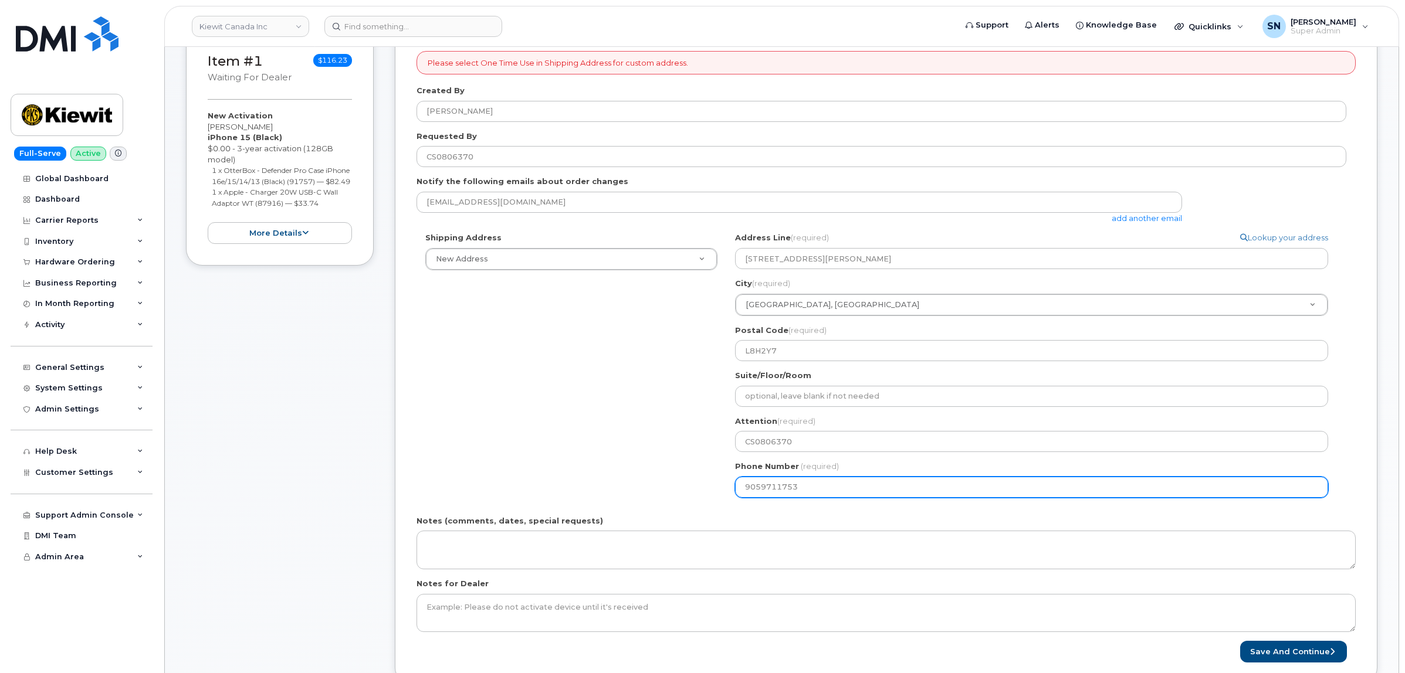
drag, startPoint x: 718, startPoint y: 493, endPoint x: 678, endPoint y: 496, distance: 40.6
click at [680, 496] on div "Shipping Address New Address New Address [STREET_ADDRESS][PERSON_NAME] Marine L…" at bounding box center [881, 369] width 930 height 274
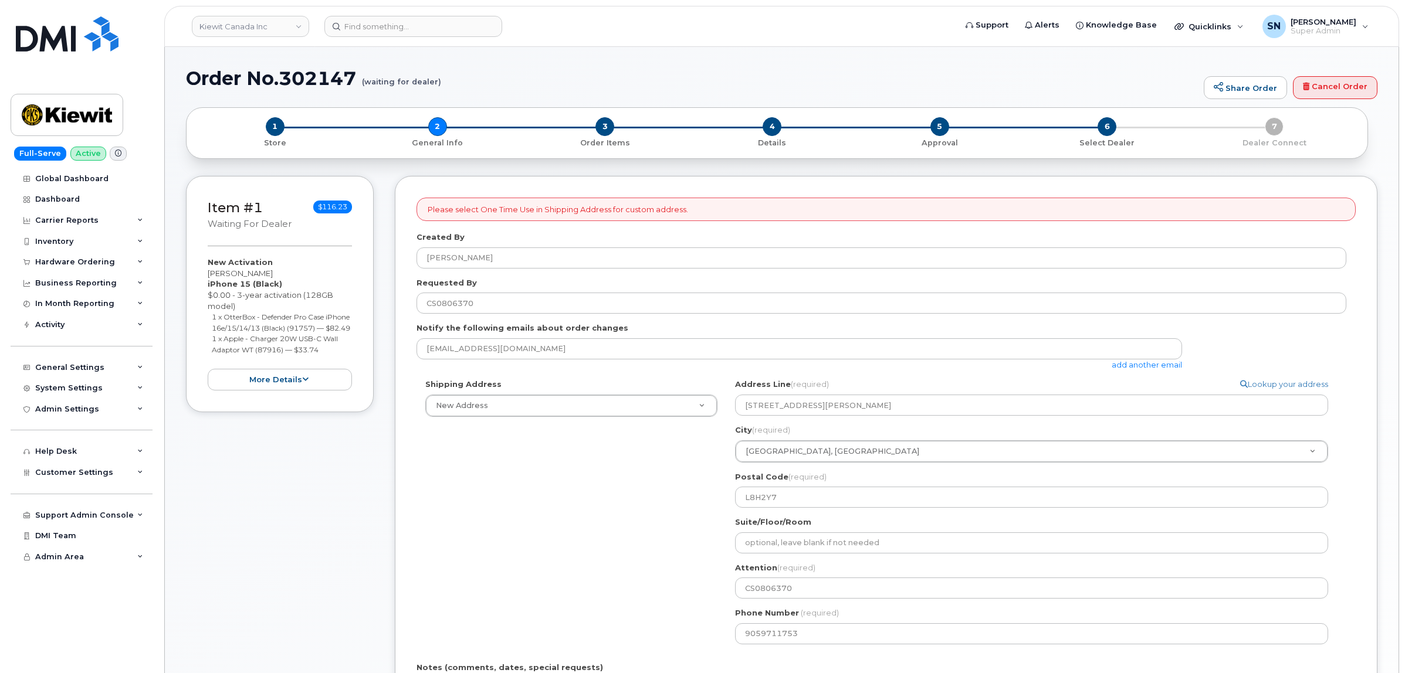
select select
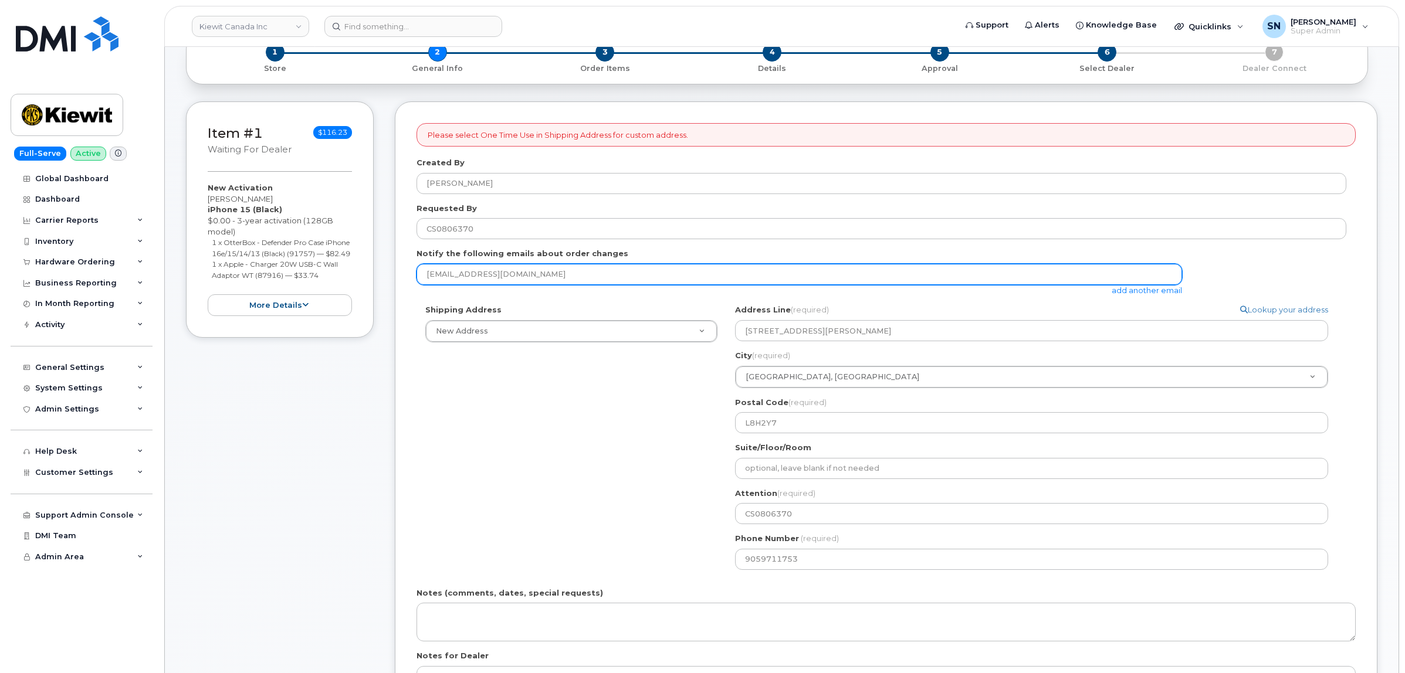
scroll to position [73, 0]
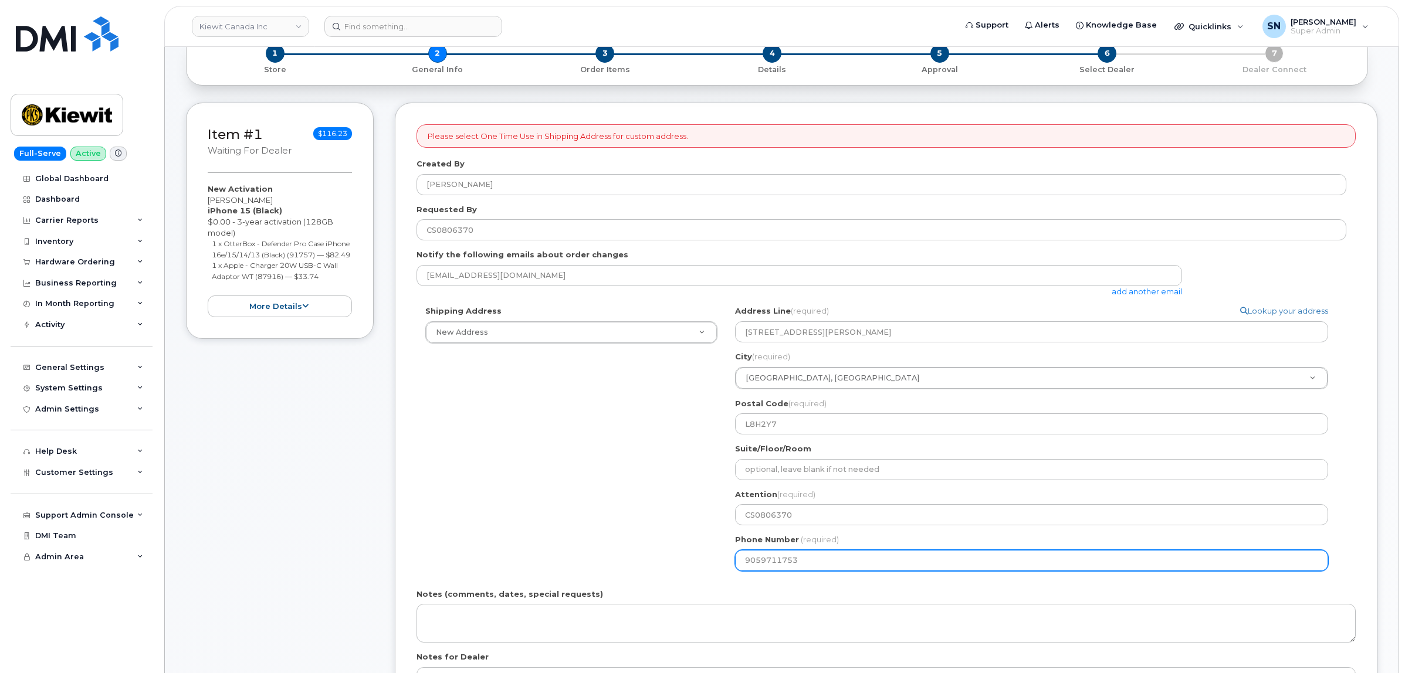
drag, startPoint x: 804, startPoint y: 559, endPoint x: 720, endPoint y: 558, distance: 84.5
click at [720, 558] on div "Shipping Address New Address New Address [STREET_ADDRESS][PERSON_NAME] Marine L…" at bounding box center [881, 443] width 930 height 274
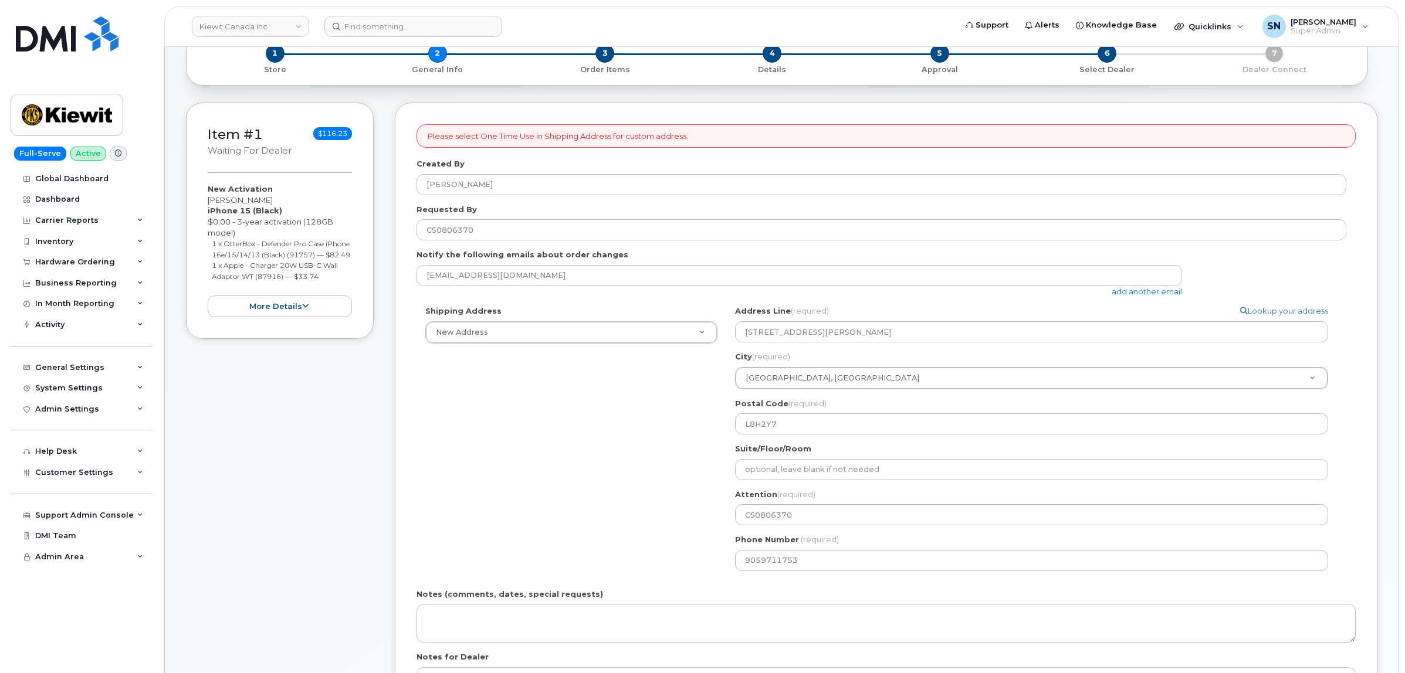
click at [1170, 290] on link "add another email" at bounding box center [1146, 291] width 70 height 9
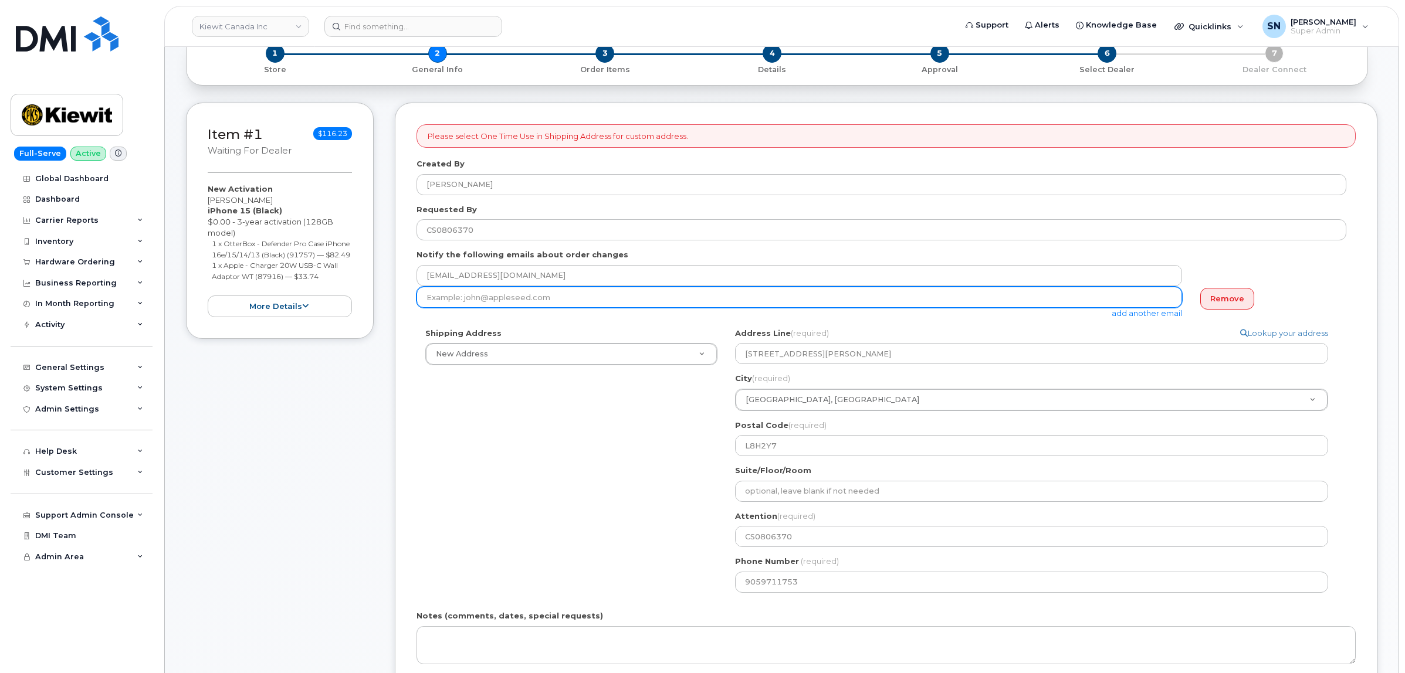
click at [562, 306] on input "email" at bounding box center [798, 297] width 765 height 21
paste input "[EMAIL_ADDRESS][DOMAIN_NAME]"
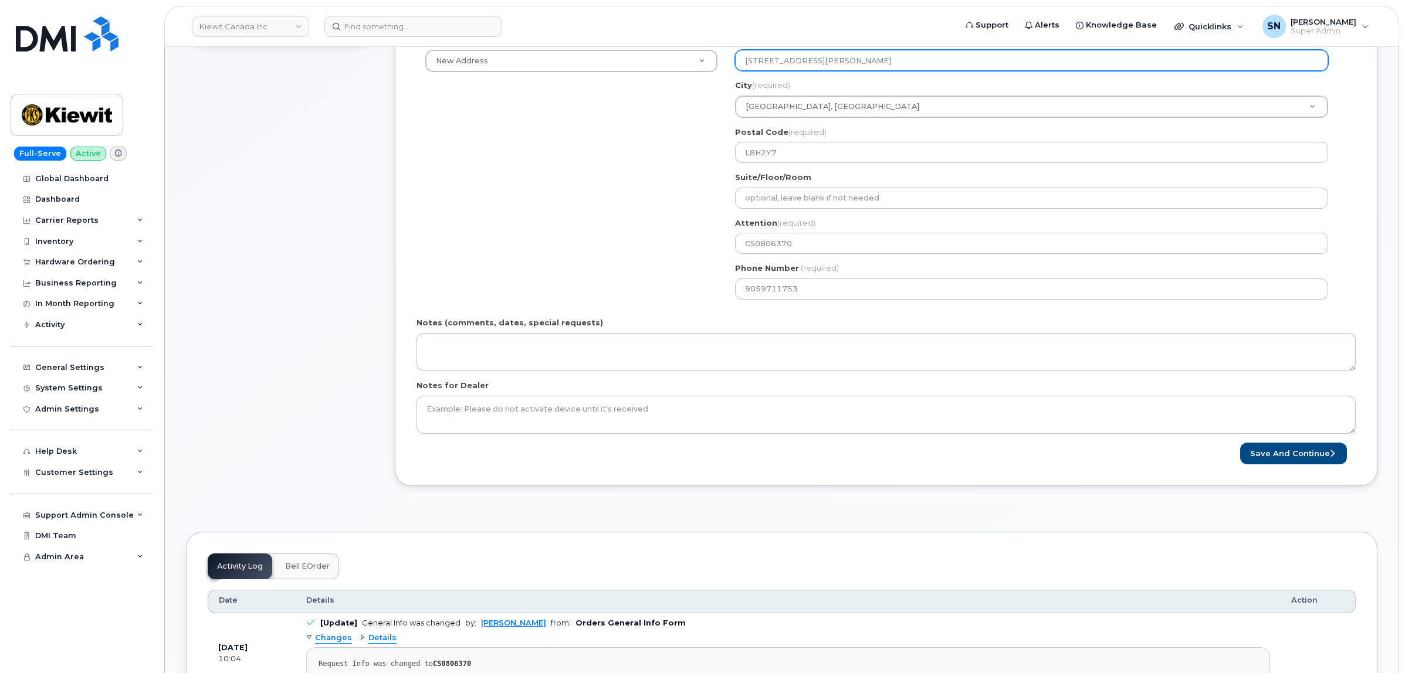
scroll to position [440, 0]
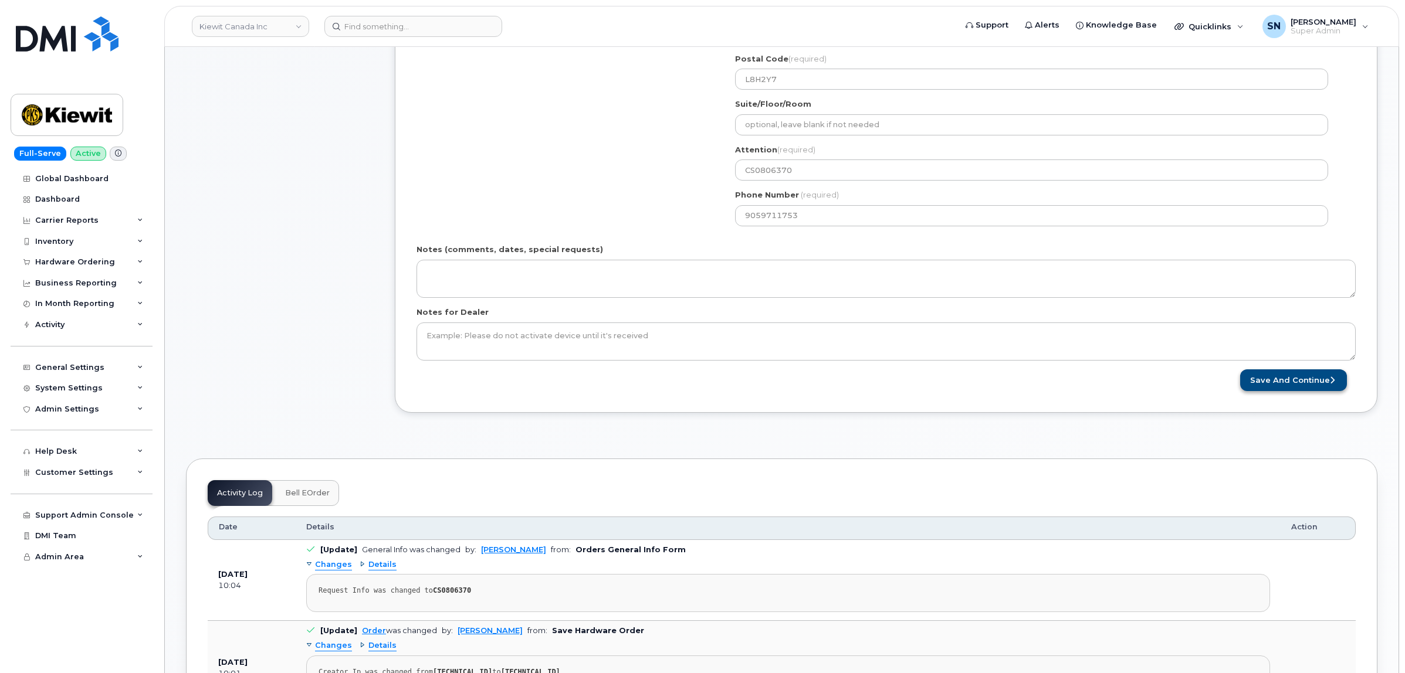
type input "[EMAIL_ADDRESS][DOMAIN_NAME]"
click at [1288, 391] on button "Save and Continue" at bounding box center [1293, 380] width 107 height 22
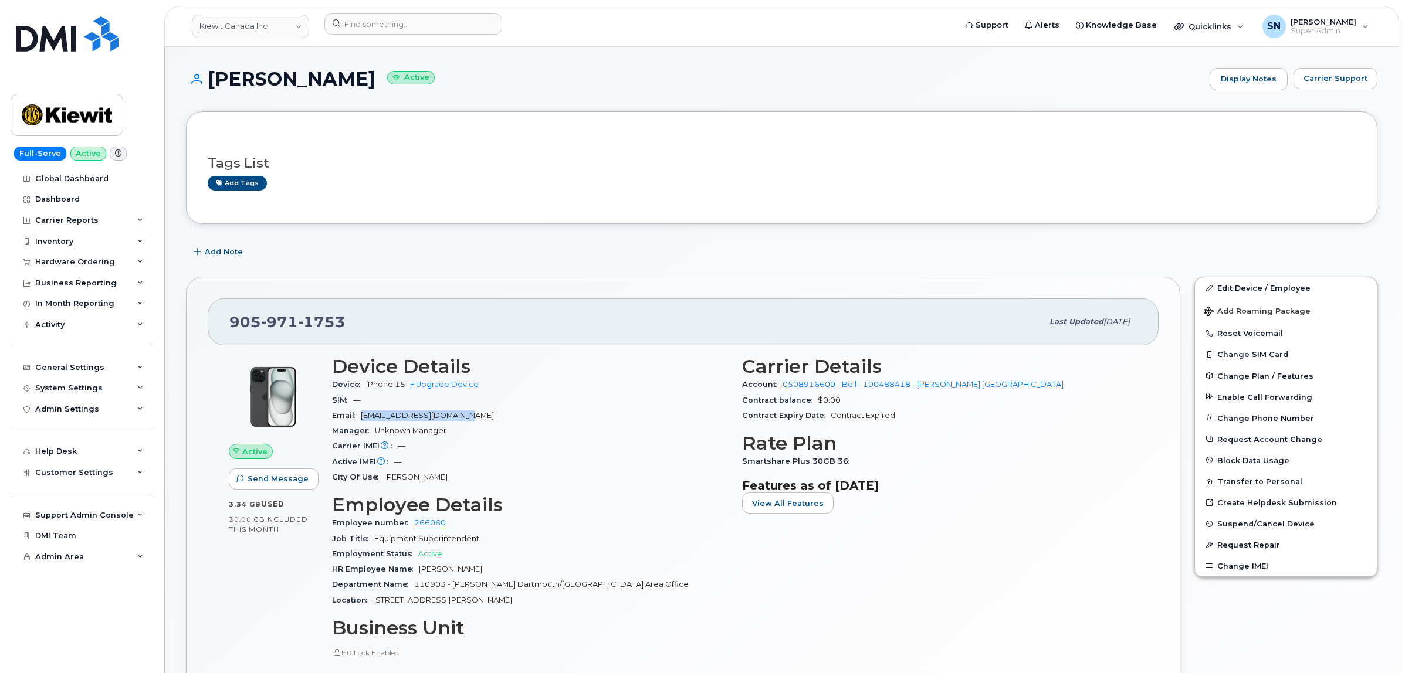
drag, startPoint x: 473, startPoint y: 416, endPoint x: 364, endPoint y: 415, distance: 108.5
click at [364, 415] on span "cpalumbo@mcnallycorp.com" at bounding box center [427, 415] width 133 height 9
copy span "cpalumbo@mcnallycorp.com"
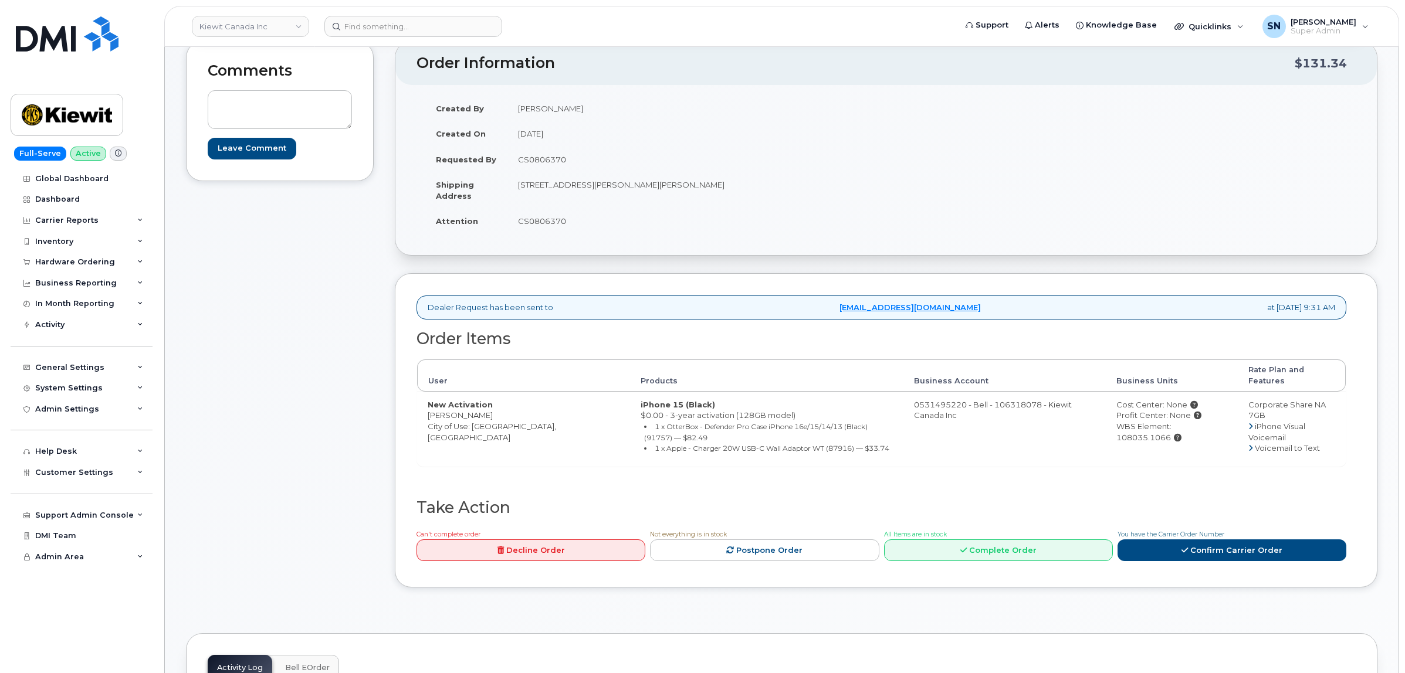
scroll to position [293, 0]
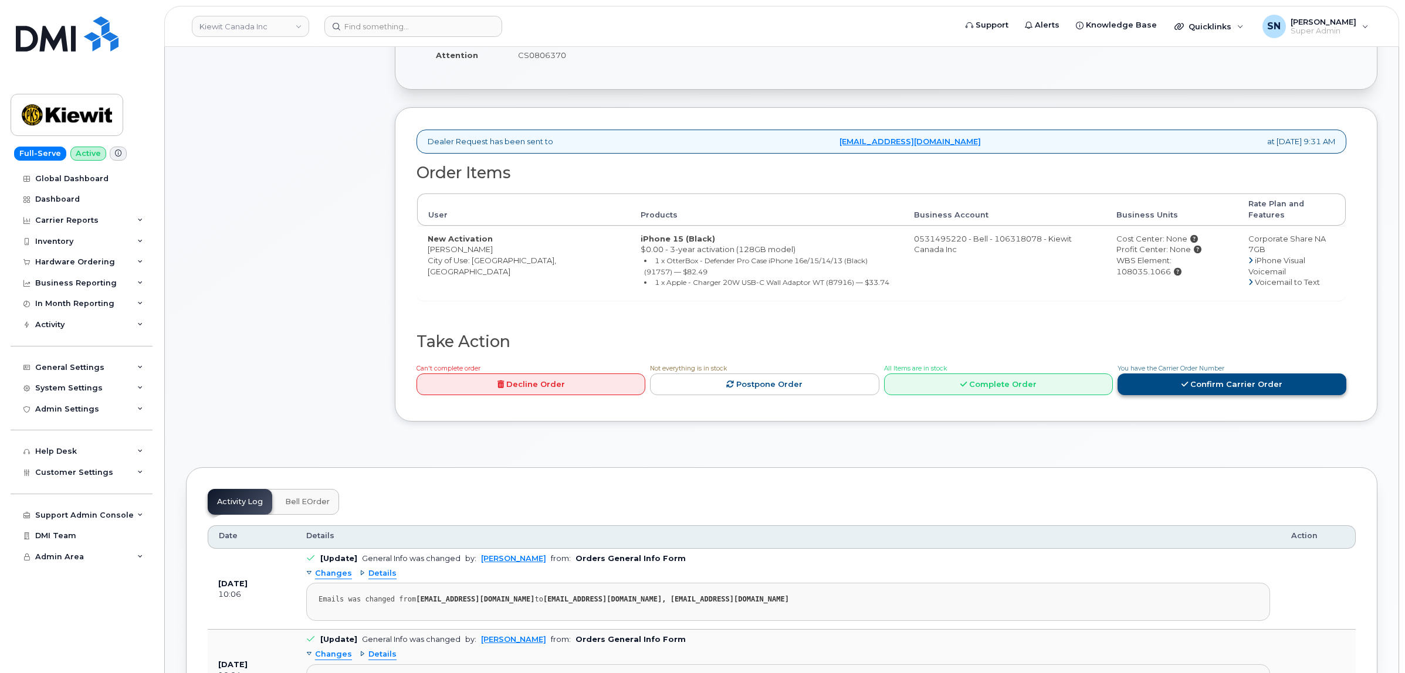
click at [1189, 374] on link "Confirm Carrier Order" at bounding box center [1231, 385] width 229 height 22
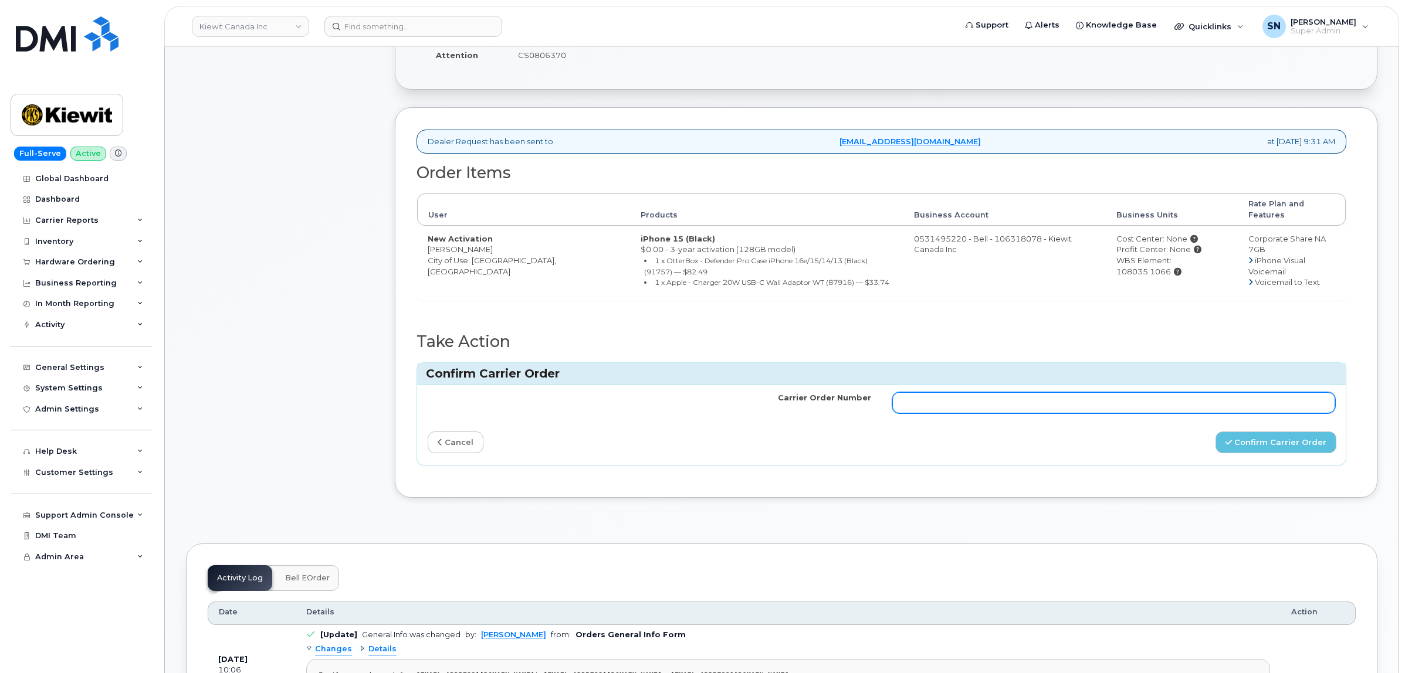
click at [1165, 394] on input "Carrier Order Number" at bounding box center [1113, 402] width 443 height 21
paste input "3023795"
type input "3023795"
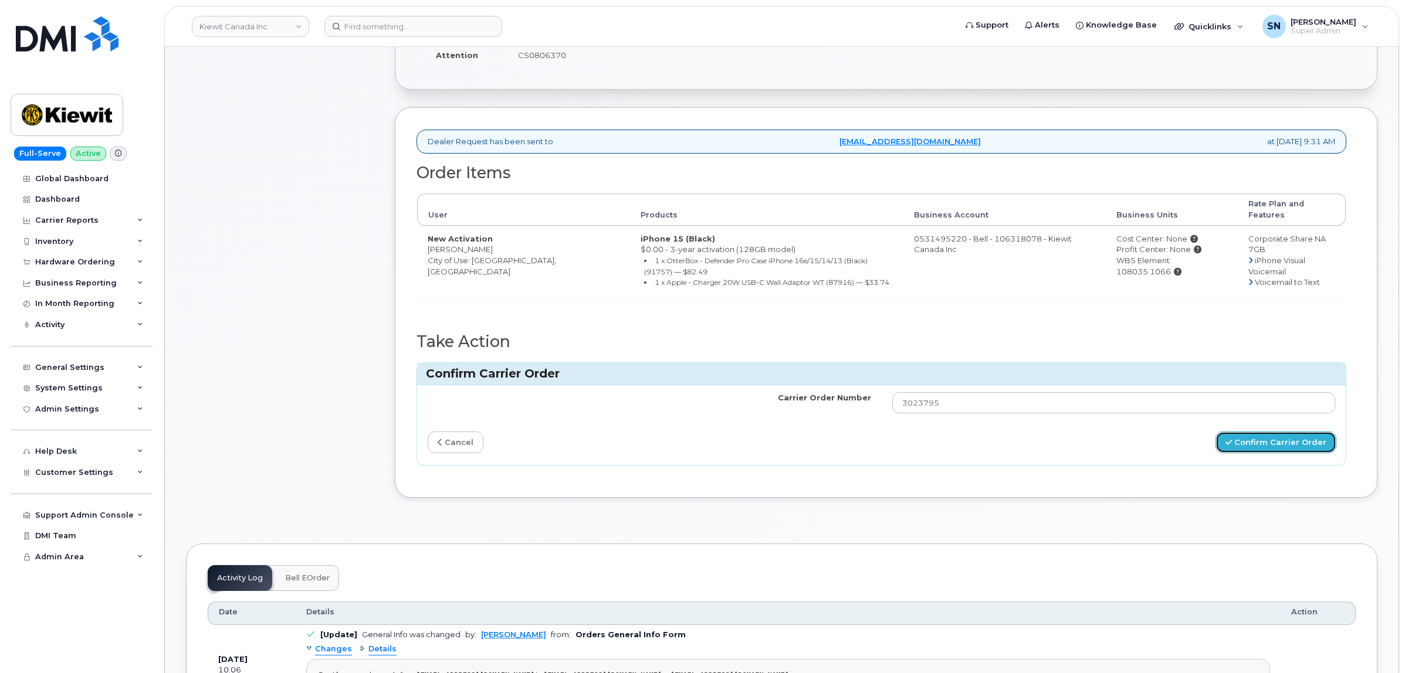
click at [1223, 432] on button "Confirm Carrier Order" at bounding box center [1275, 443] width 121 height 22
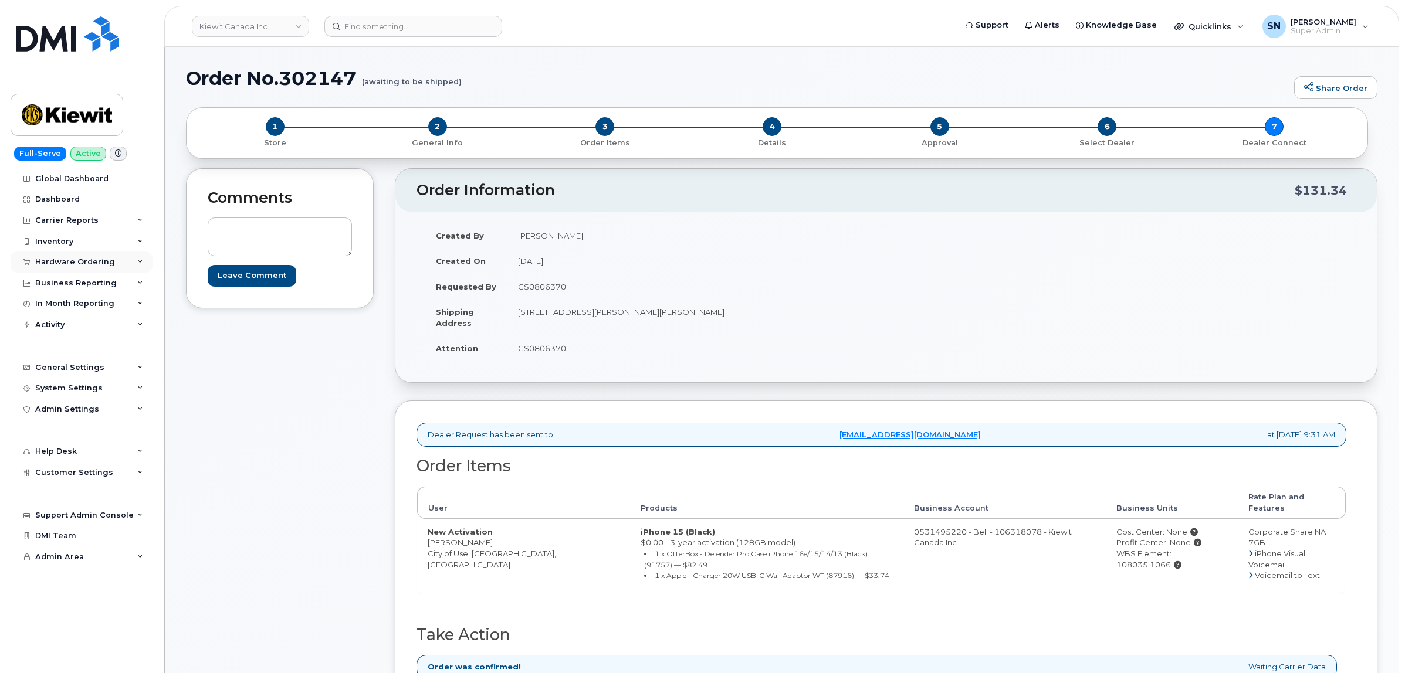
click at [91, 259] on div "Hardware Ordering" at bounding box center [75, 261] width 80 height 9
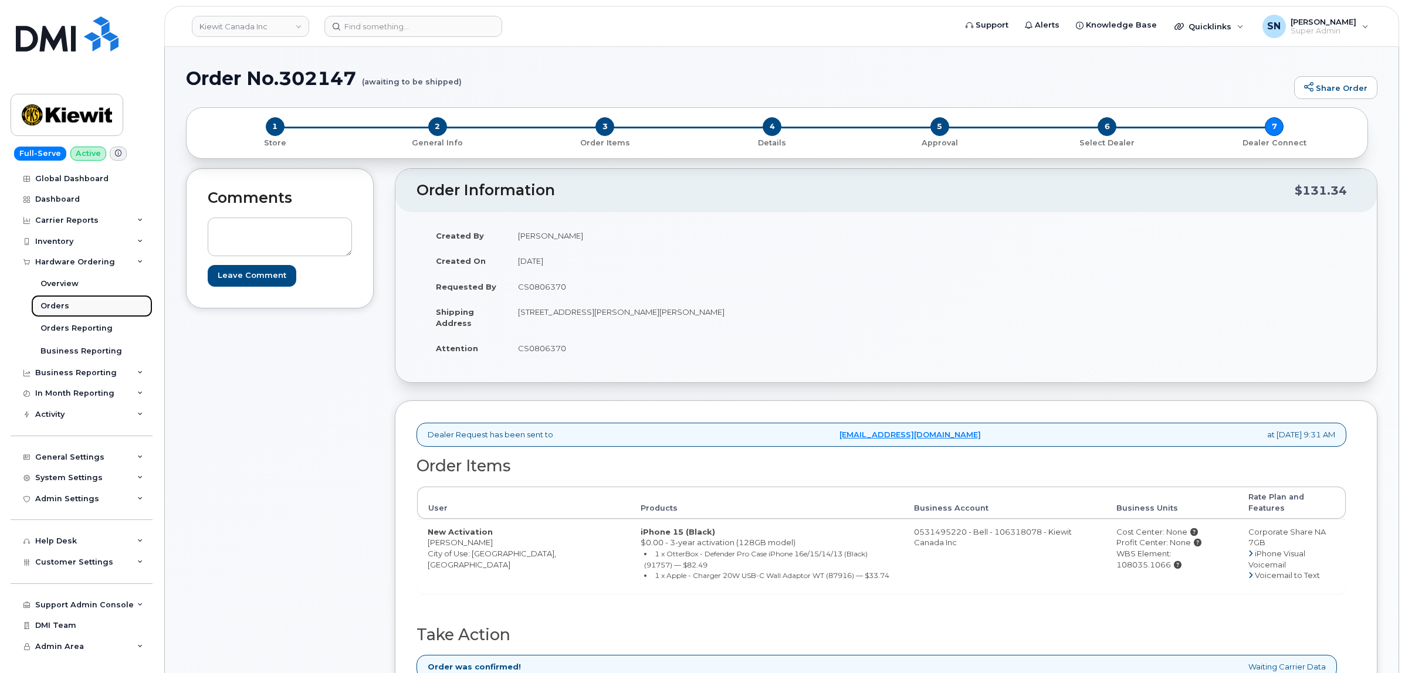
click at [69, 303] on link "Orders" at bounding box center [91, 306] width 121 height 22
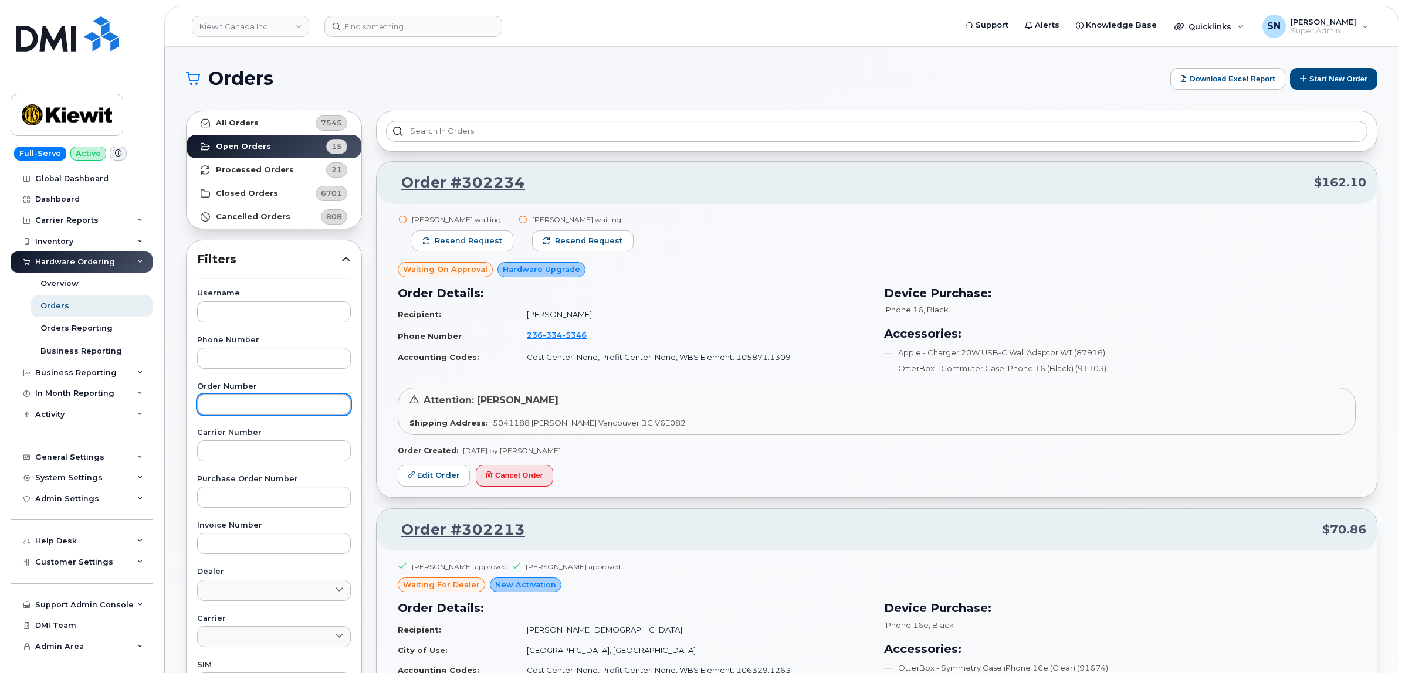
click at [277, 409] on input "text" at bounding box center [274, 404] width 154 height 21
paste input "302213"
type input "302213"
click at [269, 128] on link "All Orders 7545" at bounding box center [273, 122] width 175 height 23
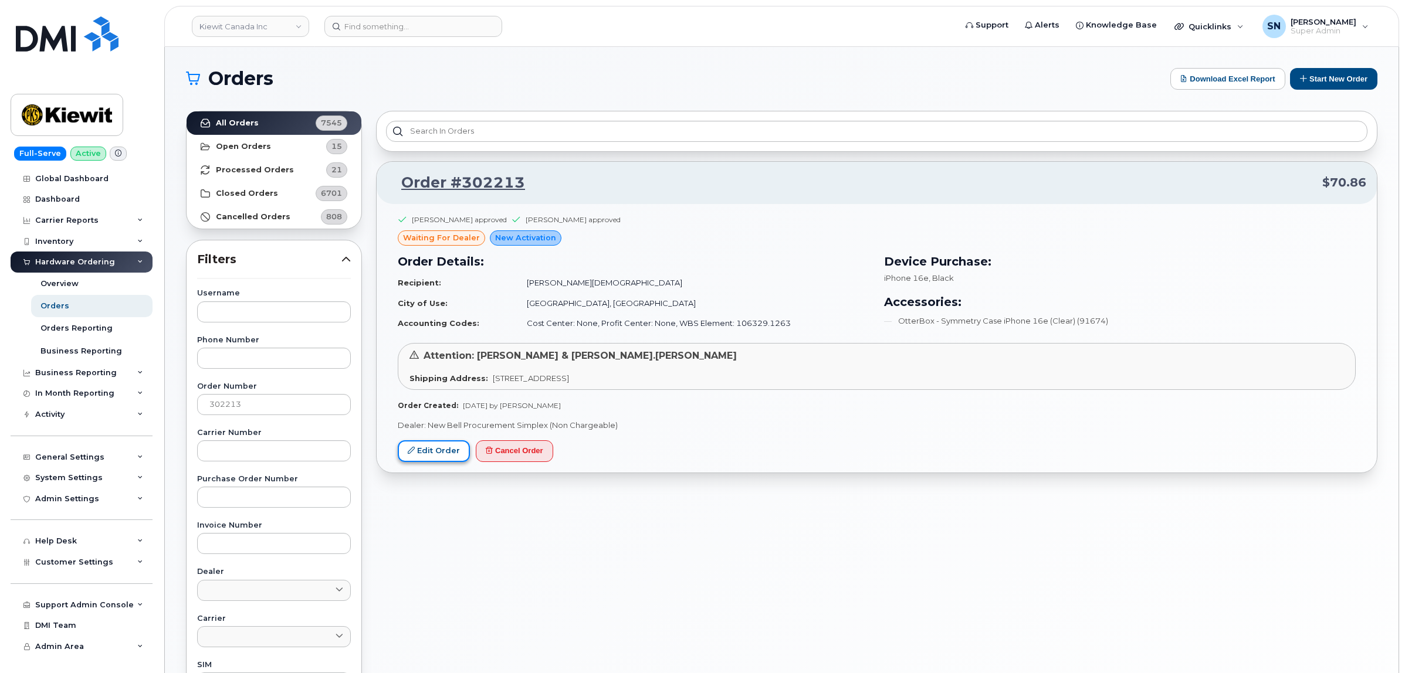
click at [441, 458] on link "Edit Order" at bounding box center [434, 451] width 72 height 22
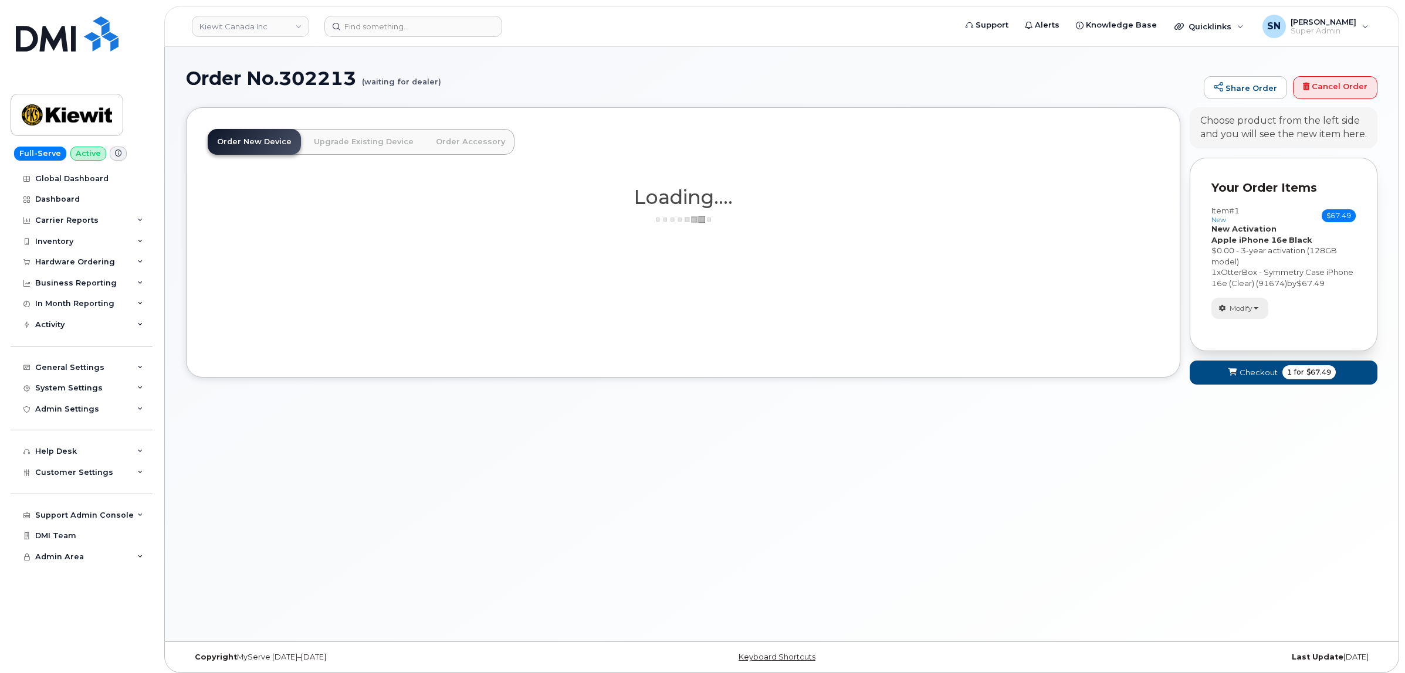
click at [1251, 314] on span "Modify" at bounding box center [1240, 308] width 23 height 11
click at [1244, 333] on link "change" at bounding box center [1267, 327] width 111 height 14
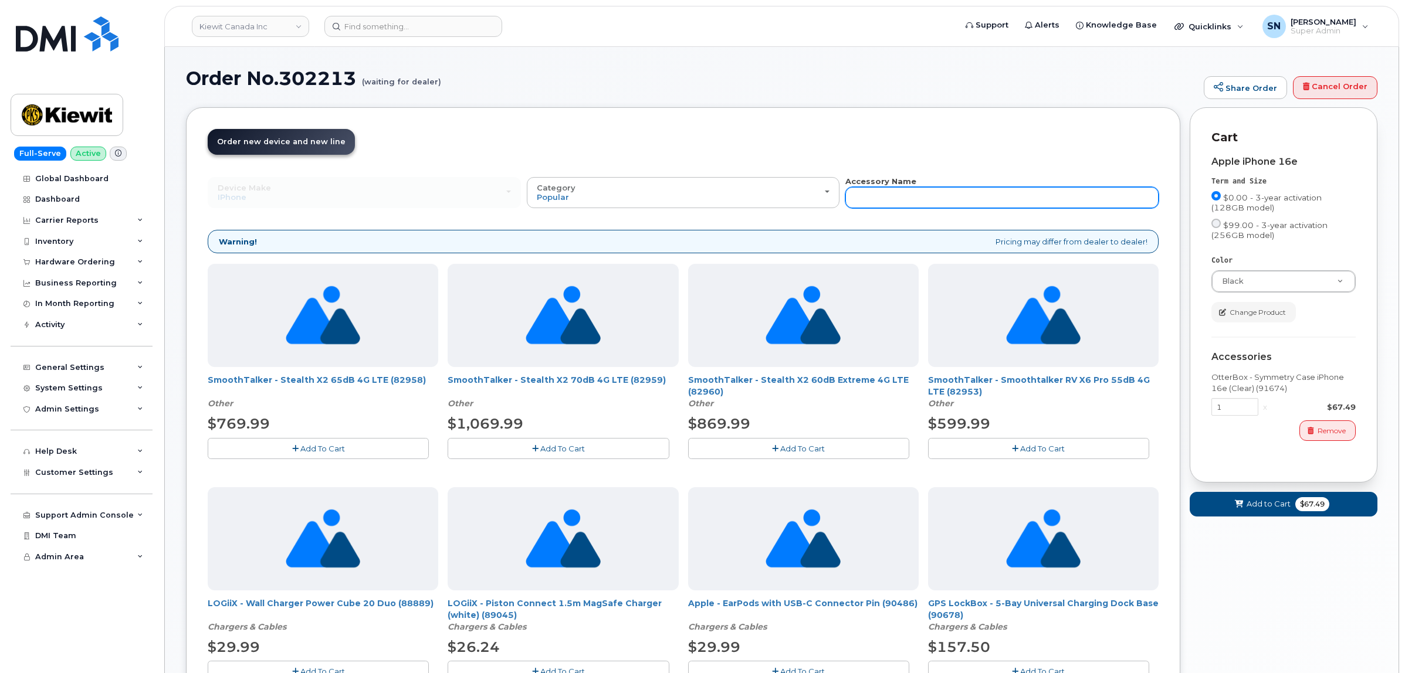
click at [1006, 198] on input "text" at bounding box center [1001, 197] width 313 height 21
type input "87916"
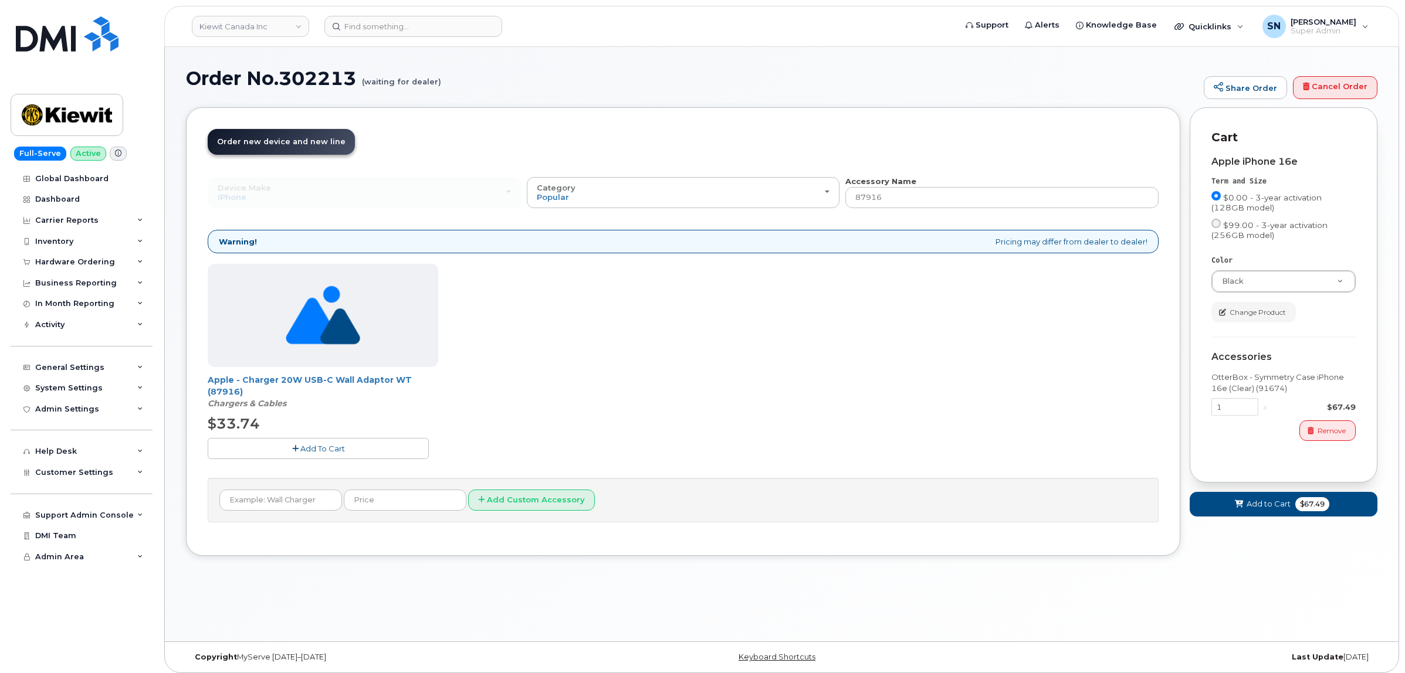
click at [329, 453] on span "Add To Cart" at bounding box center [322, 448] width 45 height 9
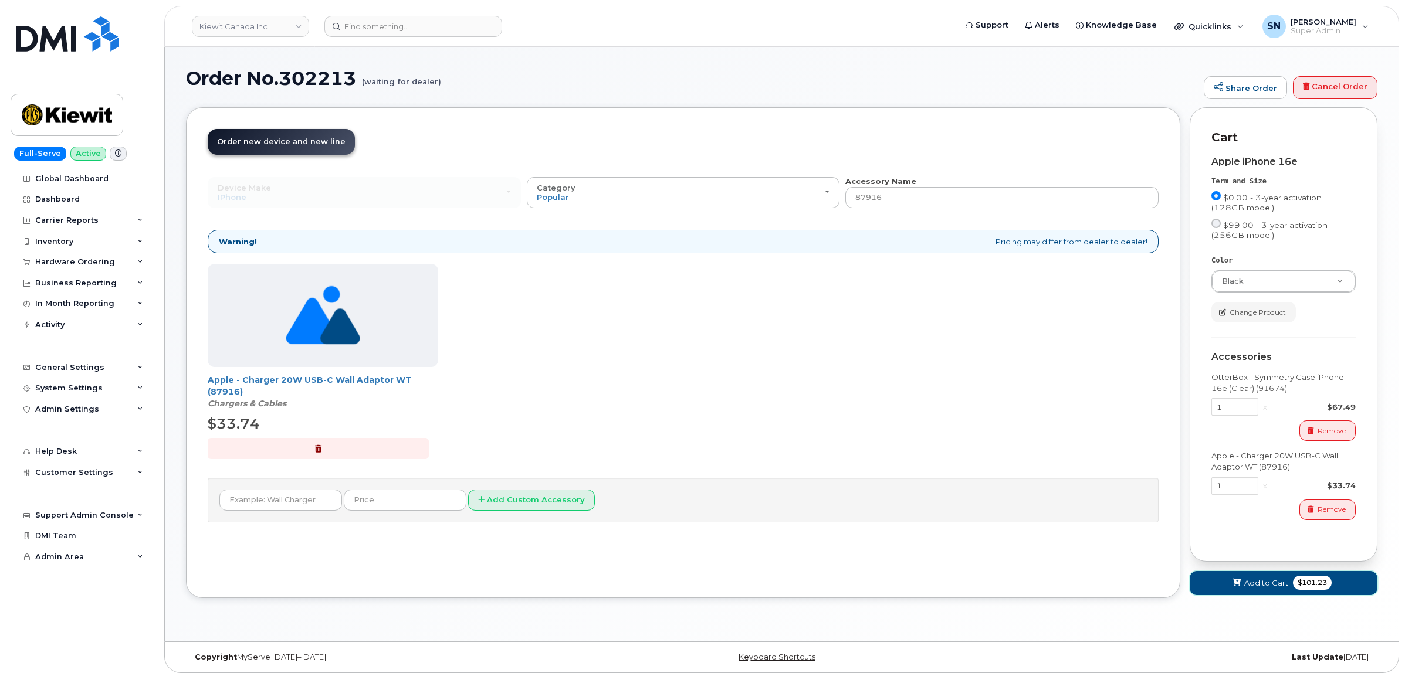
click at [1247, 575] on button "Add to Cart $101.23" at bounding box center [1283, 583] width 188 height 24
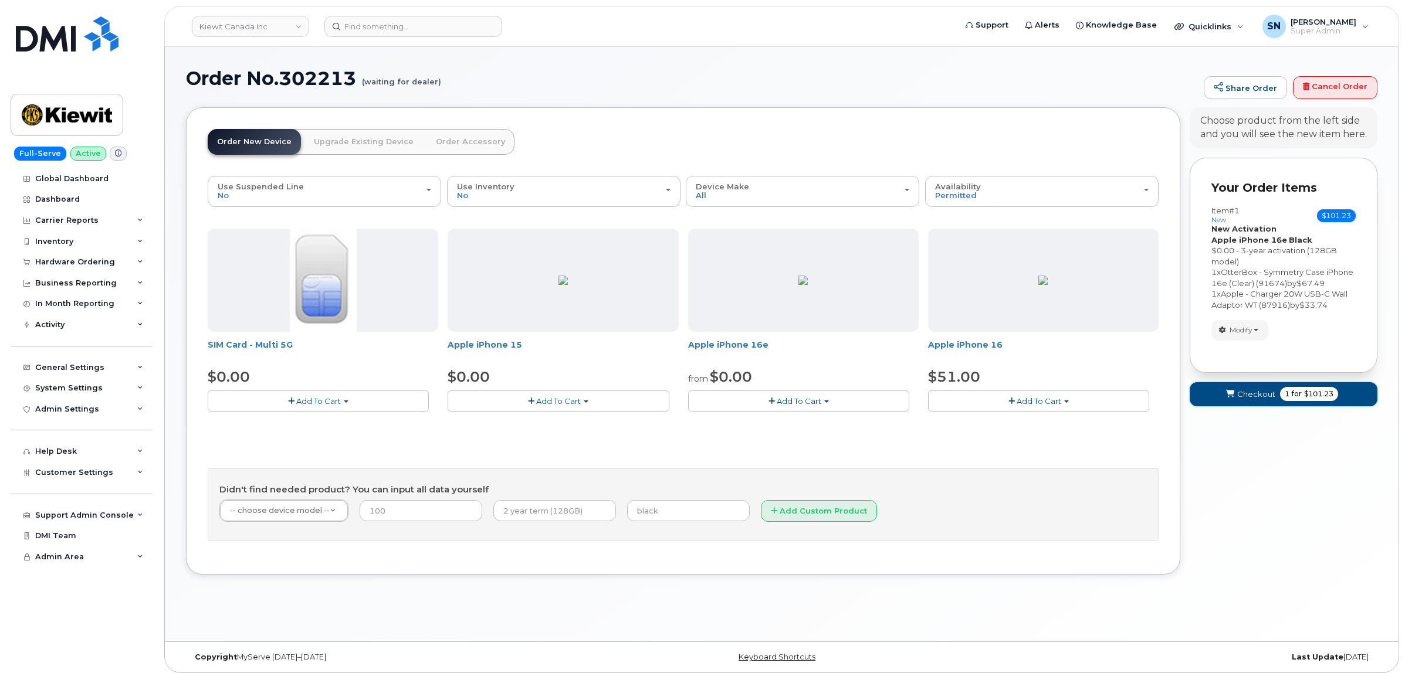
click at [1250, 400] on span "Checkout" at bounding box center [1256, 394] width 38 height 11
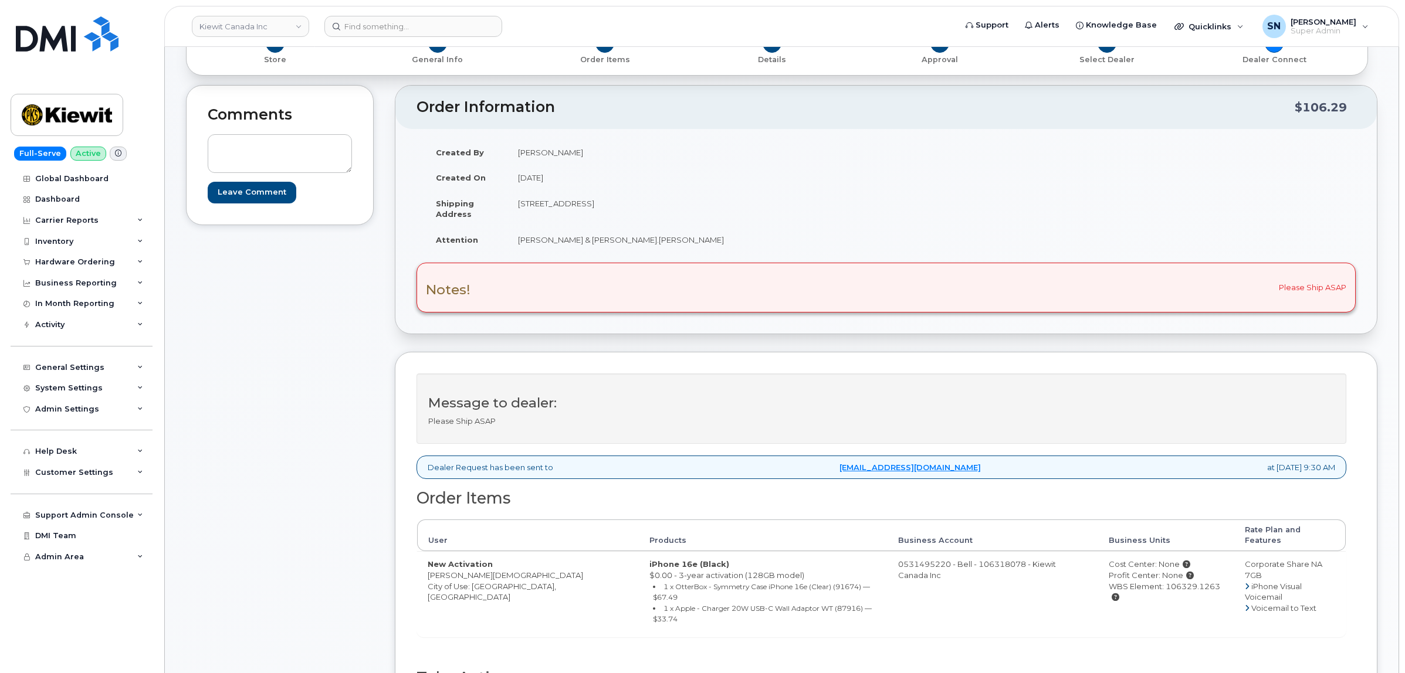
scroll to position [147, 0]
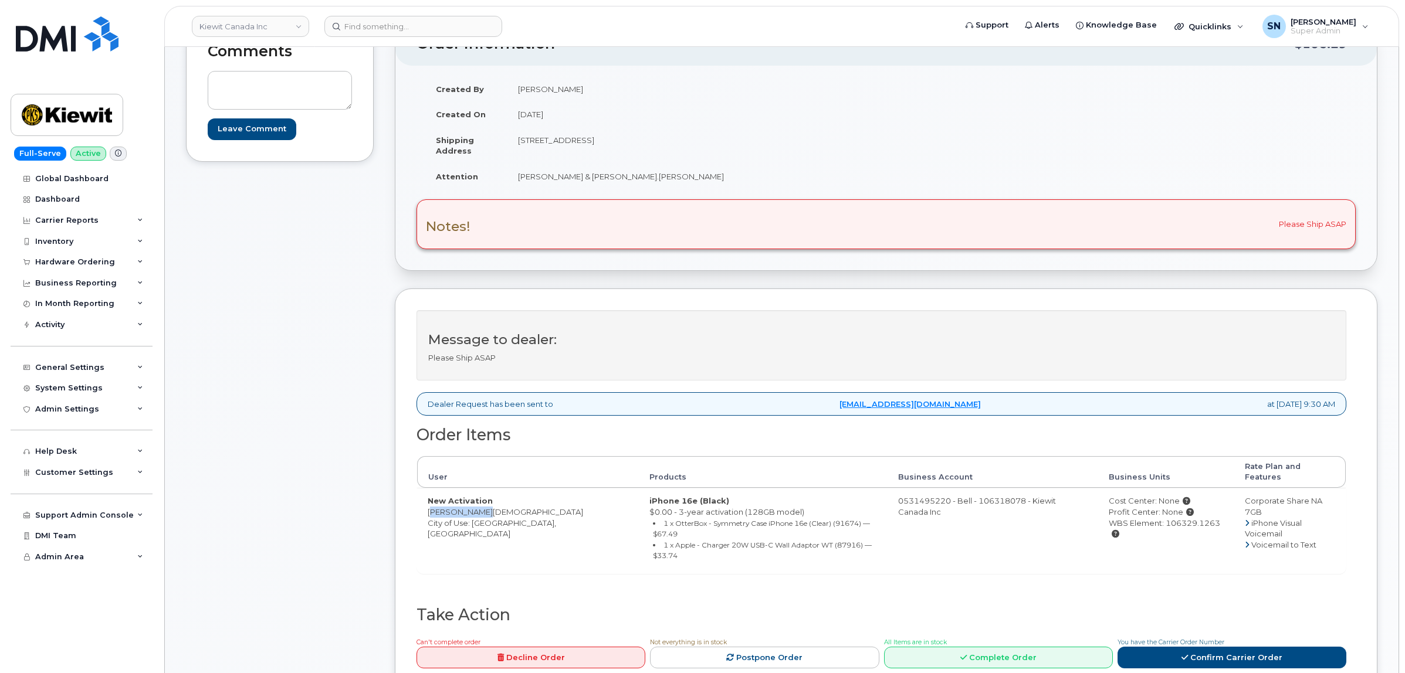
drag, startPoint x: 427, startPoint y: 505, endPoint x: 481, endPoint y: 503, distance: 54.6
click at [481, 503] on td "New Activation Shahid Islam City of Use: Edmonton, Alberta" at bounding box center [528, 530] width 222 height 85
copy td "[PERSON_NAME][DEMOGRAPHIC_DATA]"
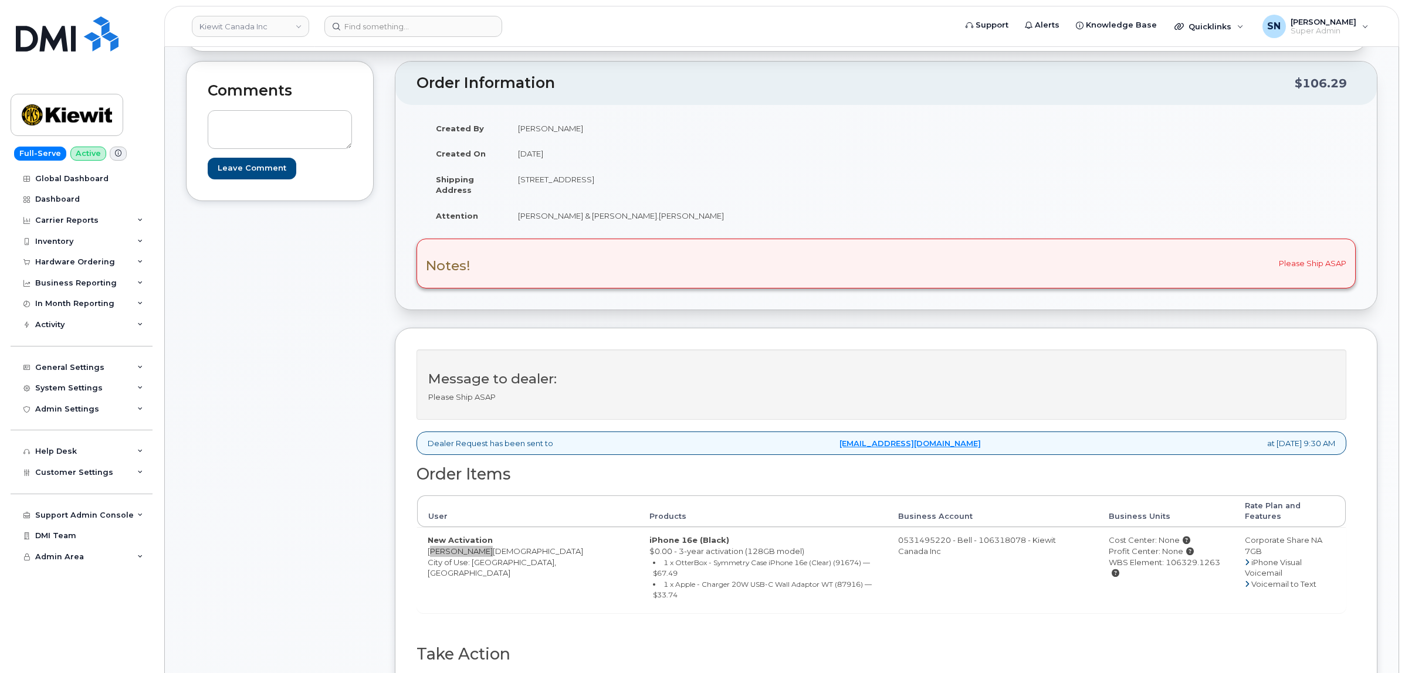
scroll to position [73, 0]
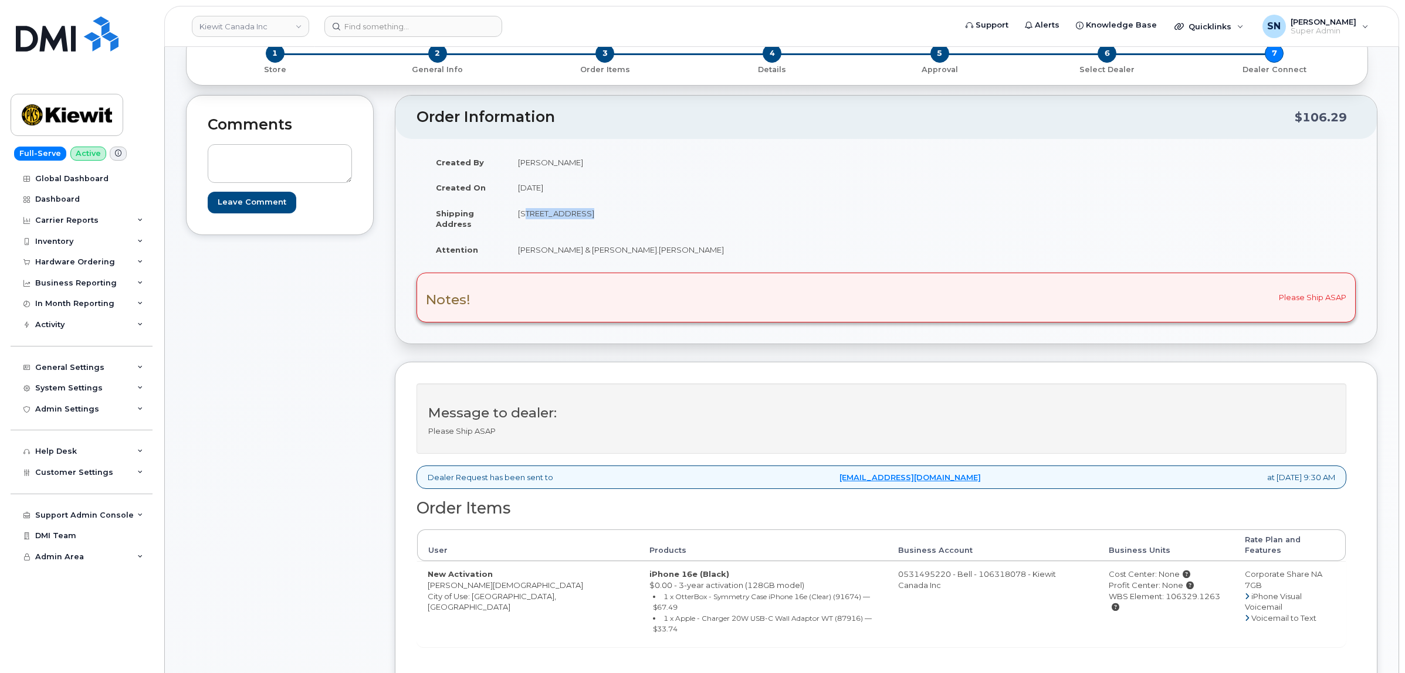
drag, startPoint x: 519, startPoint y: 215, endPoint x: 579, endPoint y: 222, distance: 60.2
click at [579, 222] on td "[STREET_ADDRESS]" at bounding box center [692, 219] width 370 height 36
copy td "12250 33 St NE"
drag, startPoint x: 637, startPoint y: 215, endPoint x: 672, endPoint y: 219, distance: 34.3
click at [672, 219] on td "[STREET_ADDRESS]" at bounding box center [692, 219] width 370 height 36
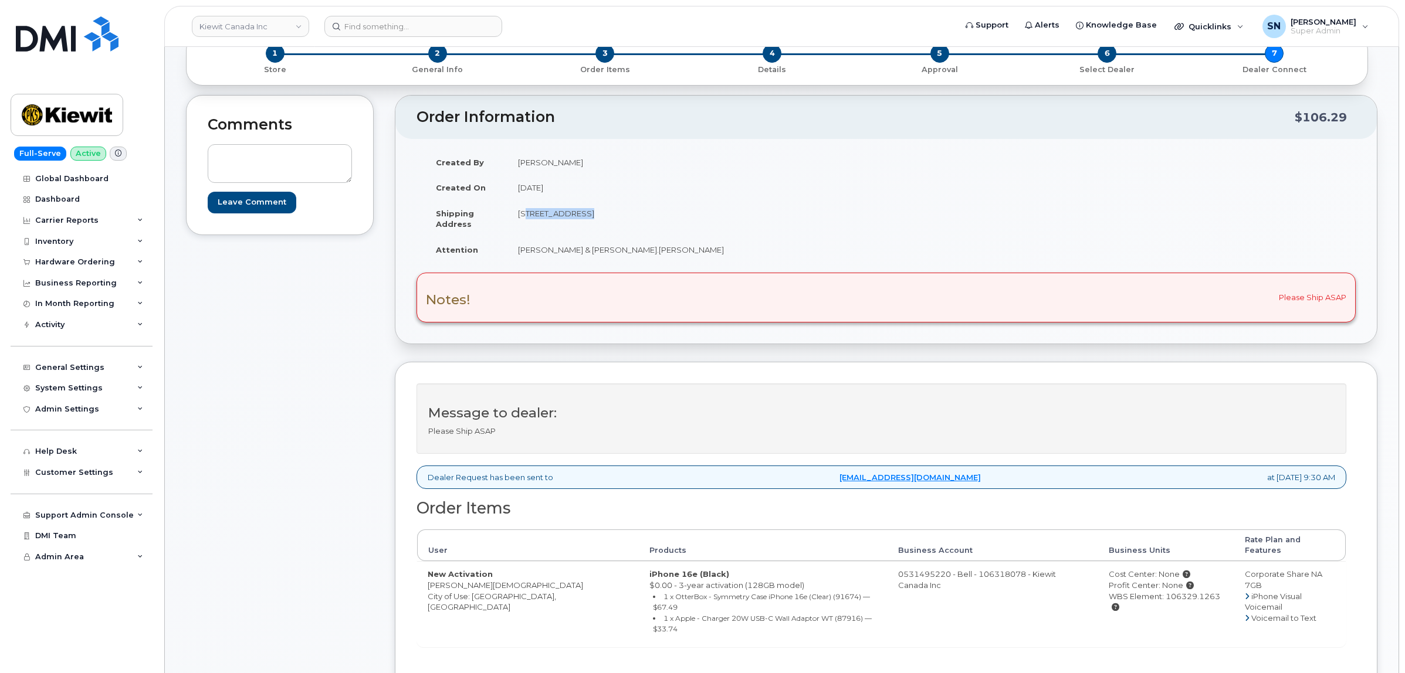
click at [639, 223] on td "[STREET_ADDRESS]" at bounding box center [692, 219] width 370 height 36
drag, startPoint x: 639, startPoint y: 212, endPoint x: 674, endPoint y: 214, distance: 35.3
click at [674, 214] on td "[STREET_ADDRESS]" at bounding box center [692, 219] width 370 height 36
copy td "T6S 1H6"
drag, startPoint x: 519, startPoint y: 250, endPoint x: 643, endPoint y: 259, distance: 124.1
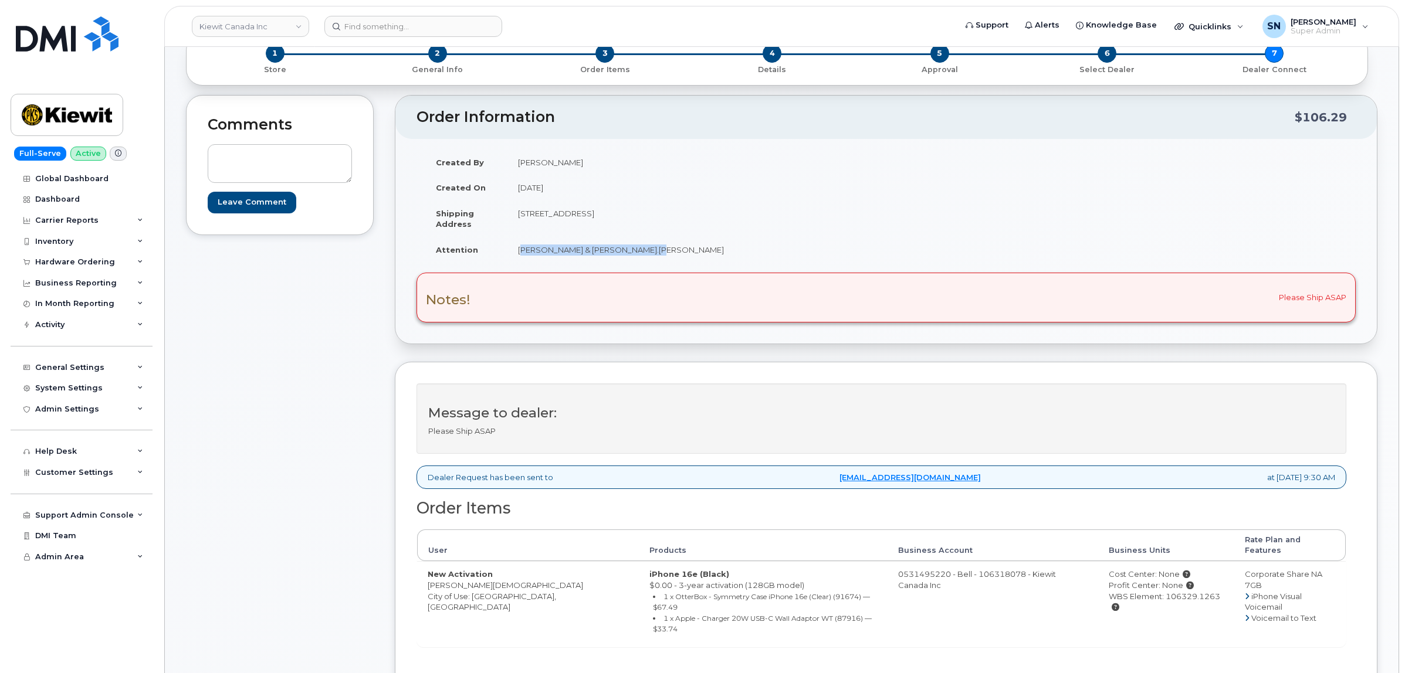
click at [643, 259] on td "Shahid Islam & Michael.Hellinga" at bounding box center [692, 250] width 370 height 26
copy td "Shahid Islam & Michael.Hellinga"
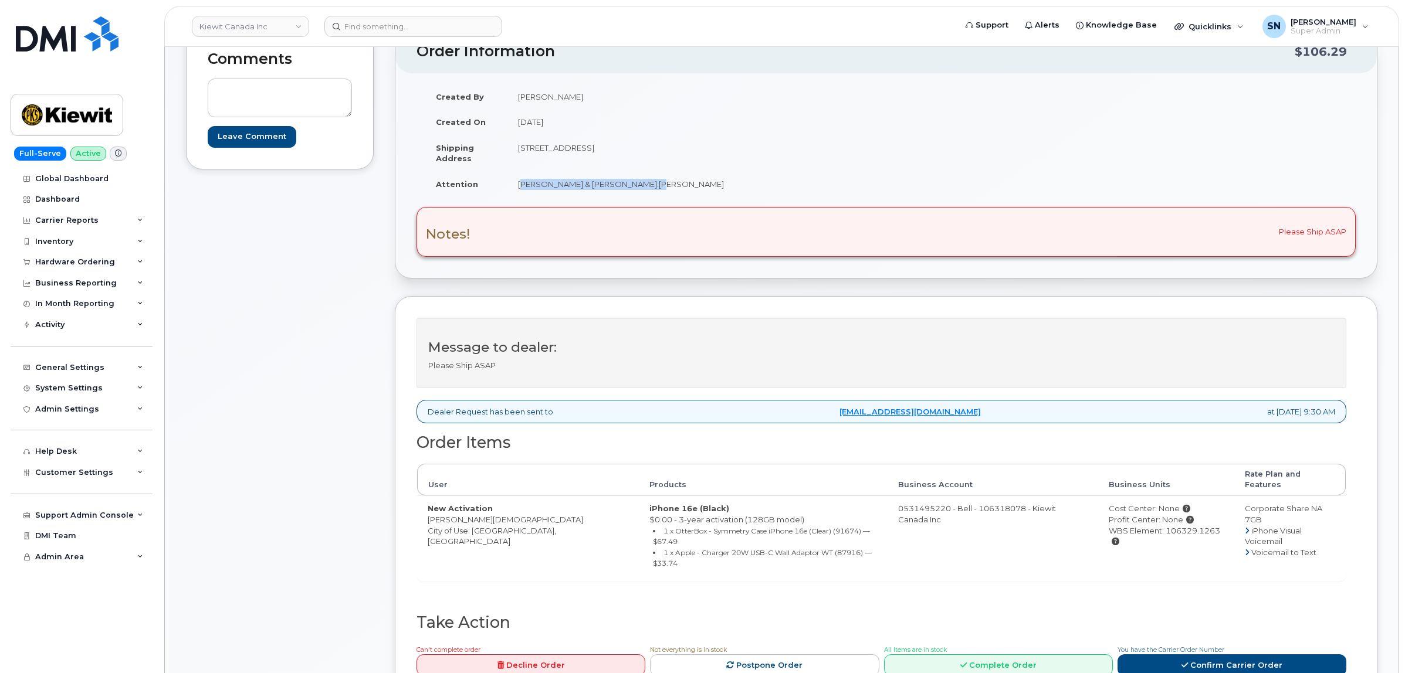
scroll to position [220, 0]
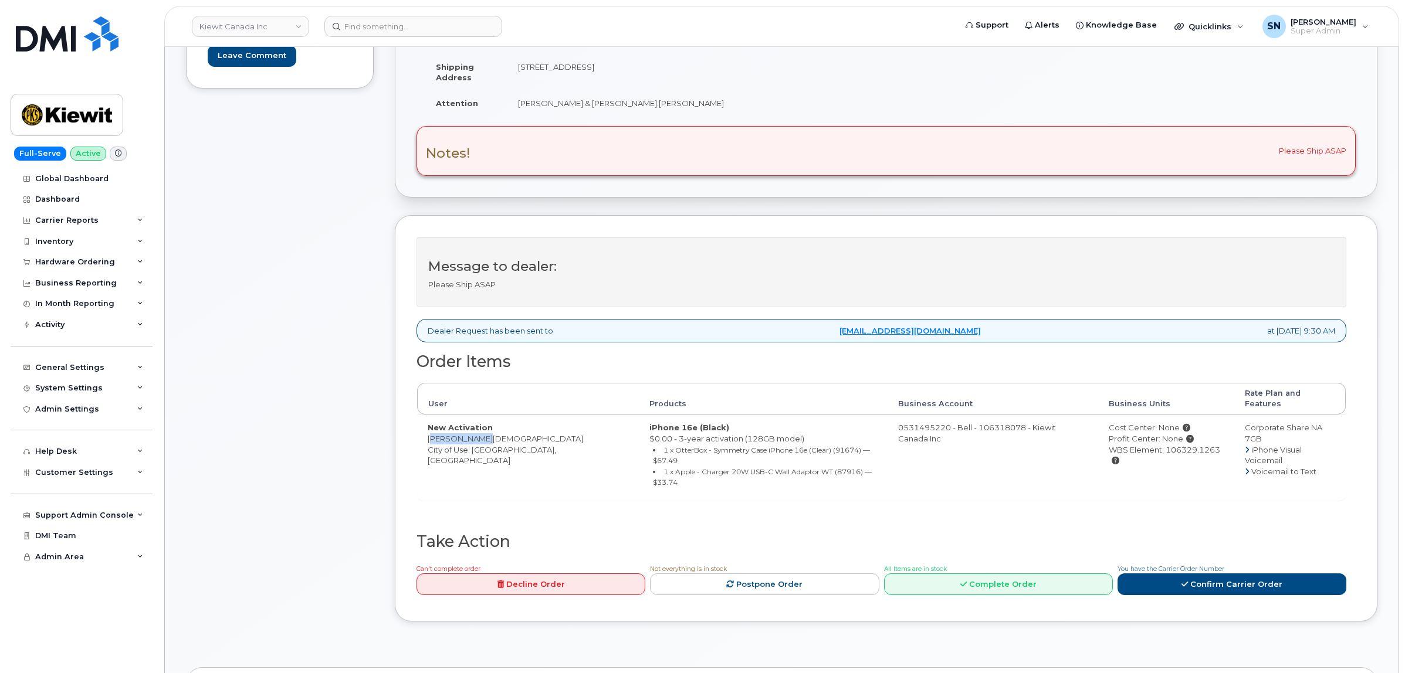
drag, startPoint x: 428, startPoint y: 426, endPoint x: 479, endPoint y: 432, distance: 50.8
click at [479, 432] on td "New Activation Shahid Islam City of Use: Edmonton, Alberta" at bounding box center [528, 457] width 222 height 85
copy td "Shahid Islam"
drag, startPoint x: 1196, startPoint y: 442, endPoint x: 1142, endPoint y: 452, distance: 54.9
click at [1142, 452] on td "Cost Center: None Profit Center: None WBS Element: 106329.1263" at bounding box center [1166, 457] width 136 height 85
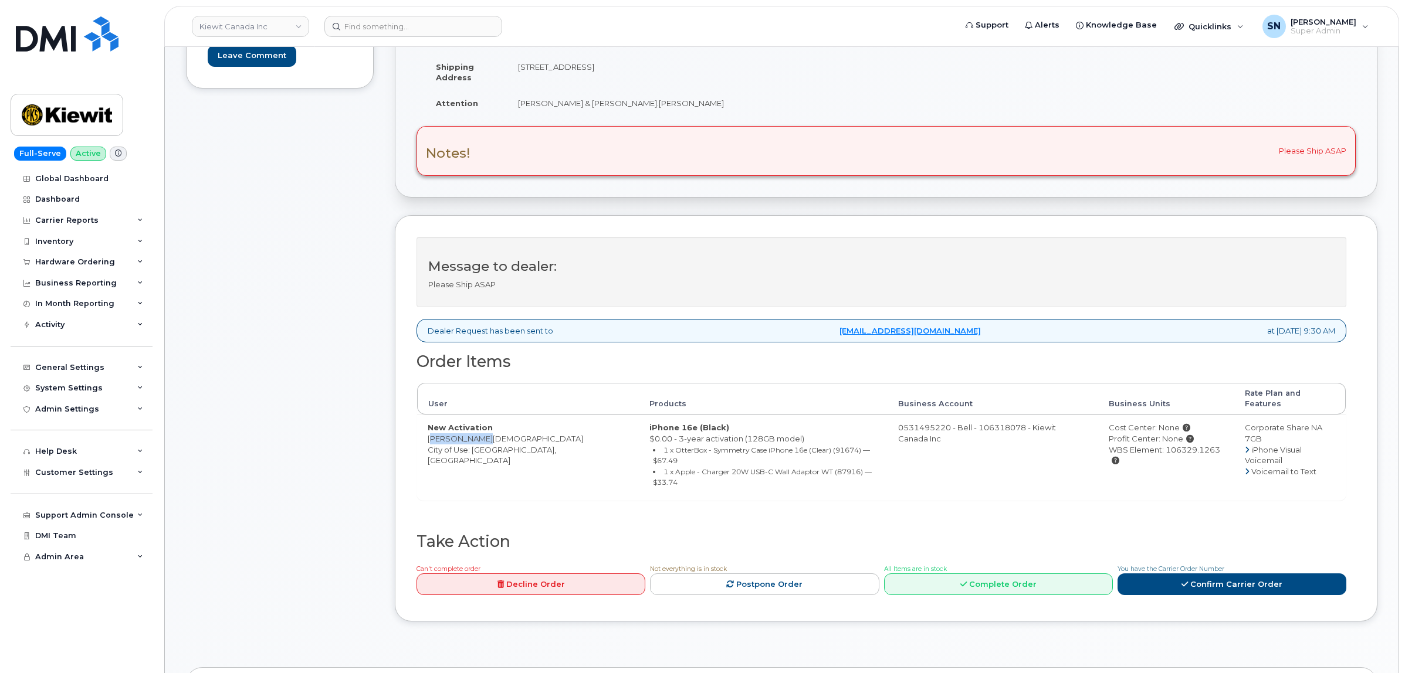
copy div "106329.1263"
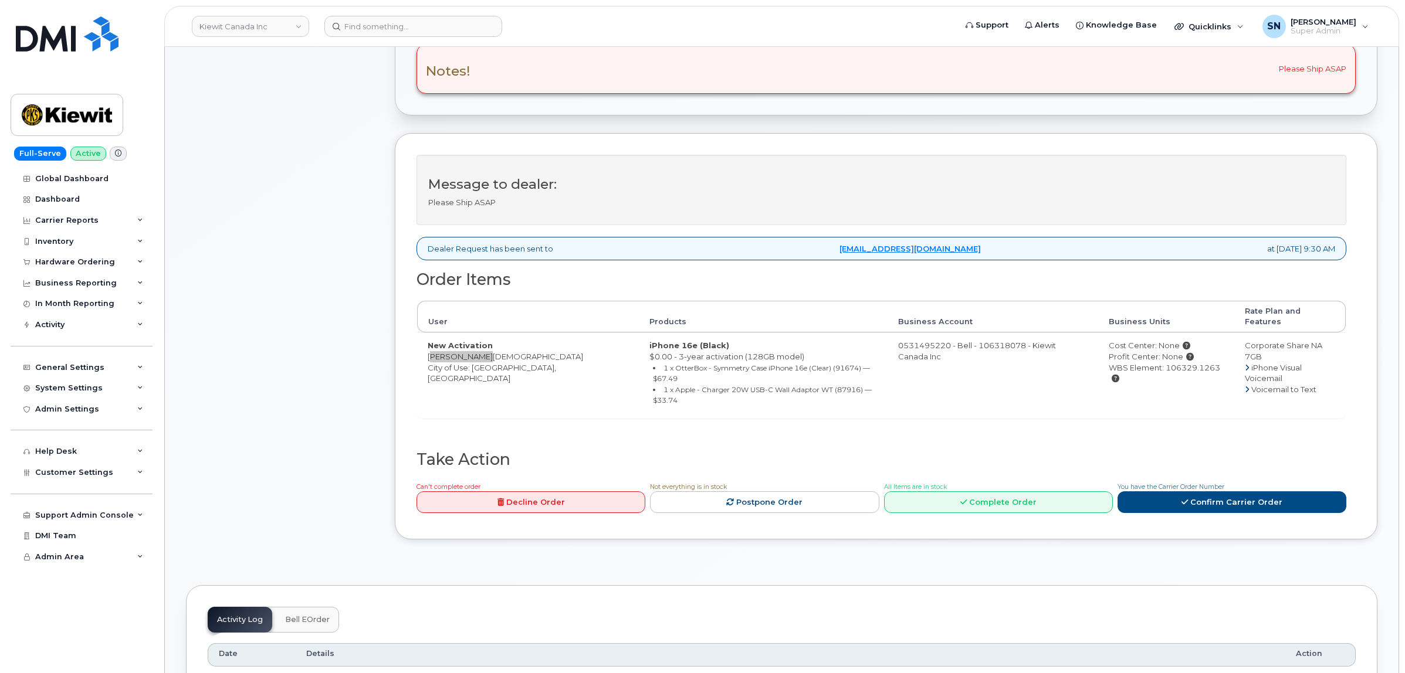
scroll to position [440, 0]
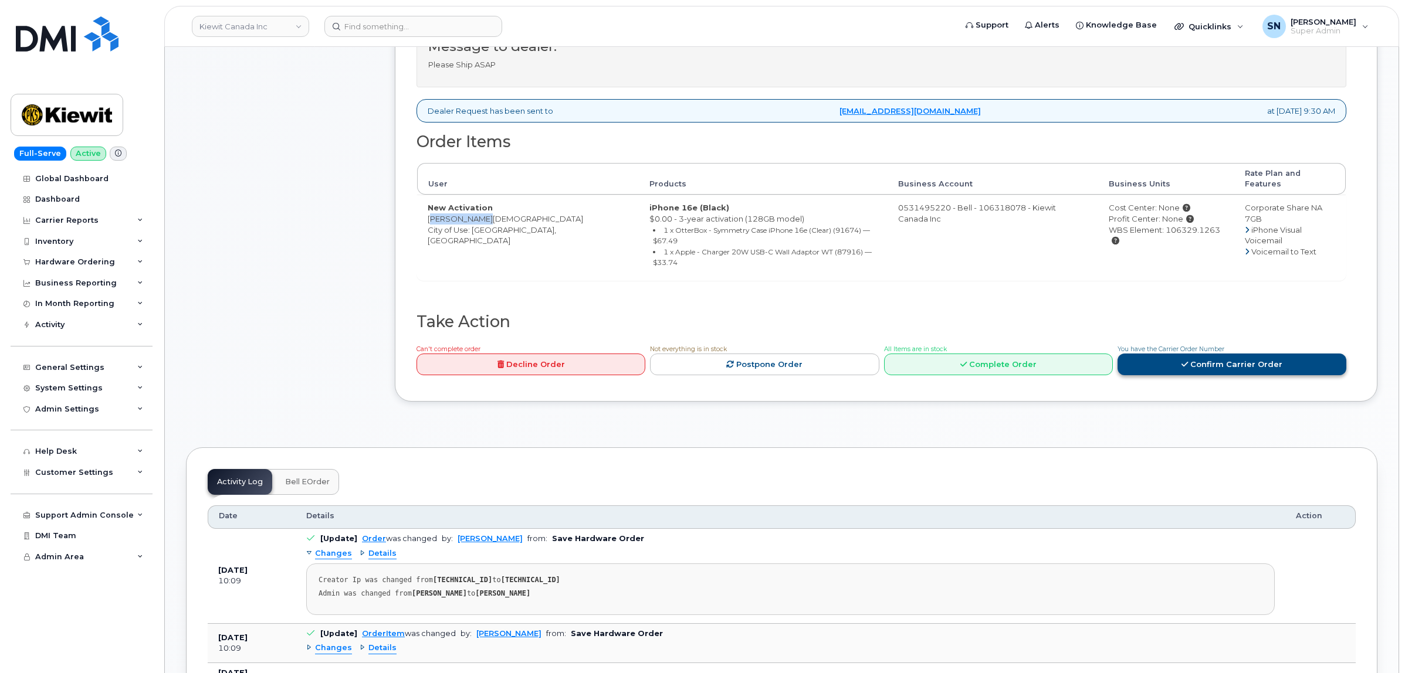
click at [1175, 354] on link "Confirm Carrier Order" at bounding box center [1231, 365] width 229 height 22
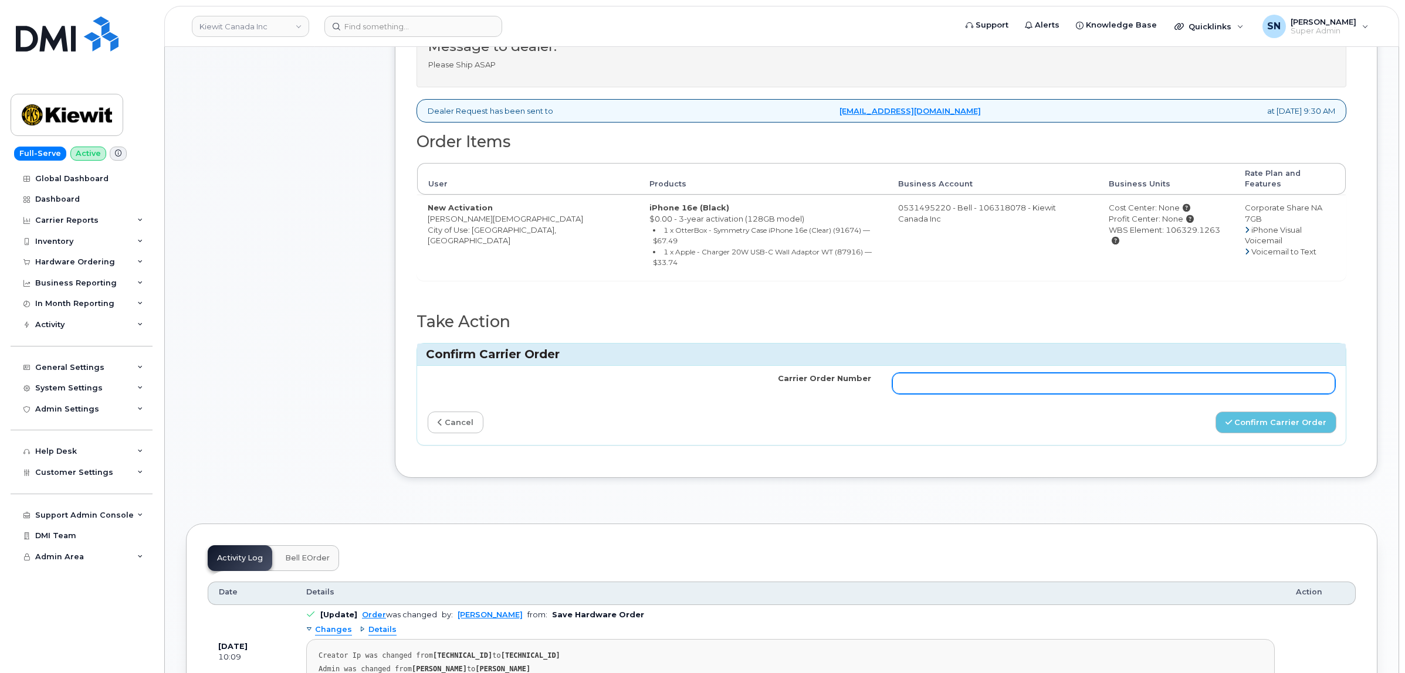
click at [1158, 373] on input "Carrier Order Number" at bounding box center [1113, 383] width 443 height 21
paste input "3023806"
type input "3023806"
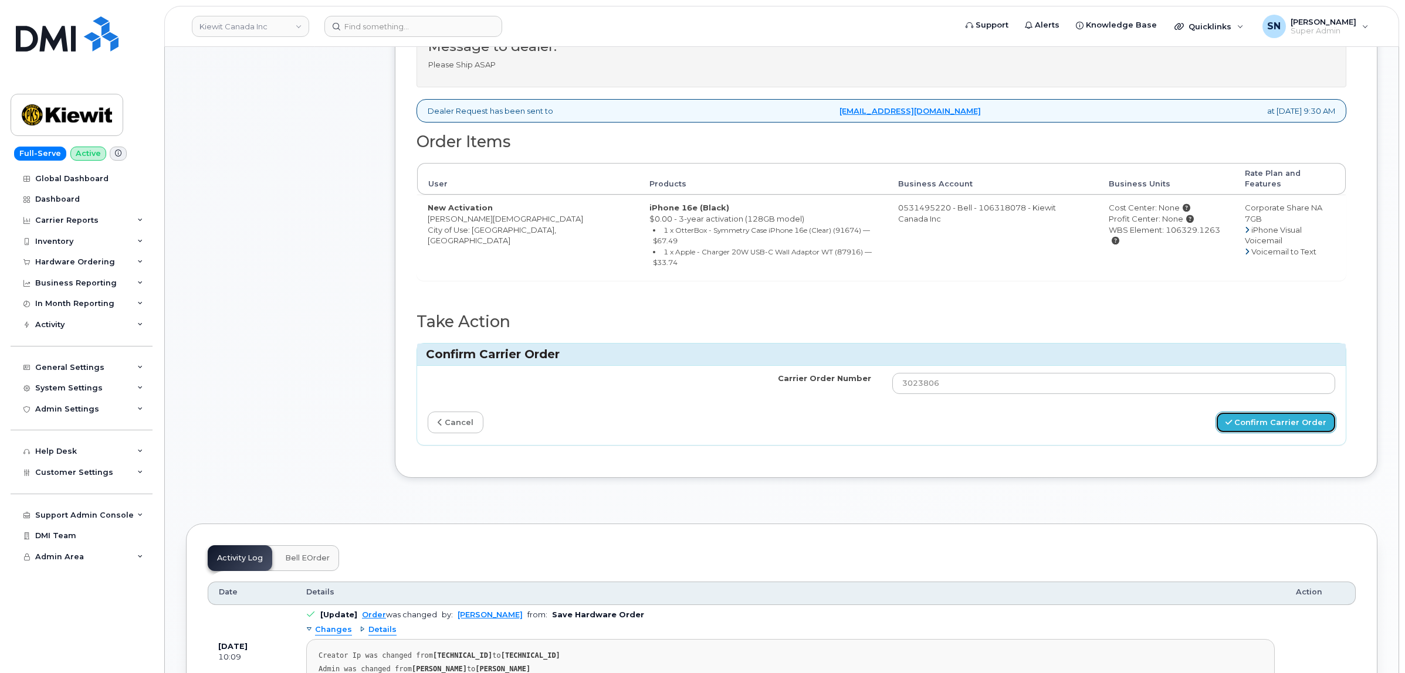
click at [1227, 412] on button "Confirm Carrier Order" at bounding box center [1275, 423] width 121 height 22
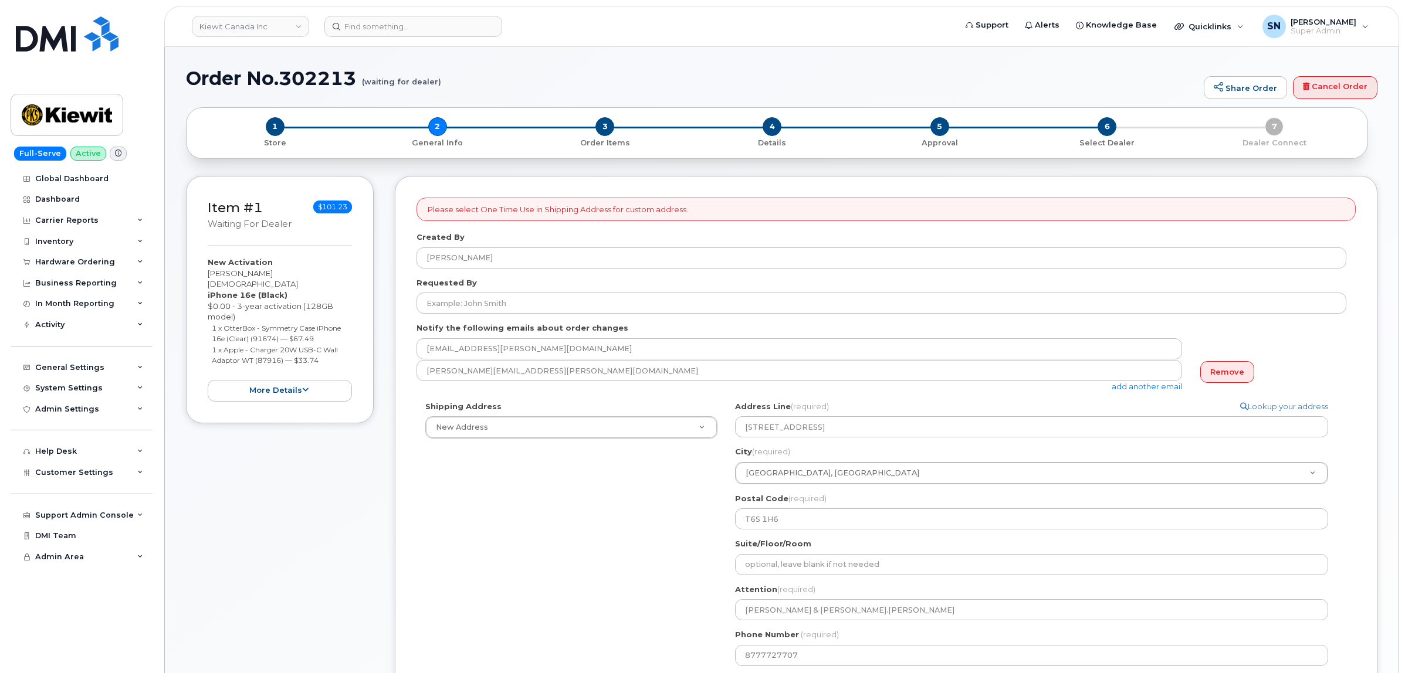
select select
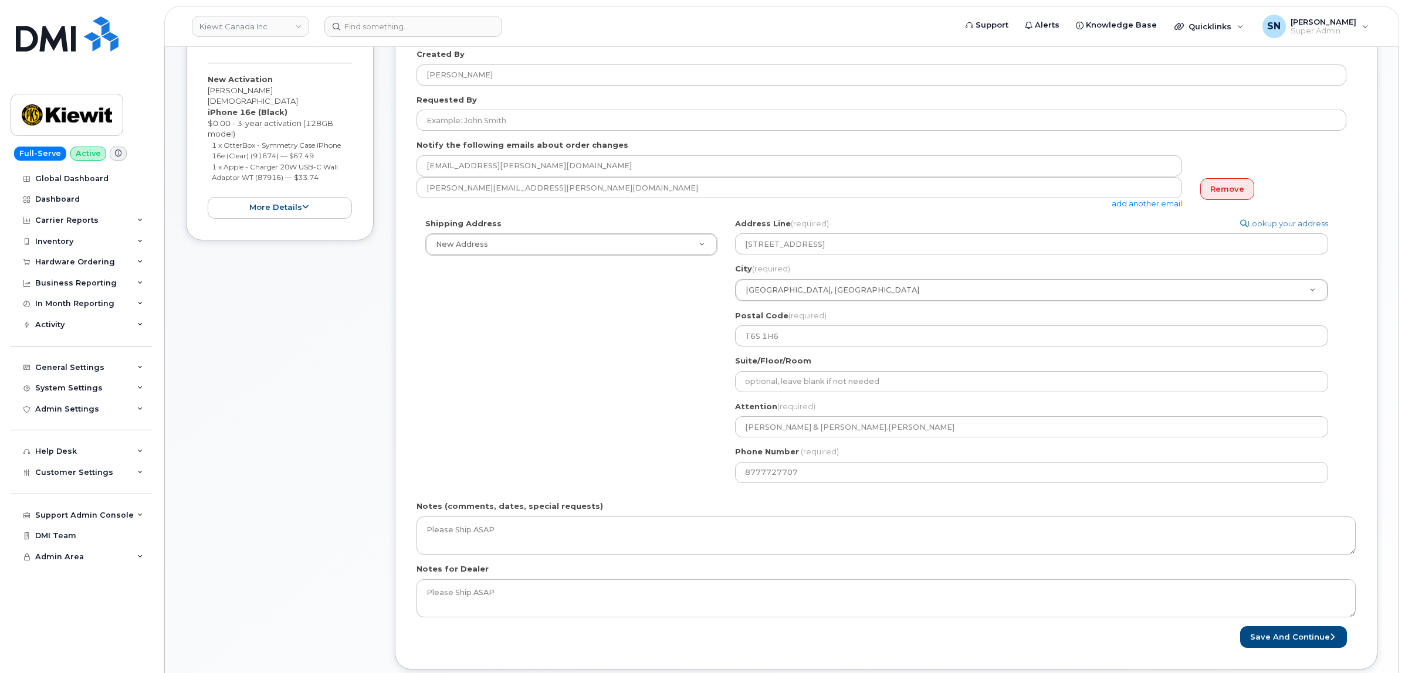
scroll to position [220, 0]
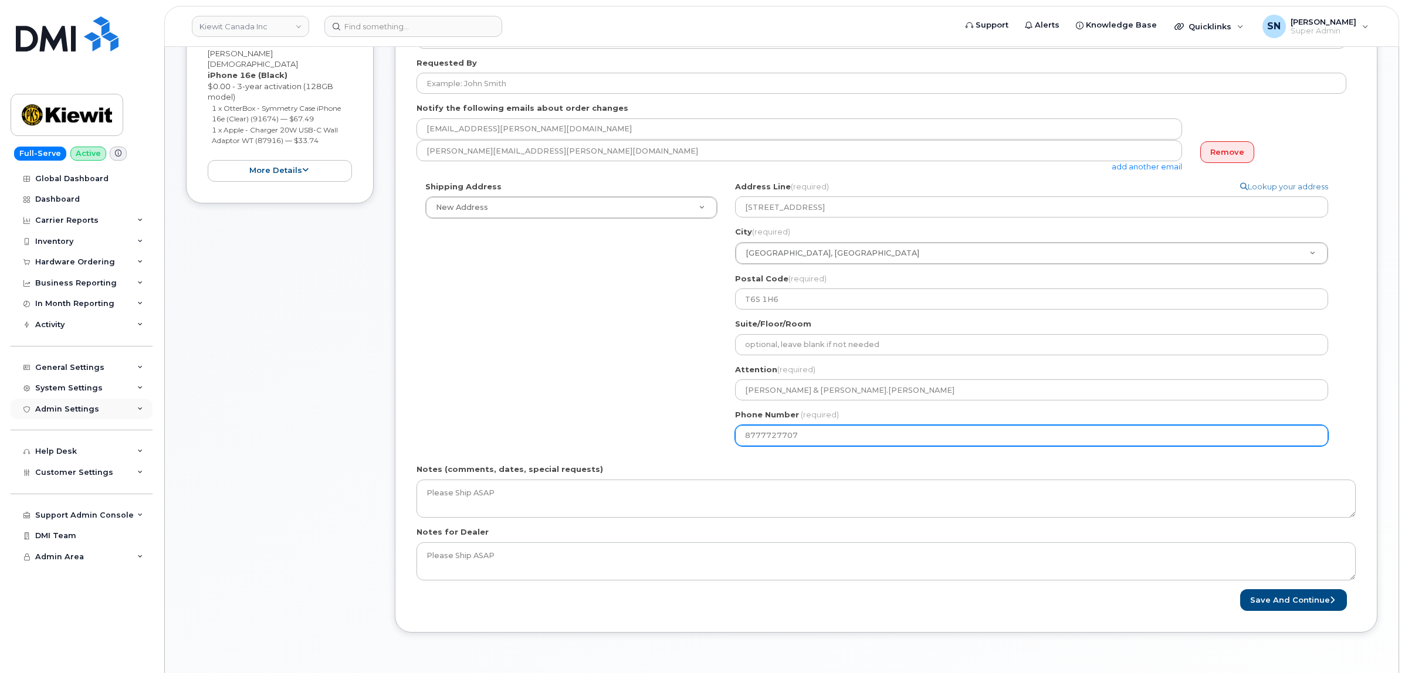
drag, startPoint x: 825, startPoint y: 432, endPoint x: 18, endPoint y: 405, distance: 807.4
click at [690, 429] on div "Shipping Address New Address New Address 1855 Barton St E - Beaver Marine Limit…" at bounding box center [881, 318] width 930 height 274
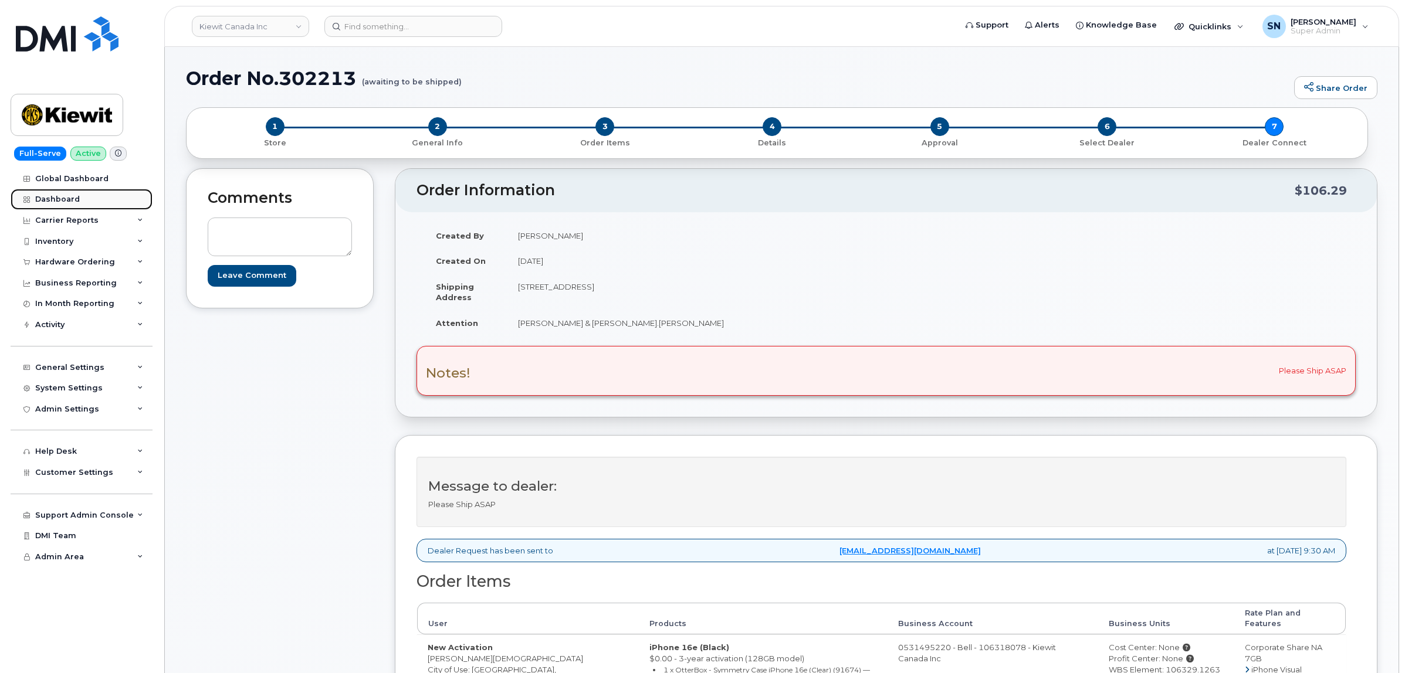
click at [78, 191] on link "Dashboard" at bounding box center [82, 199] width 142 height 21
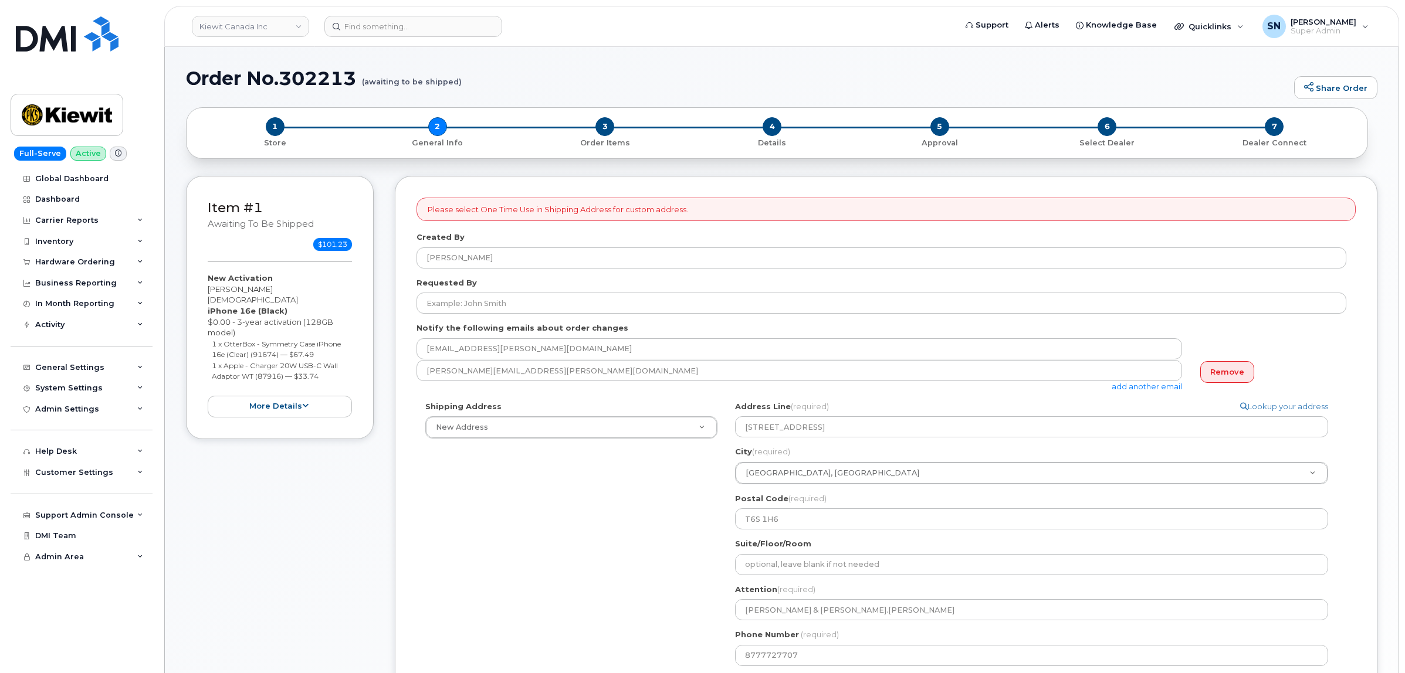
select select
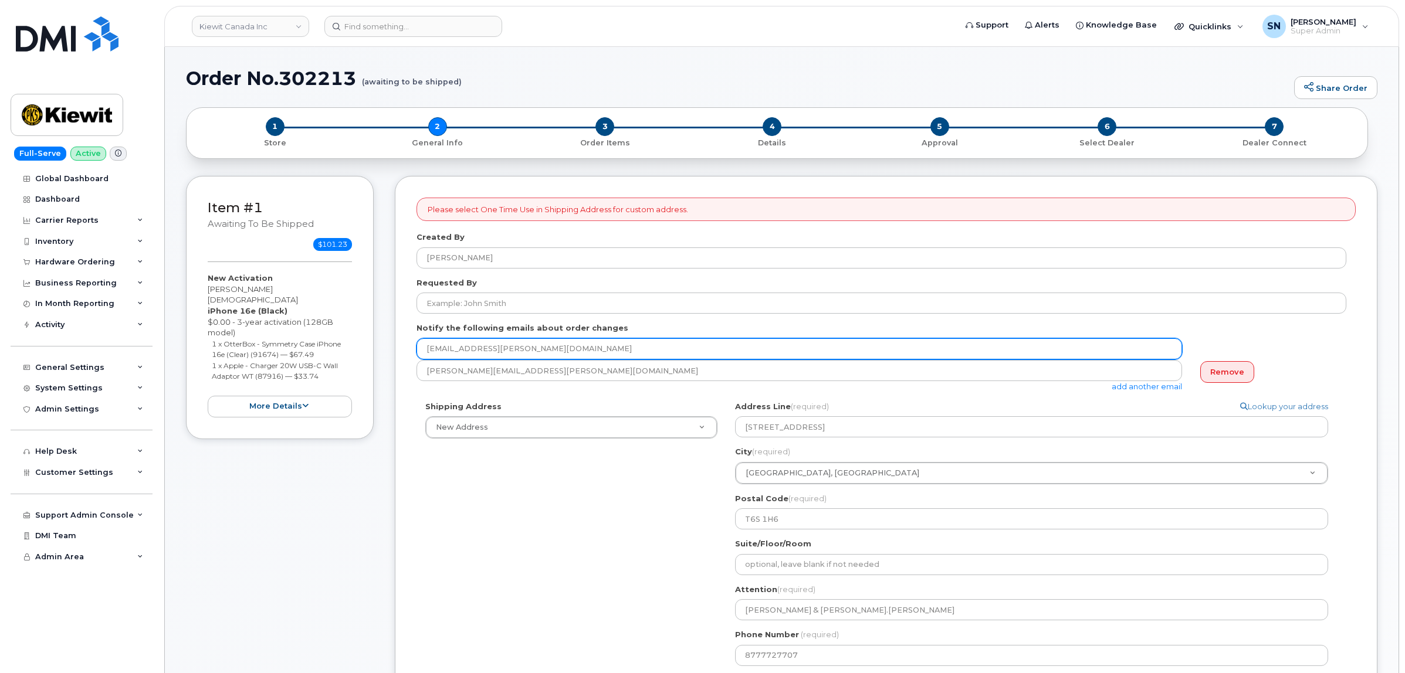
drag, startPoint x: 538, startPoint y: 355, endPoint x: 411, endPoint y: 345, distance: 127.1
click at [411, 345] on div "Please select One Time Use in Shipping Address for custom address. Created By […" at bounding box center [886, 514] width 982 height 677
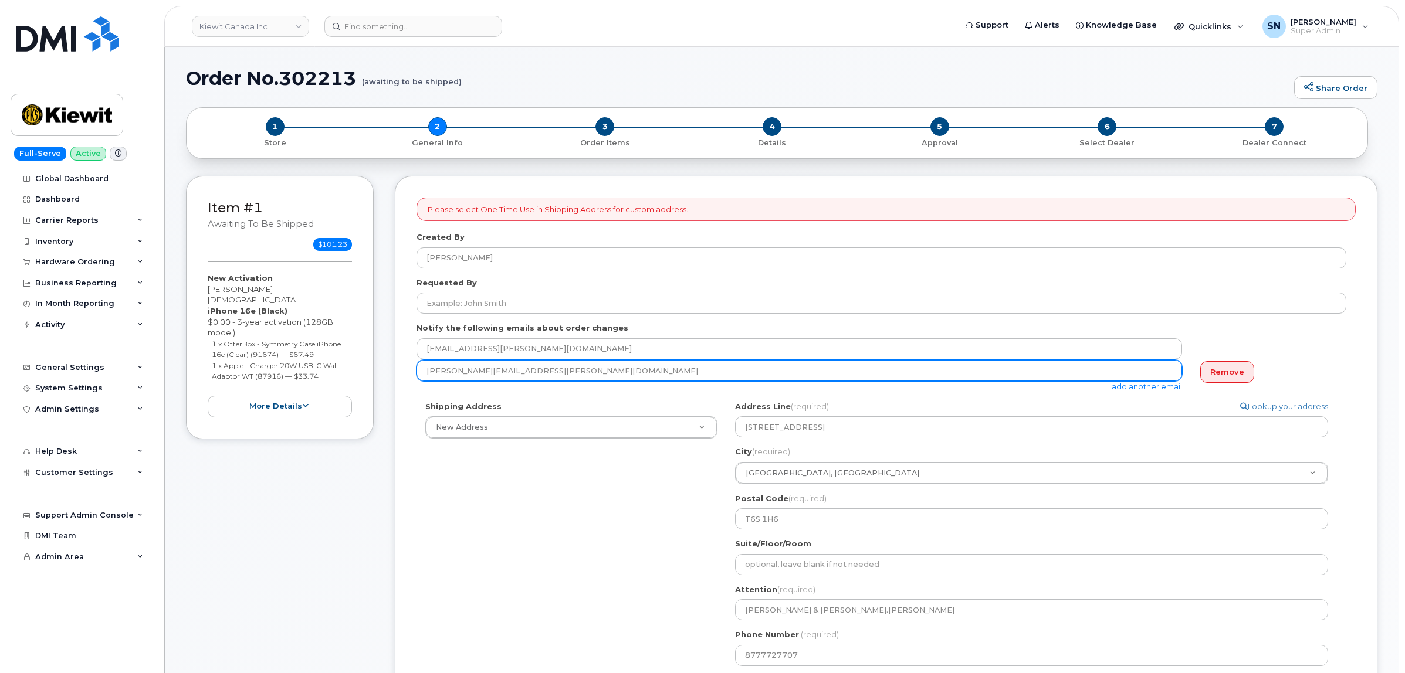
drag, startPoint x: 425, startPoint y: 369, endPoint x: 533, endPoint y: 377, distance: 107.6
click at [533, 377] on input "Taylor.Blagdon@kiewit.com" at bounding box center [798, 370] width 765 height 21
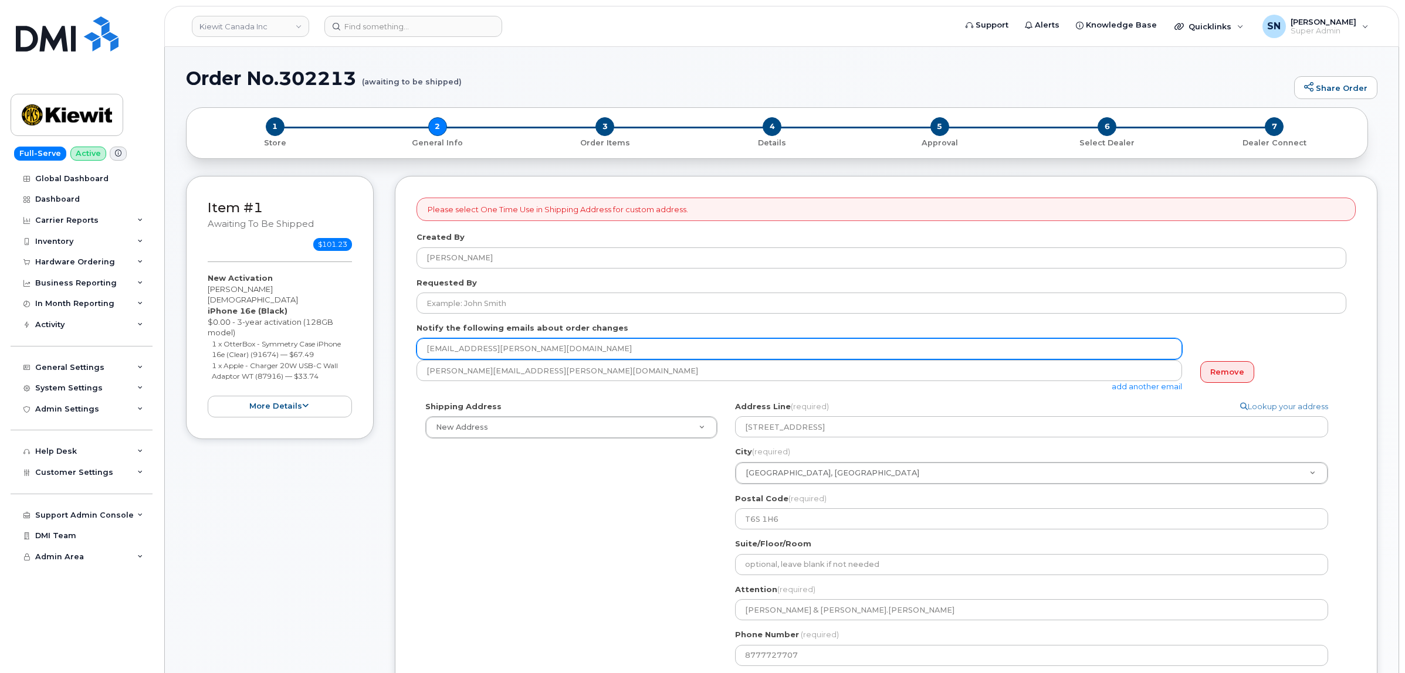
drag, startPoint x: 529, startPoint y: 347, endPoint x: 403, endPoint y: 339, distance: 125.8
click at [403, 339] on div "Please select One Time Use in Shipping Address for custom address. Created By K…" at bounding box center [886, 514] width 982 height 677
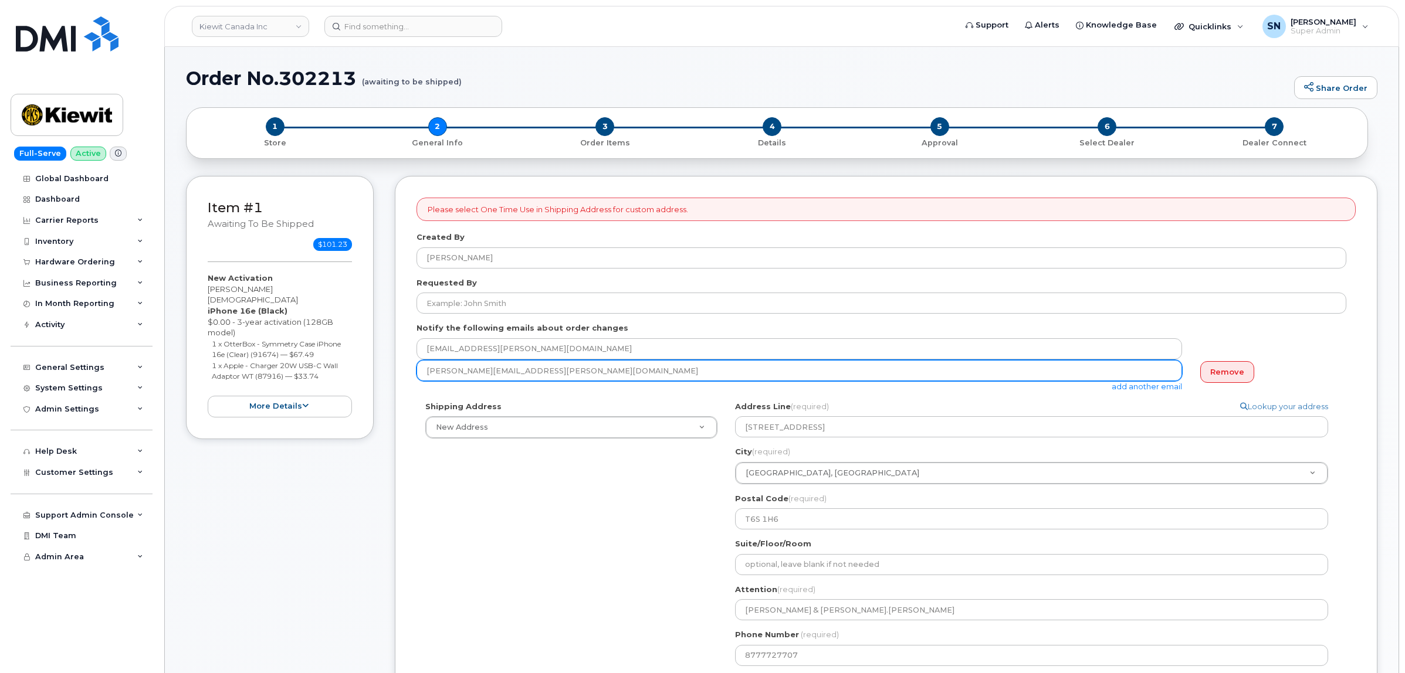
drag, startPoint x: 527, startPoint y: 371, endPoint x: 417, endPoint y: 370, distance: 109.7
click at [417, 370] on input "Taylor.Blagdon@kiewit.com" at bounding box center [798, 370] width 765 height 21
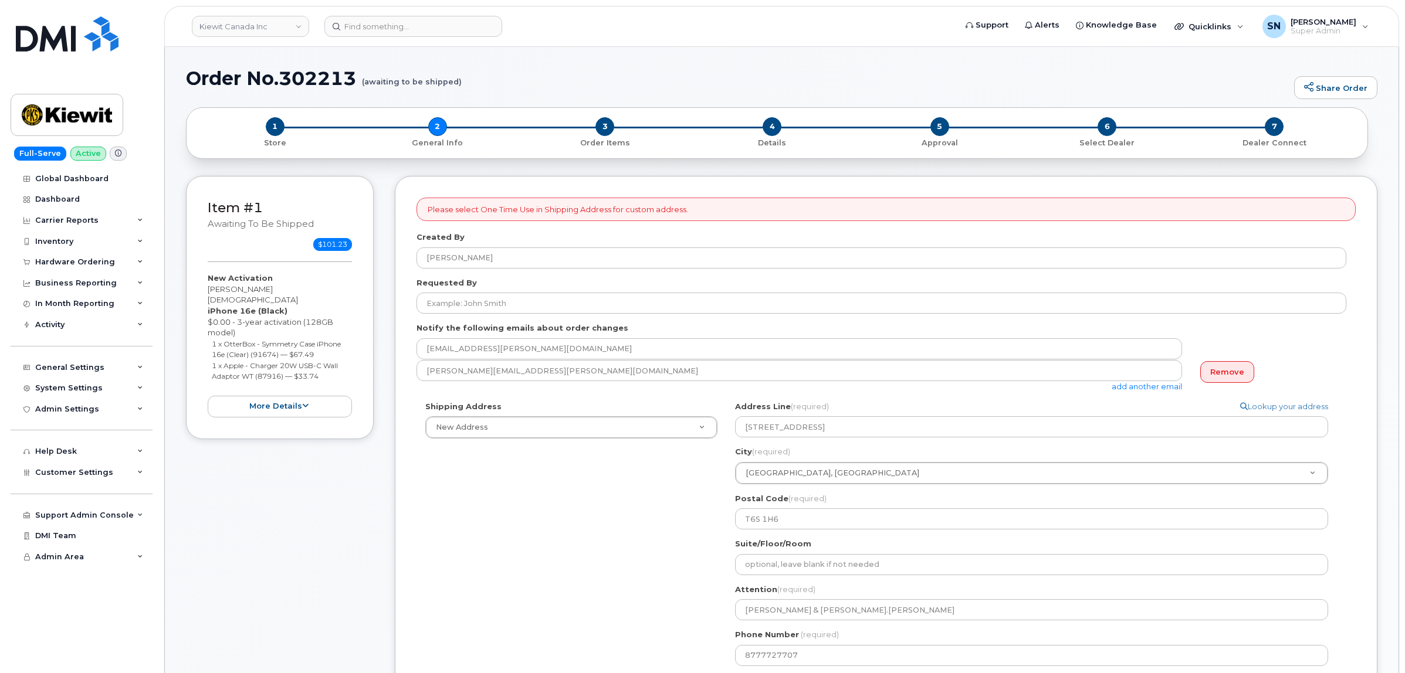
drag, startPoint x: 399, startPoint y: 501, endPoint x: 399, endPoint y: 494, distance: 7.6
click at [399, 501] on div "Please select One Time Use in Shipping Address for custom address. Created By K…" at bounding box center [886, 514] width 982 height 677
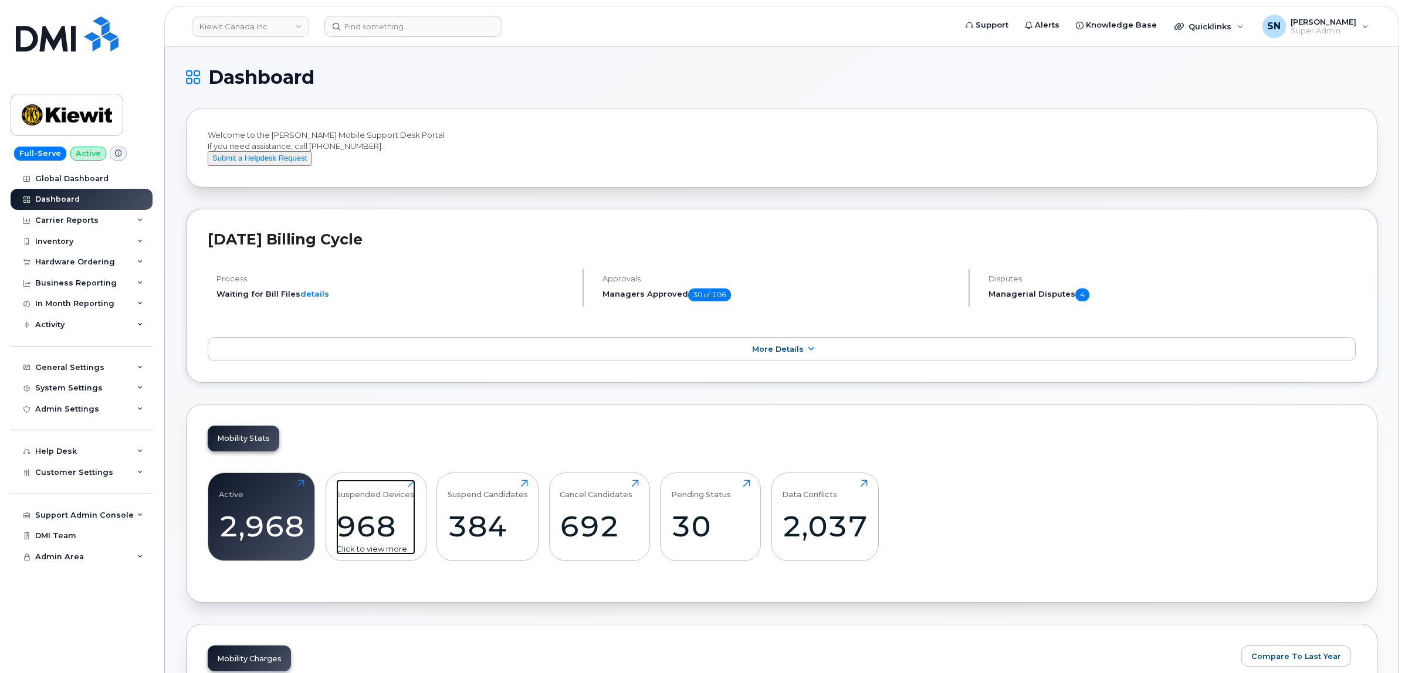
click at [397, 499] on div "Suspended Devices" at bounding box center [375, 489] width 78 height 19
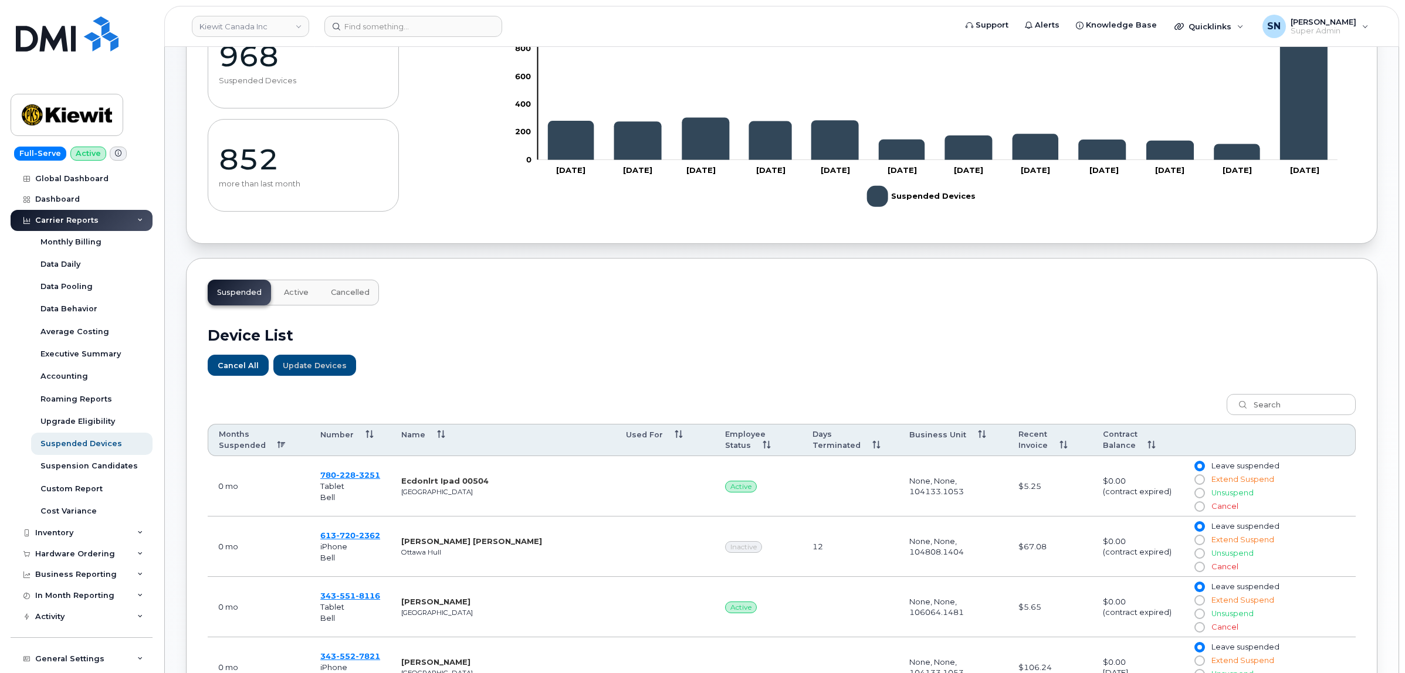
scroll to position [367, 0]
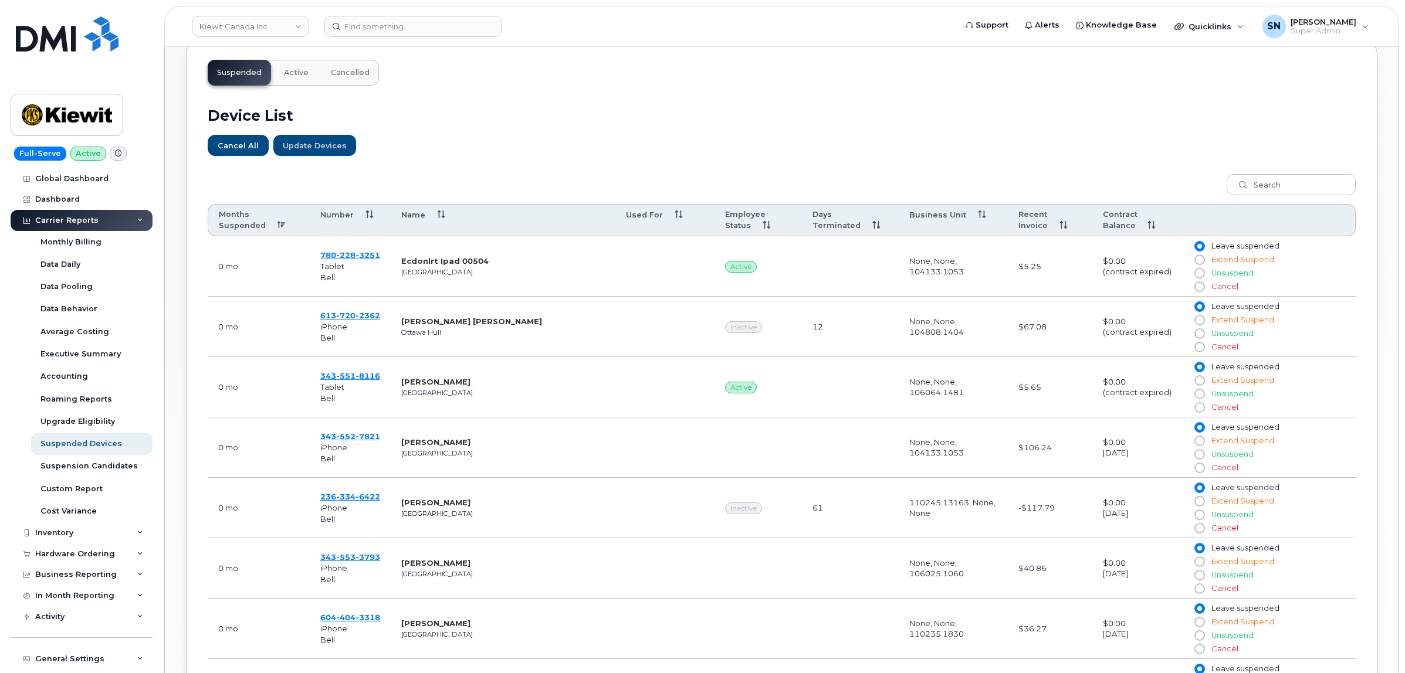
click at [761, 230] on th "Employee Status" at bounding box center [757, 220] width 87 height 33
click at [765, 230] on th "Employee Status" at bounding box center [757, 220] width 87 height 33
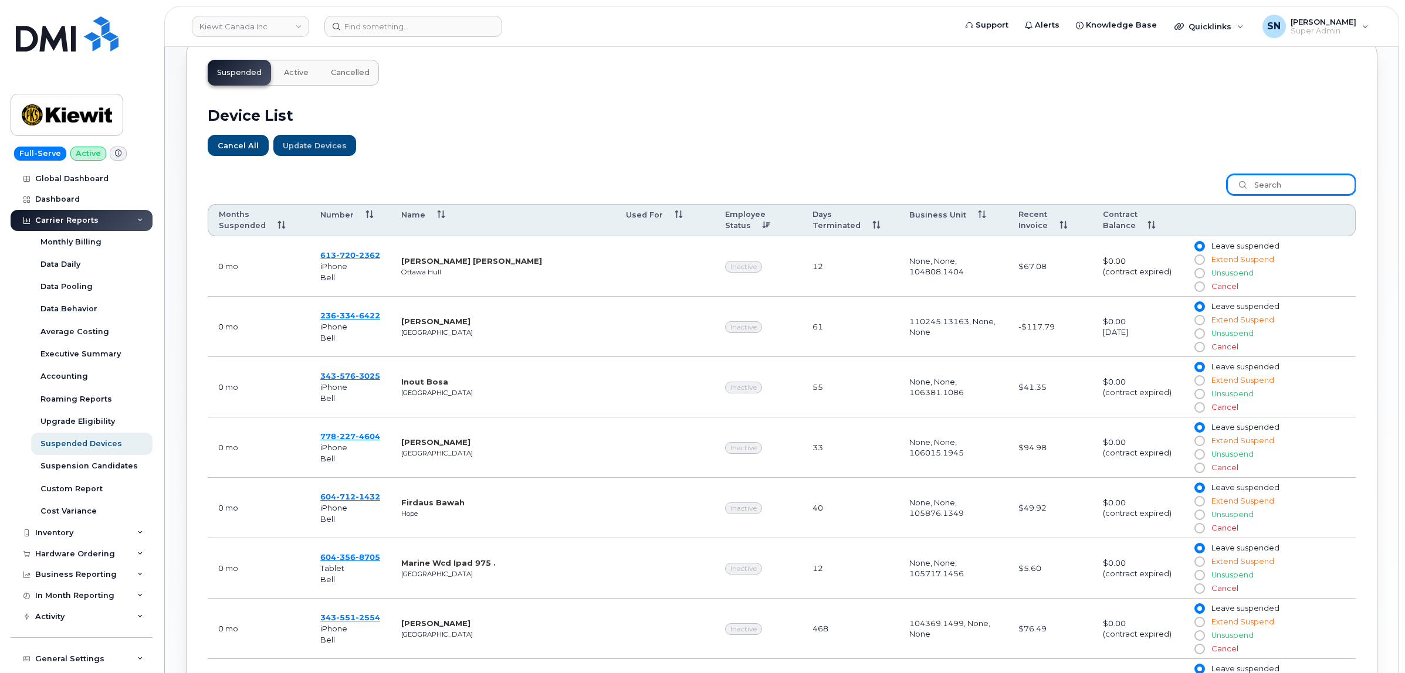
click at [1306, 185] on input "search" at bounding box center [1290, 184] width 129 height 21
type input "tablet"
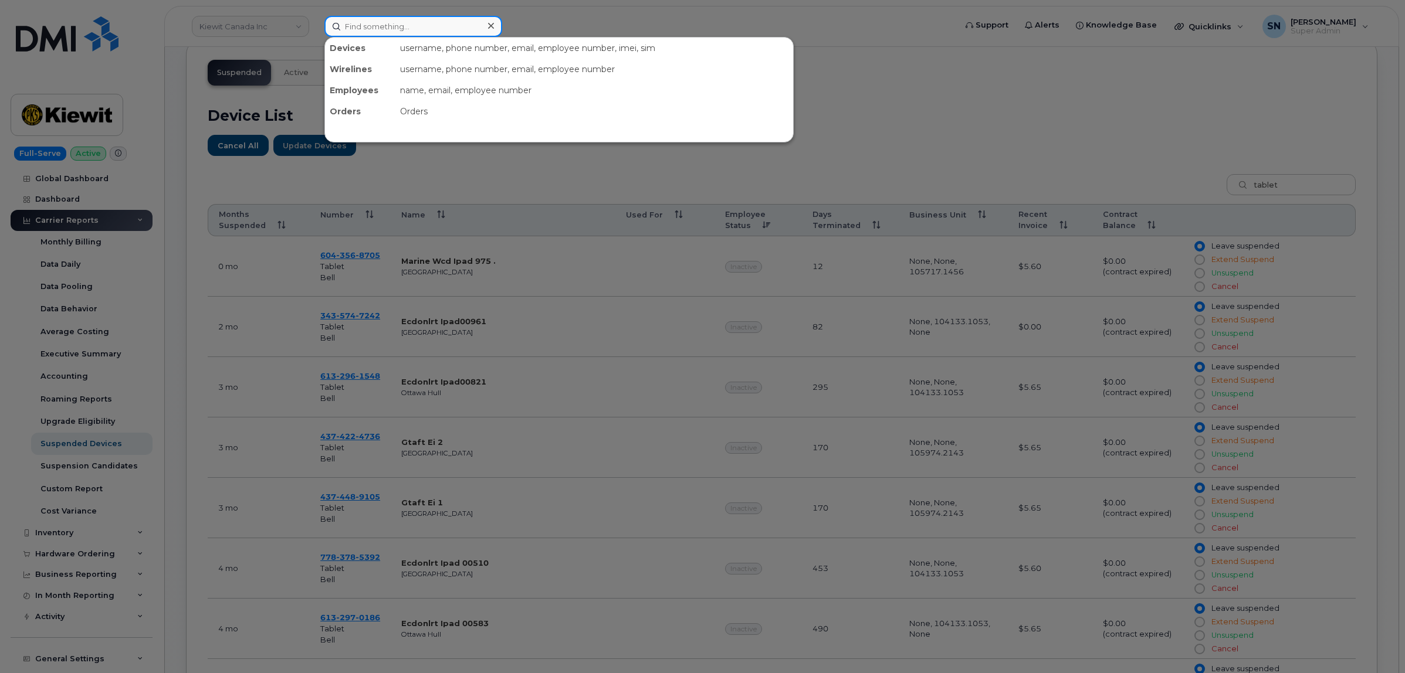
click at [362, 25] on input at bounding box center [413, 26] width 178 height 21
paste input "[PERSON_NAME]"
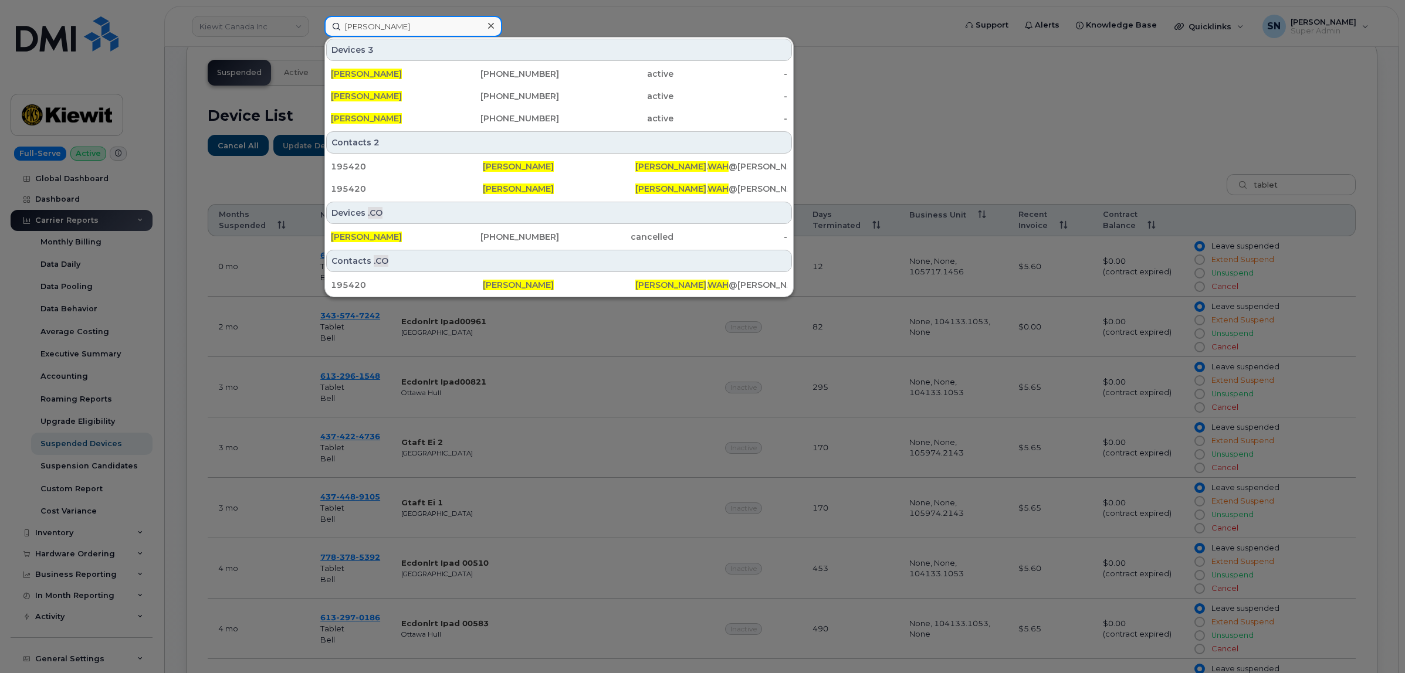
type input "[PERSON_NAME]"
click at [637, 19] on div at bounding box center [702, 336] width 1405 height 673
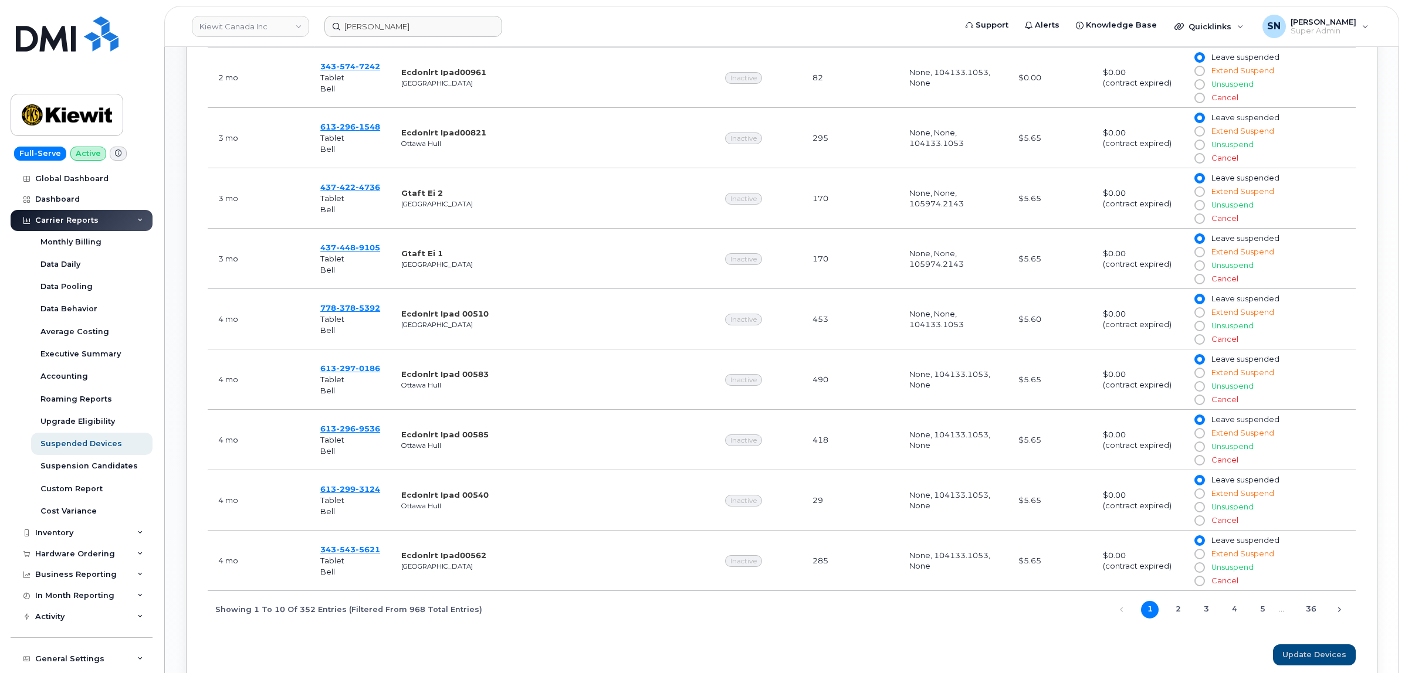
scroll to position [649, 0]
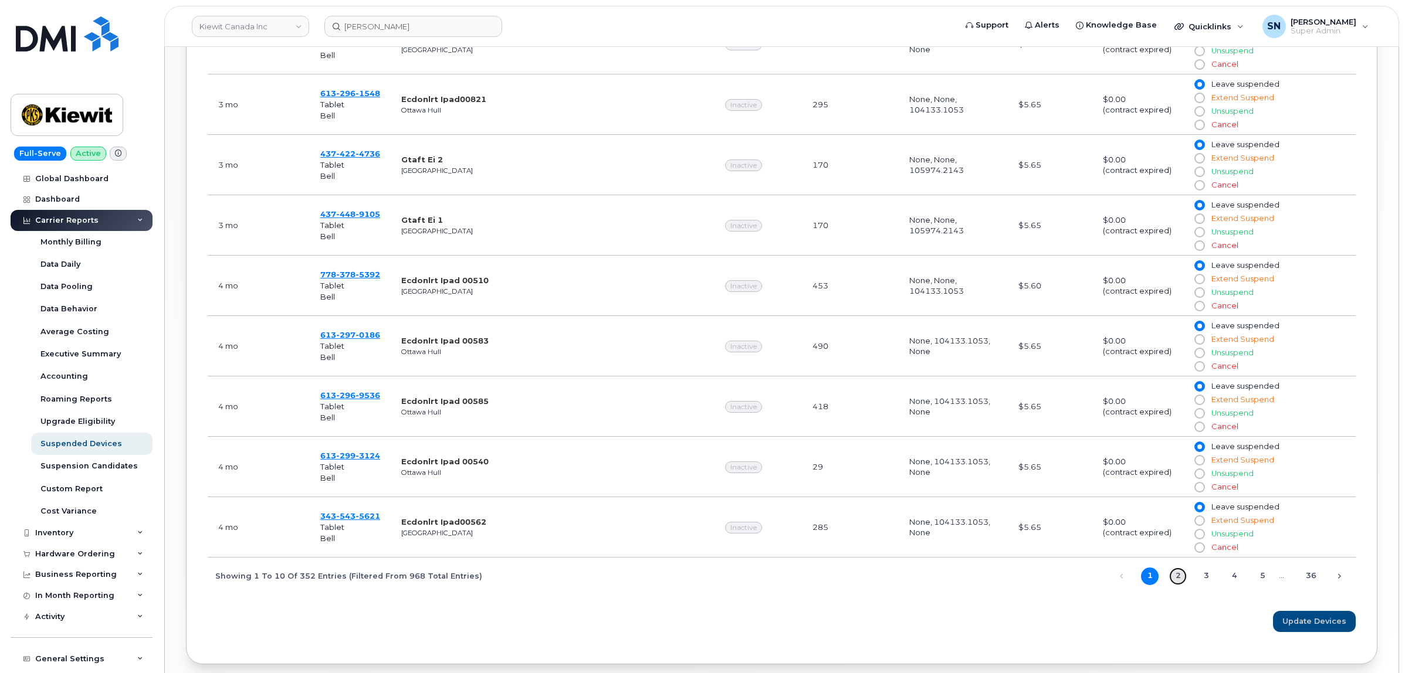
click at [1176, 585] on link "2" at bounding box center [1178, 577] width 18 height 18
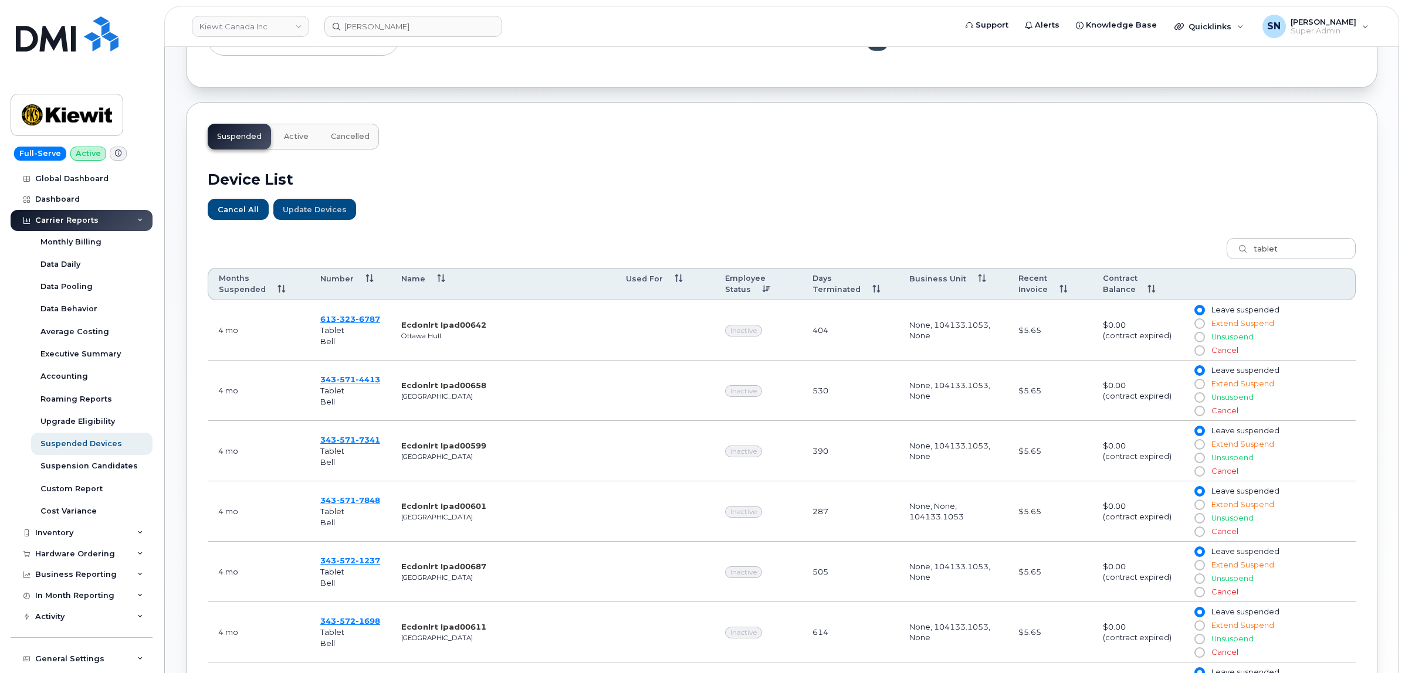
scroll to position [283, 0]
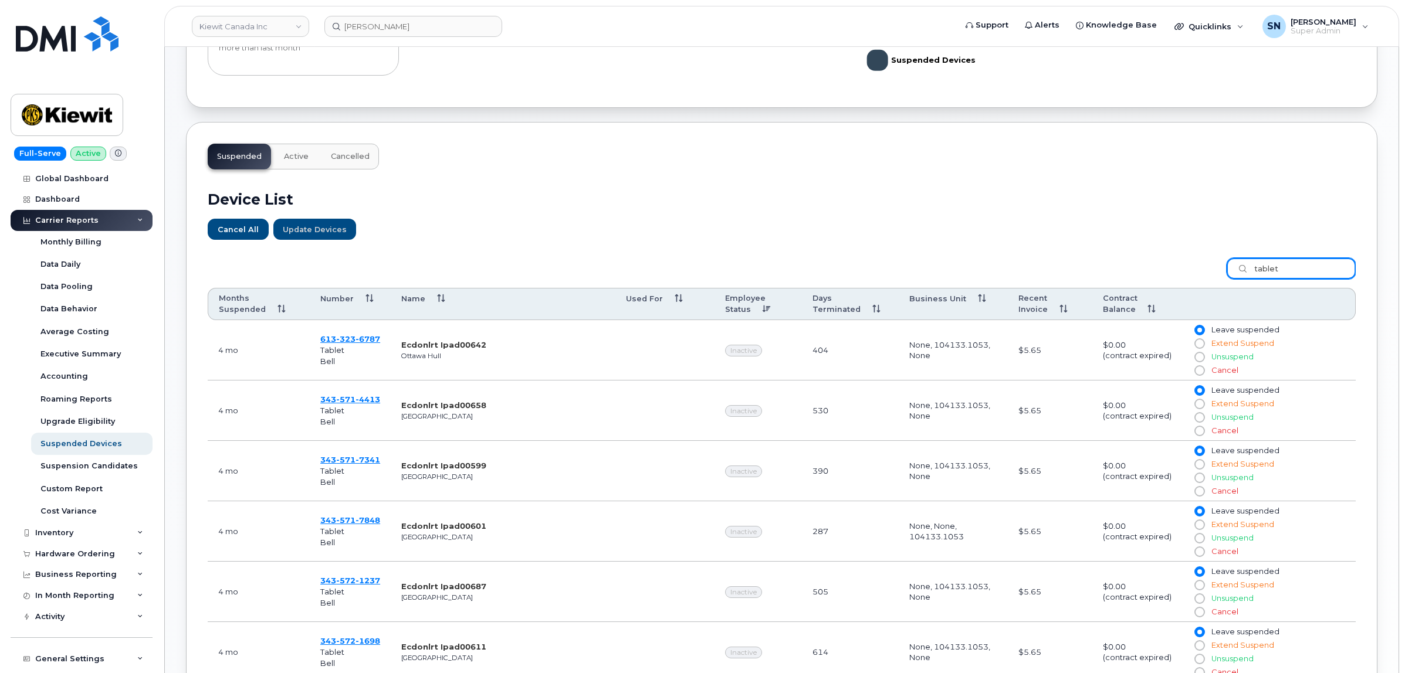
drag, startPoint x: 1292, startPoint y: 265, endPoint x: 1222, endPoint y: 258, distance: 70.7
click at [1218, 262] on label "tablet" at bounding box center [1285, 266] width 140 height 33
type input "vancouver"
click at [239, 308] on th "Months Suspended" at bounding box center [259, 304] width 102 height 33
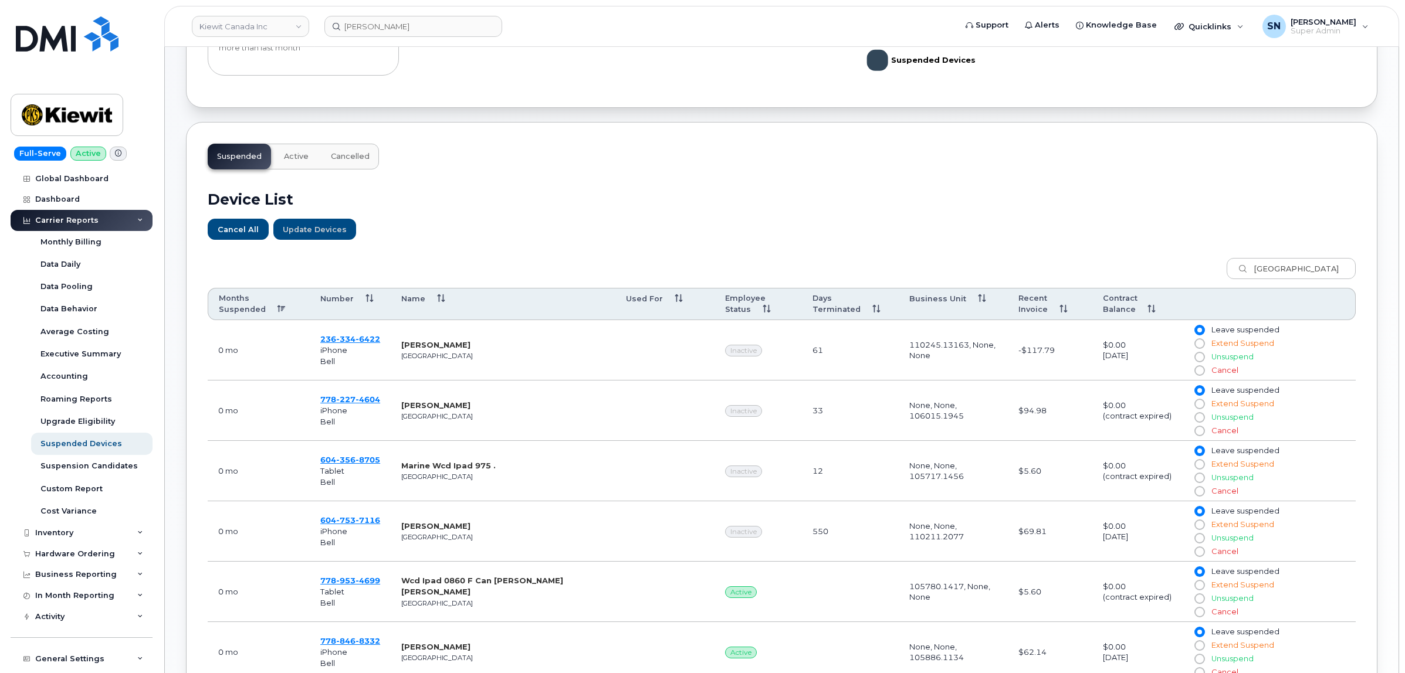
click at [258, 303] on th "Months Suspended" at bounding box center [259, 304] width 102 height 33
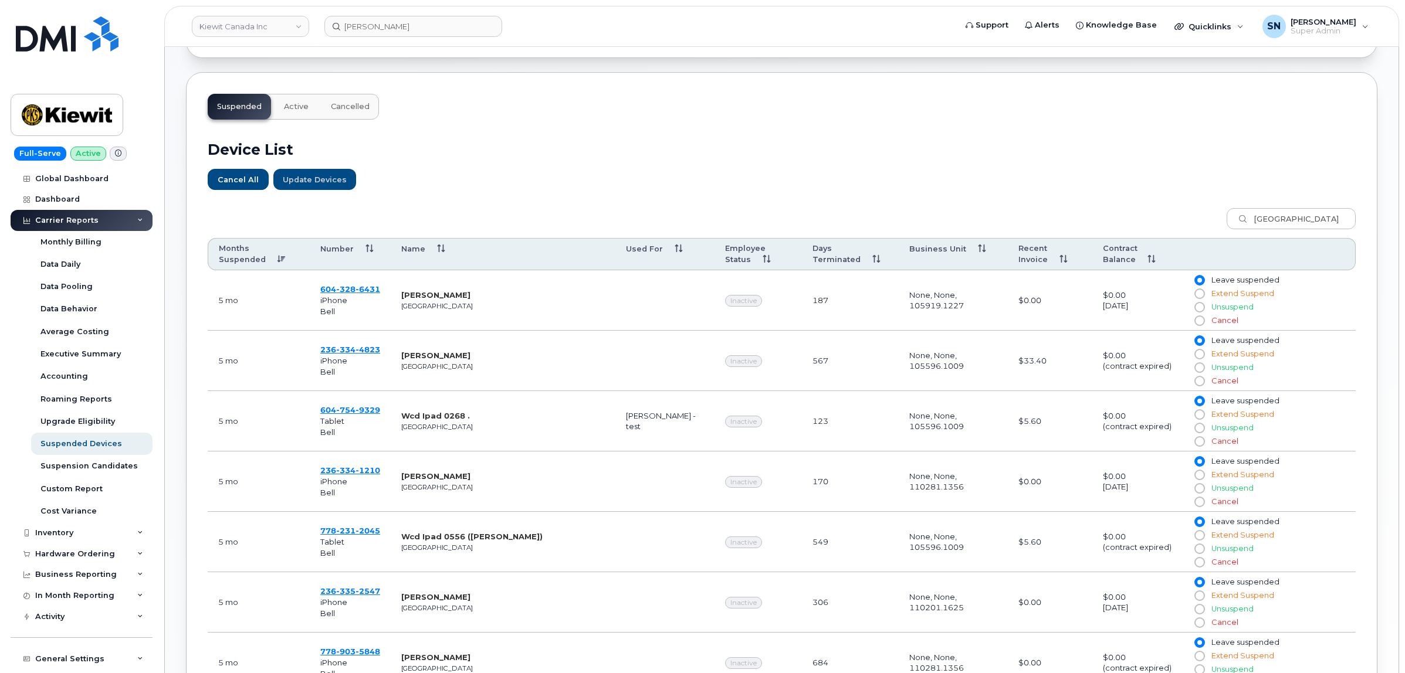
scroll to position [356, 0]
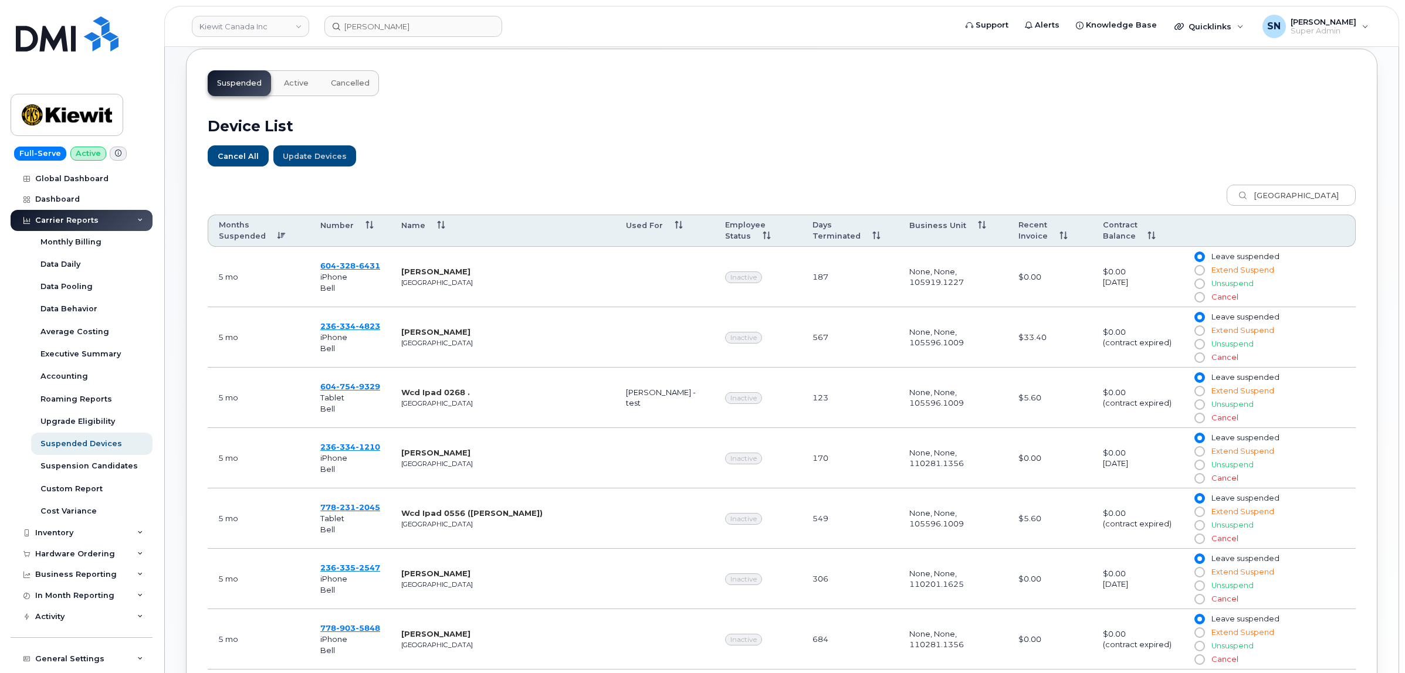
click at [235, 44] on header "Kiewit Canada Inc David Wah Support Alerts Knowledge Base Quicklinks Suspend / …" at bounding box center [781, 26] width 1235 height 41
click at [240, 34] on link "Kiewit Canada Inc" at bounding box center [250, 26] width 117 height 21
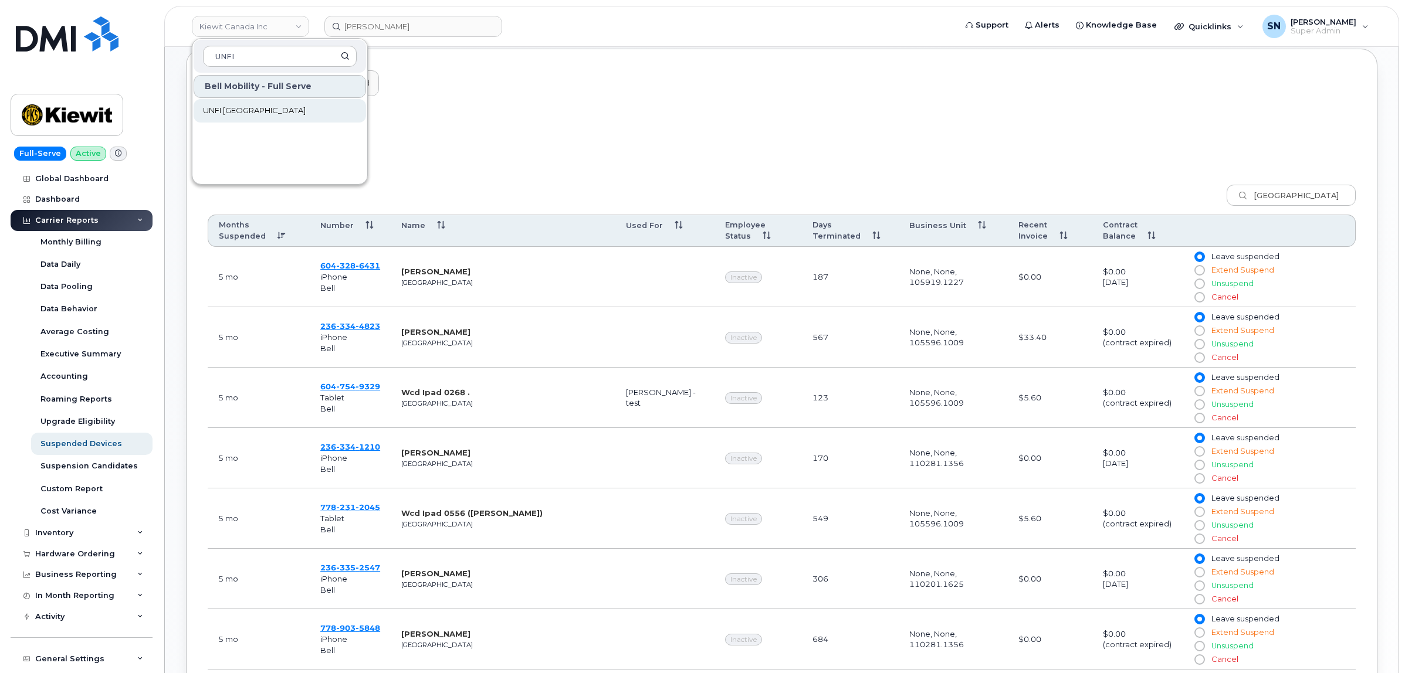
type input "UNFI"
click at [248, 106] on span "UNFI Canada" at bounding box center [254, 111] width 103 height 12
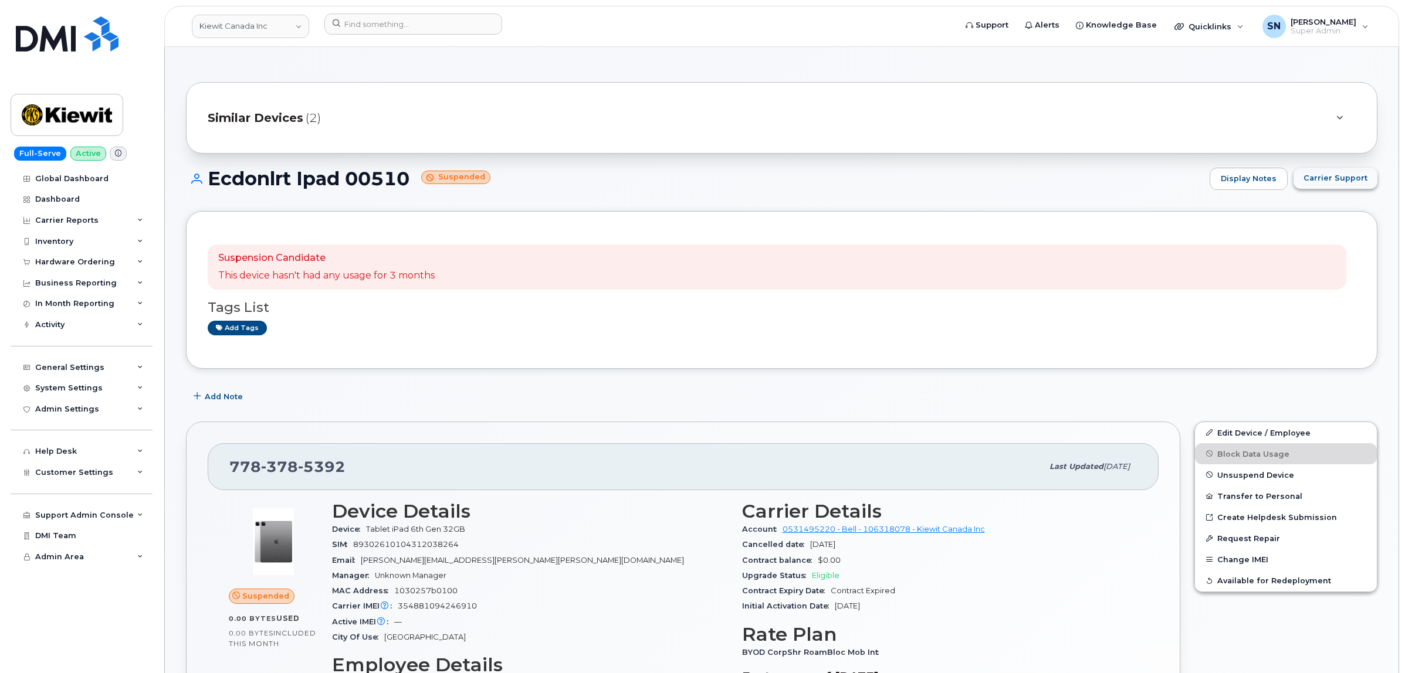
click at [1357, 183] on span "Carrier Support" at bounding box center [1335, 177] width 64 height 11
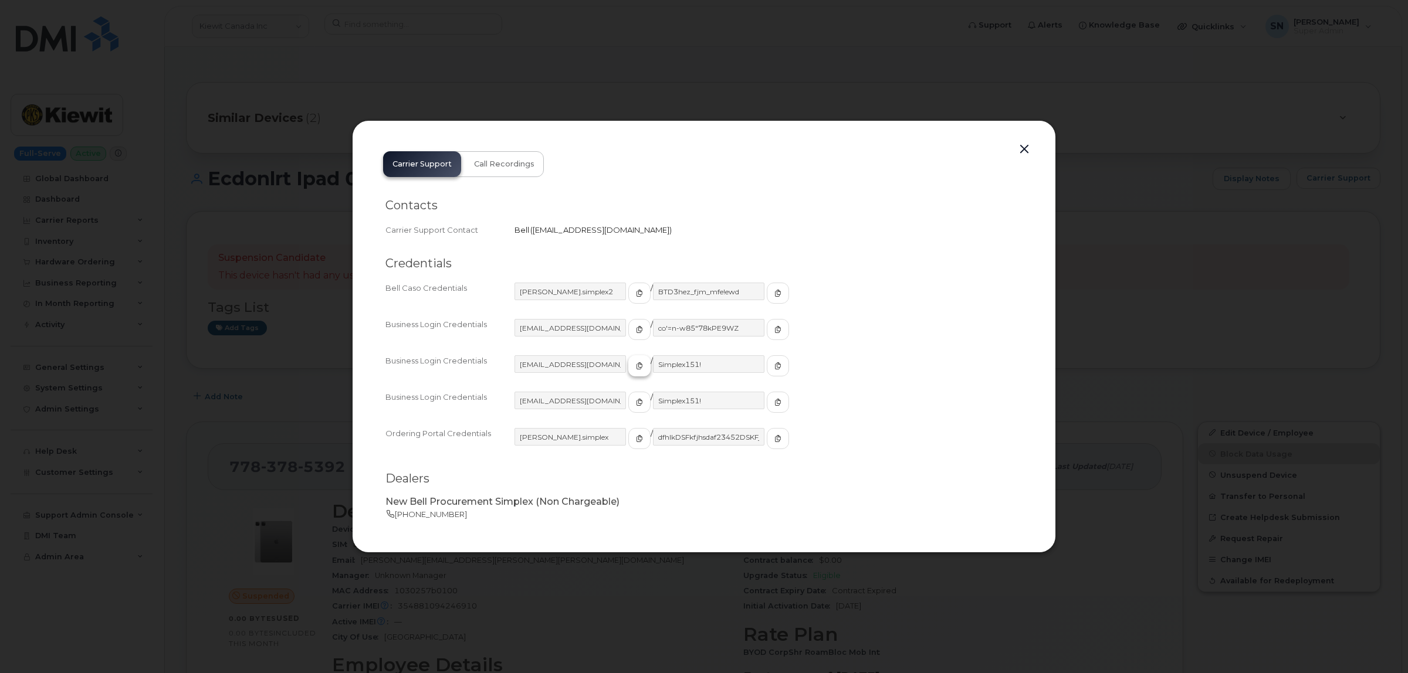
click at [636, 364] on icon "button" at bounding box center [639, 365] width 7 height 7
click at [774, 368] on icon "button" at bounding box center [777, 365] width 7 height 7
click at [1030, 151] on button "button" at bounding box center [1024, 149] width 18 height 16
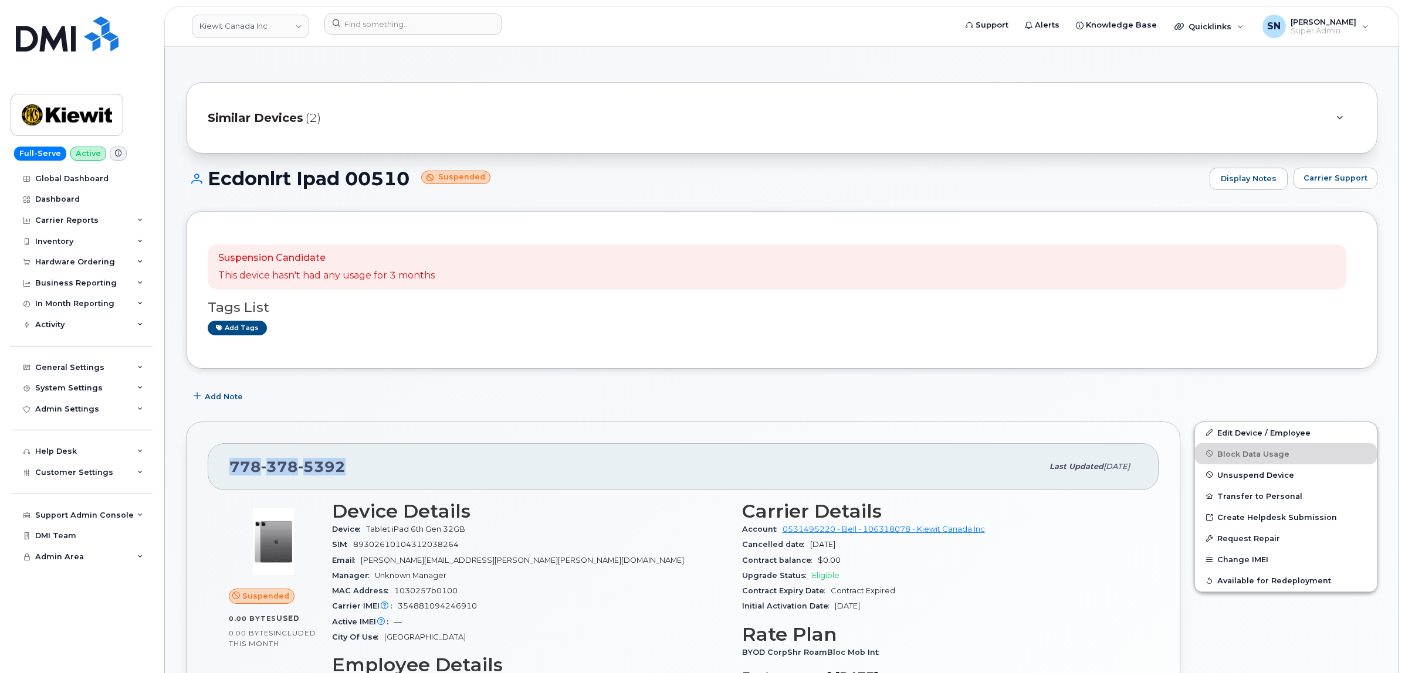
drag, startPoint x: 228, startPoint y: 467, endPoint x: 347, endPoint y: 473, distance: 119.8
click at [347, 473] on div "778 378 5392 Last updated Jun 05, 2025" at bounding box center [683, 466] width 951 height 47
copy span "778 378 5392"
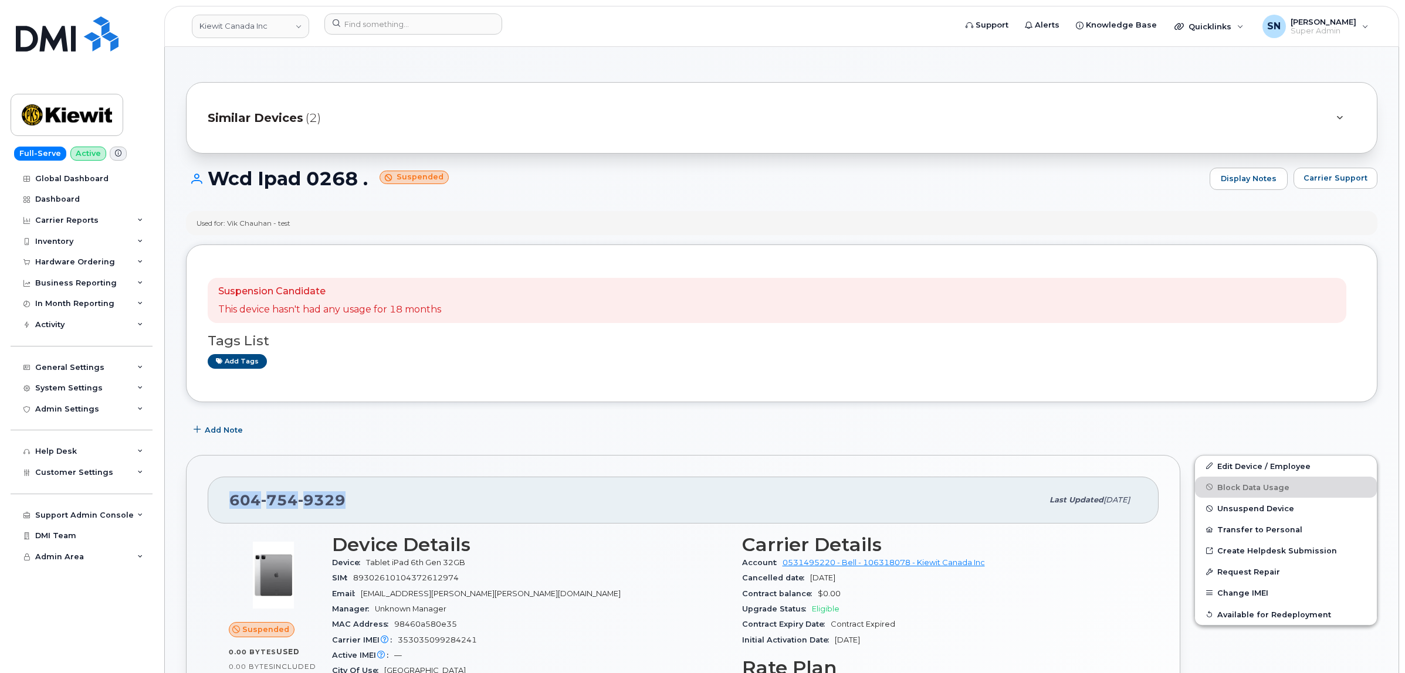
drag, startPoint x: 232, startPoint y: 501, endPoint x: 341, endPoint y: 506, distance: 109.2
click at [341, 506] on span "[PHONE_NUMBER]" at bounding box center [287, 500] width 116 height 18
copy span "[PHONE_NUMBER]"
click at [1347, 176] on span "Carrier Support" at bounding box center [1335, 177] width 64 height 11
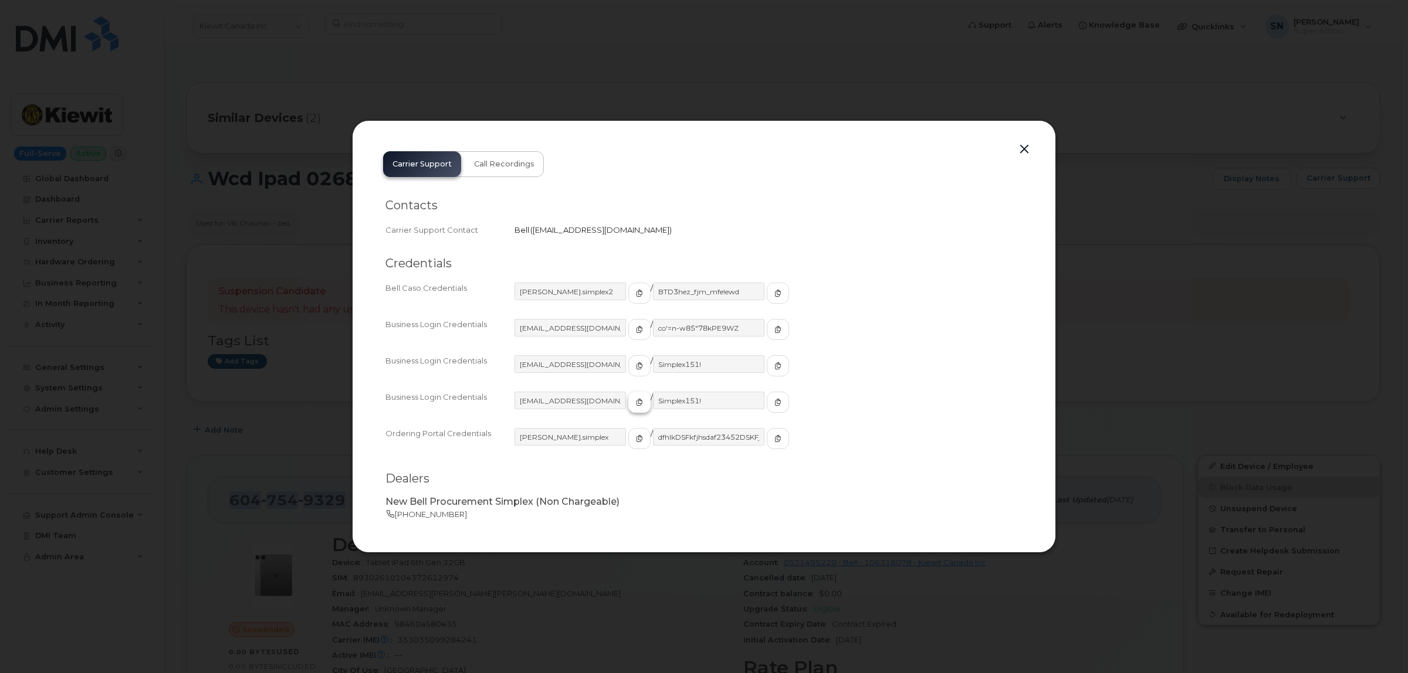
click at [636, 405] on icon "button" at bounding box center [639, 402] width 7 height 7
click at [774, 399] on icon "button" at bounding box center [777, 402] width 7 height 7
drag, startPoint x: 1022, startPoint y: 147, endPoint x: 1016, endPoint y: 150, distance: 6.6
click at [1022, 147] on button "button" at bounding box center [1024, 149] width 18 height 16
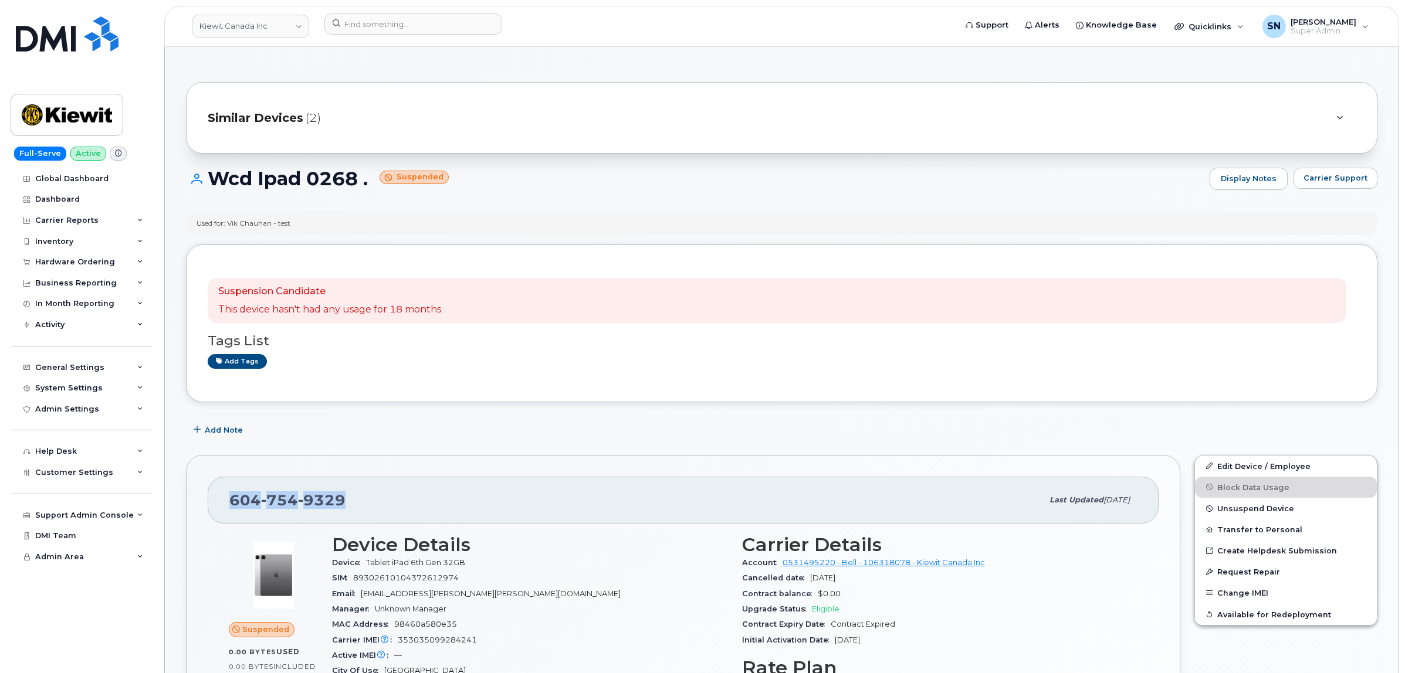
copy span "604 754 9329"
click at [1269, 470] on link "Edit Device / Employee" at bounding box center [1286, 466] width 182 height 21
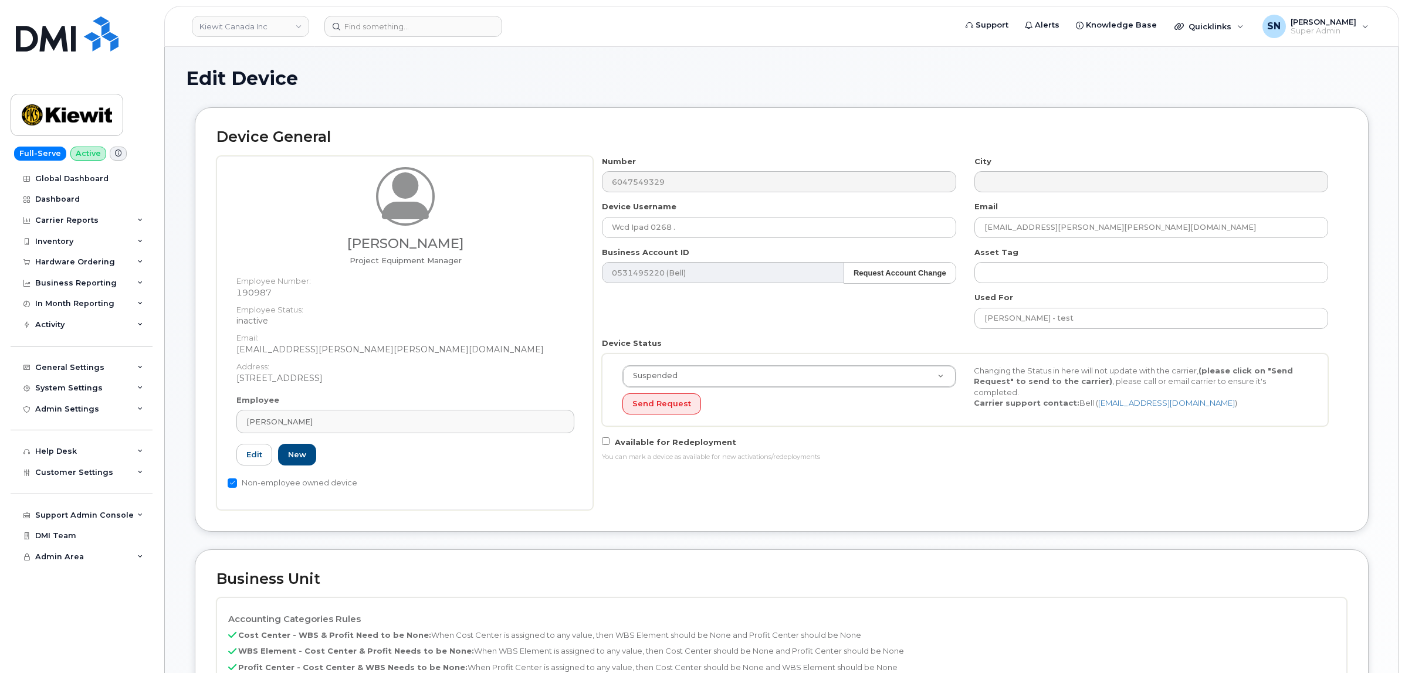
select select "14059"
click at [416, 413] on link "[PERSON_NAME]" at bounding box center [405, 421] width 338 height 23
click at [550, 447] on icon at bounding box center [554, 451] width 8 height 8
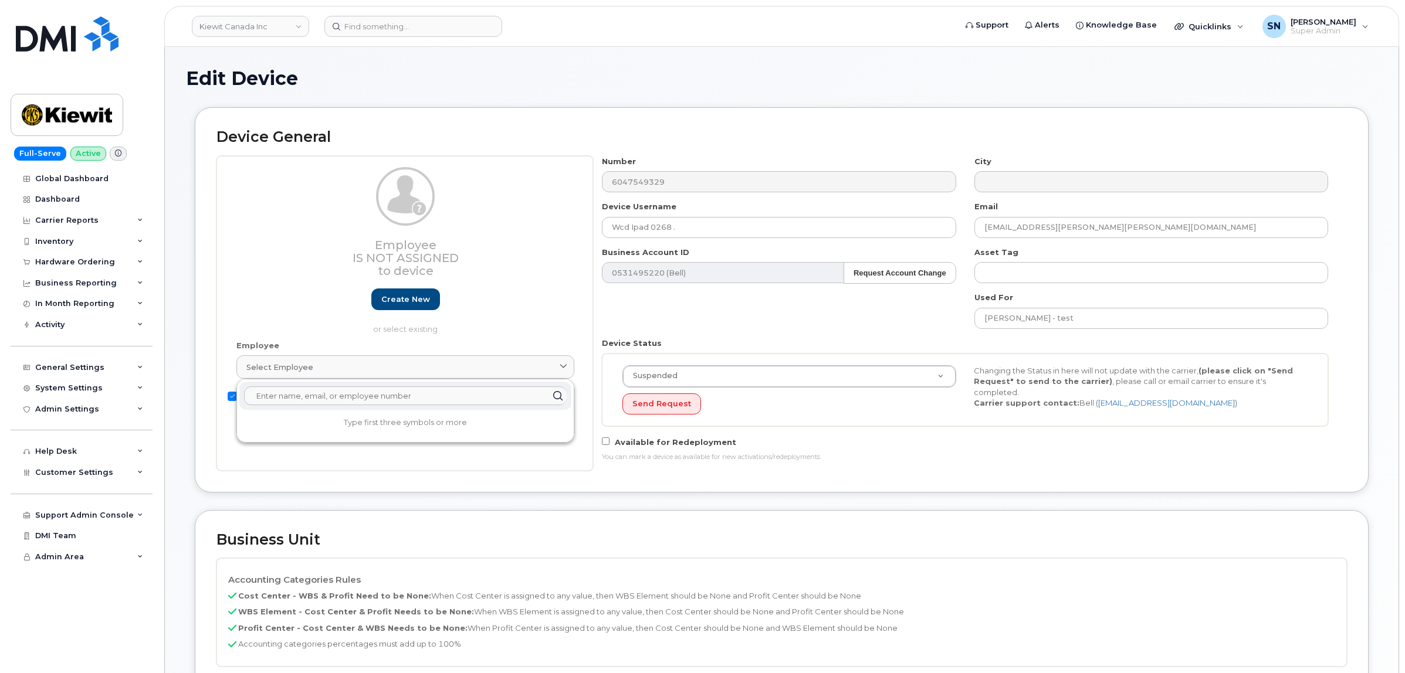
click at [305, 389] on input "text" at bounding box center [405, 395] width 323 height 19
paste input "James Payne"
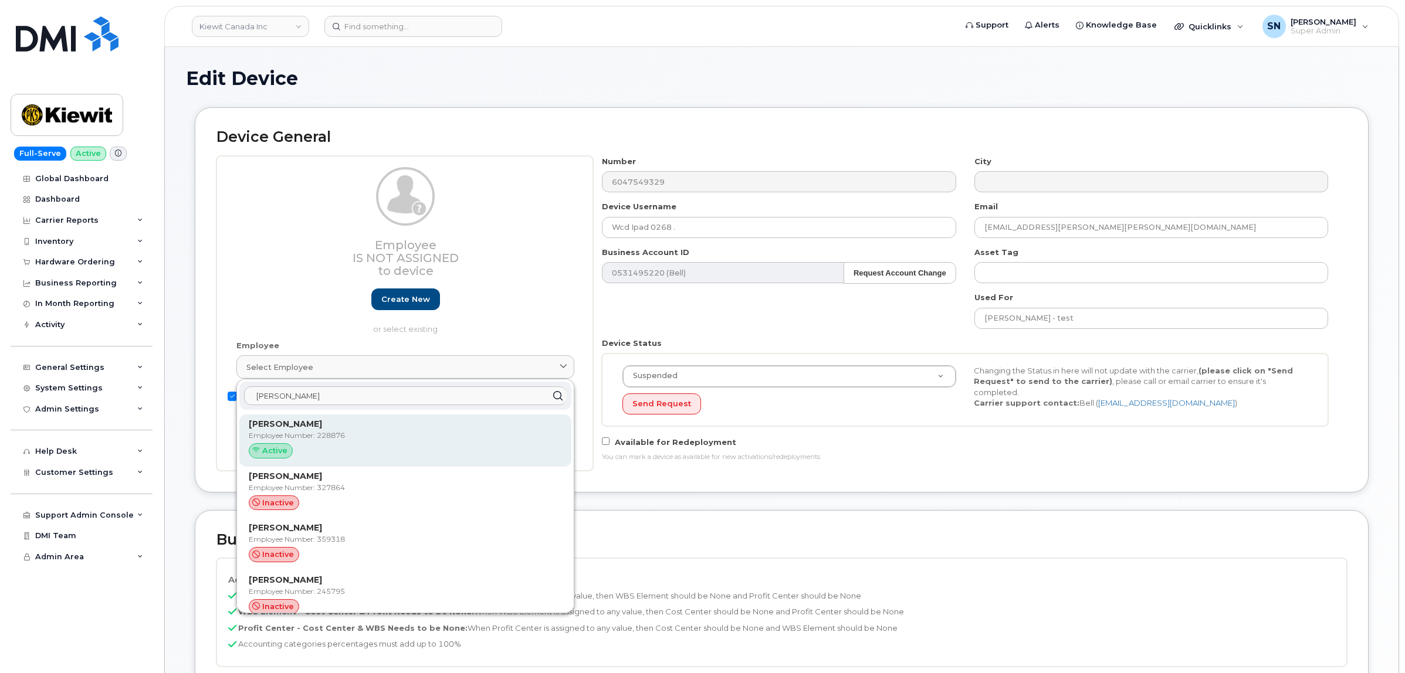
type input "James Payne"
click at [307, 449] on div "Active" at bounding box center [405, 450] width 313 height 15
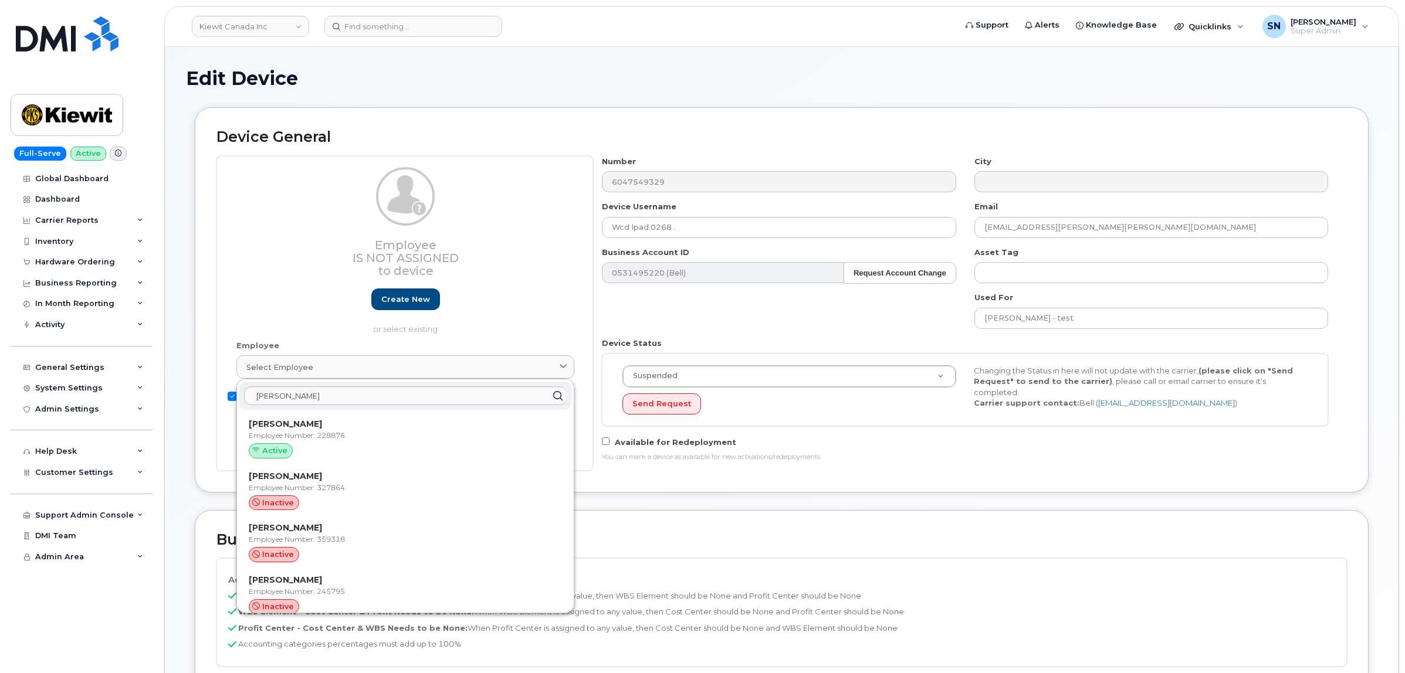
type input "228876"
type input "James Payne"
type input "james.payne@kiewit.com"
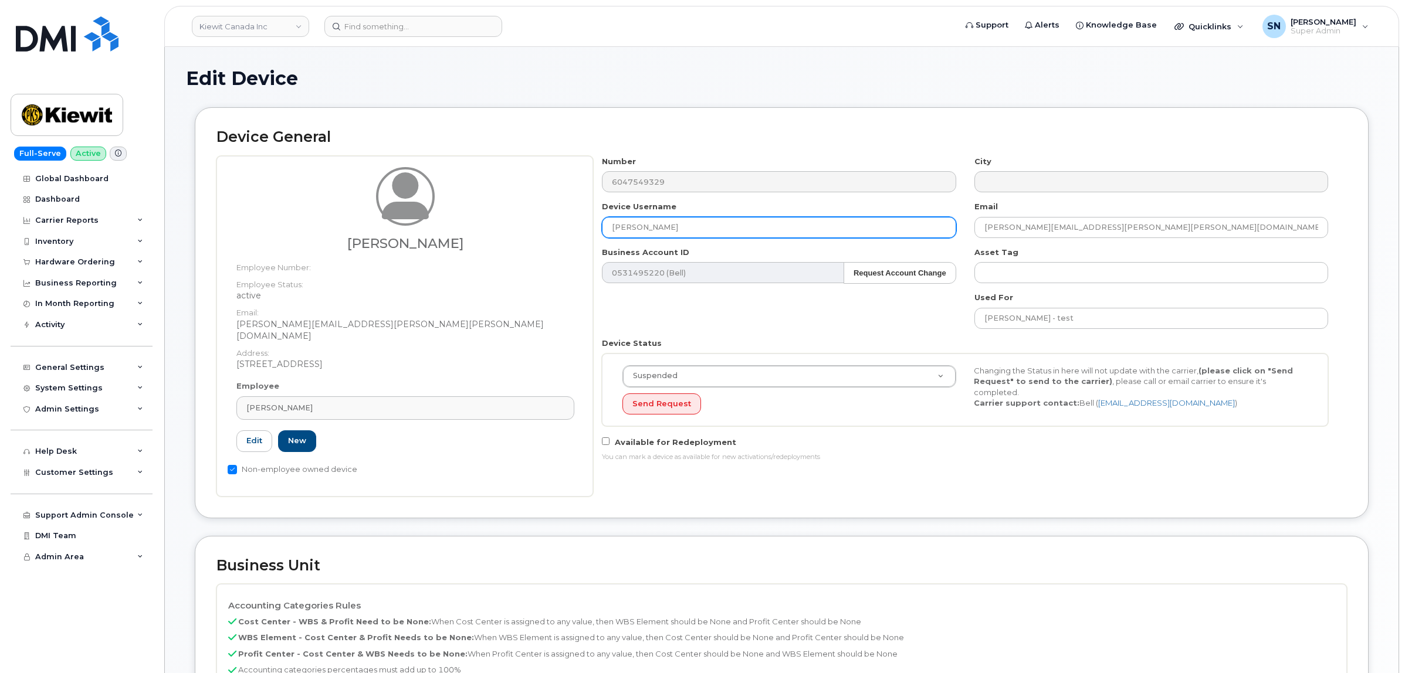
click at [720, 223] on input "James Payne" at bounding box center [779, 227] width 354 height 21
paste input "Zanardi iPad"
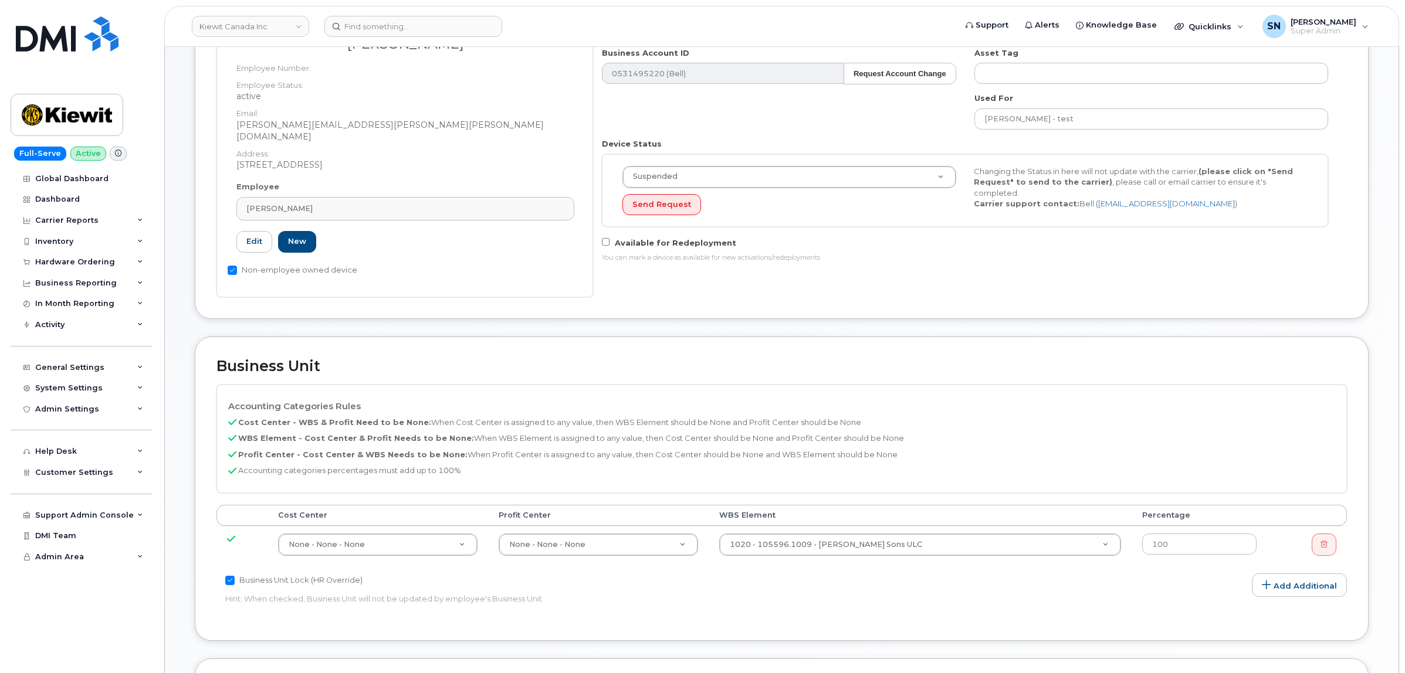
scroll to position [220, 0]
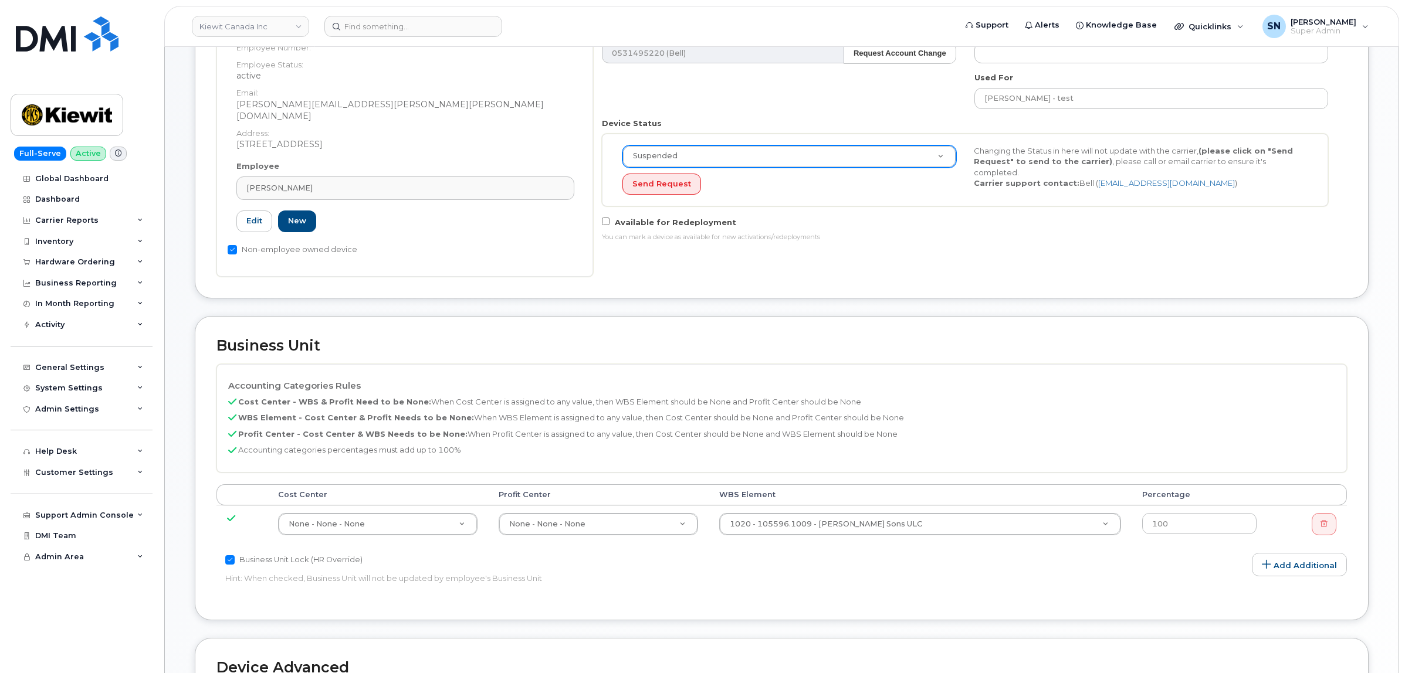
type input "James Payne Zanardi iPad"
drag, startPoint x: 737, startPoint y: 157, endPoint x: 908, endPoint y: 268, distance: 203.5
select select "active"
click at [948, 250] on div "Number 6047549329 City Device Username James Payne Zanardi iPad Email james.pay…" at bounding box center [965, 93] width 744 height 315
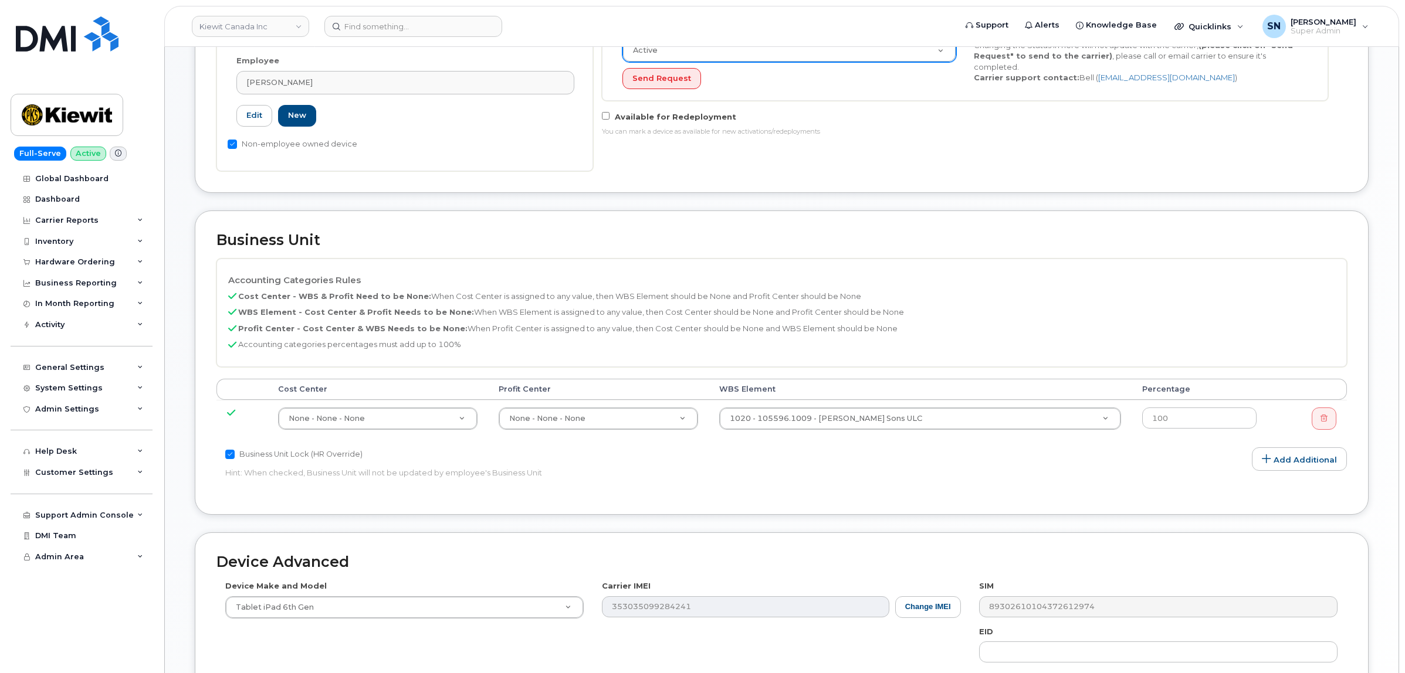
scroll to position [367, 0]
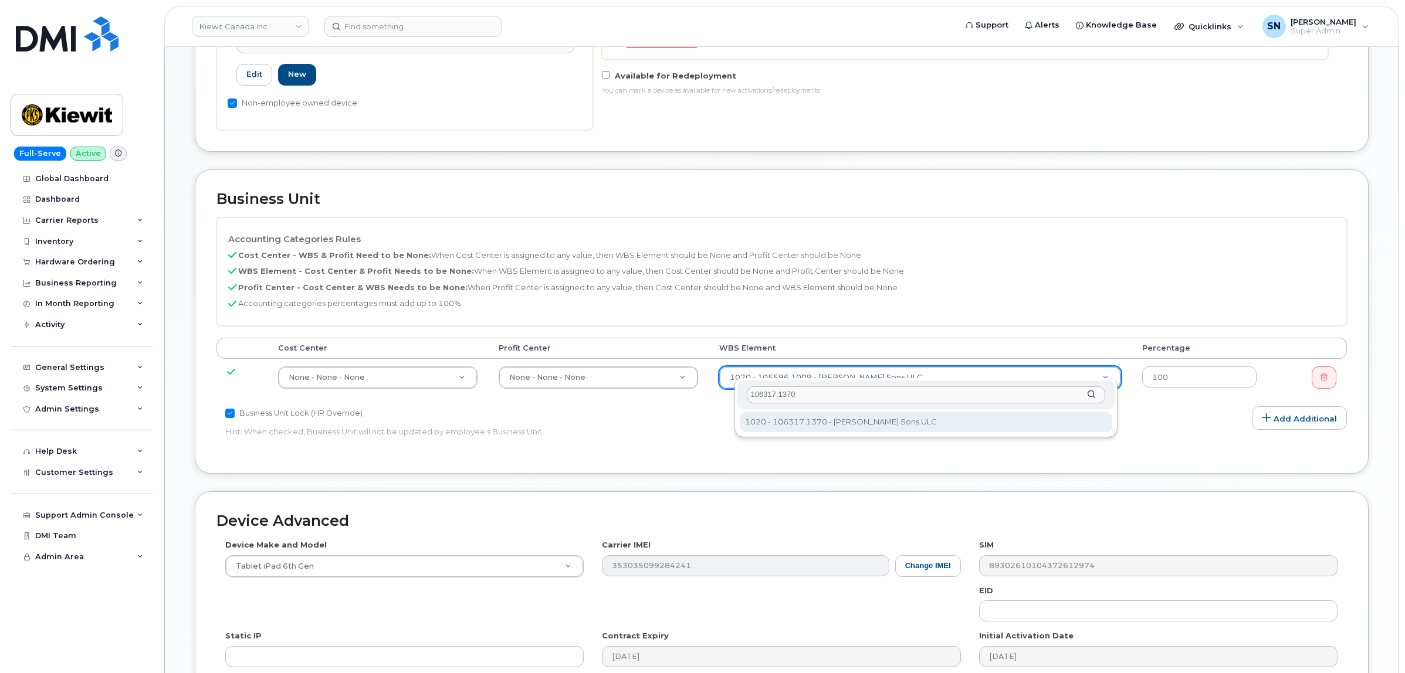
type input "106317.1370"
type input "34862965"
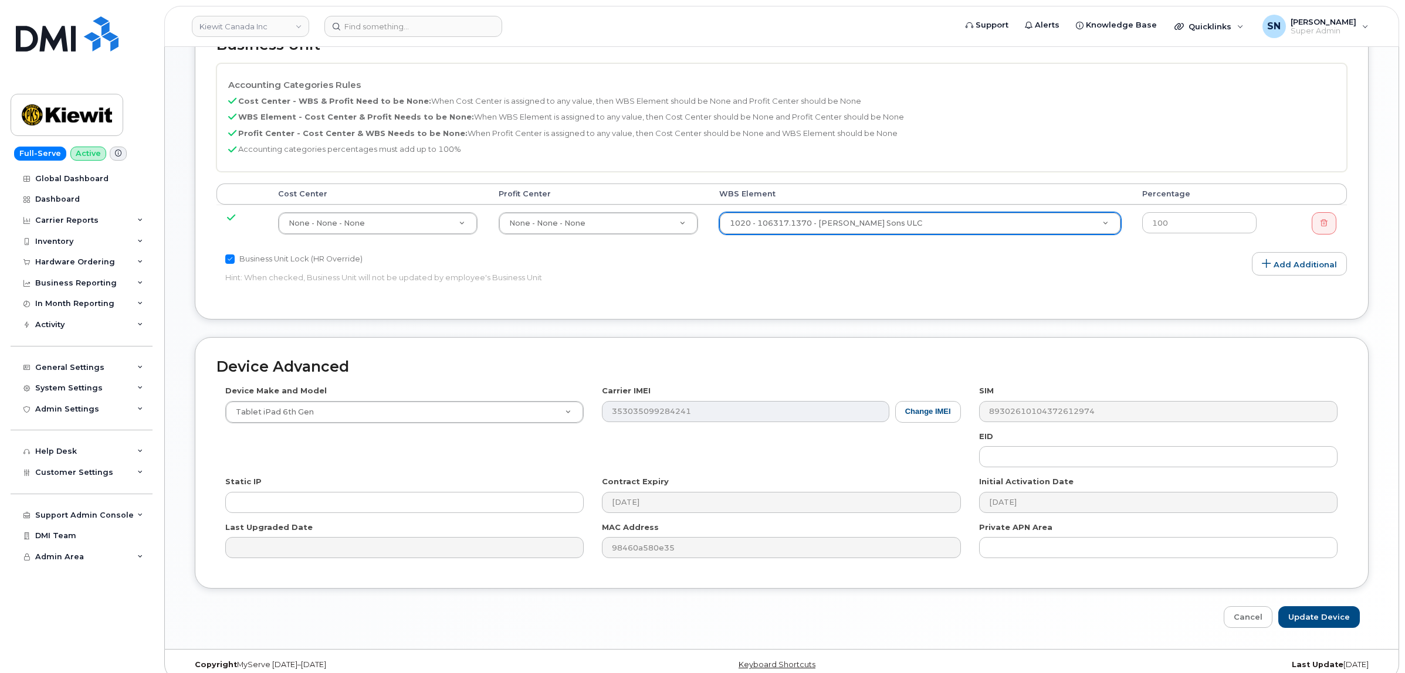
scroll to position [525, 0]
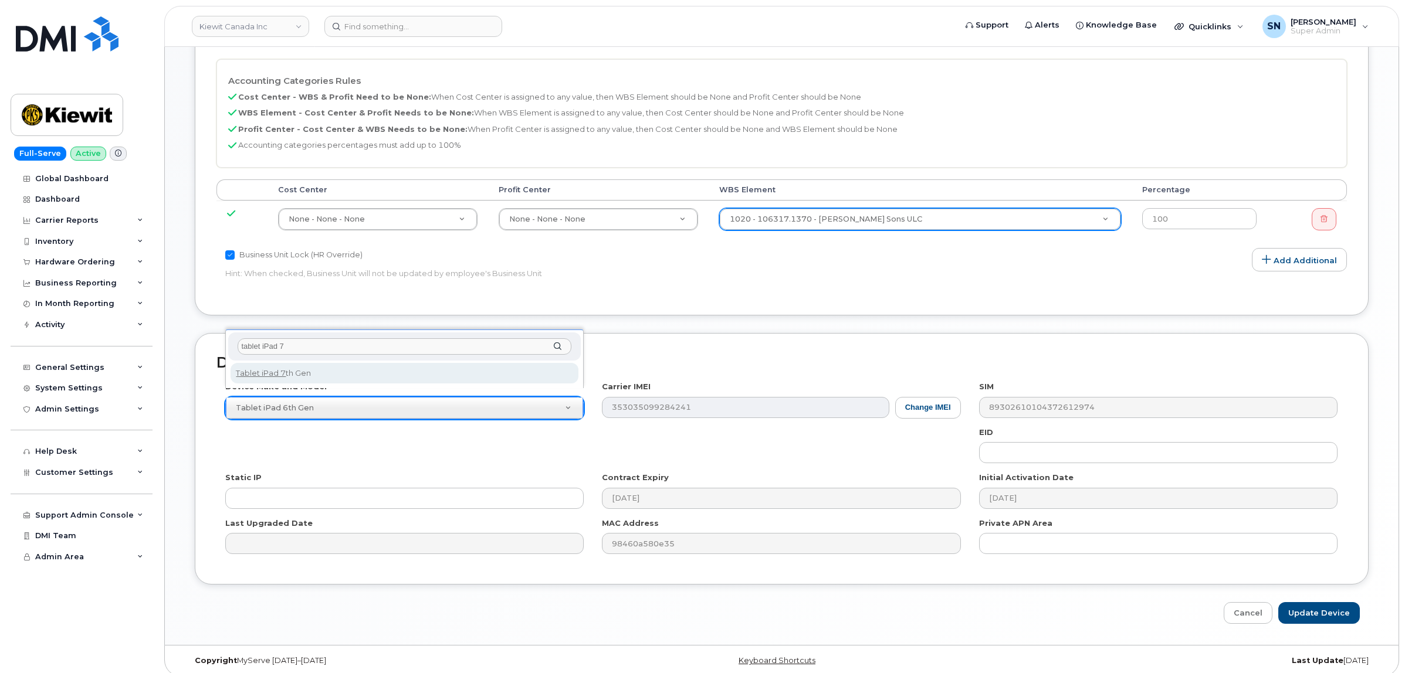
type input "tablet iPad 7"
select select "2639"
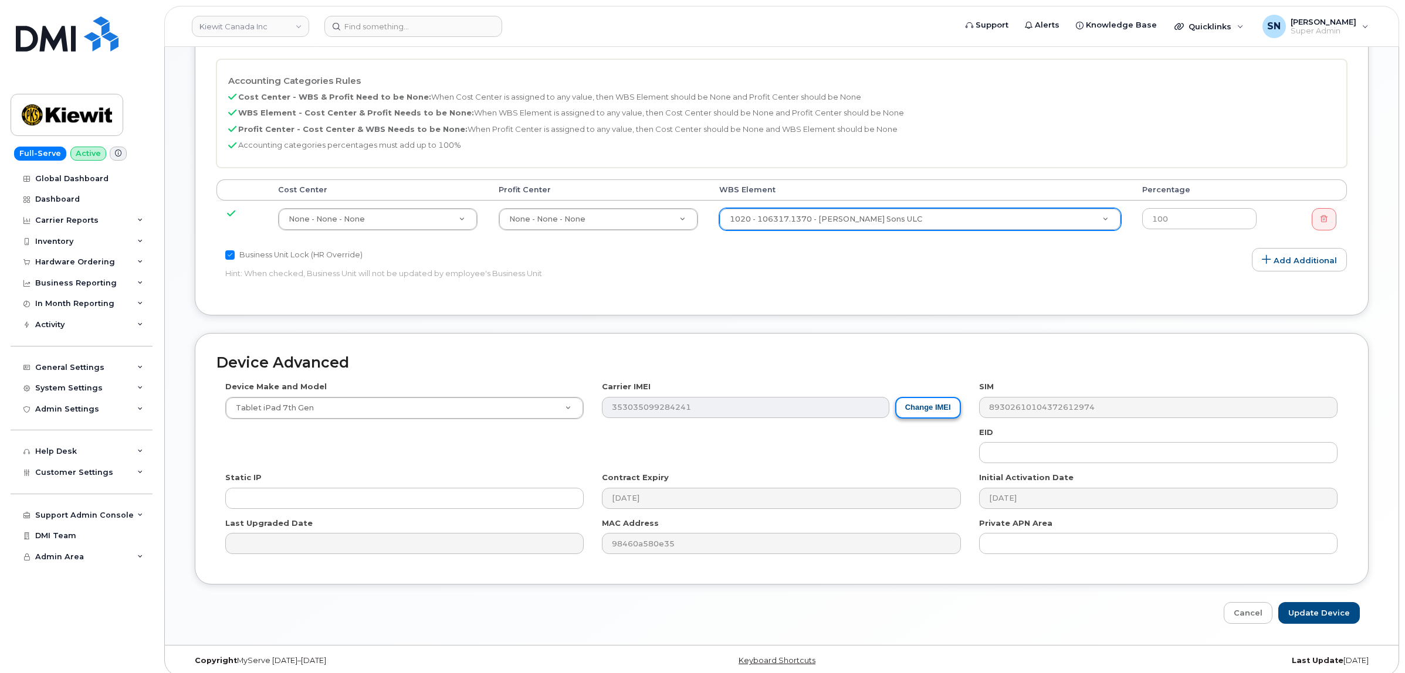
click at [952, 397] on button "Change IMEI" at bounding box center [928, 408] width 66 height 22
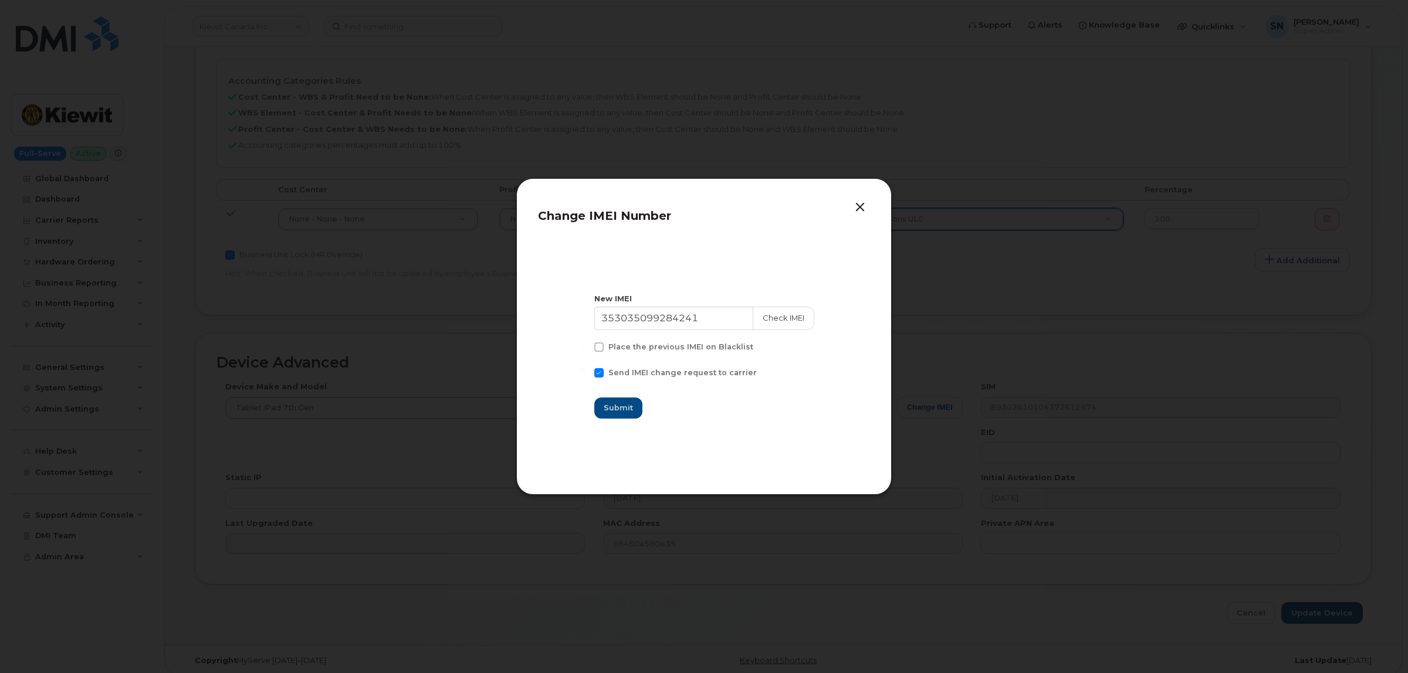
click at [603, 374] on span at bounding box center [598, 372] width 9 height 9
click at [586, 374] on input "Send IMEI change request to carrier" at bounding box center [583, 371] width 6 height 6
checkbox input "false"
drag, startPoint x: 728, startPoint y: 316, endPoint x: 557, endPoint y: 304, distance: 171.7
click at [558, 303] on section "New IMEI 353035099284241 Check IMEI Place the previous IMEI on Blacklist Send I…" at bounding box center [704, 356] width 332 height 235
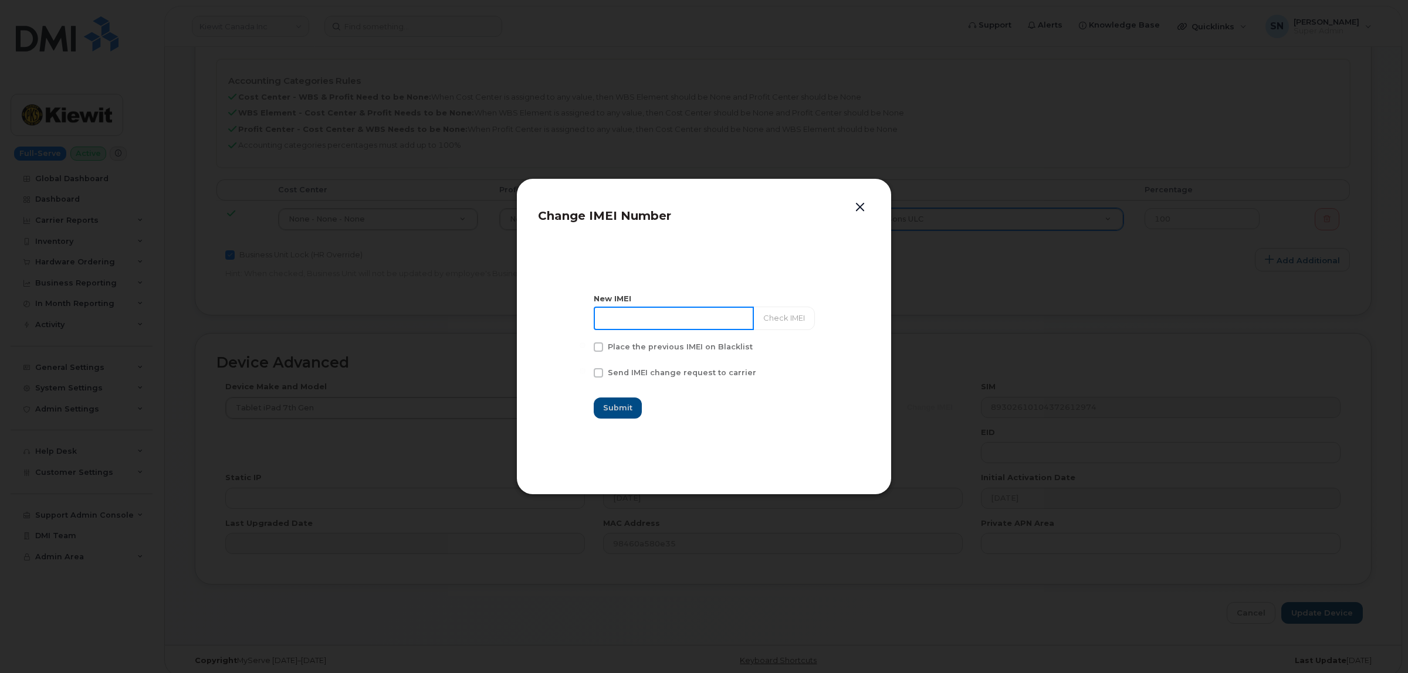
paste input "353207103158832"
type input "353207103158832"
click at [619, 412] on span "Submit" at bounding box center [617, 407] width 29 height 11
type input "353207103158832"
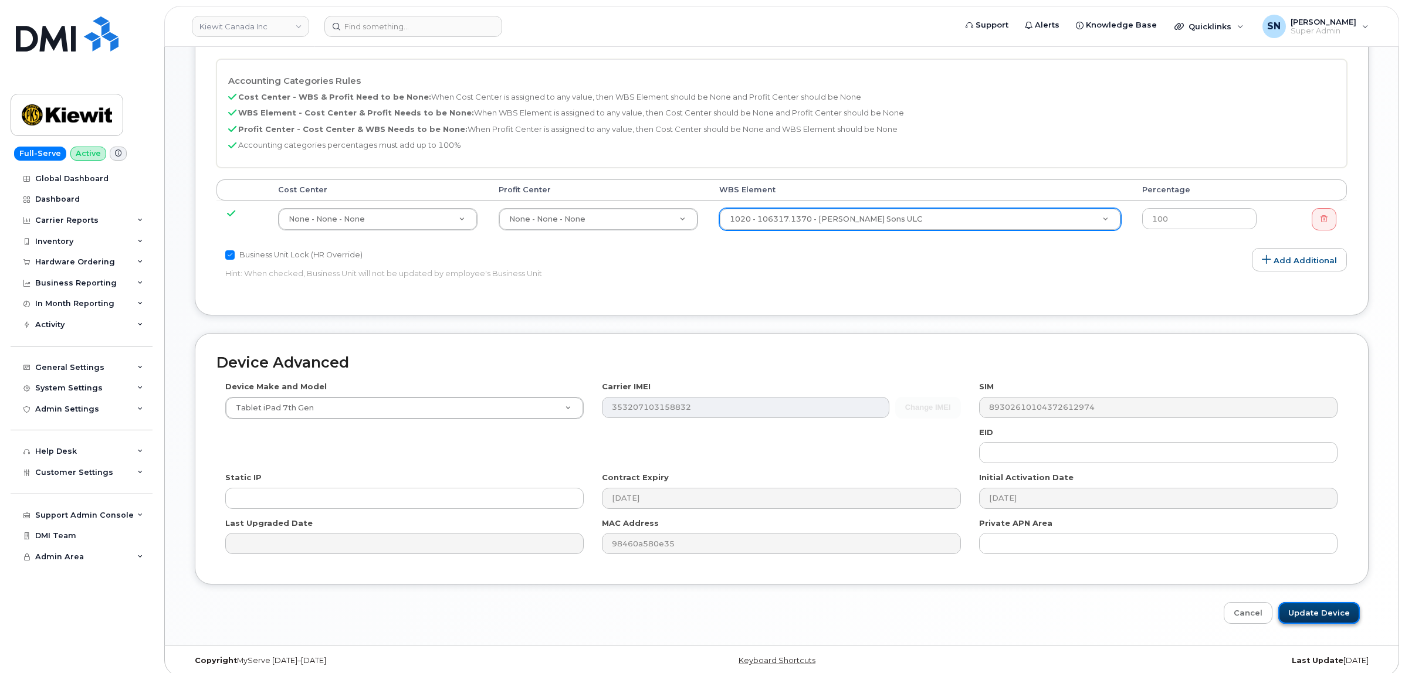
click at [1300, 605] on input "Update Device" at bounding box center [1319, 613] width 82 height 22
type input "Saving..."
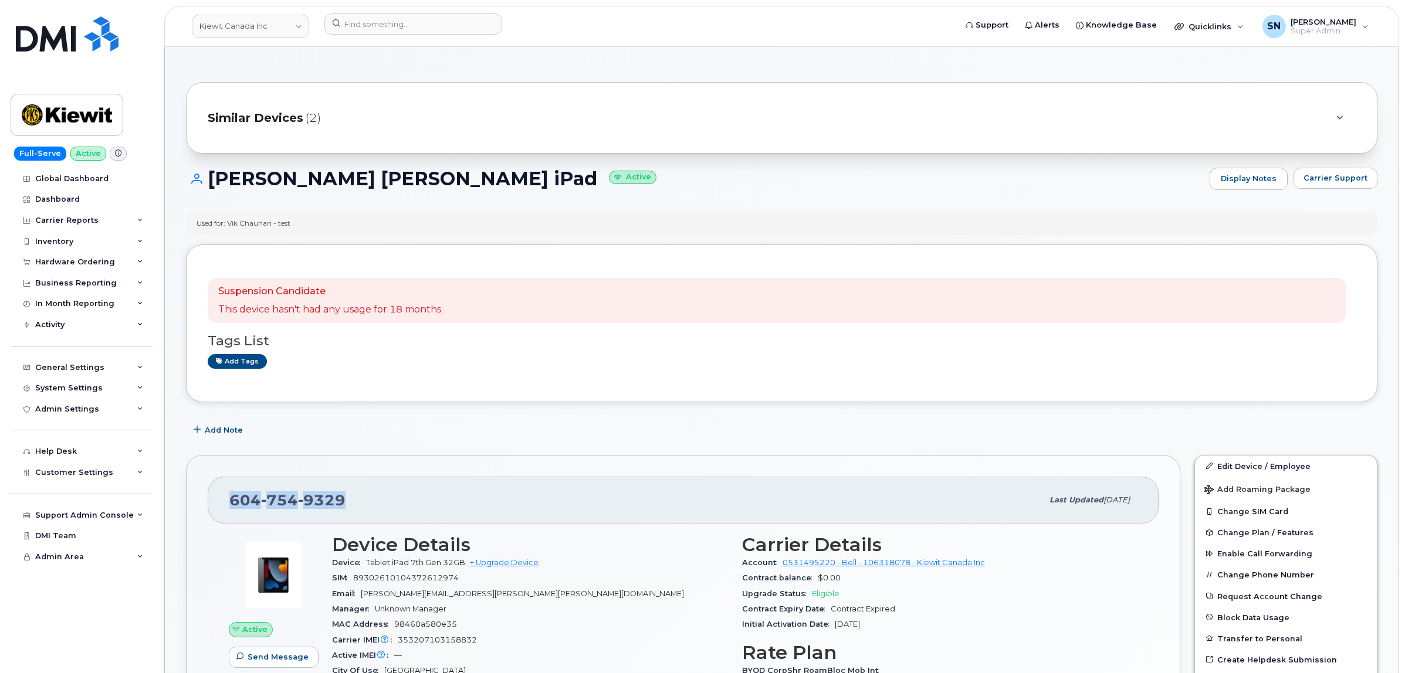
drag, startPoint x: 230, startPoint y: 508, endPoint x: 352, endPoint y: 501, distance: 122.2
click at [352, 501] on div "604 754 9329 Last updated Oct 01, 2025" at bounding box center [683, 500] width 951 height 47
copy span "604 754 9329"
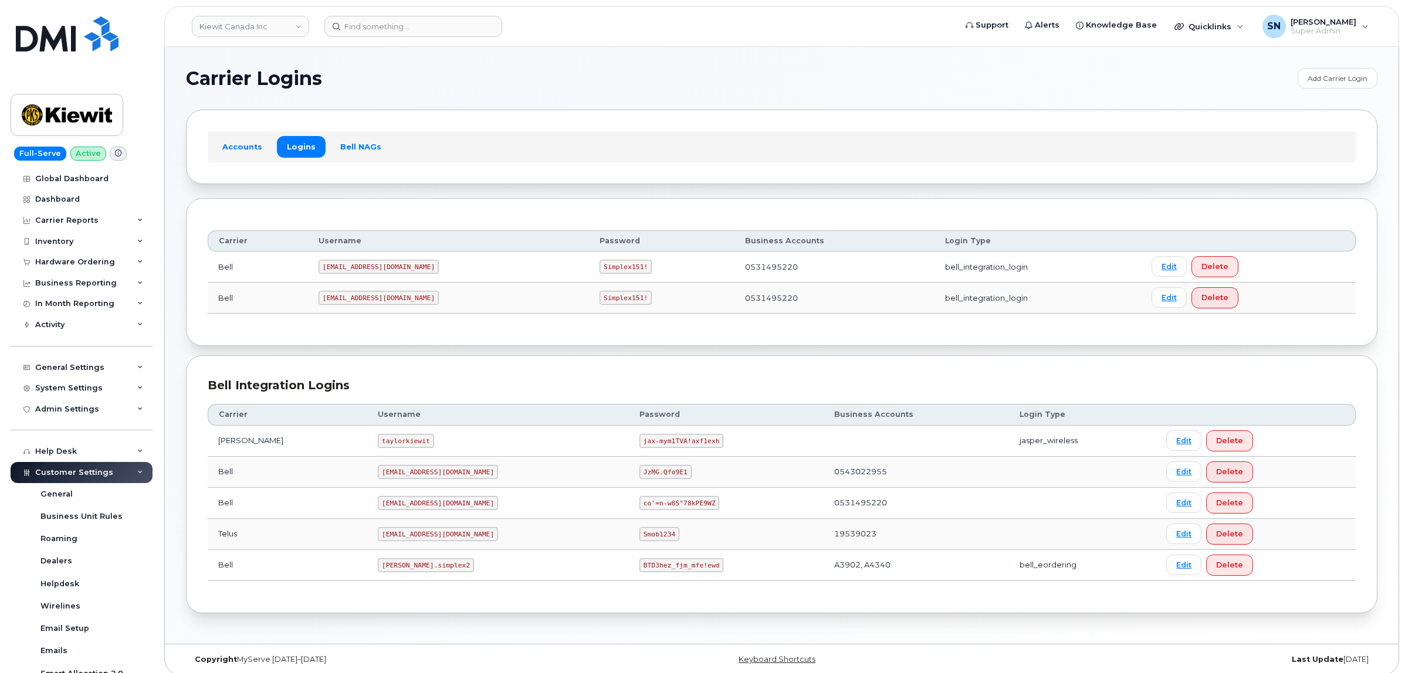
scroll to position [235, 0]
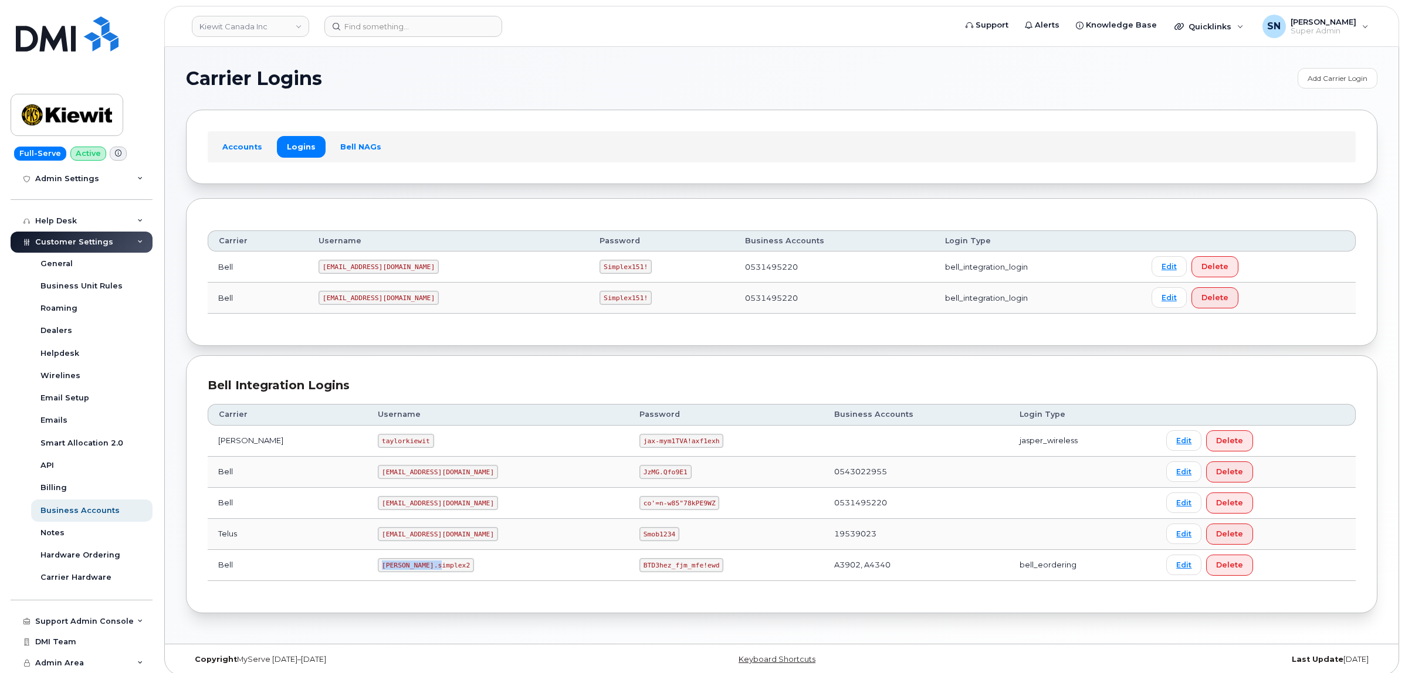
drag, startPoint x: 349, startPoint y: 565, endPoint x: 406, endPoint y: 571, distance: 57.2
click at [406, 571] on code "kiewit.simplex2" at bounding box center [426, 565] width 96 height 14
copy code "kiewit.simplex2"
drag, startPoint x: 585, startPoint y: 565, endPoint x: 658, endPoint y: 570, distance: 73.5
click at [658, 570] on code "BTD3hez_fjm_mfe!ewd" at bounding box center [681, 565] width 84 height 14
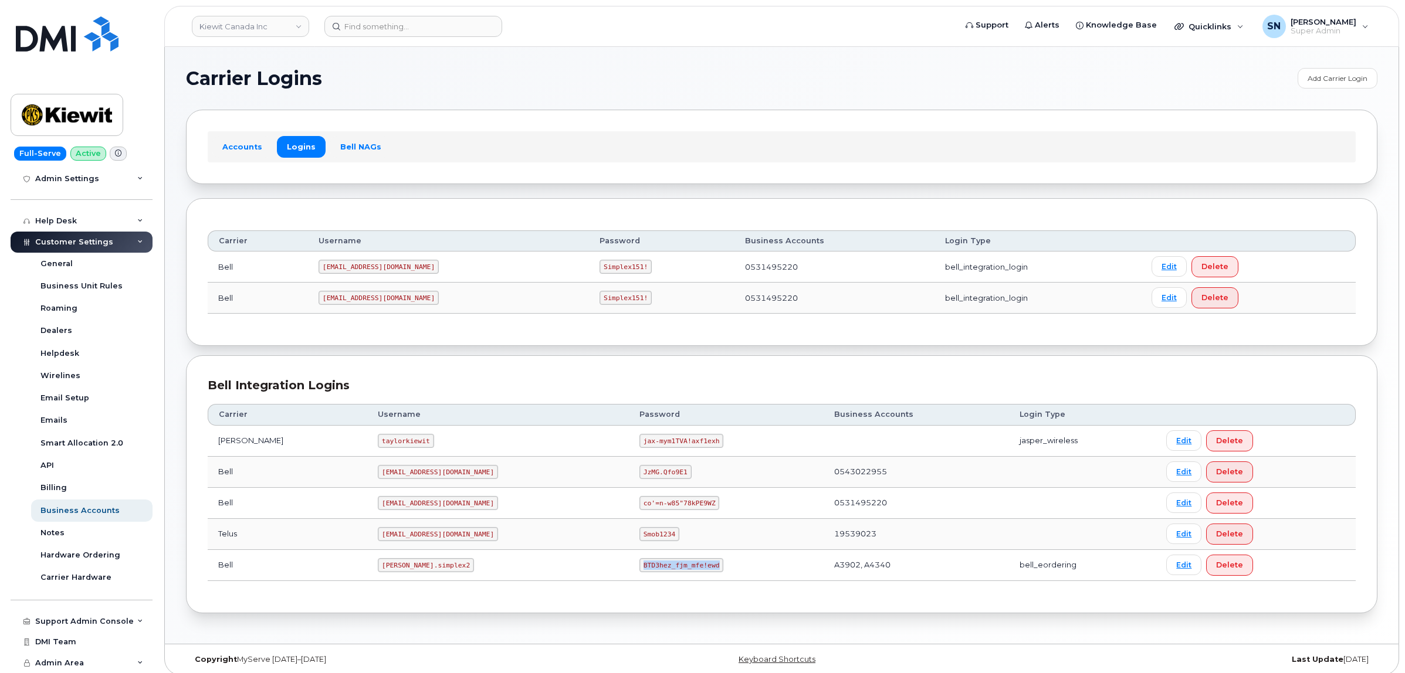
copy code "BTD3hez_fjm_mfe!ewd"
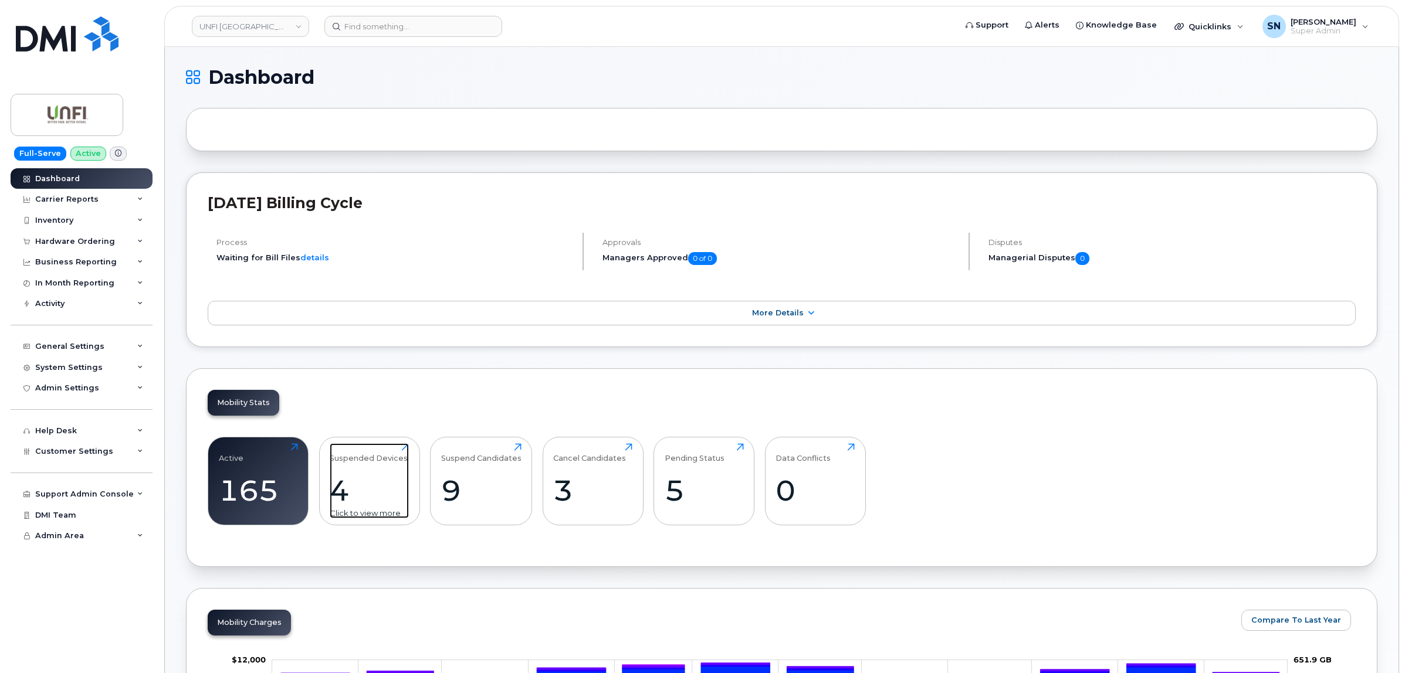
click at [379, 466] on div "Suspended Devices 4 Click to view more" at bounding box center [369, 480] width 79 height 75
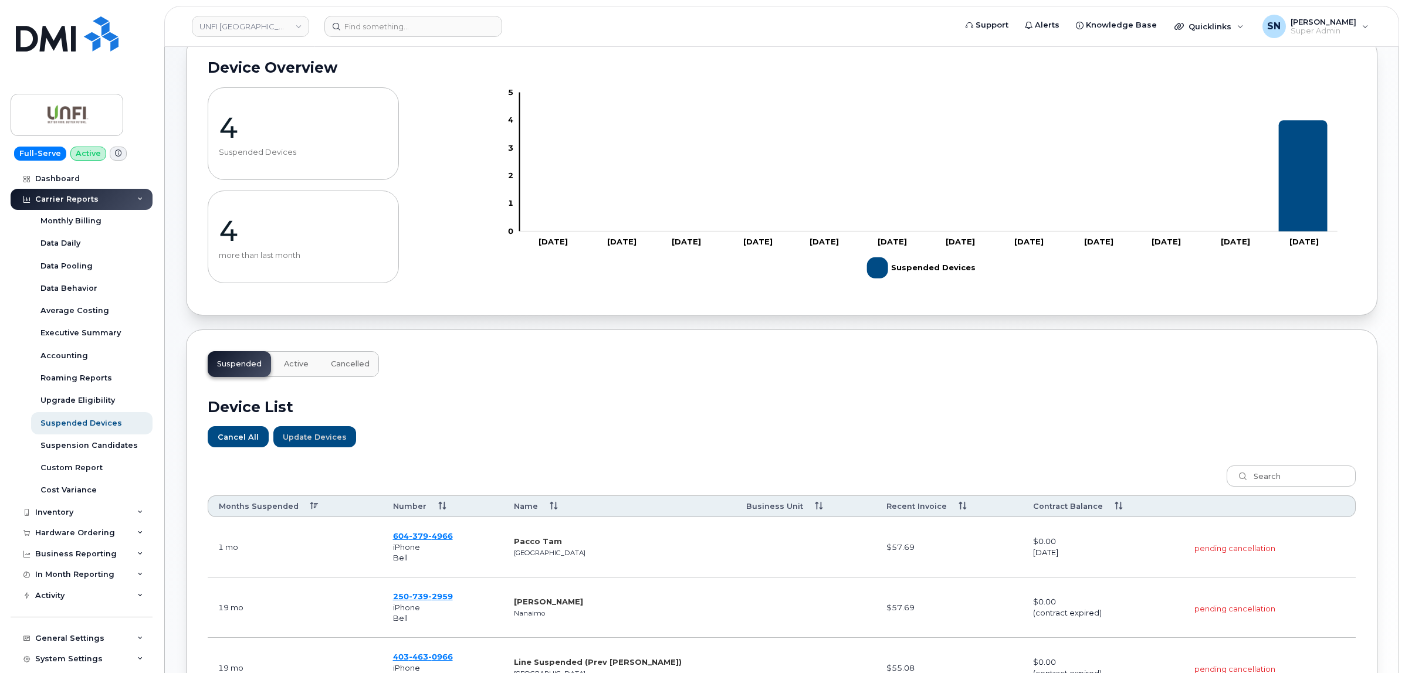
scroll to position [147, 0]
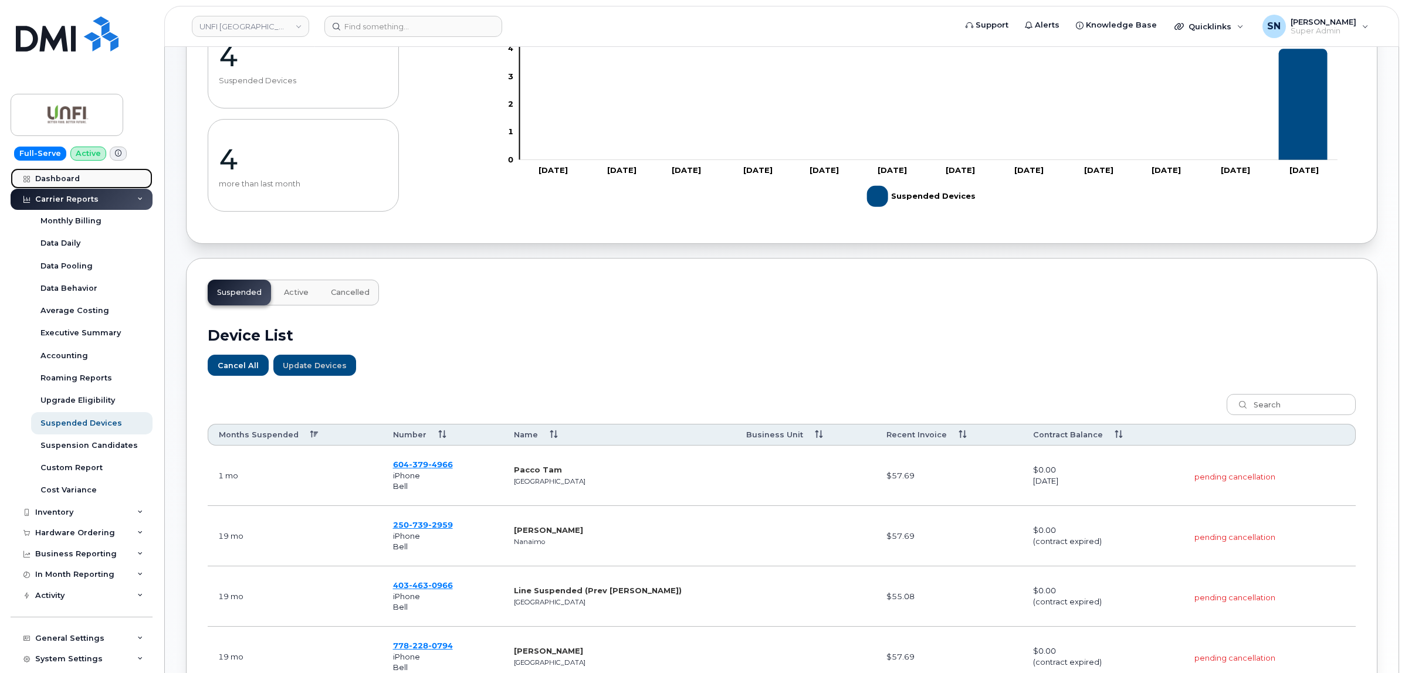
click at [62, 168] on link "Dashboard" at bounding box center [82, 178] width 142 height 21
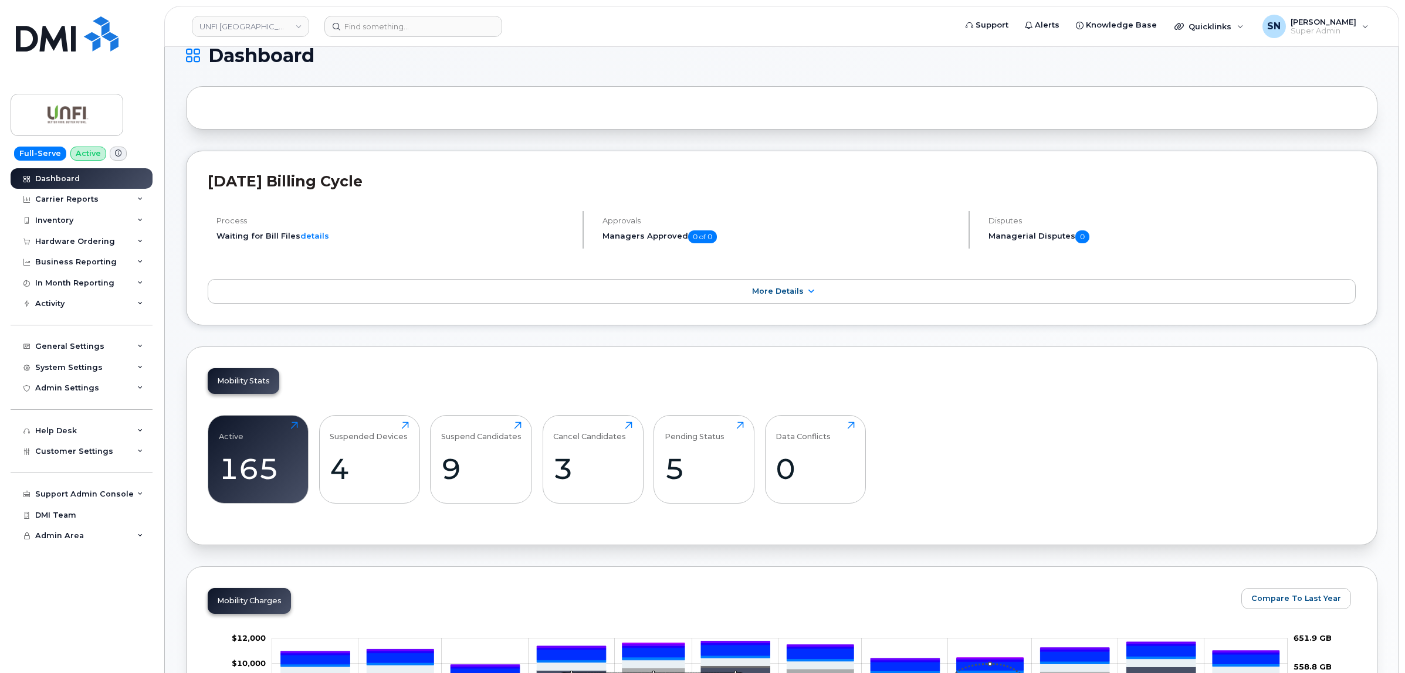
scroll to position [147, 0]
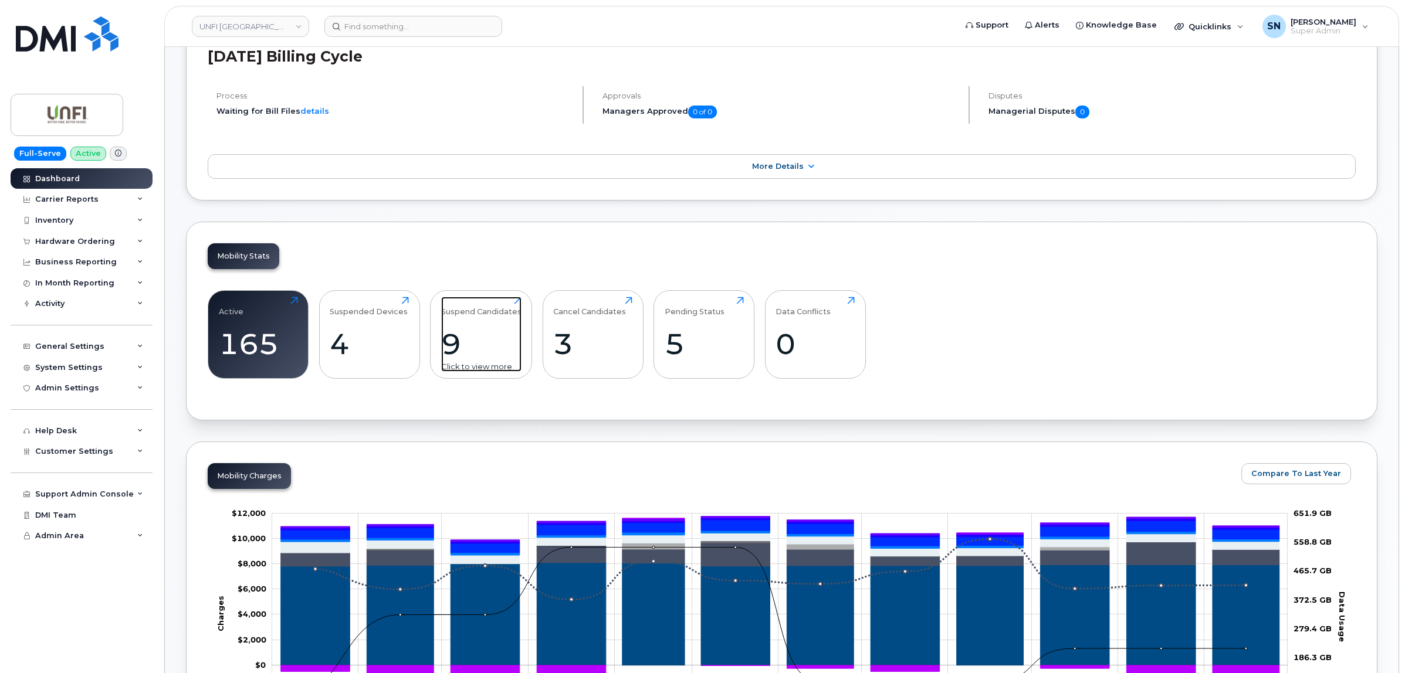
click at [485, 361] on div "9" at bounding box center [481, 344] width 80 height 35
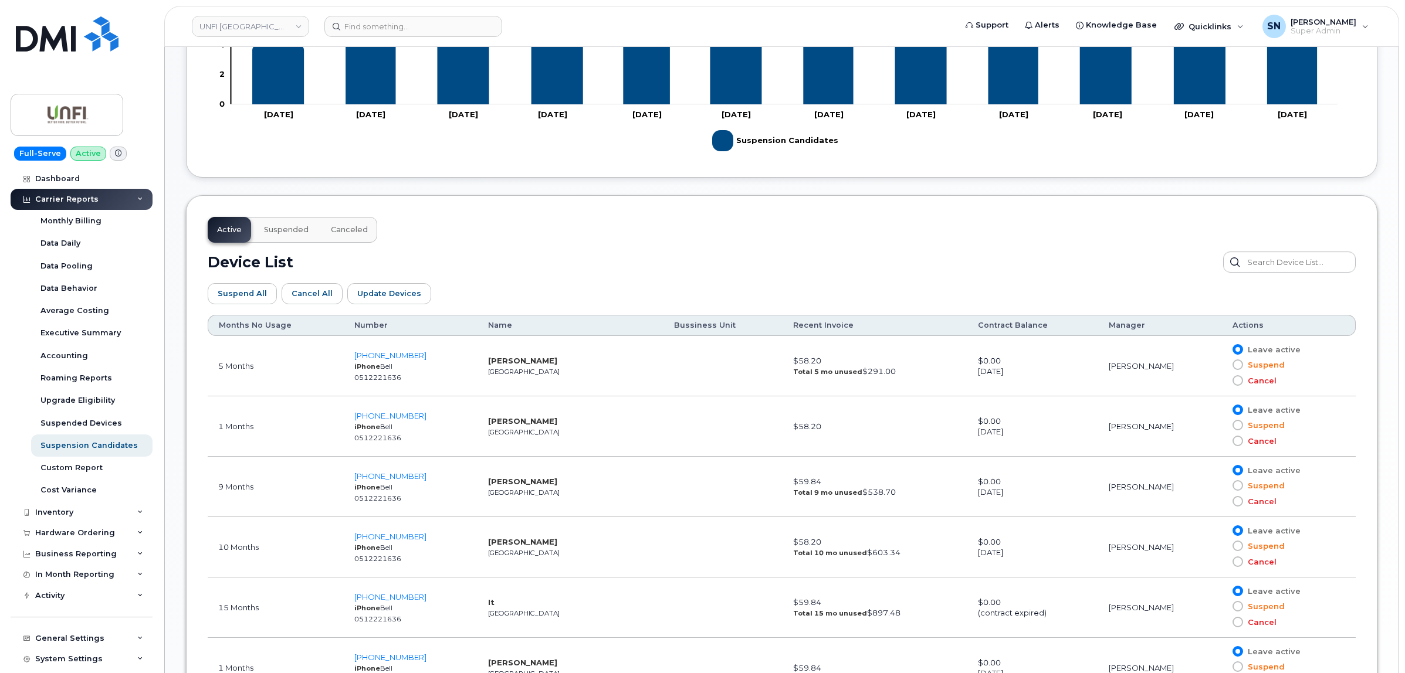
scroll to position [660, 0]
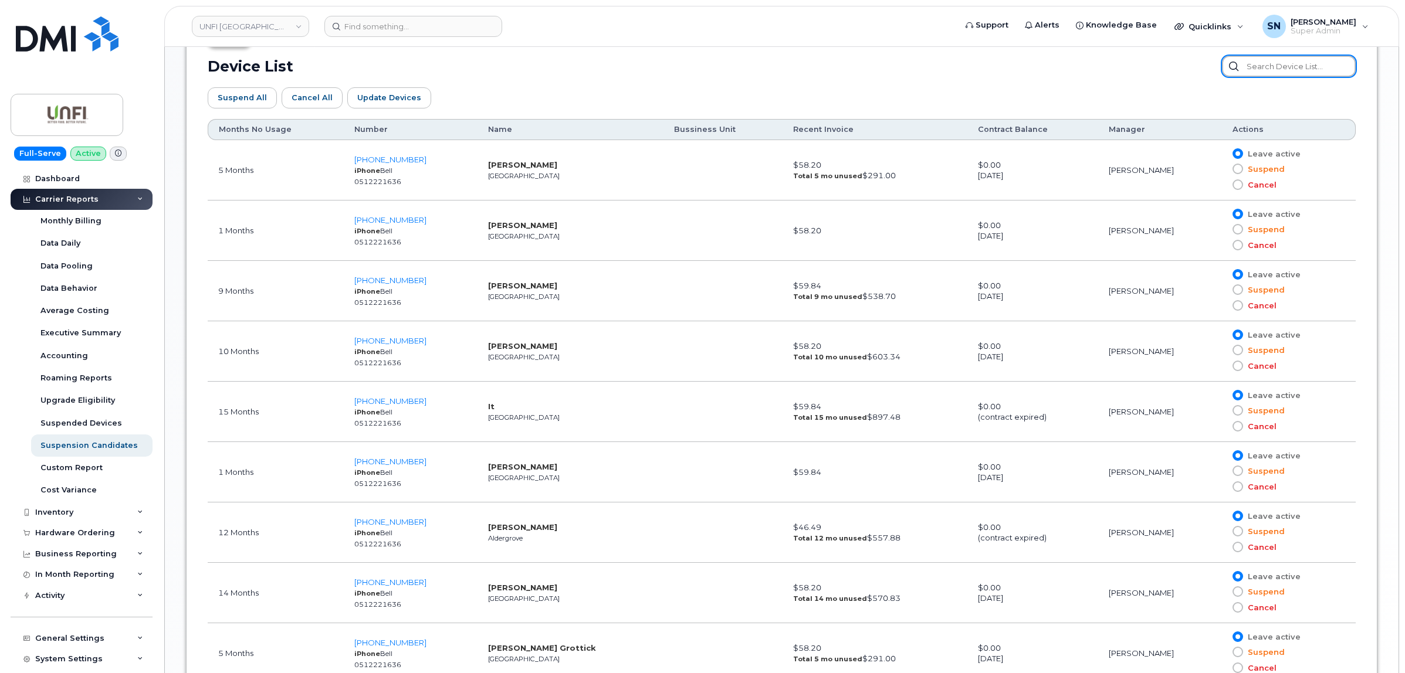
click at [1283, 65] on input "text" at bounding box center [1289, 66] width 134 height 21
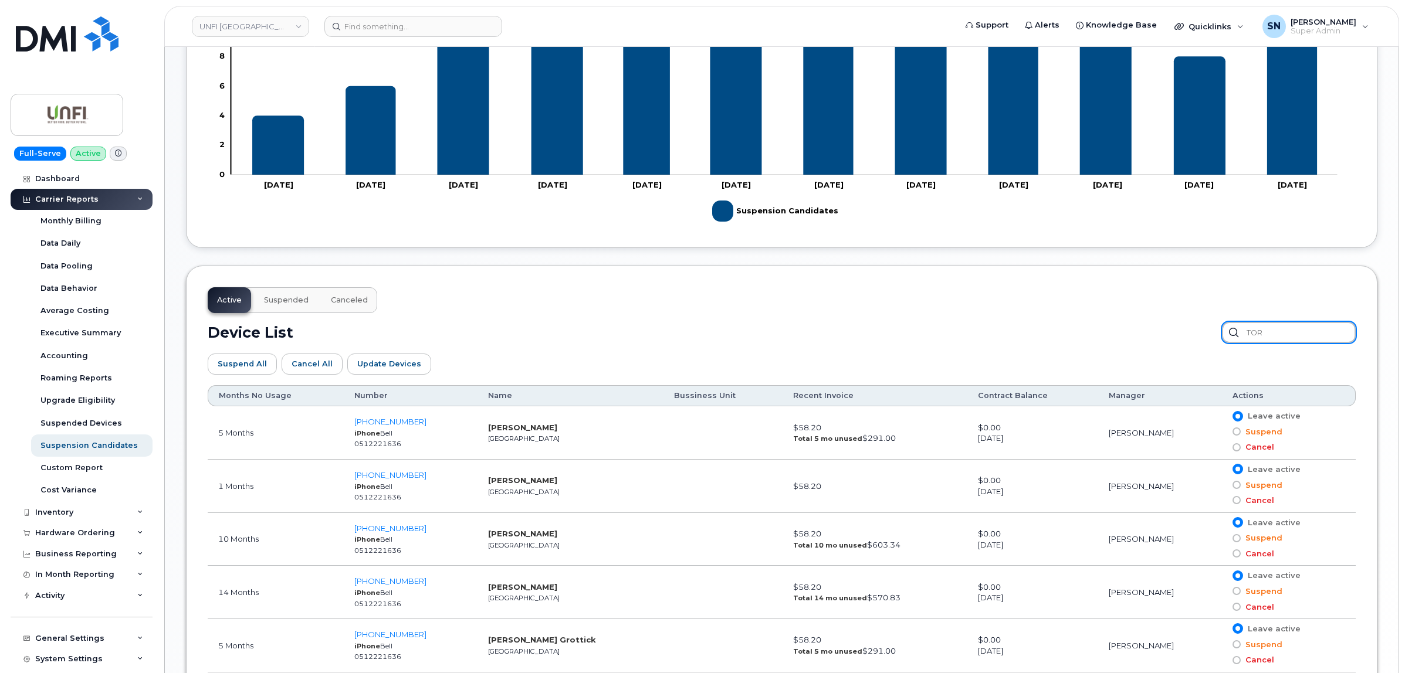
scroll to position [475, 0]
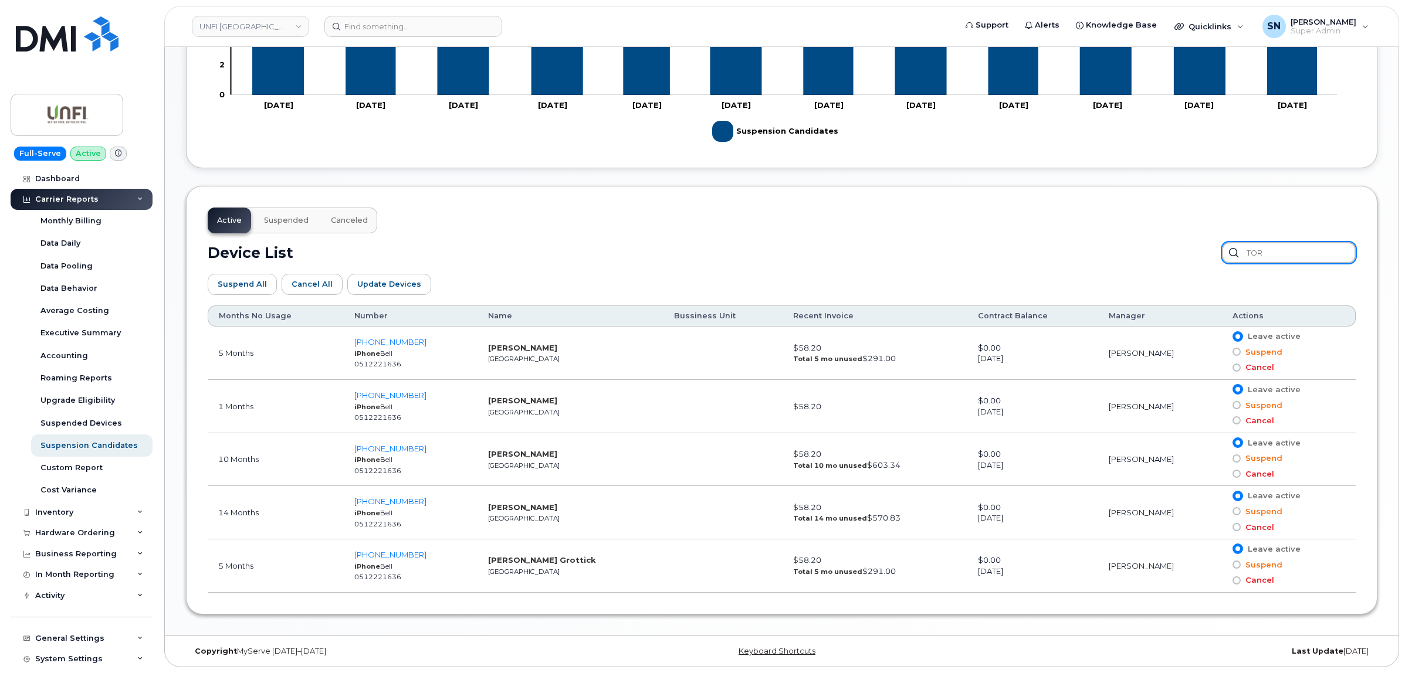
type input "TOR"
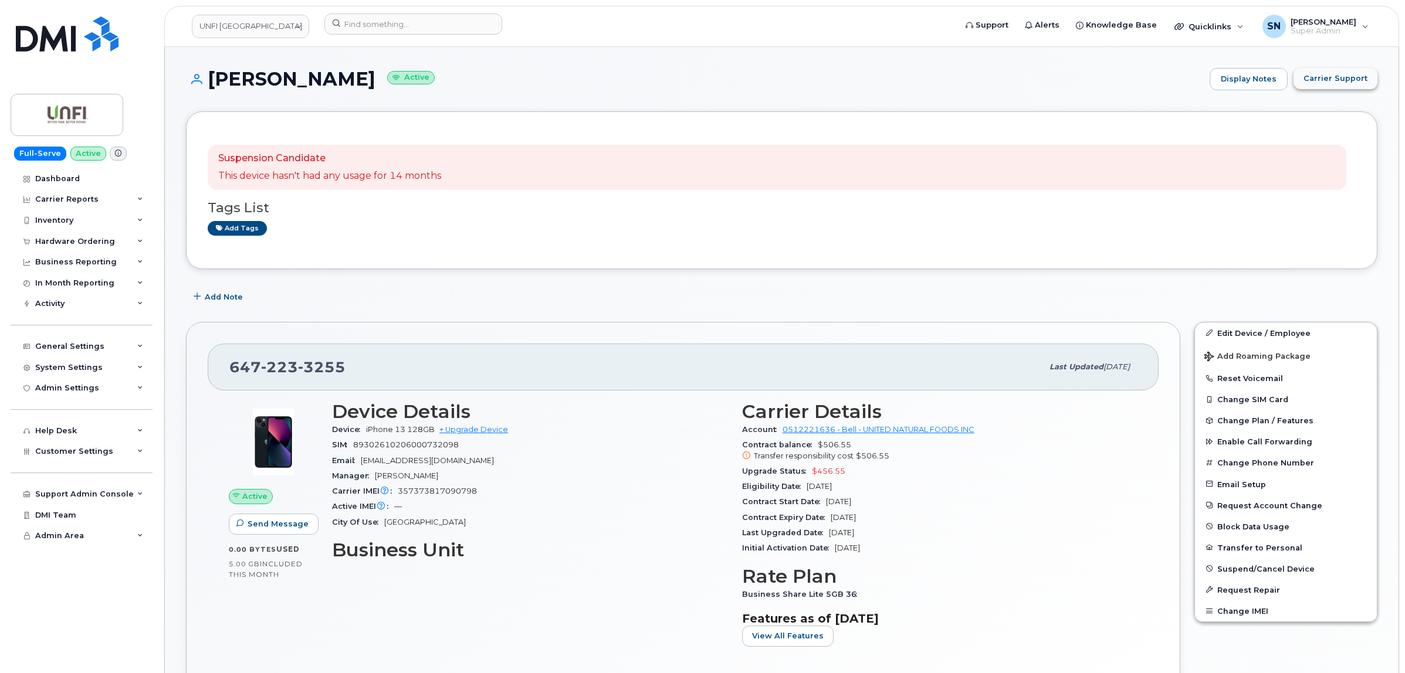
click at [1349, 88] on button "Carrier Support" at bounding box center [1335, 78] width 84 height 21
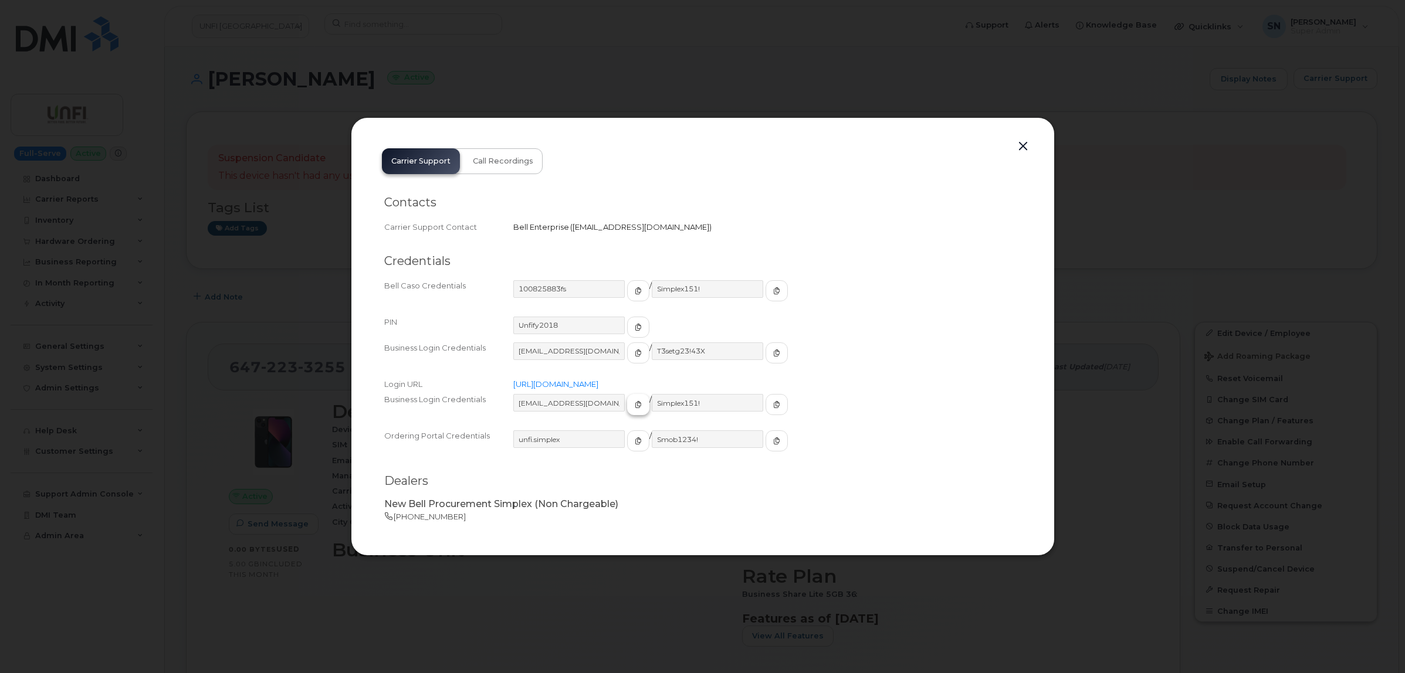
click at [635, 406] on icon "button" at bounding box center [638, 404] width 7 height 7
click at [771, 400] on span "button" at bounding box center [776, 404] width 11 height 11
click at [1023, 145] on button "button" at bounding box center [1023, 146] width 18 height 16
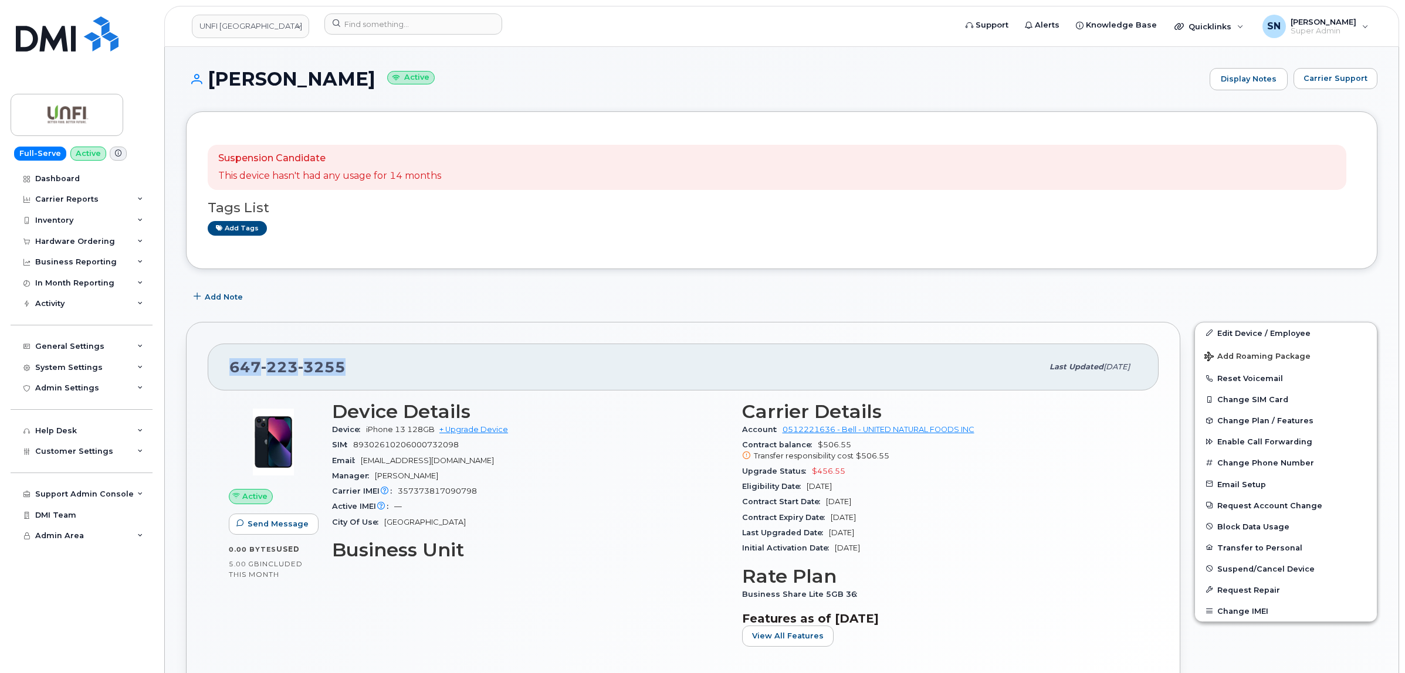
drag, startPoint x: 226, startPoint y: 355, endPoint x: 333, endPoint y: 370, distance: 108.4
click at [362, 373] on div "647 223 3255 Last updated Sep 09, 2025" at bounding box center [683, 367] width 951 height 47
copy span "647 223 3255"
drag, startPoint x: 233, startPoint y: 362, endPoint x: 358, endPoint y: 377, distance: 125.8
click at [358, 377] on div "[PHONE_NUMBER]" at bounding box center [635, 367] width 813 height 25
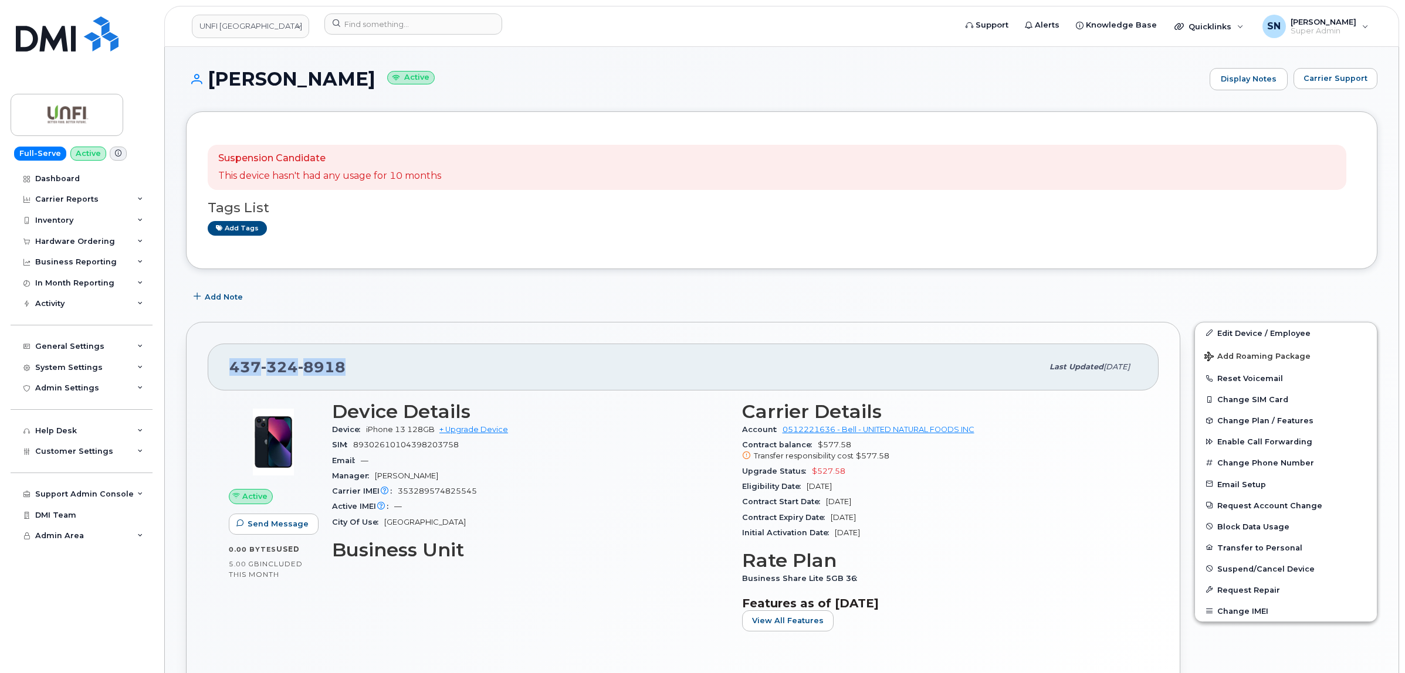
copy span "[PHONE_NUMBER]"
click at [524, 81] on h1 "Frederick Simpson Active" at bounding box center [695, 79] width 1018 height 21
click at [408, 25] on input at bounding box center [413, 23] width 178 height 21
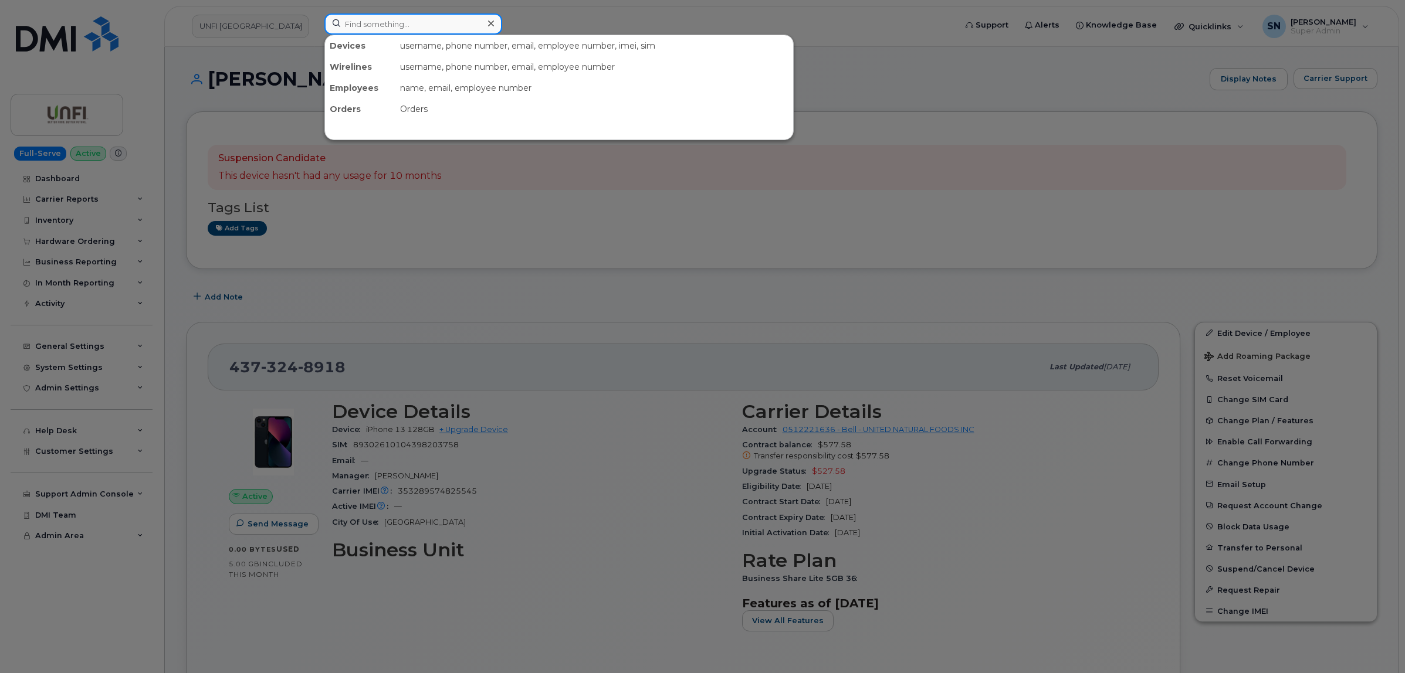
paste input "4164201492"
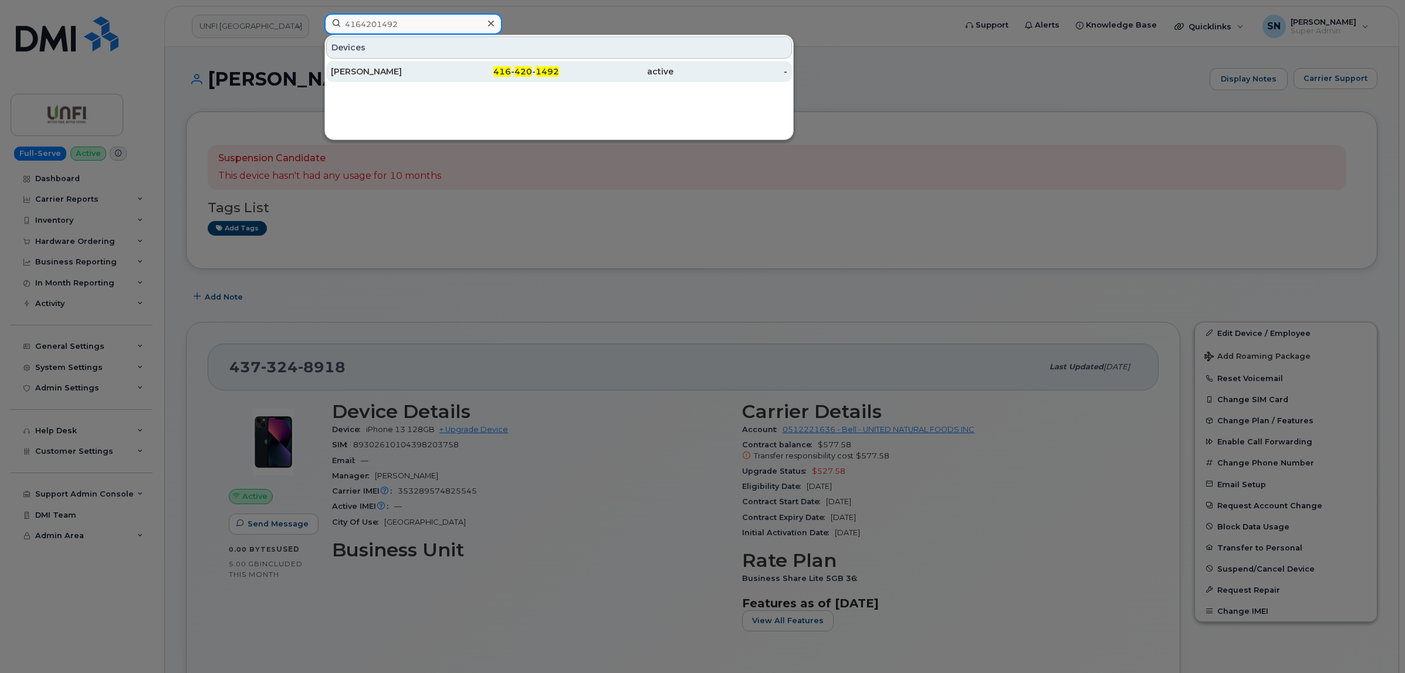
type input "4164201492"
click at [406, 69] on div "[PERSON_NAME]" at bounding box center [388, 72] width 114 height 12
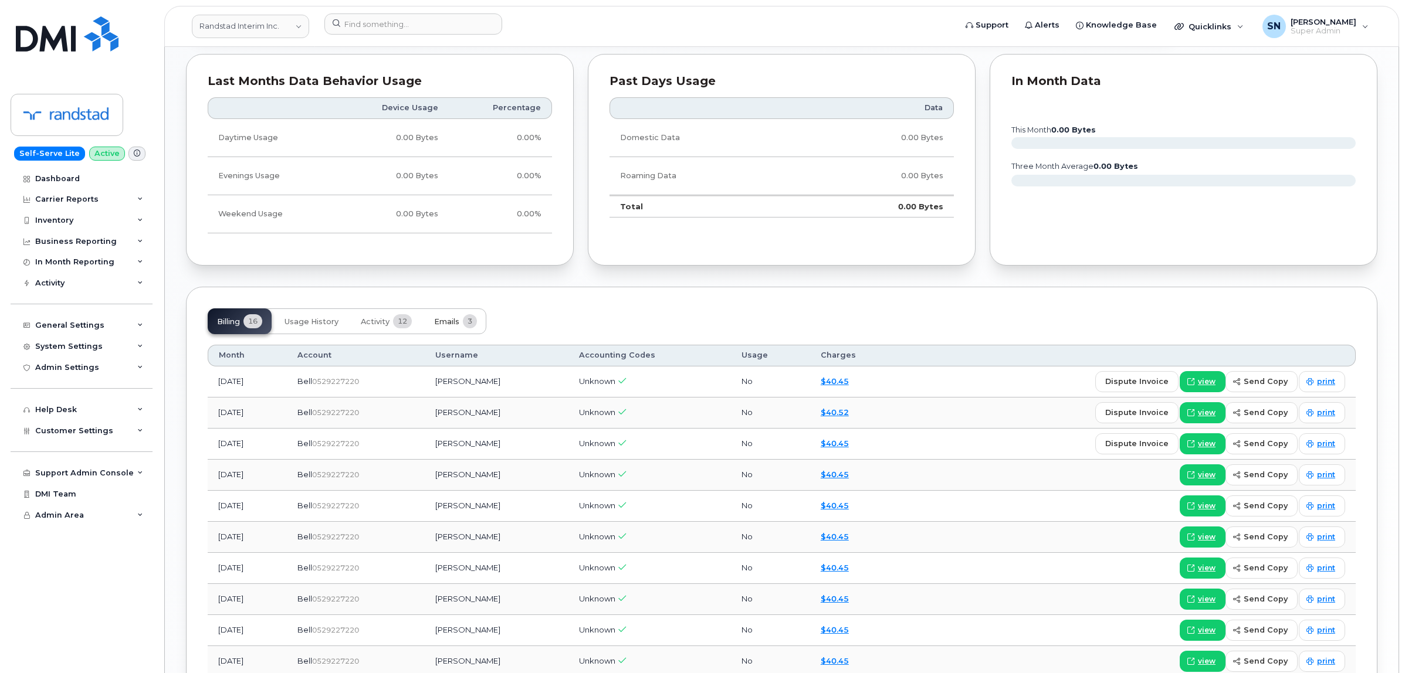
click at [452, 318] on button "Emails 3" at bounding box center [456, 321] width 62 height 26
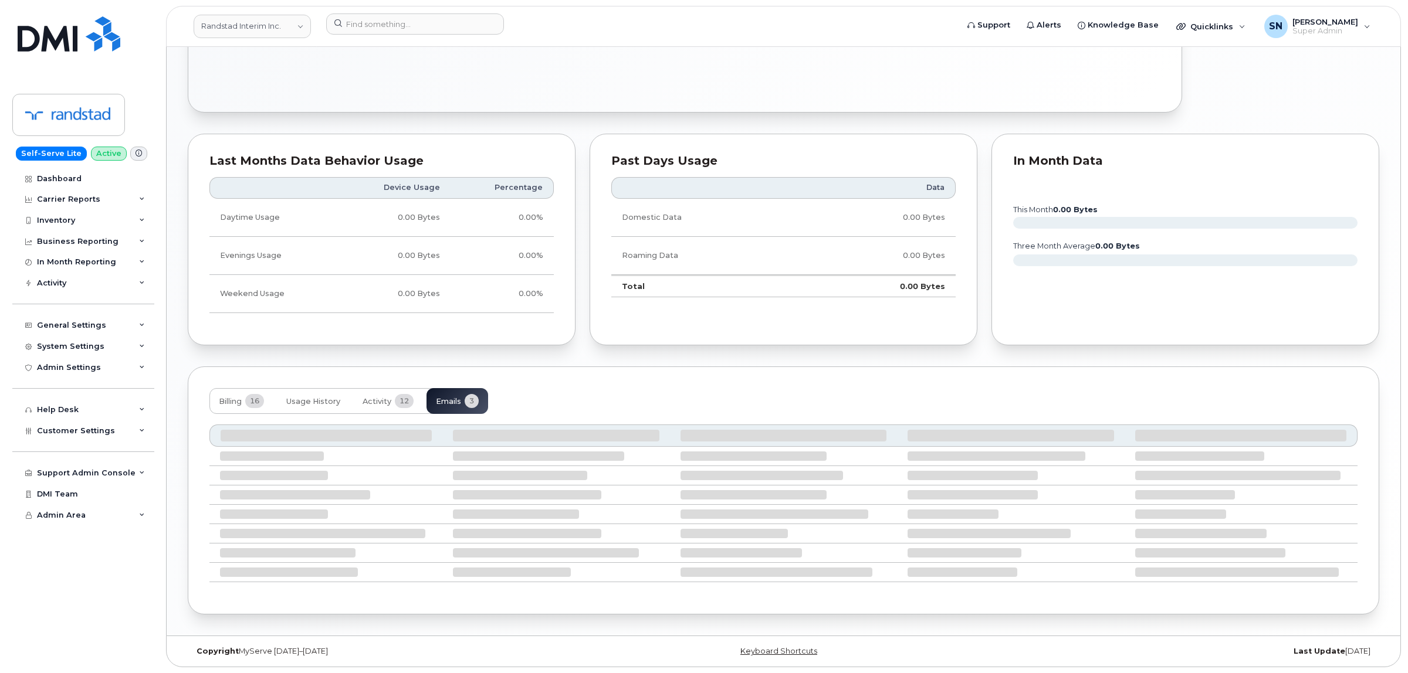
scroll to position [730, 0]
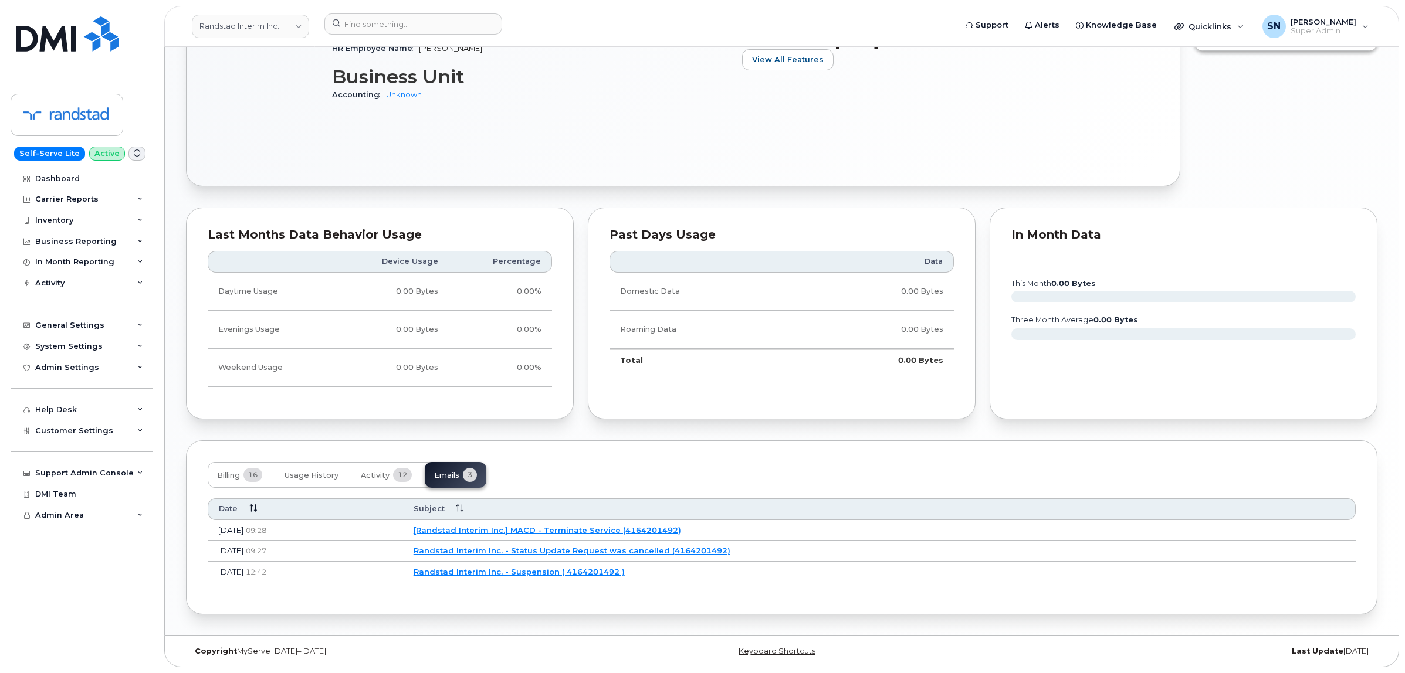
click at [625, 572] on link "Randstad Interim Inc. - Suspension ( 4164201492 )" at bounding box center [518, 571] width 211 height 9
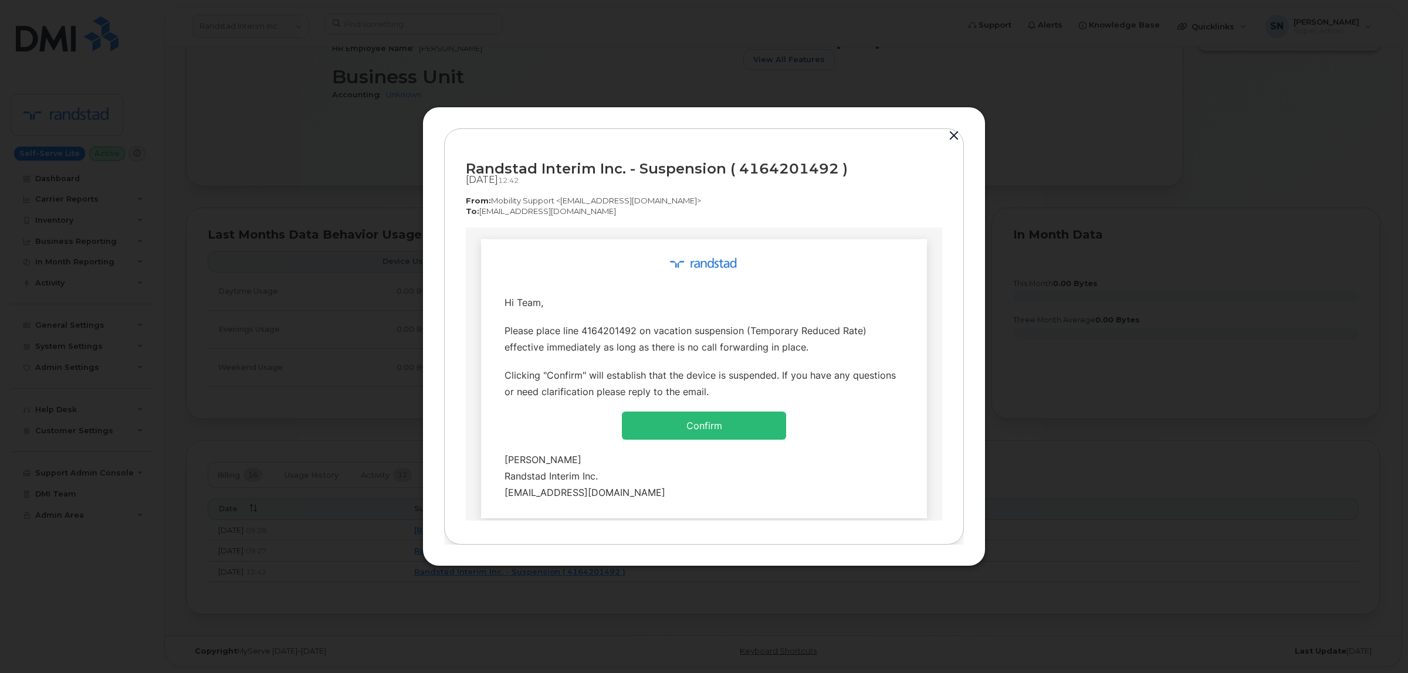
scroll to position [0, 0]
click at [951, 133] on button "button" at bounding box center [954, 136] width 18 height 16
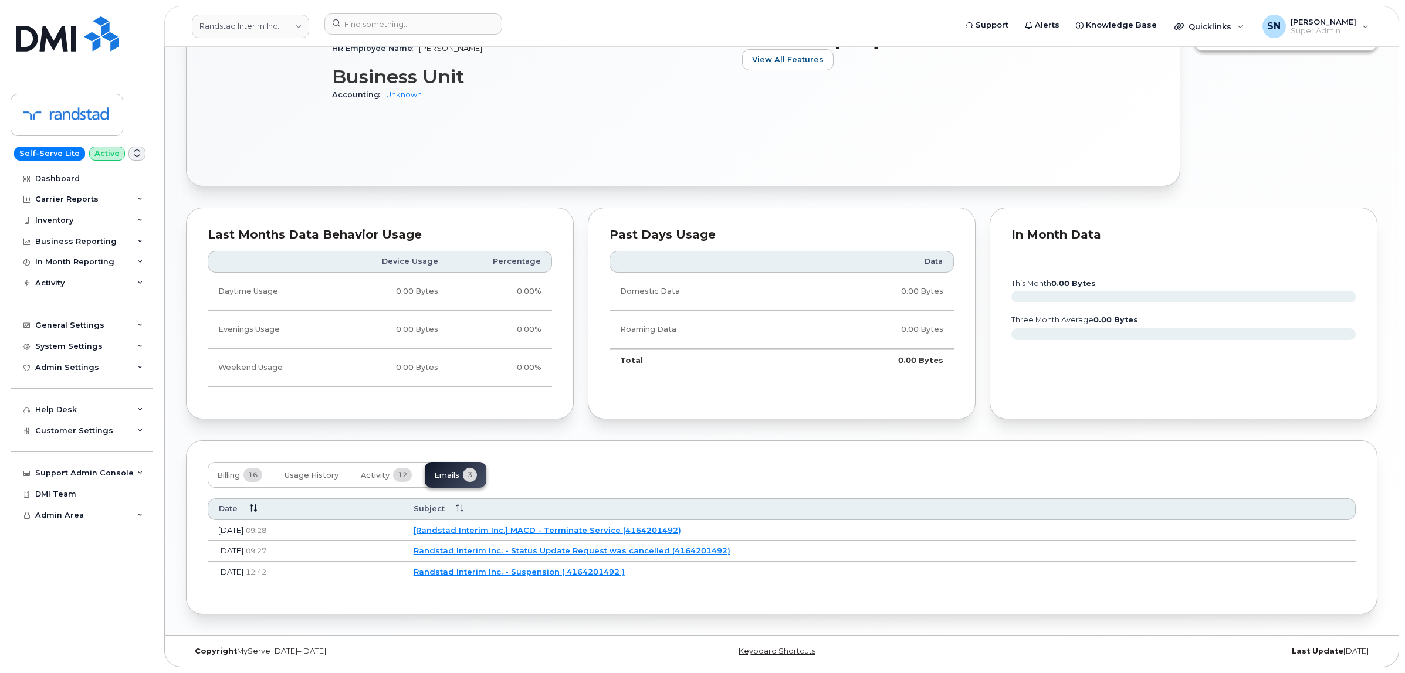
click at [607, 546] on link "Randstad Interim Inc. - Status Update Request was cancelled (4164201492)" at bounding box center [571, 550] width 317 height 9
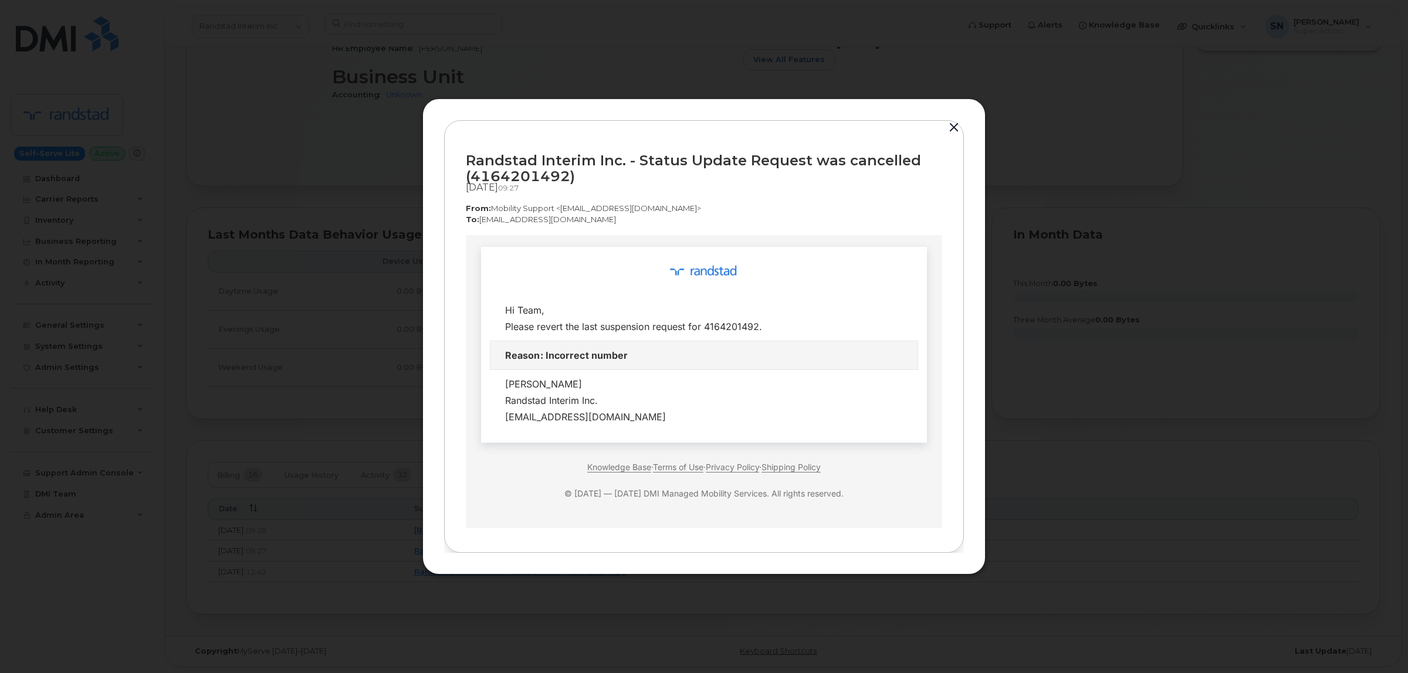
click at [950, 131] on button "button" at bounding box center [954, 128] width 18 height 16
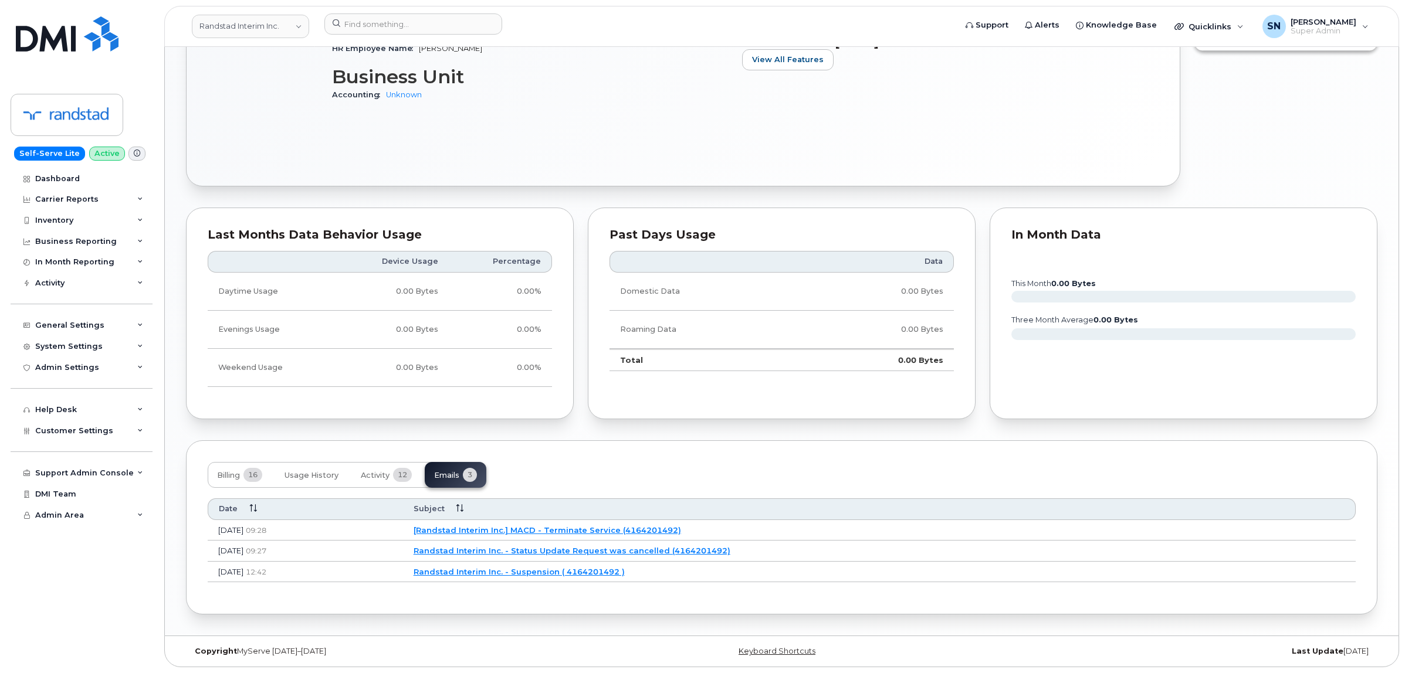
click at [628, 528] on link "[Randstad Interim Inc.] MACD - Terminate Service (4164201492)" at bounding box center [546, 529] width 267 height 9
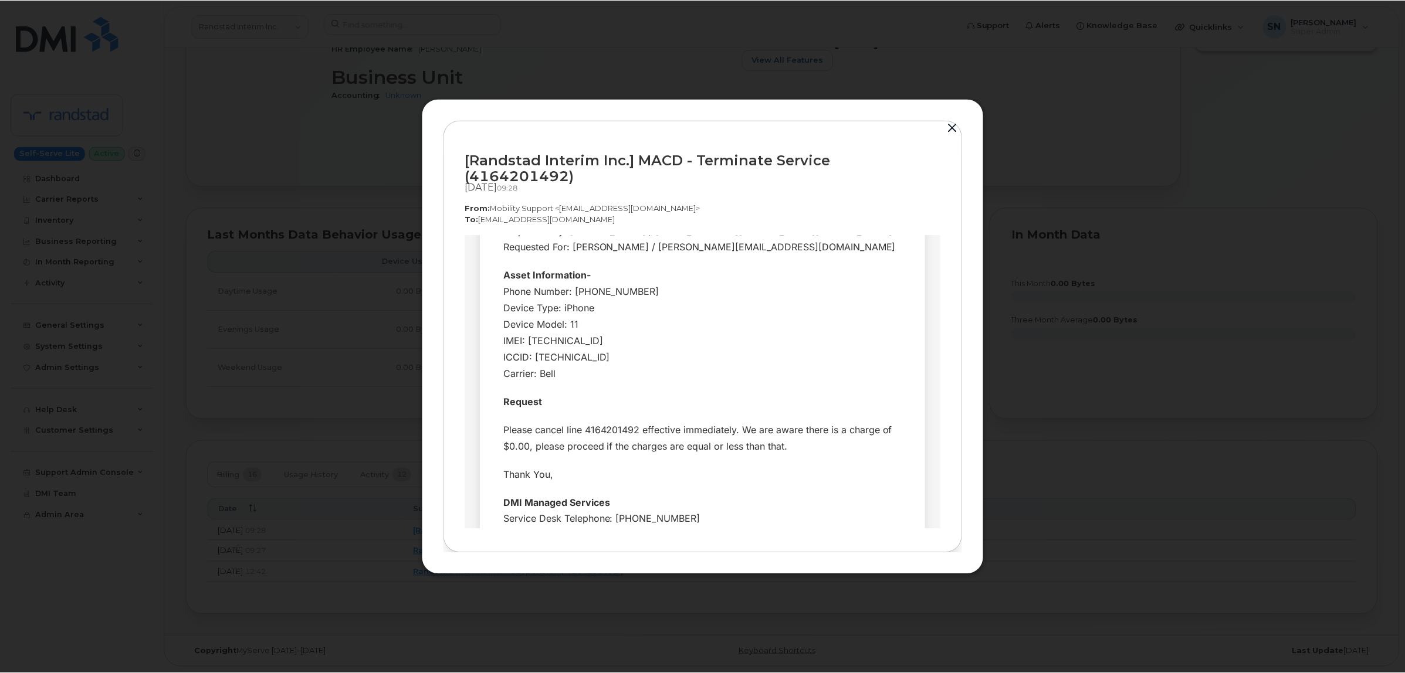
scroll to position [147, 0]
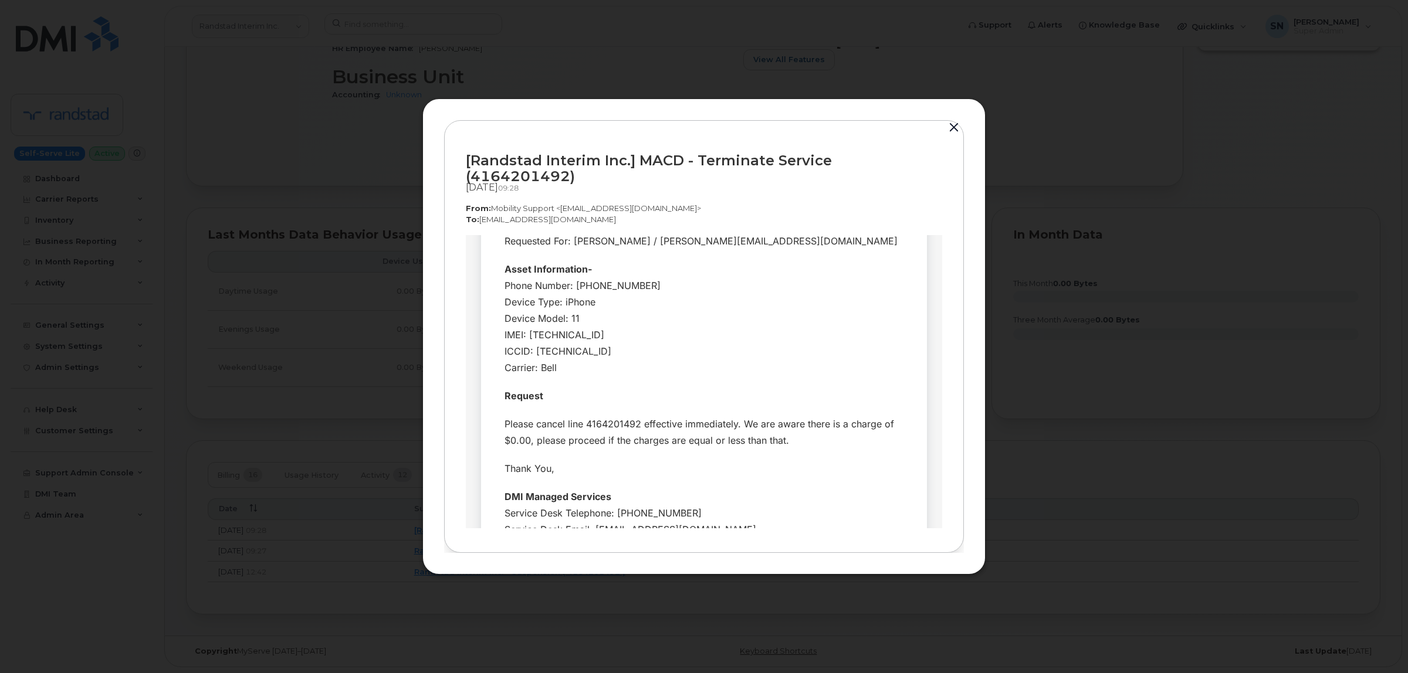
click at [956, 133] on button "button" at bounding box center [954, 128] width 18 height 16
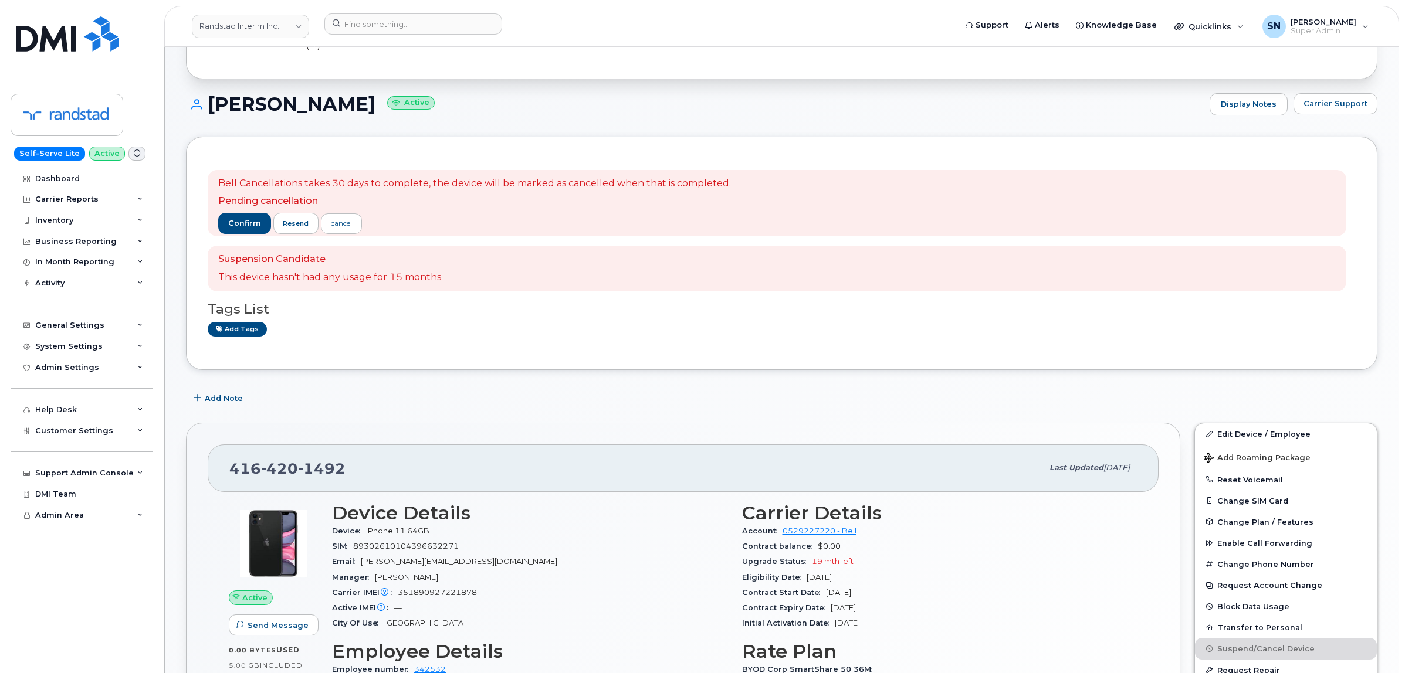
scroll to position [70, 0]
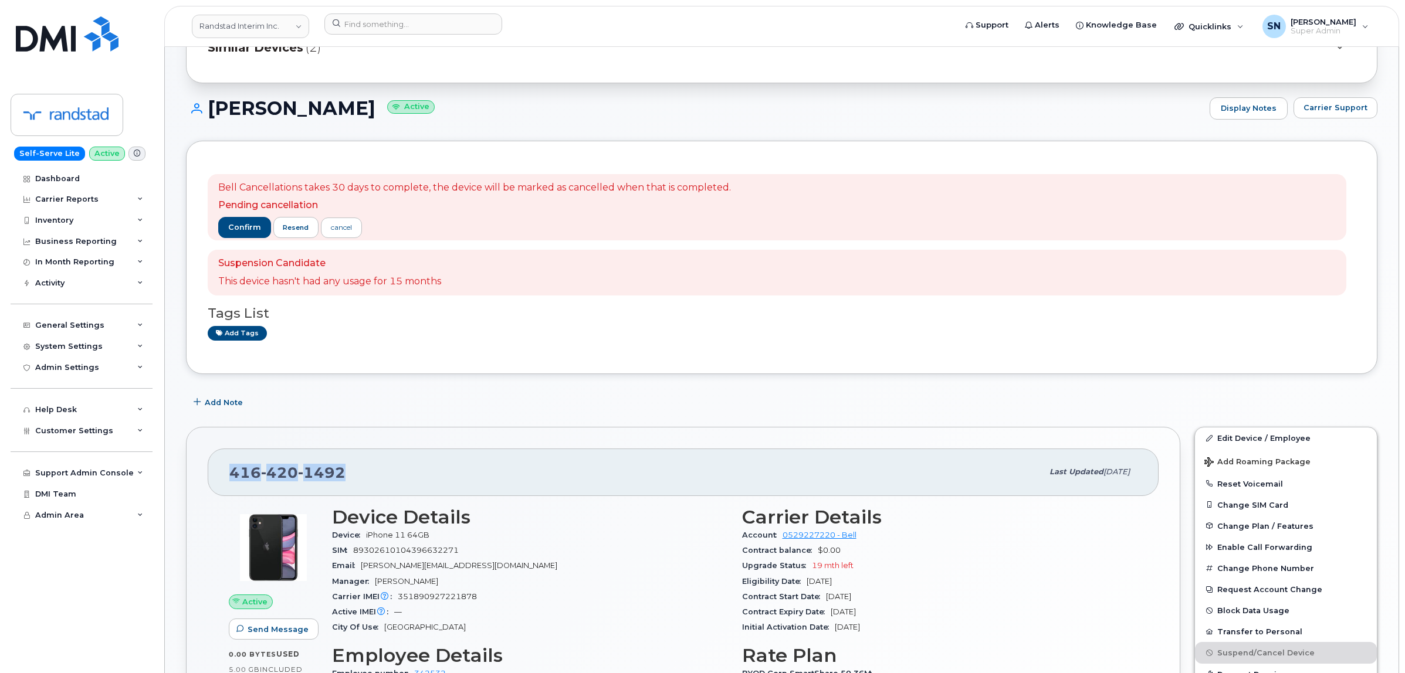
drag, startPoint x: 235, startPoint y: 469, endPoint x: 349, endPoint y: 475, distance: 114.5
click at [349, 475] on div "[PHONE_NUMBER]" at bounding box center [635, 472] width 813 height 25
copy span "[PHONE_NUMBER]"
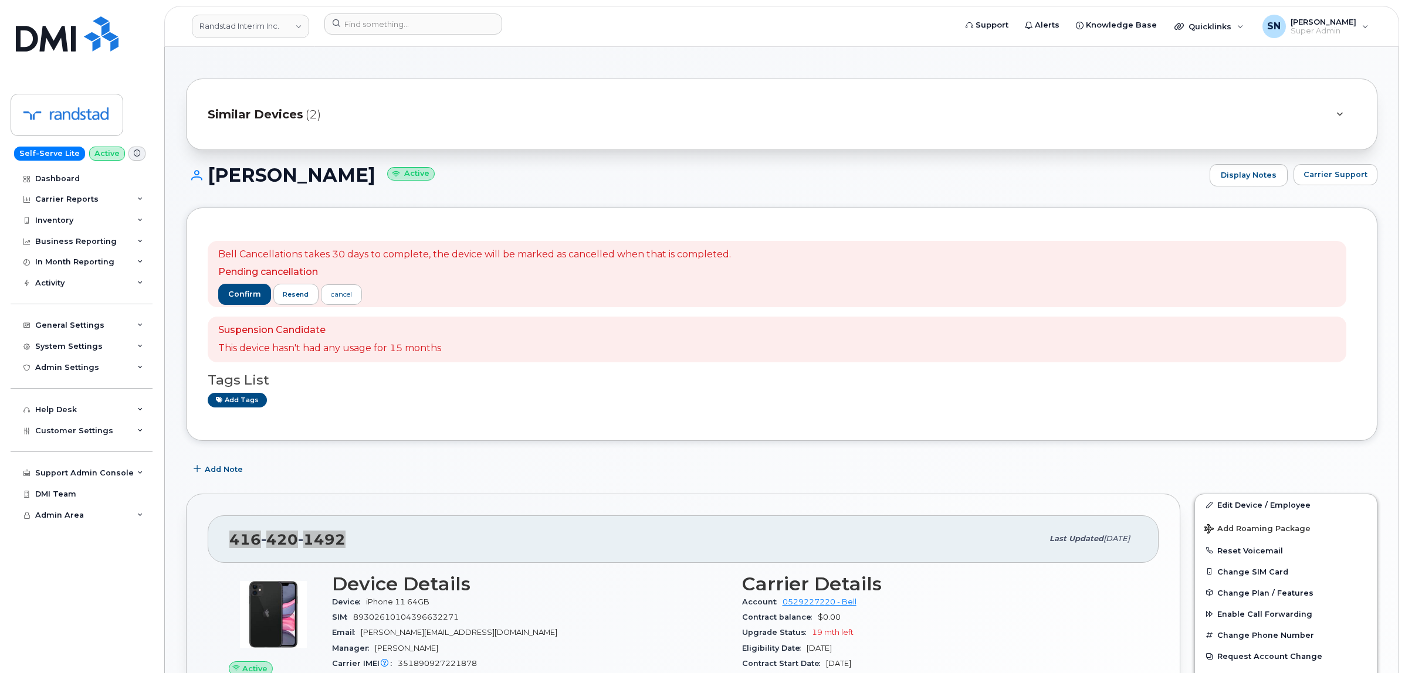
scroll to position [0, 0]
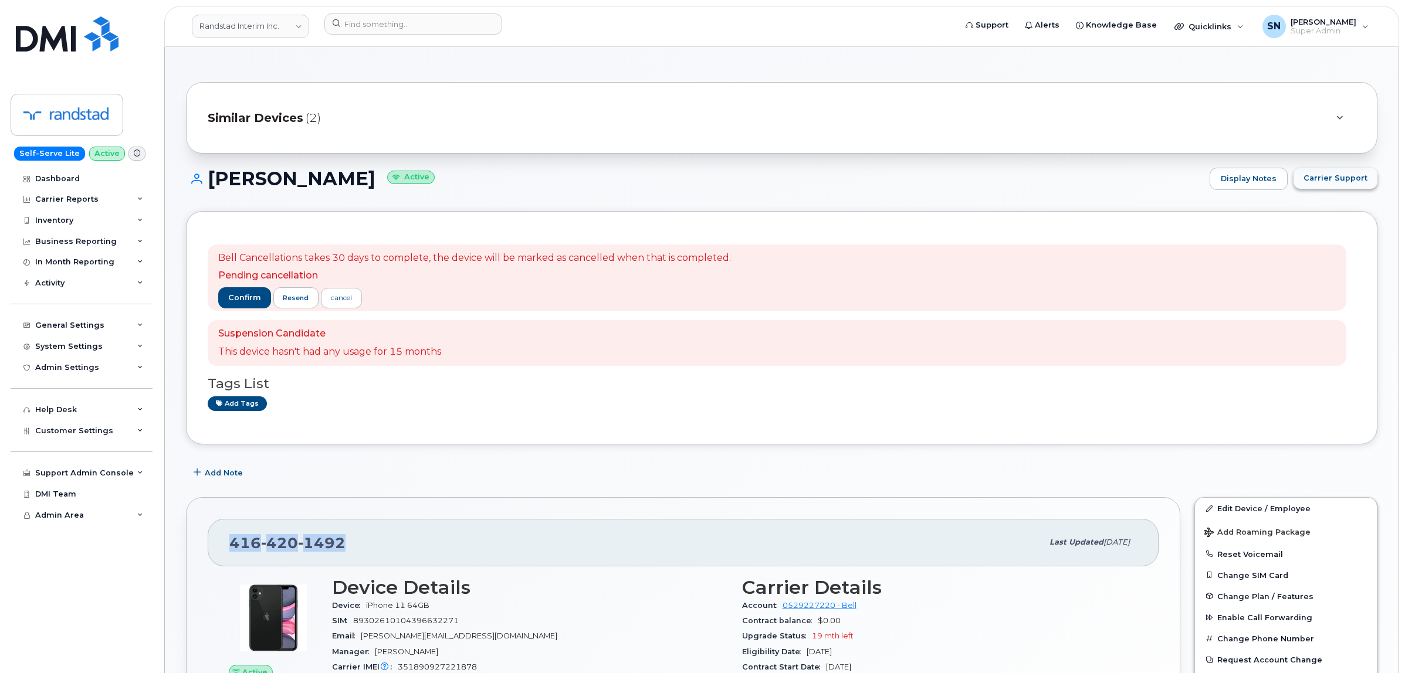
click at [1346, 181] on span "Carrier Support" at bounding box center [1335, 177] width 64 height 11
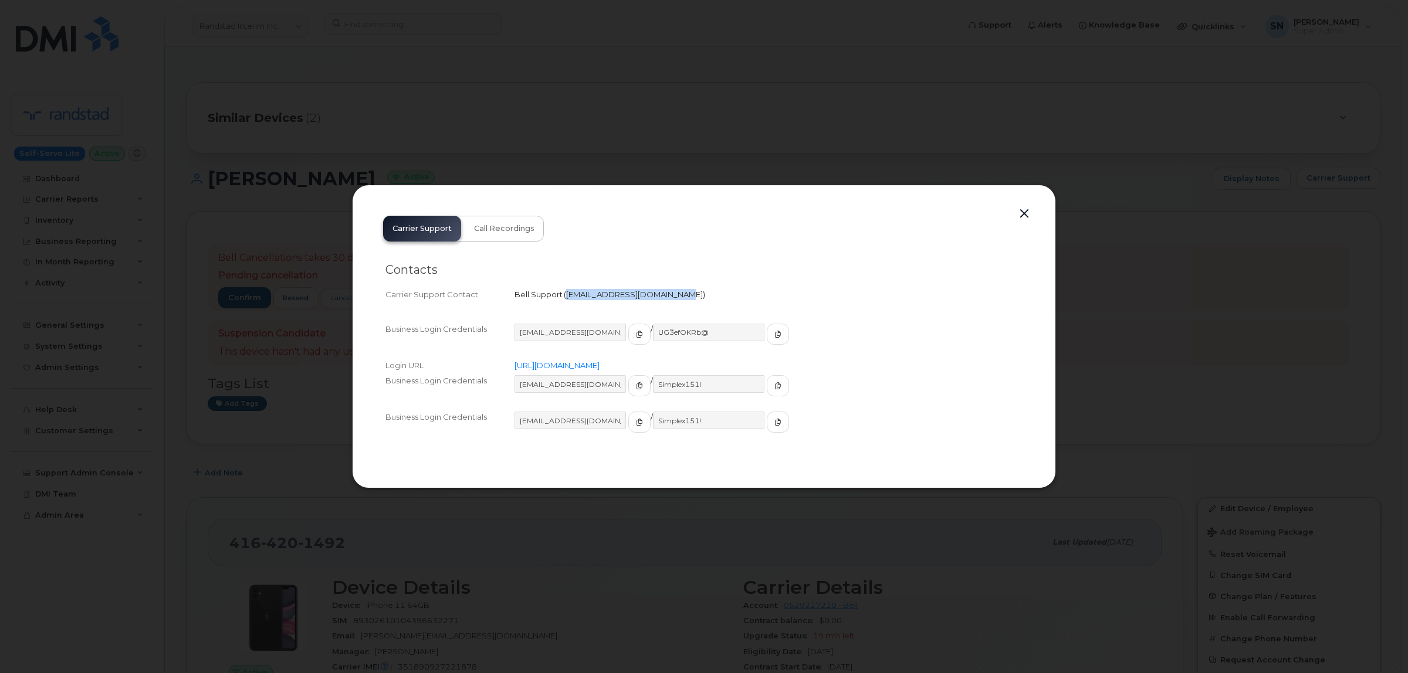
drag, startPoint x: 567, startPoint y: 294, endPoint x: 663, endPoint y: 301, distance: 96.4
click at [663, 301] on div "Carrier Support Contact Bell Support   [EMAIL_ADDRESS][DOMAIN_NAME]" at bounding box center [703, 295] width 637 height 16
copy span "[EMAIL_ADDRESS][DOMAIN_NAME]"
drag, startPoint x: 1031, startPoint y: 220, endPoint x: 1019, endPoint y: 233, distance: 17.9
click at [1031, 220] on button "button" at bounding box center [1024, 214] width 18 height 16
